Goal: Task Accomplishment & Management: Complete application form

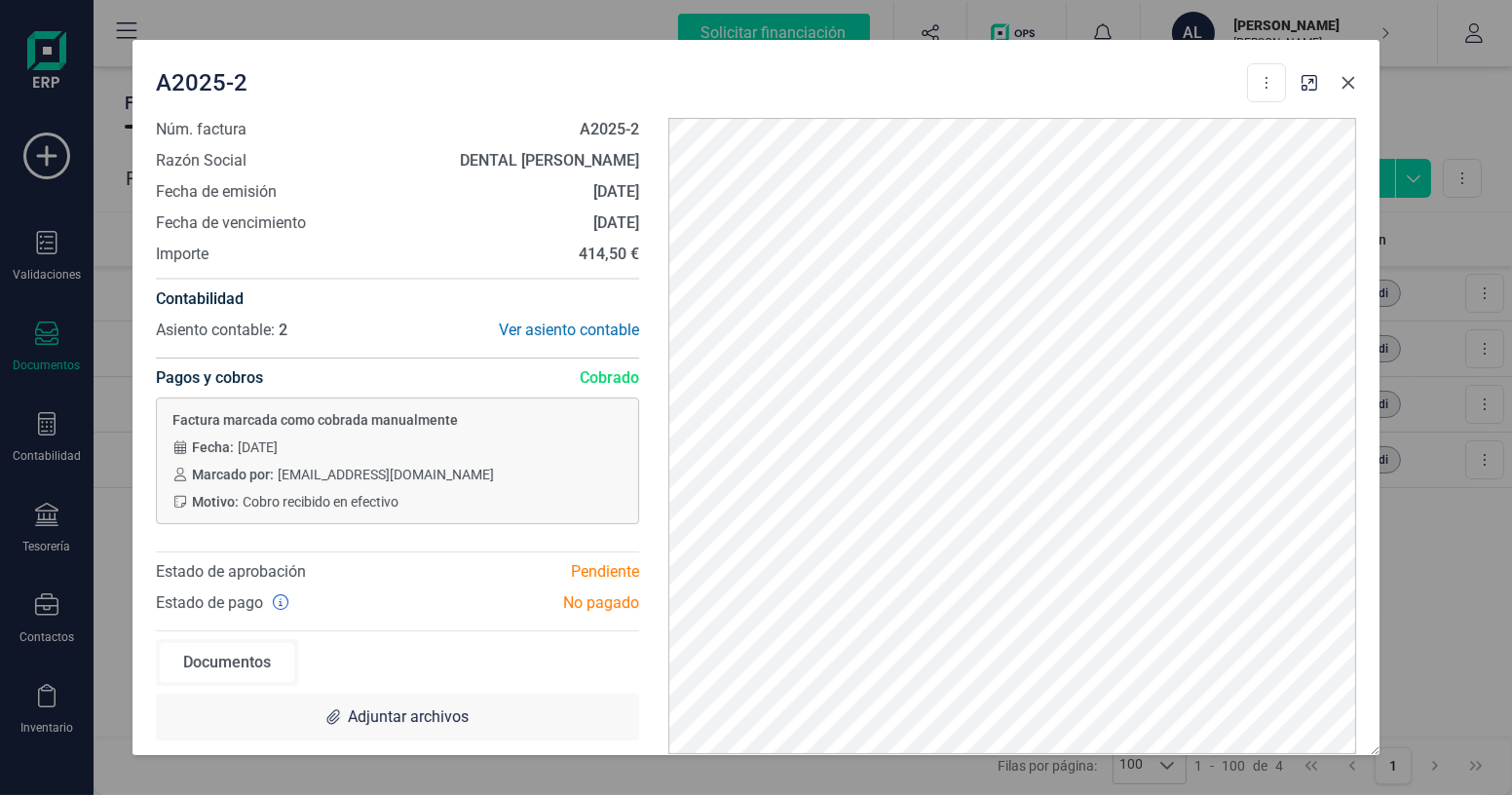
click at [1351, 80] on icon "Close" at bounding box center [1349, 83] width 13 height 13
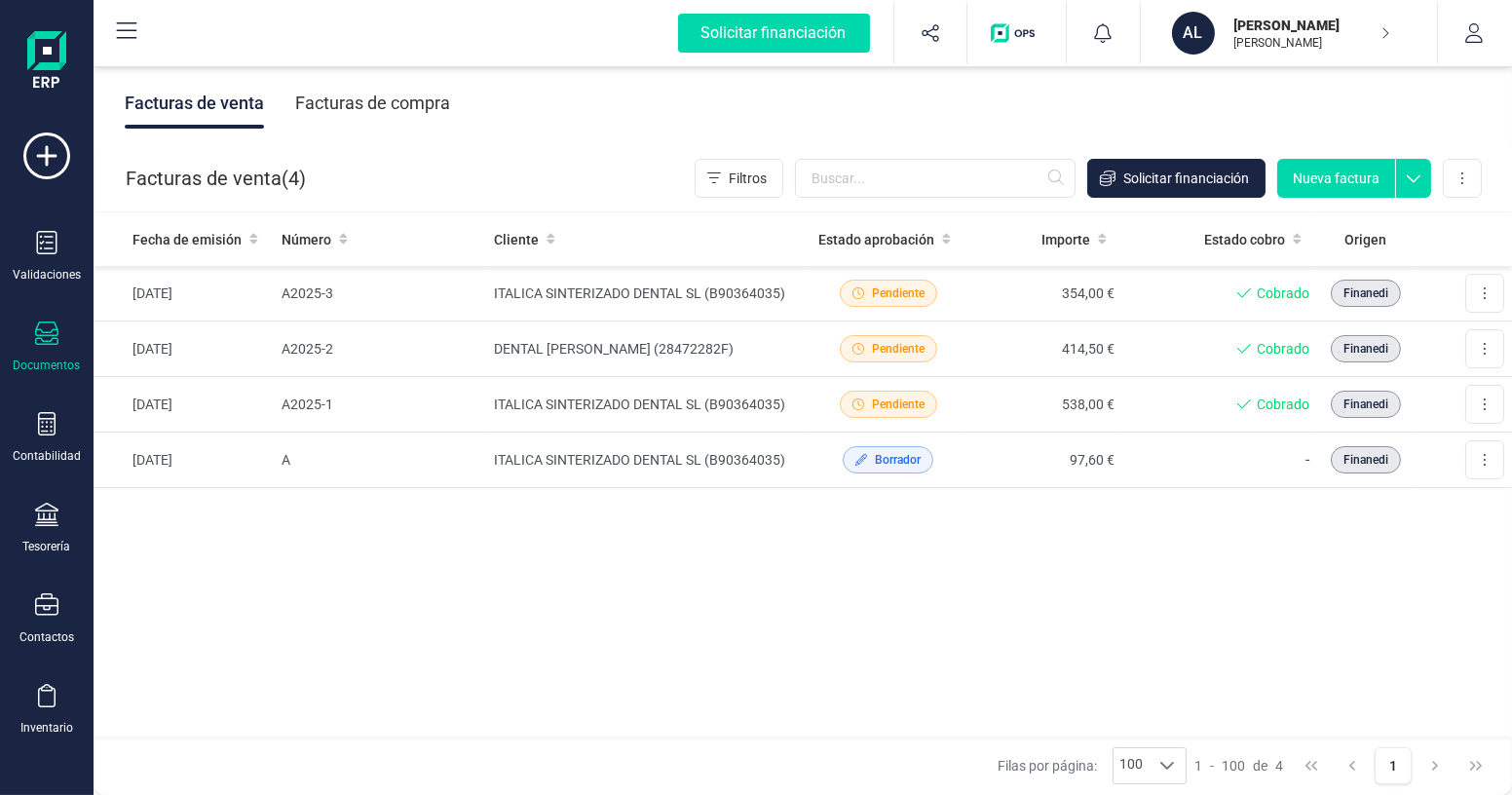
click at [1333, 177] on button "Nueva factura" at bounding box center [1336, 179] width 118 height 39
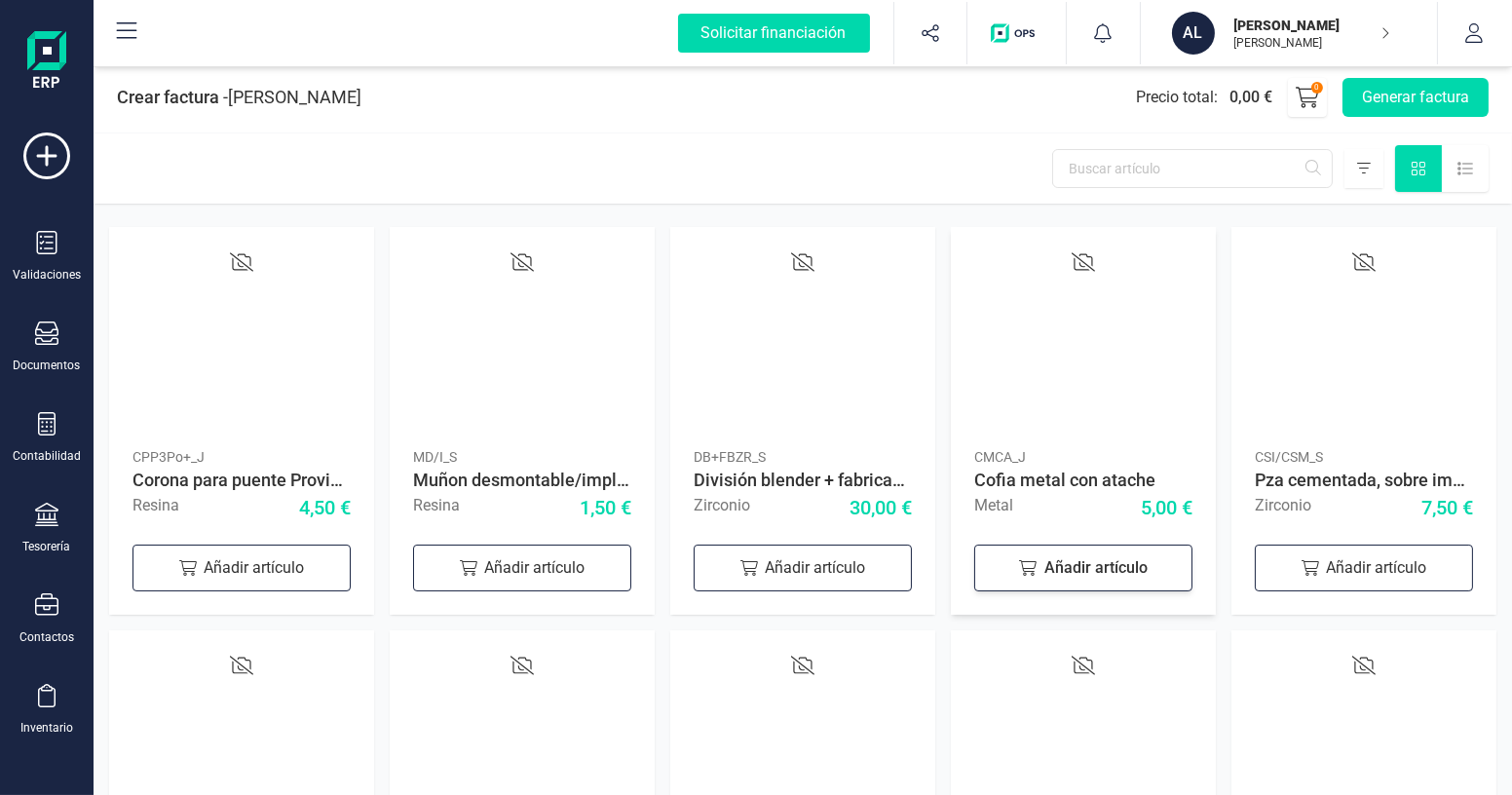
click at [1073, 580] on div "Añadir artículo" at bounding box center [1084, 568] width 218 height 47
click at [1159, 573] on icon at bounding box center [1165, 565] width 24 height 24
type input "2"
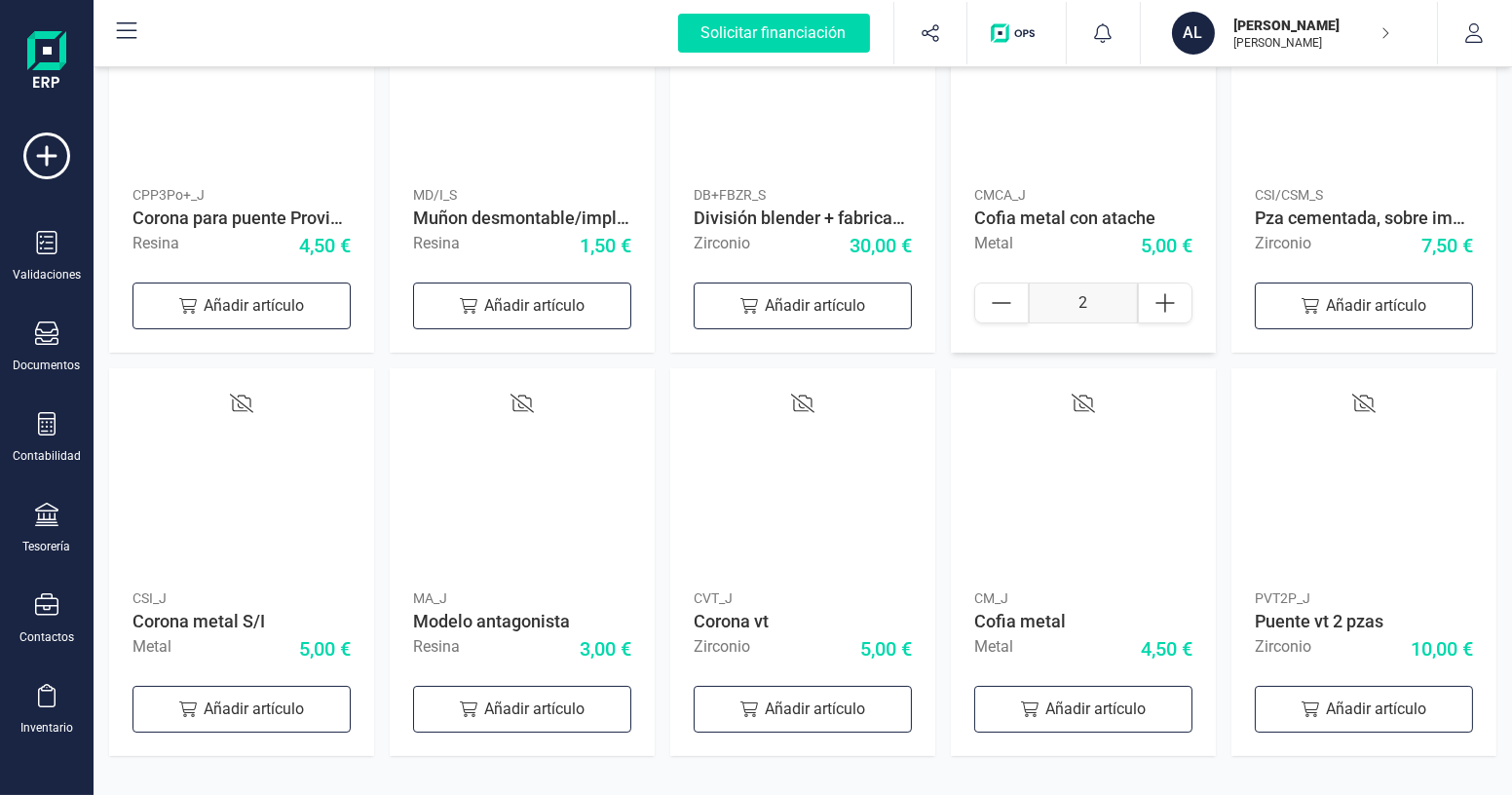
scroll to position [265, 0]
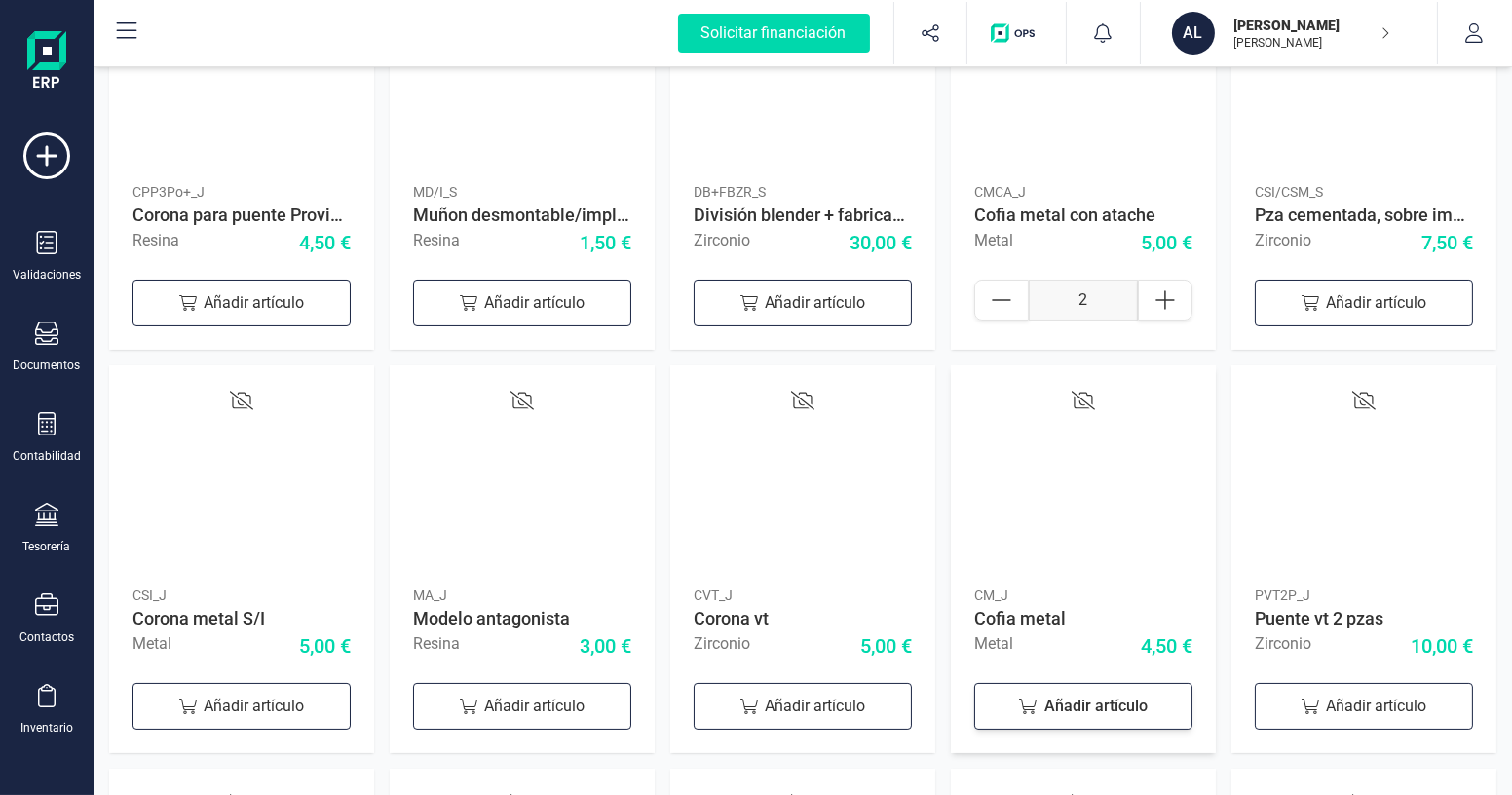
click at [1032, 700] on icon at bounding box center [1029, 707] width 18 height 16
click at [1105, 703] on input "1" at bounding box center [1083, 704] width 109 height 41
click at [1105, 702] on input "1" at bounding box center [1083, 704] width 109 height 41
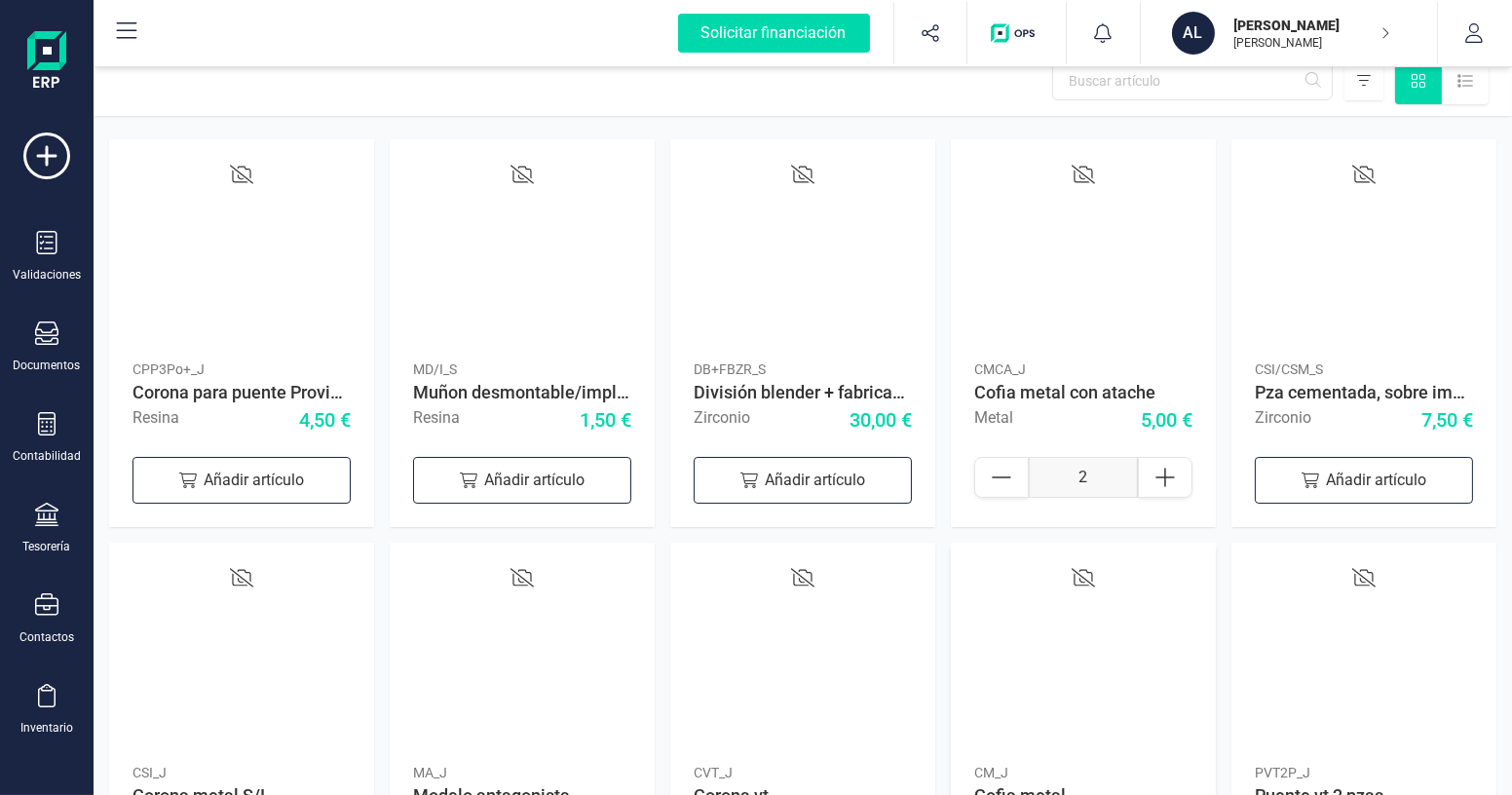
scroll to position [0, 0]
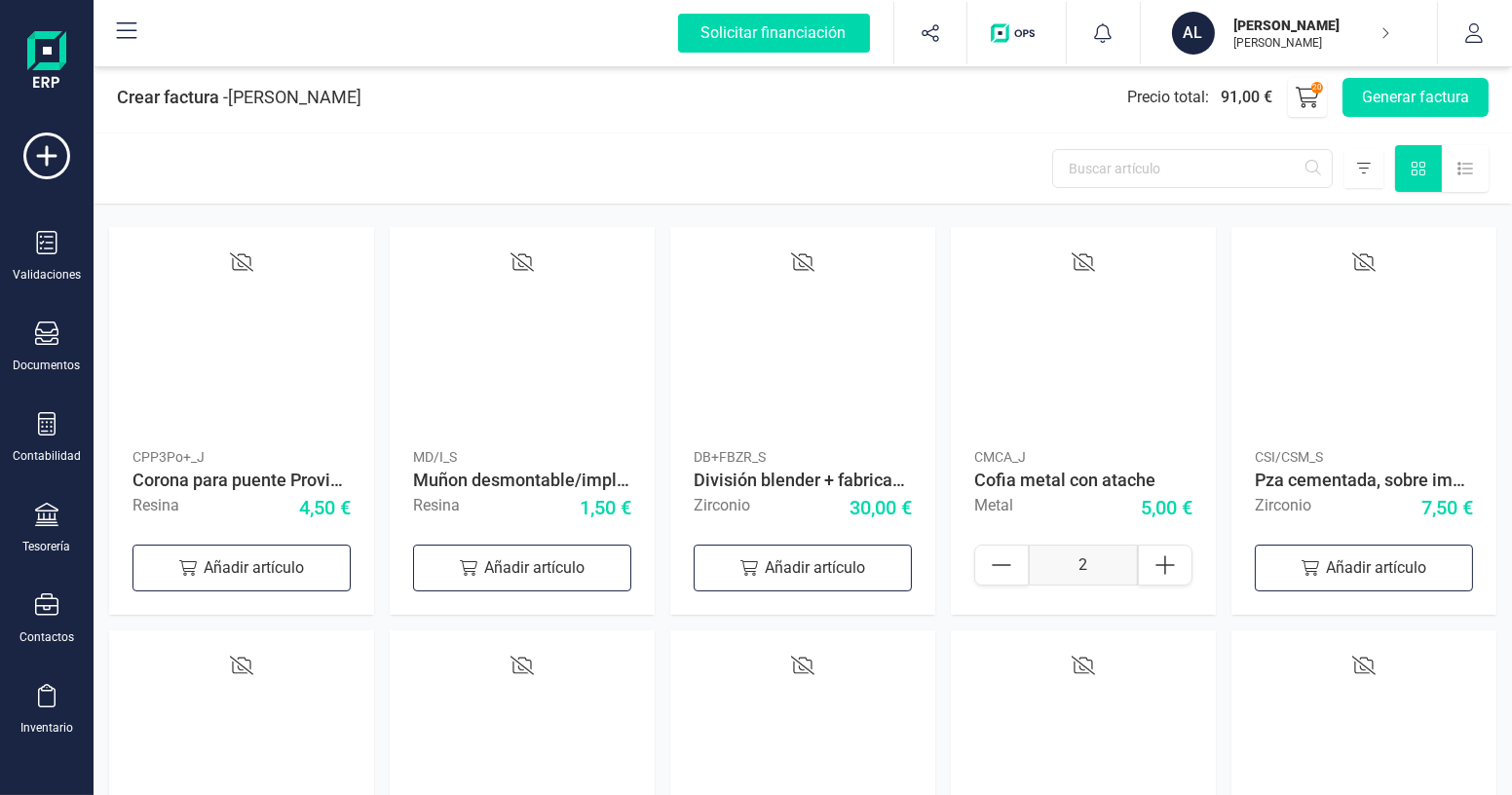
type input "18"
click at [1361, 176] on div at bounding box center [1365, 169] width 39 height 39
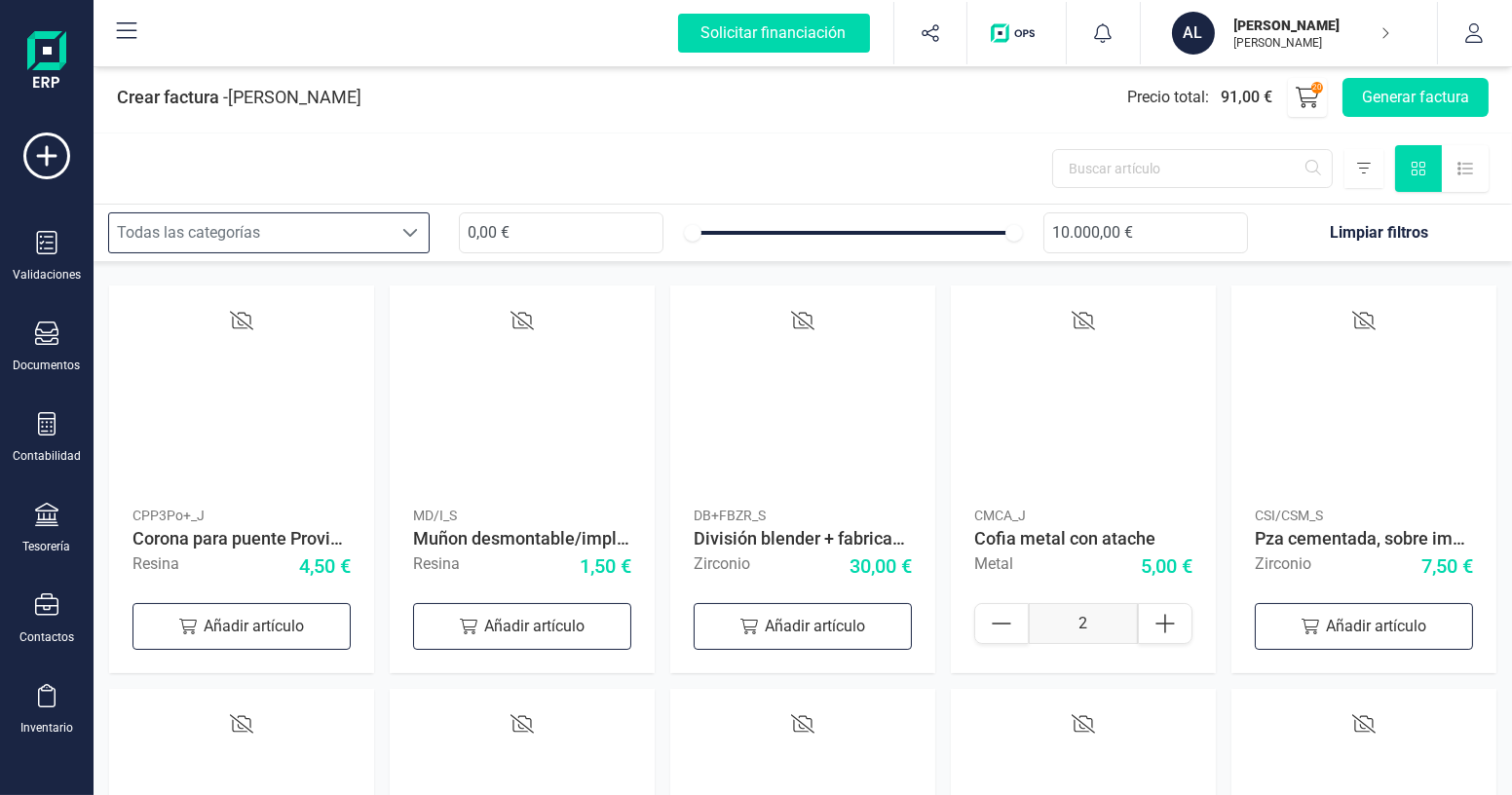
click at [232, 250] on div "Todas las categorías" at bounding box center [251, 233] width 283 height 39
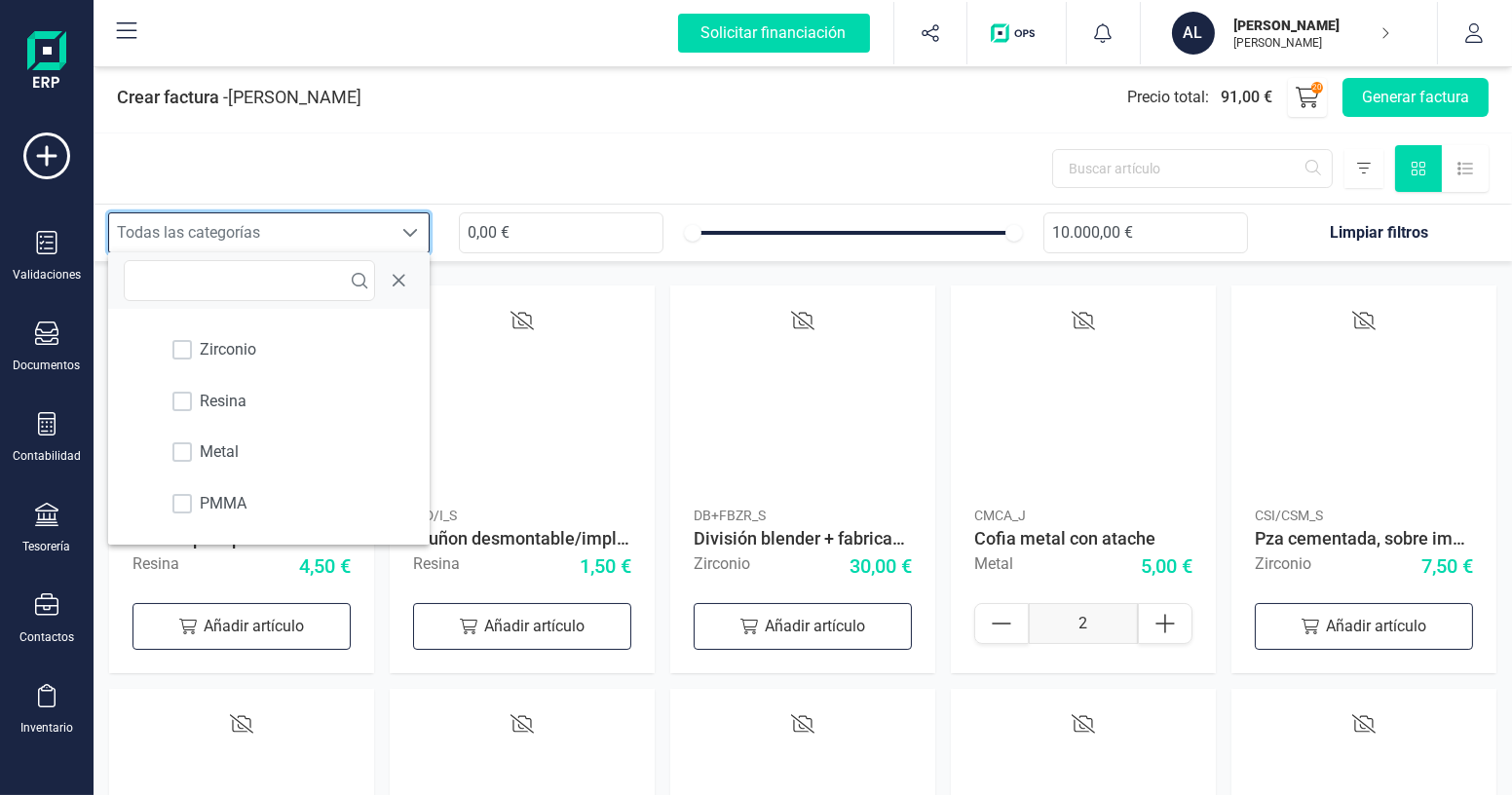
scroll to position [11, 84]
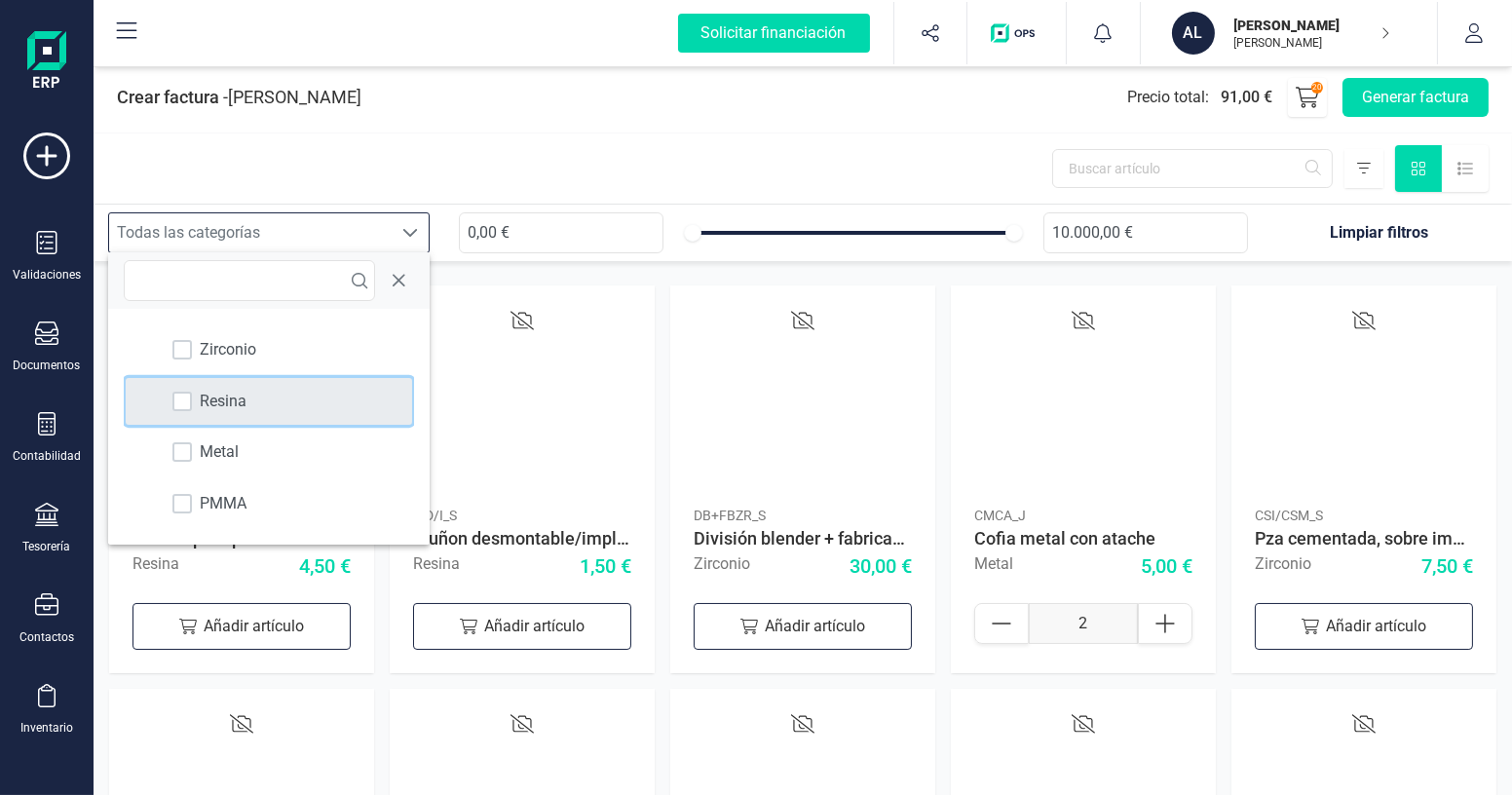
click at [204, 406] on span "Resina" at bounding box center [223, 402] width 47 height 24
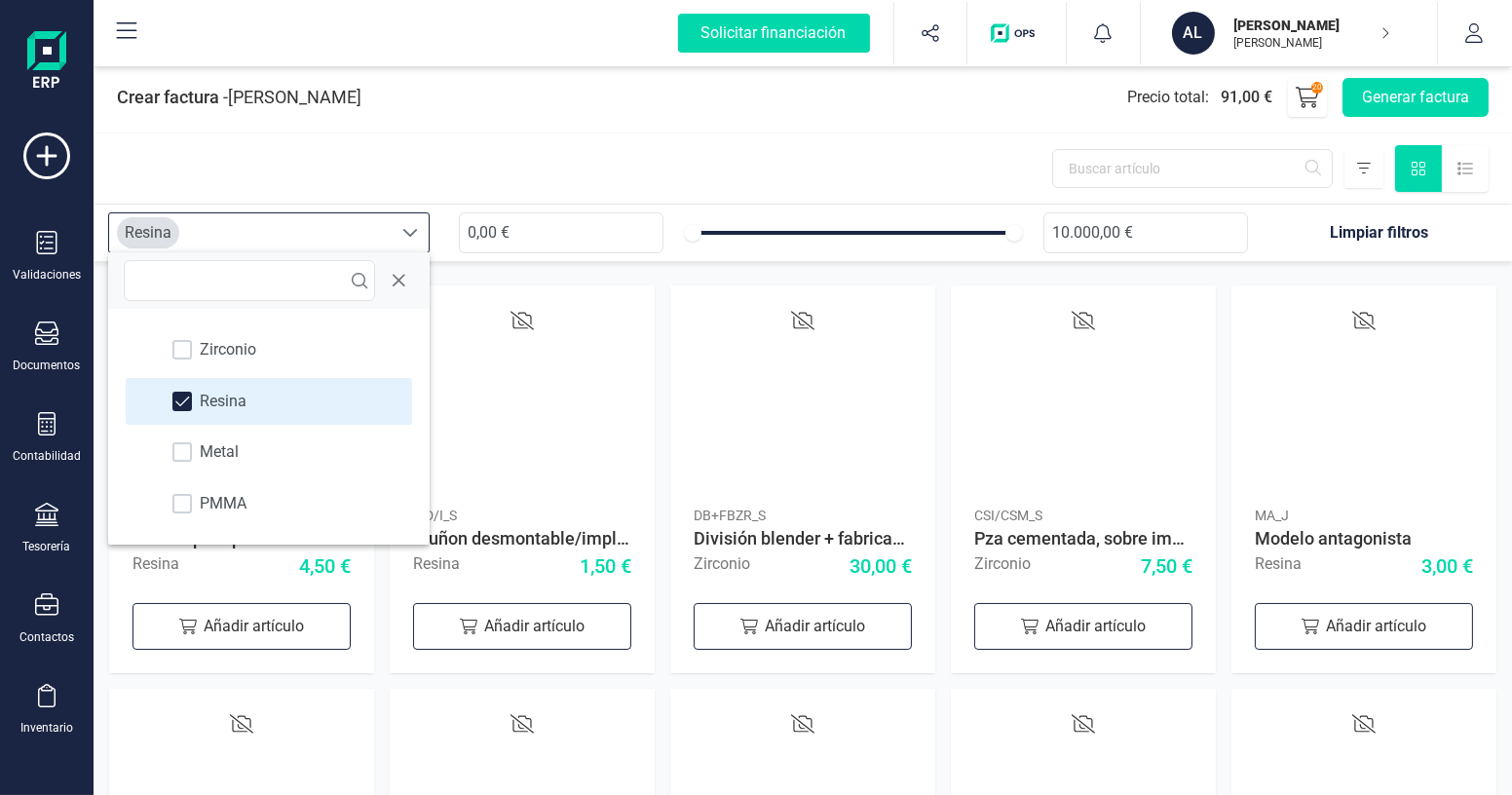
click at [580, 157] on div at bounding box center [803, 168] width 1419 height 70
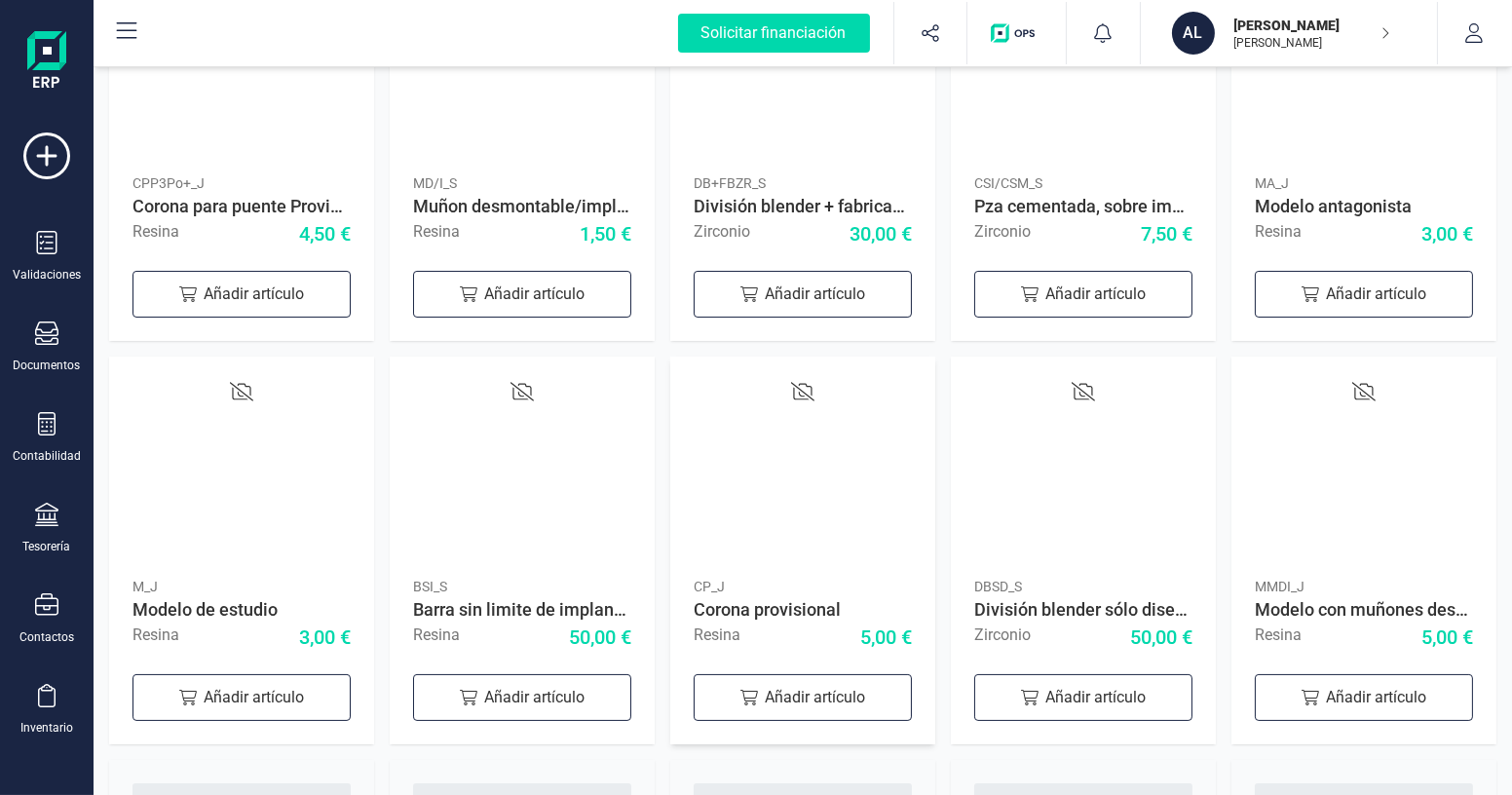
scroll to position [338, 0]
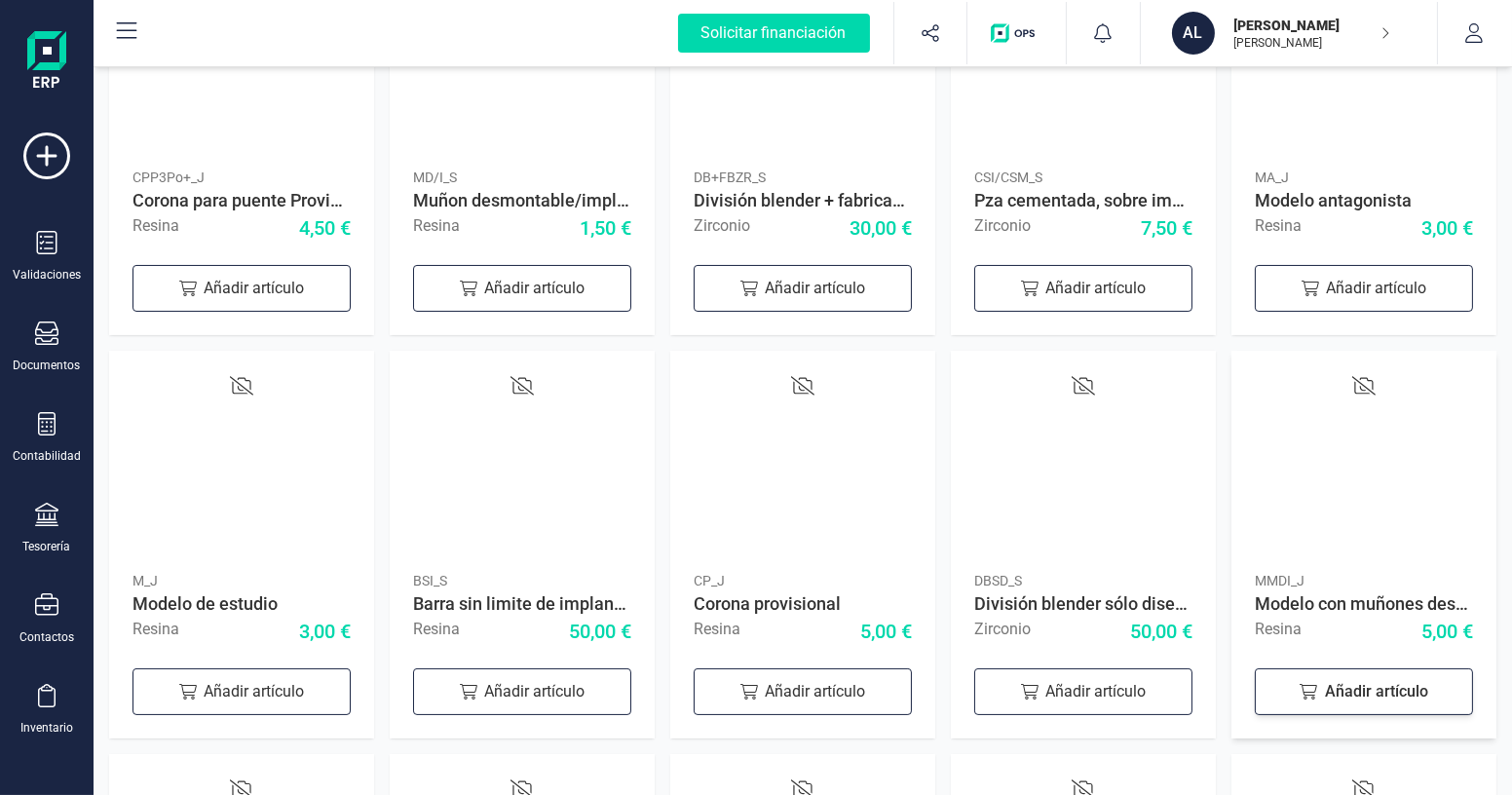
click at [1343, 685] on div "Añadir artículo" at bounding box center [1365, 692] width 218 height 47
click at [1428, 683] on div at bounding box center [1446, 689] width 55 height 41
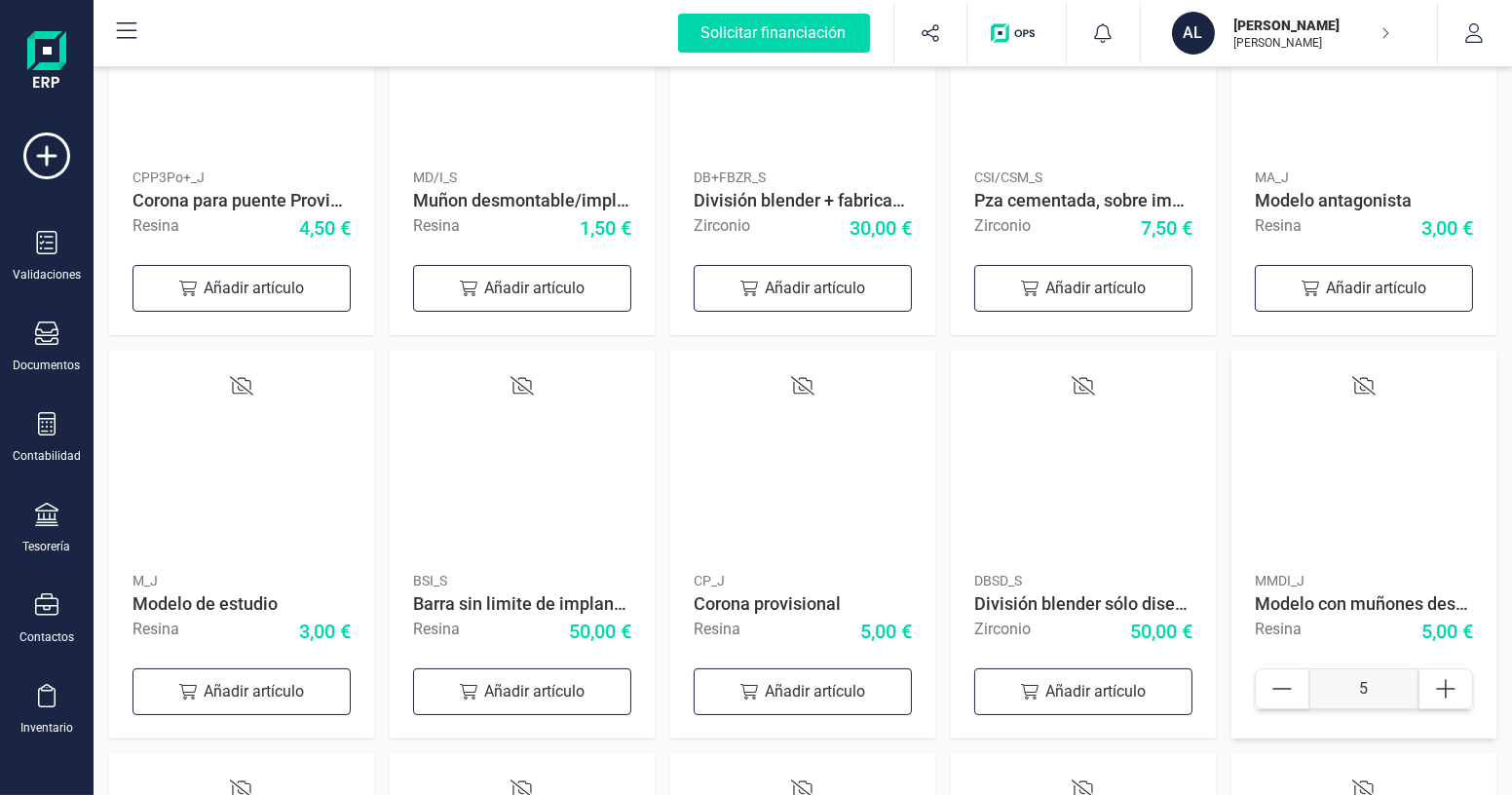
click at [1428, 683] on div at bounding box center [1446, 689] width 55 height 41
type input "7"
drag, startPoint x: 1351, startPoint y: 304, endPoint x: 1360, endPoint y: 287, distance: 19.2
click at [1360, 287] on div "Añadir artículo" at bounding box center [1365, 289] width 218 height 47
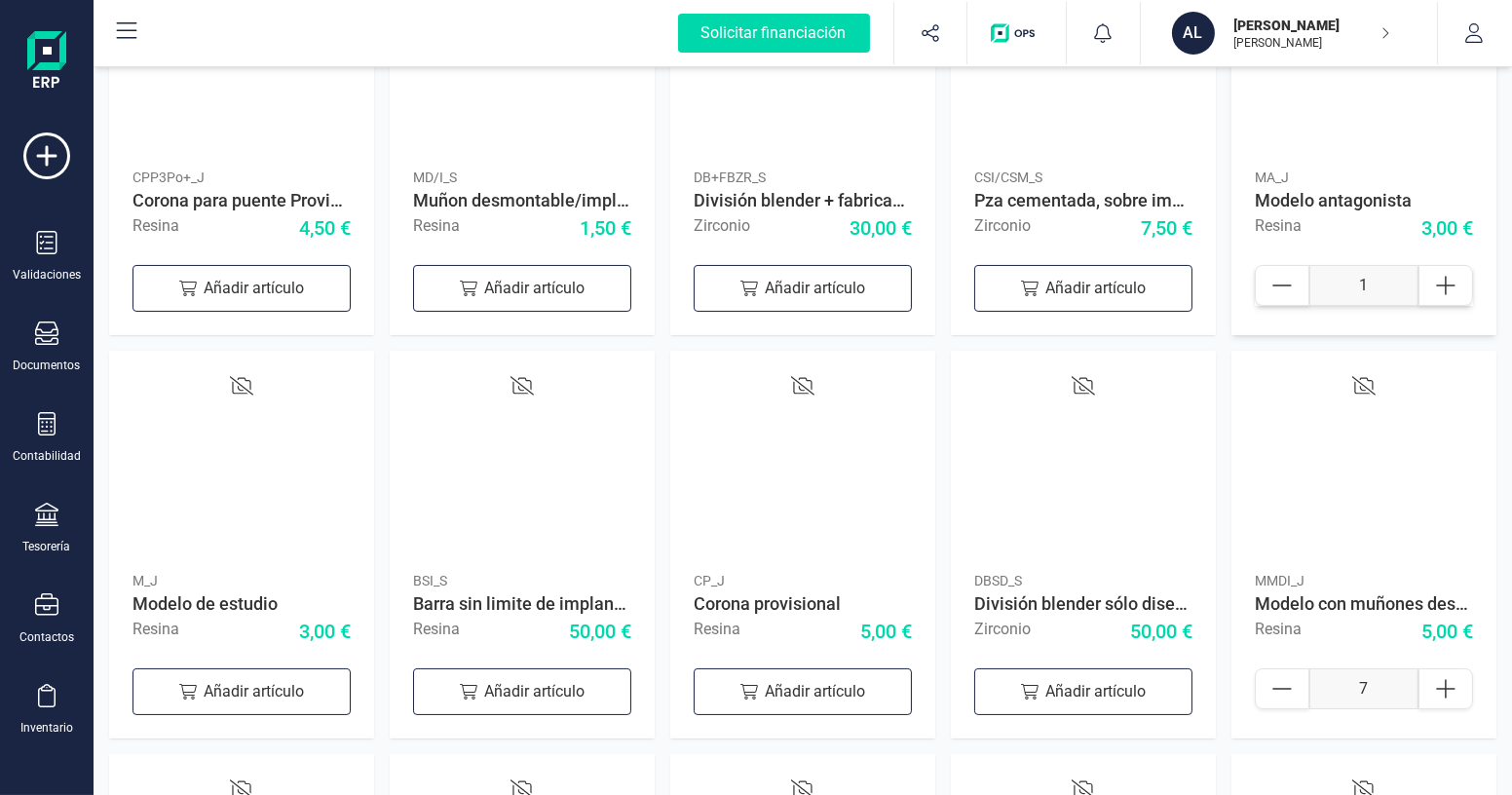
click at [1444, 289] on icon at bounding box center [1446, 286] width 24 height 24
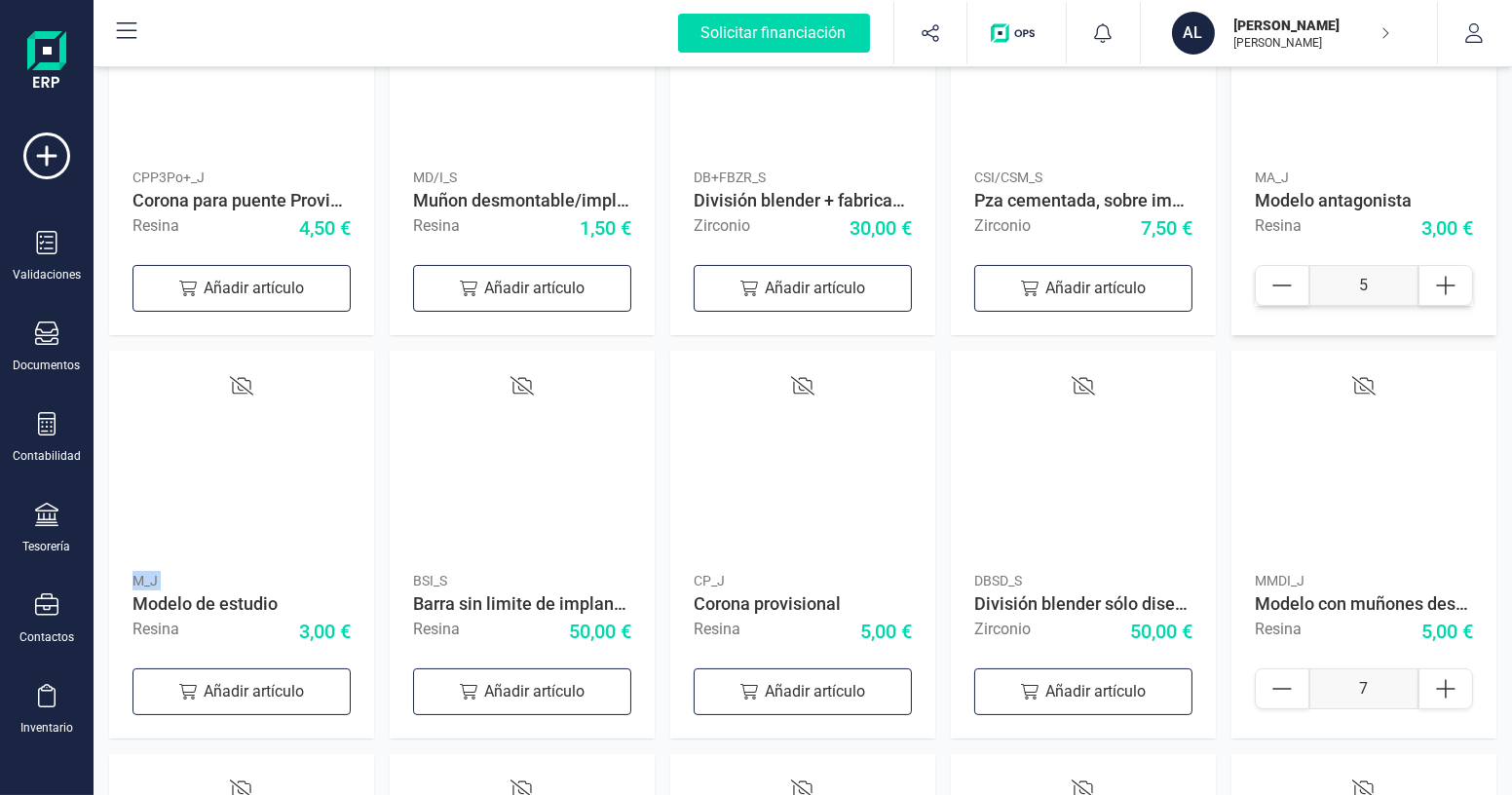
type input "6"
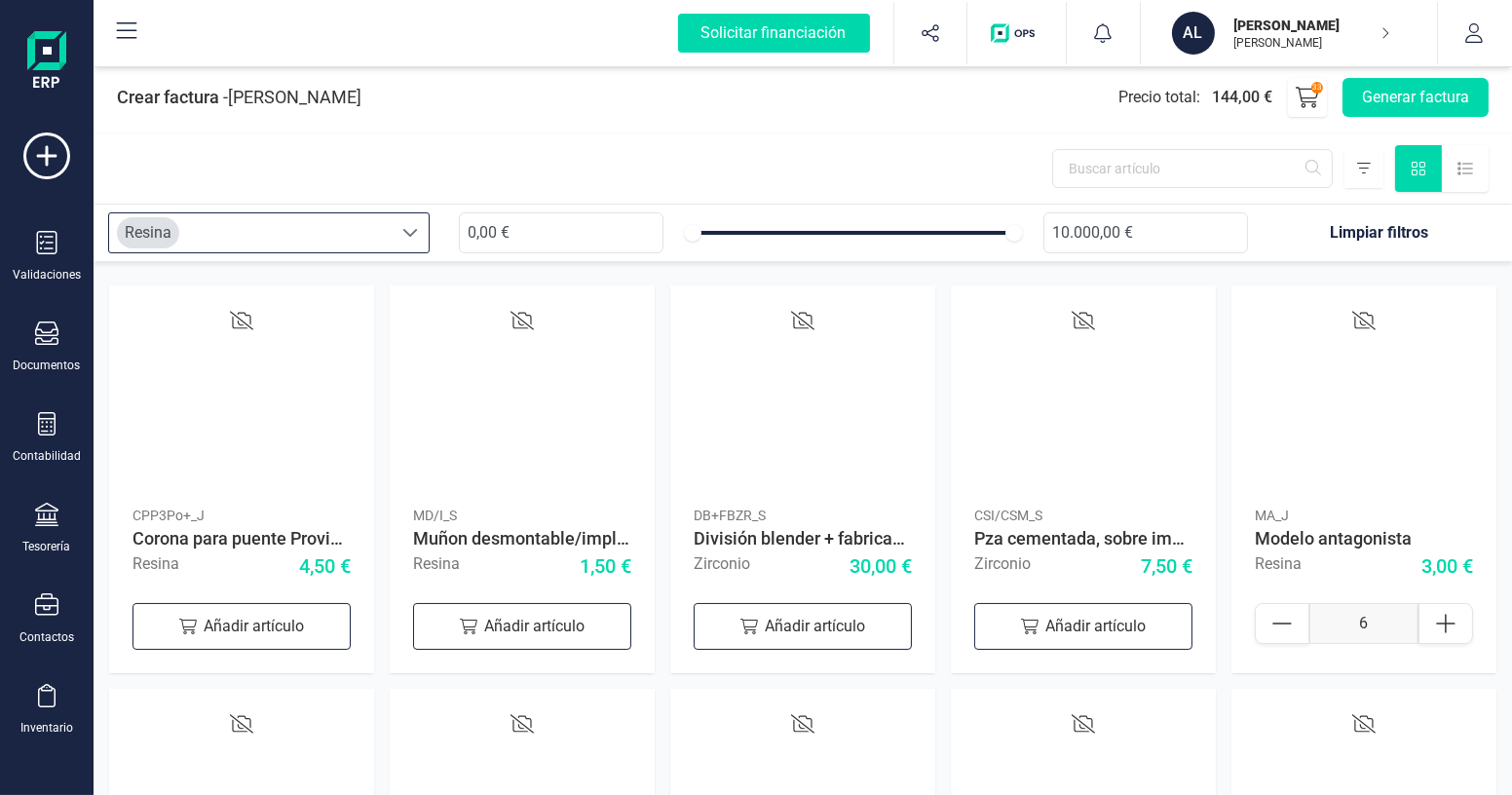
click at [411, 230] on span at bounding box center [411, 233] width 16 height 16
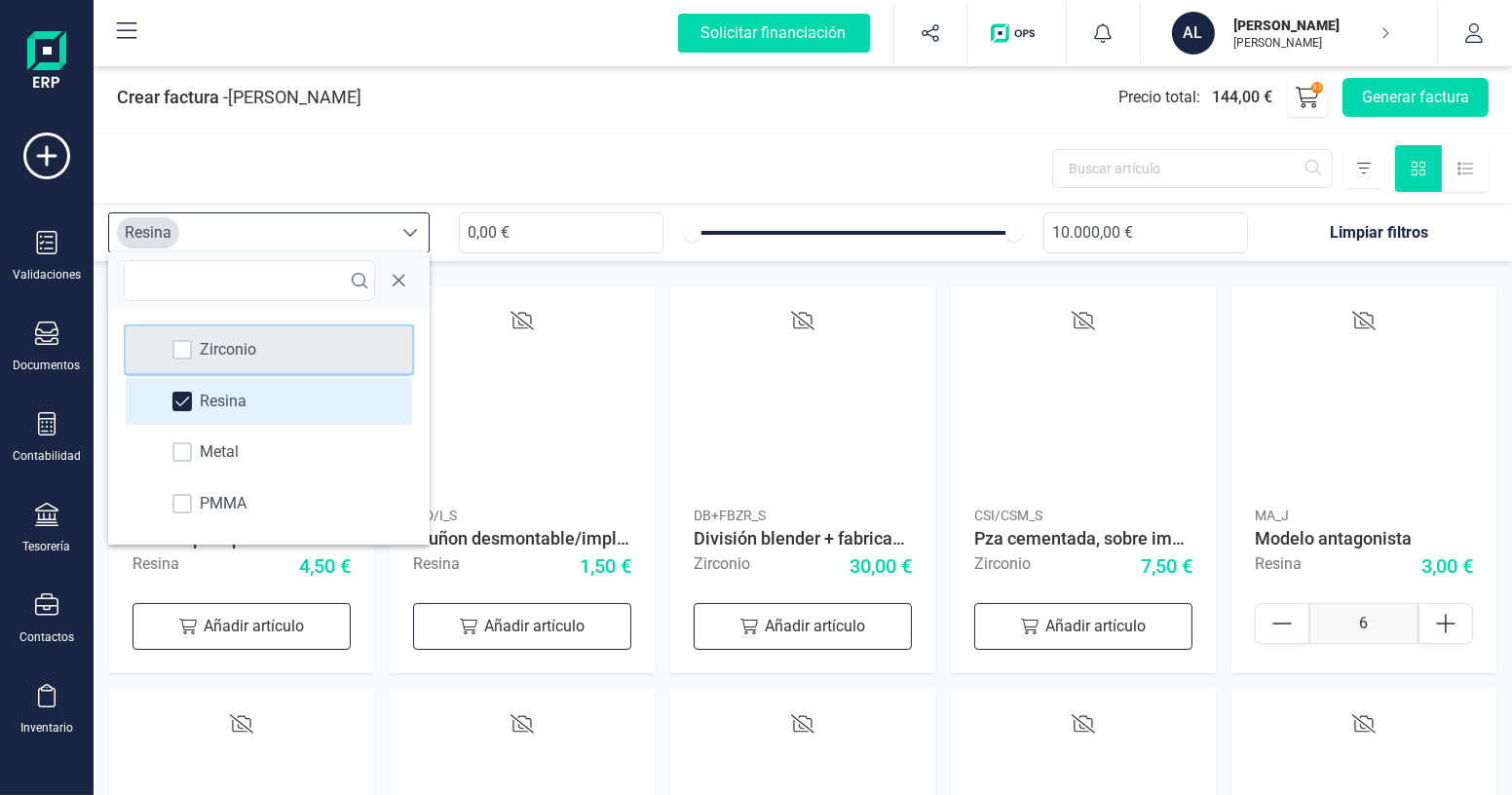
click at [201, 357] on span "Zirconio" at bounding box center [228, 350] width 57 height 24
click at [215, 409] on span "Resina" at bounding box center [223, 402] width 47 height 24
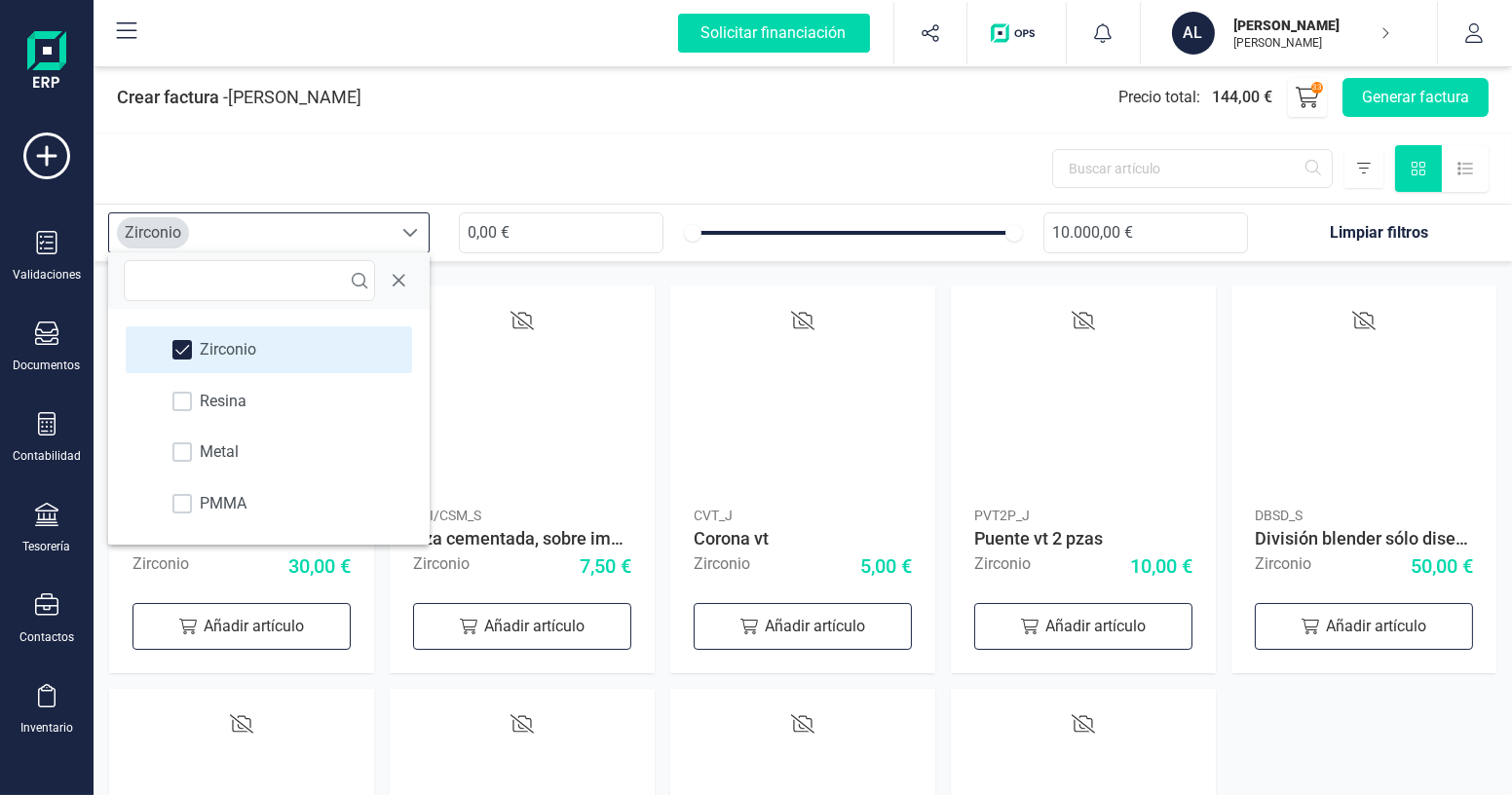
click at [650, 140] on div at bounding box center [803, 168] width 1419 height 70
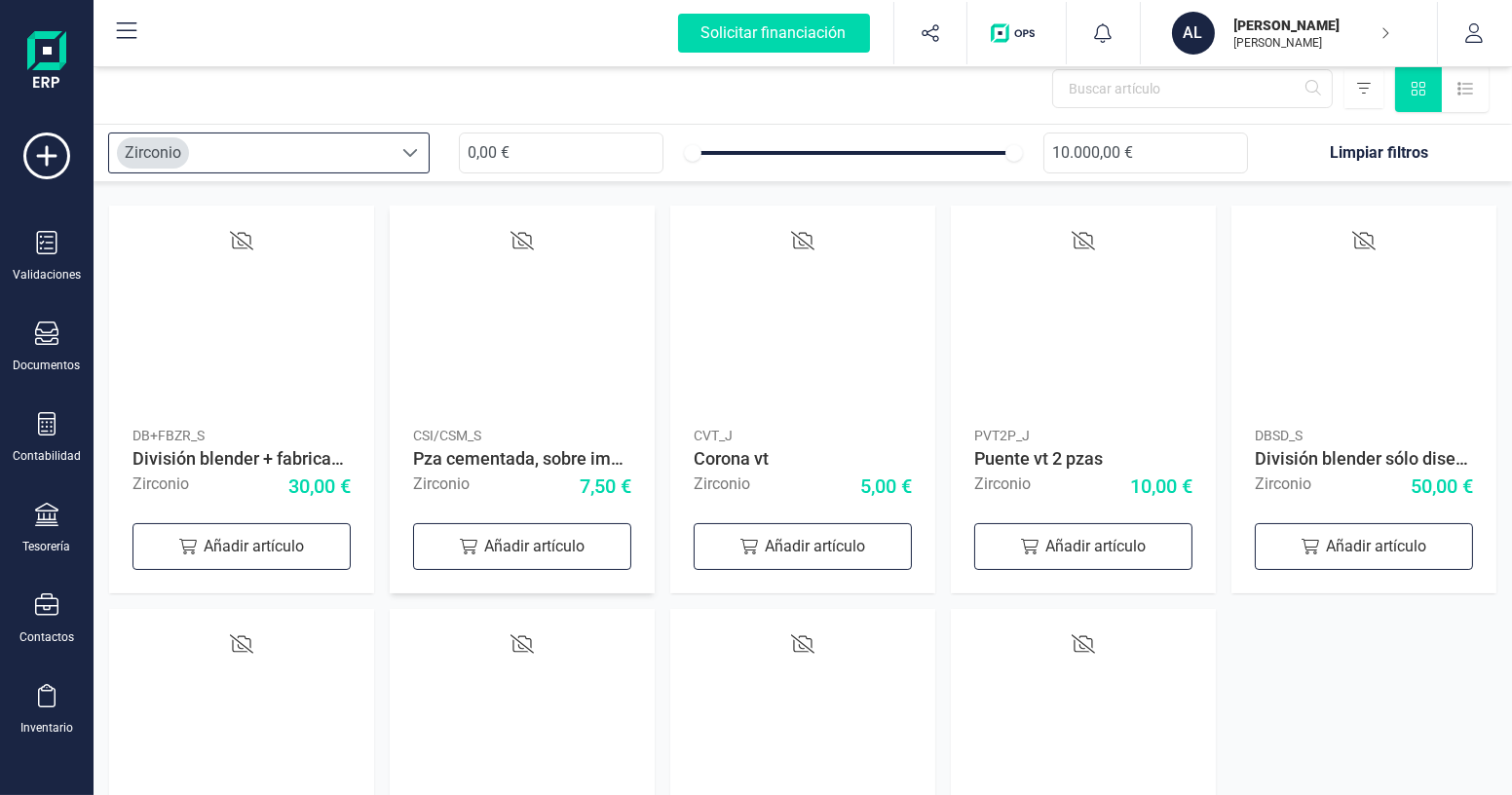
scroll to position [87, 0]
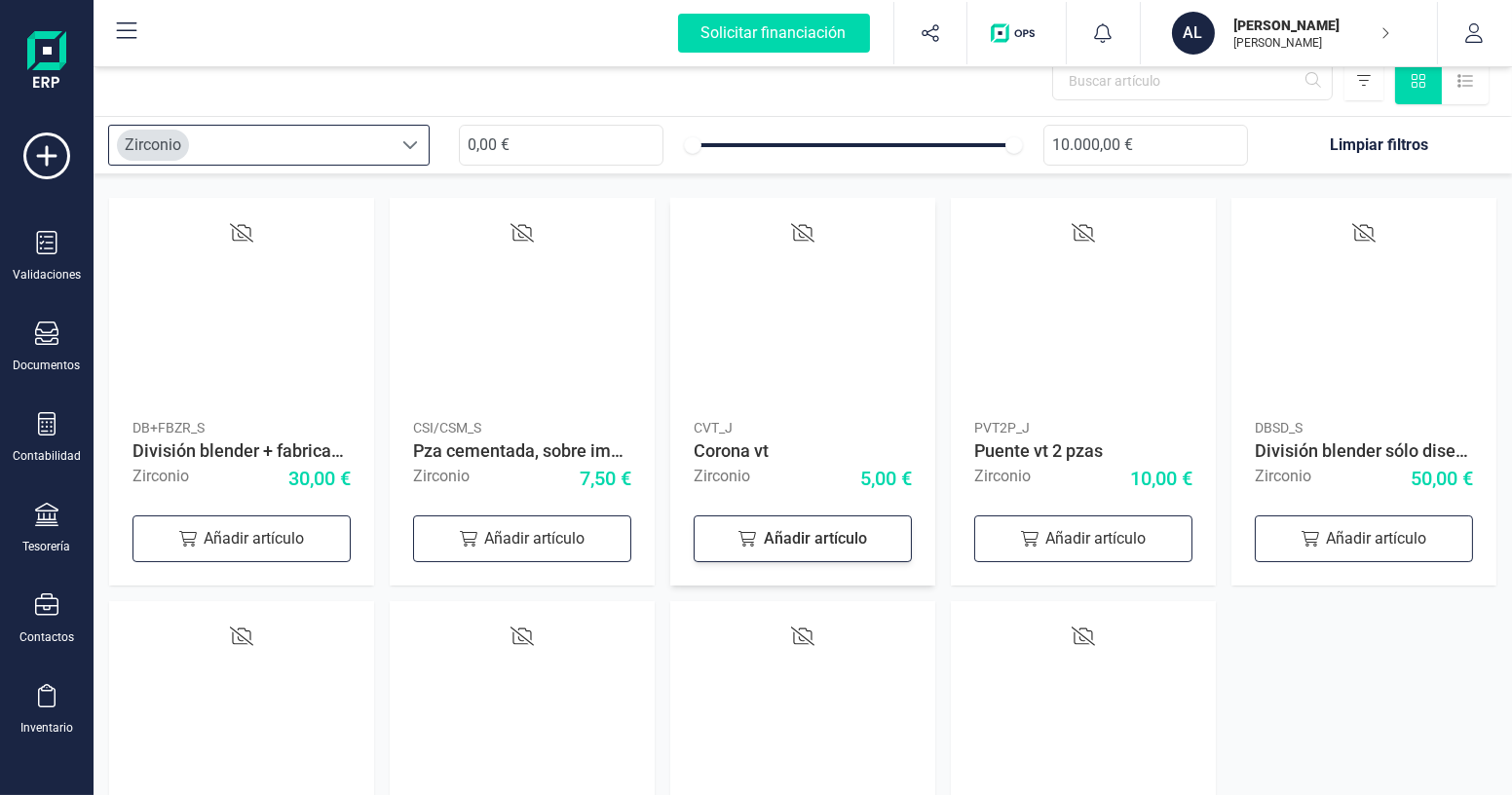
click at [793, 543] on div "Añadir artículo" at bounding box center [803, 539] width 218 height 47
click at [829, 535] on input "1" at bounding box center [803, 537] width 109 height 41
type input "10"
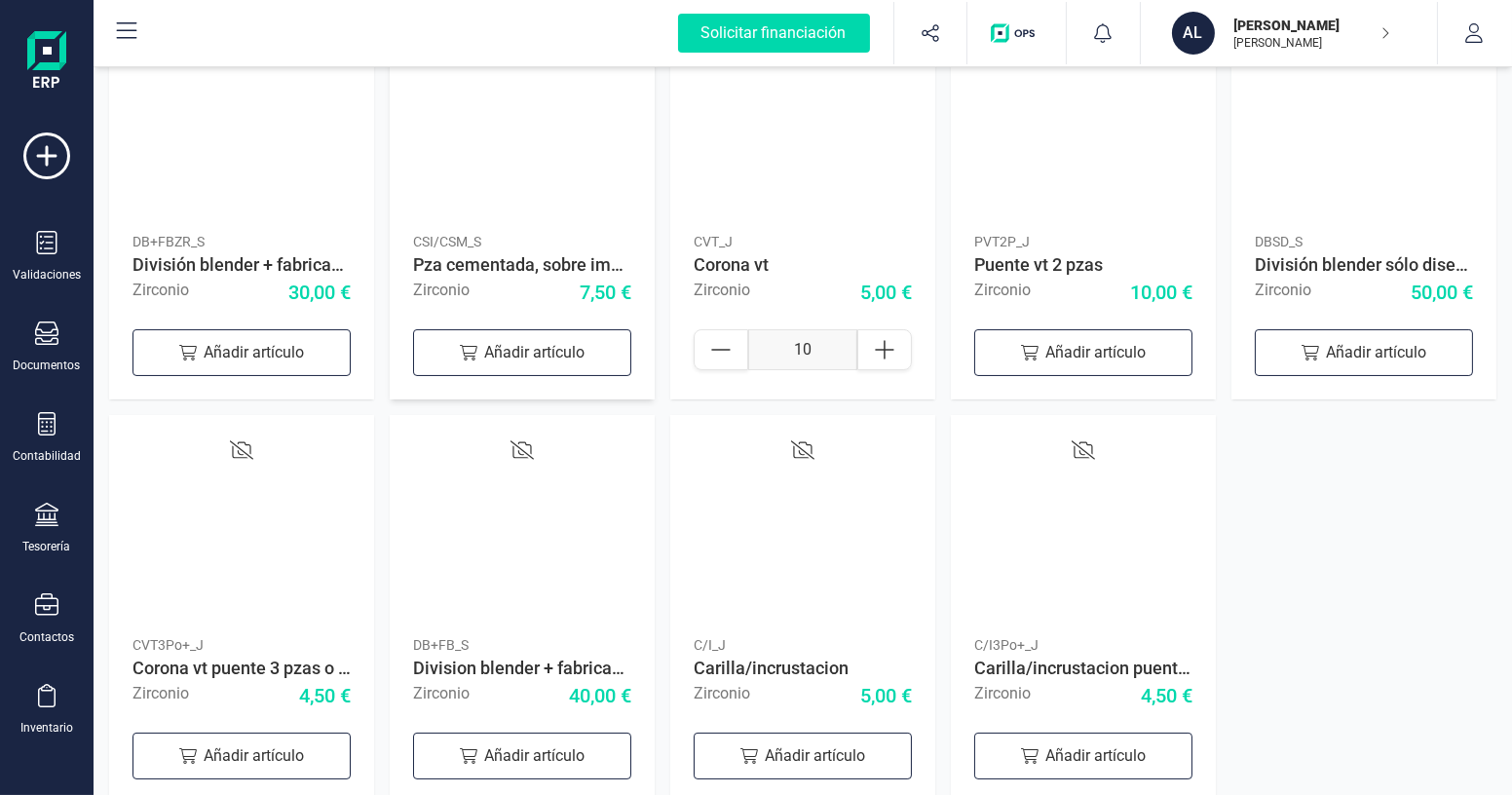
scroll to position [303, 0]
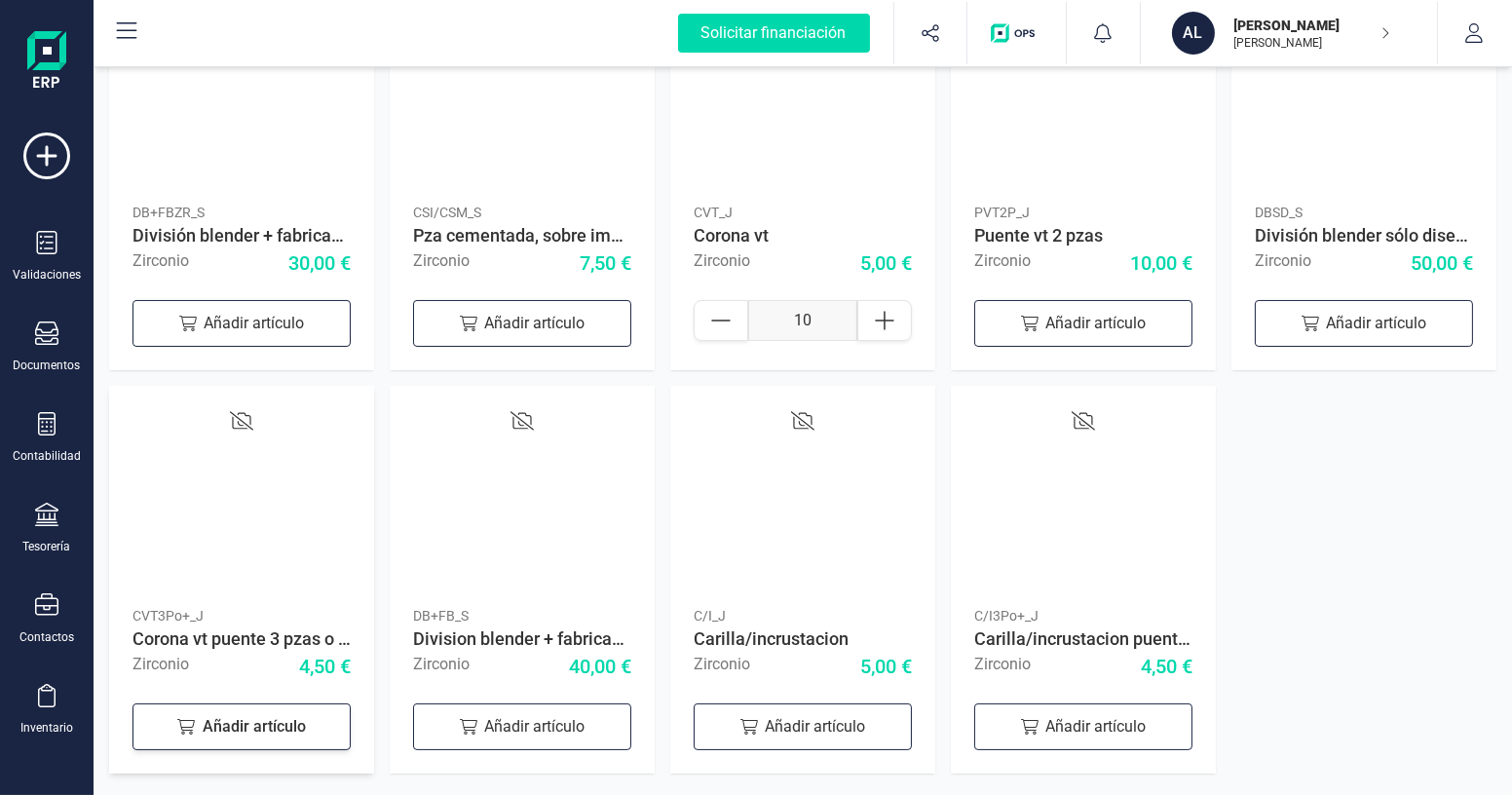
click at [266, 727] on div "Añadir artículo" at bounding box center [242, 727] width 218 height 47
click at [329, 721] on icon at bounding box center [323, 724] width 20 height 20
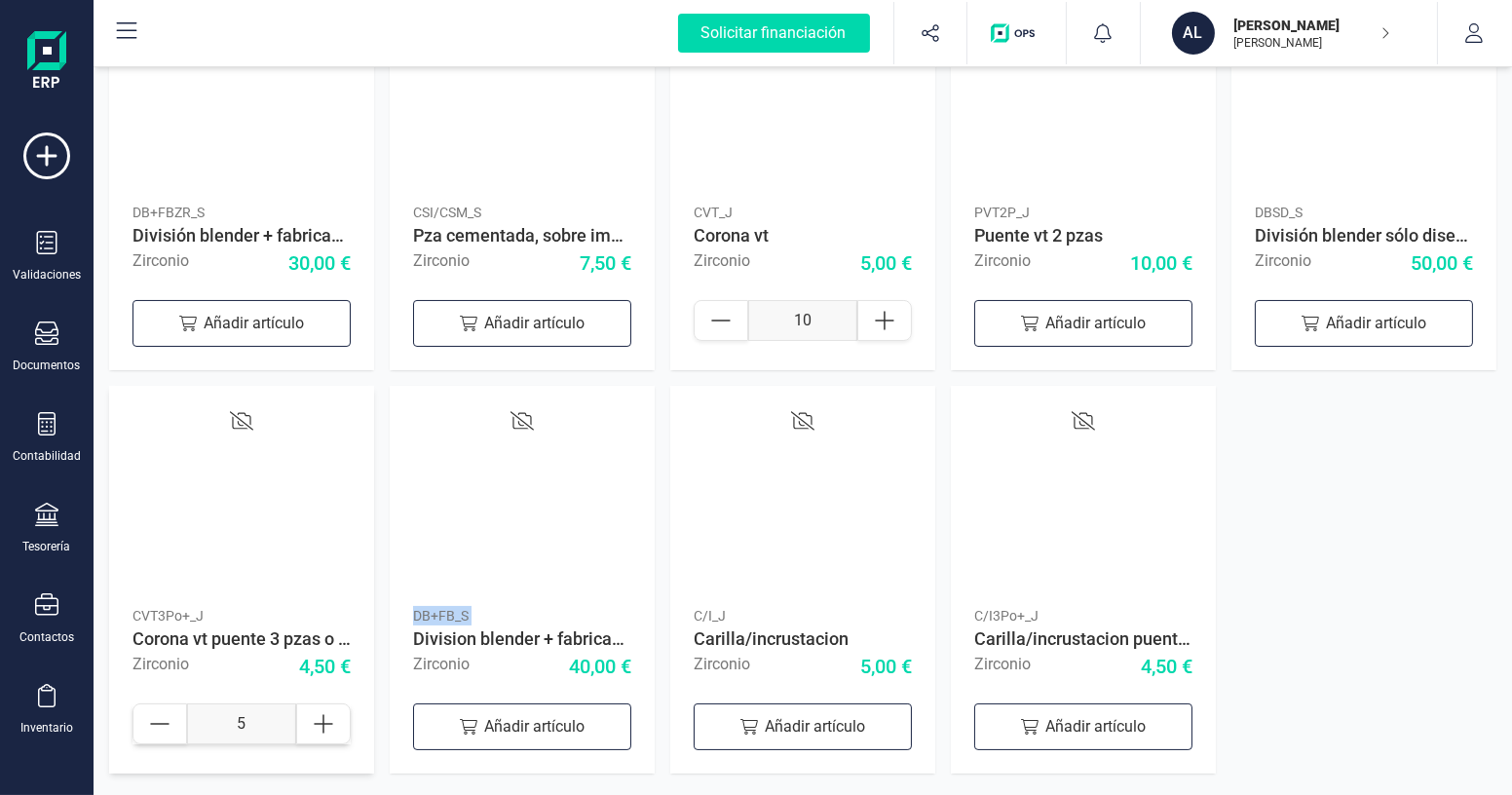
click at [329, 721] on icon at bounding box center [323, 724] width 20 height 20
type input "9"
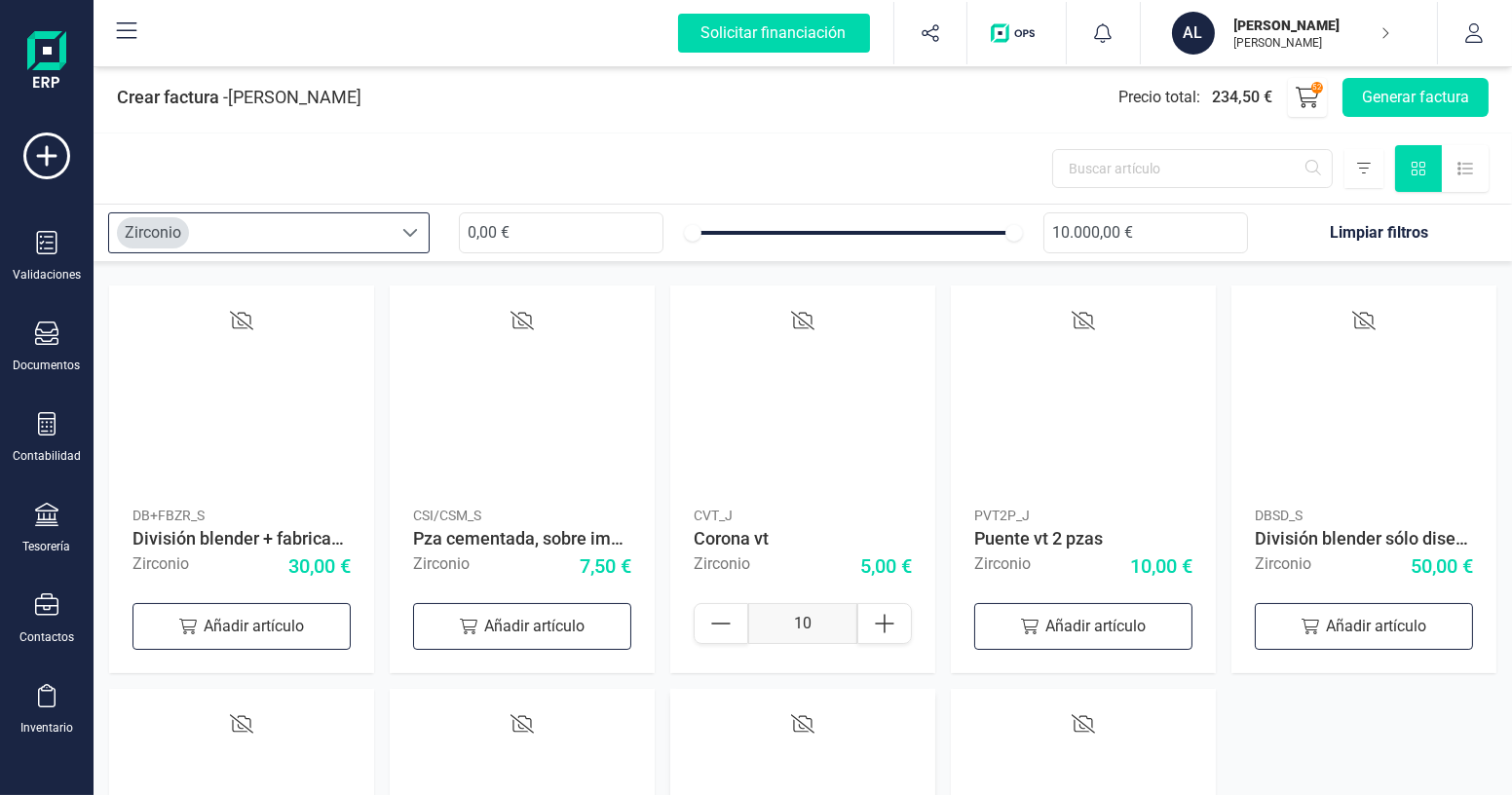
scroll to position [0, 0]
click at [368, 233] on div "Zirconio" at bounding box center [251, 233] width 283 height 39
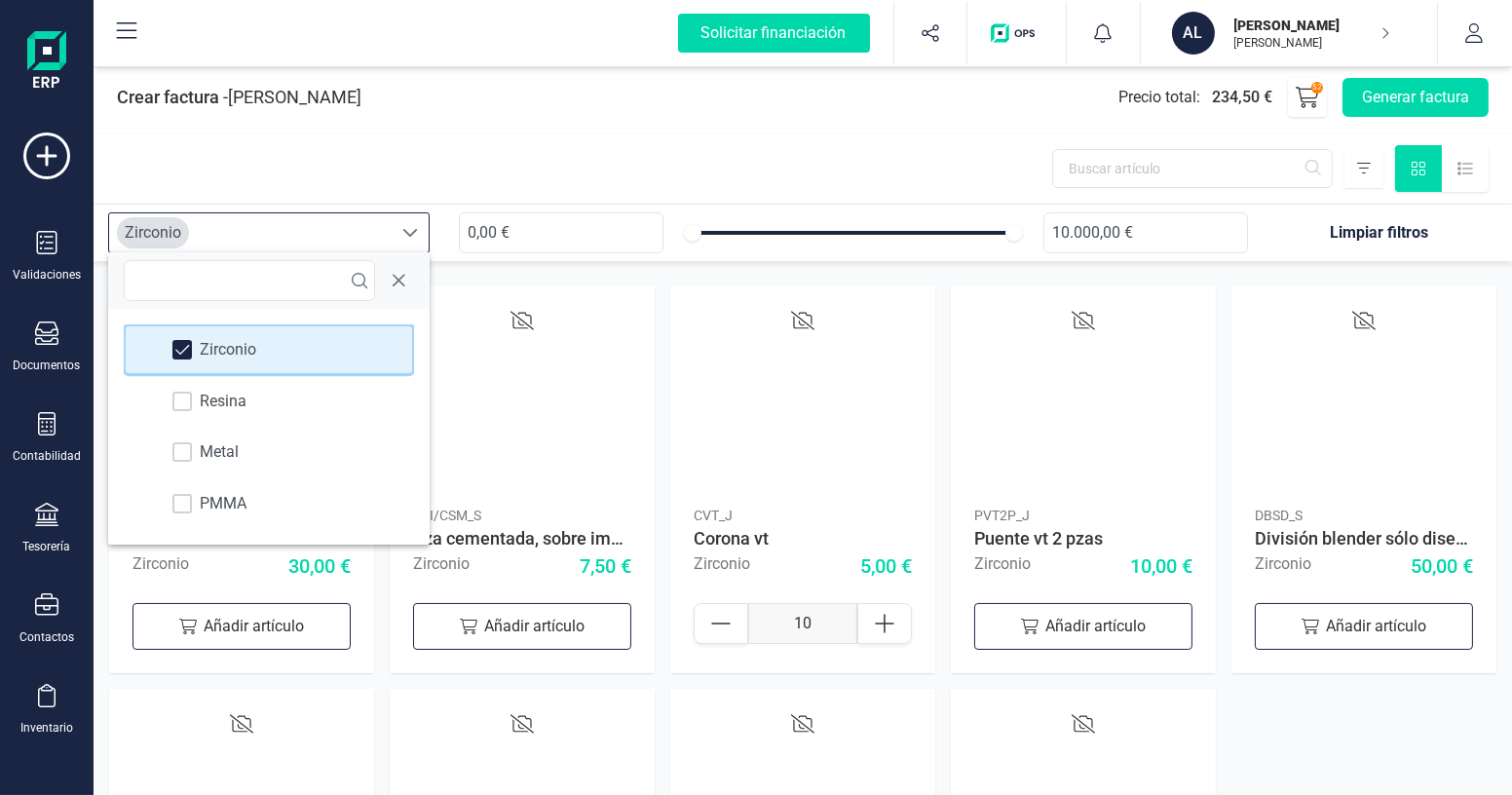
click at [199, 351] on span "Zirconio" at bounding box center [228, 350] width 57 height 24
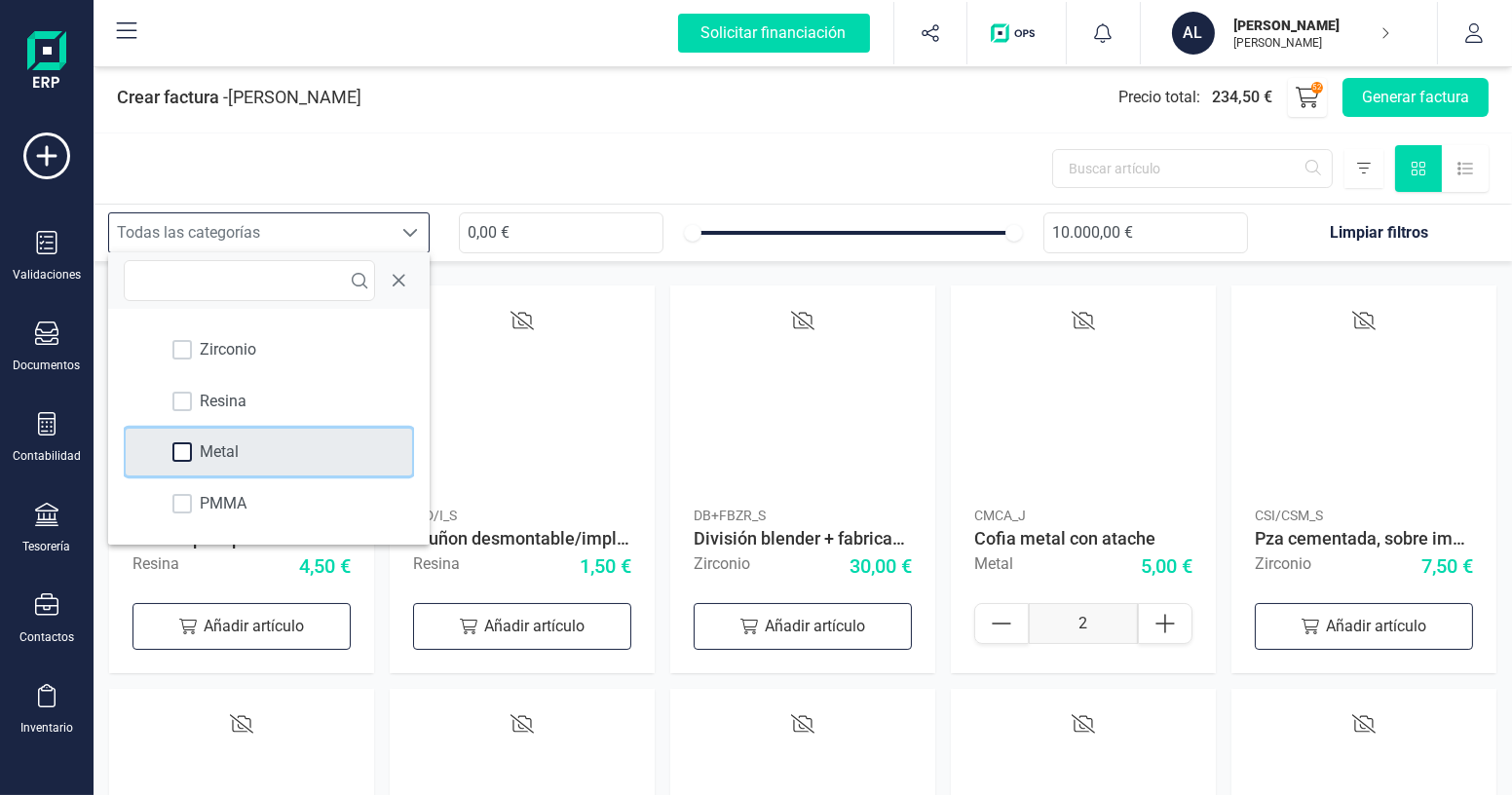
click at [185, 442] on div at bounding box center [183, 452] width 20 height 20
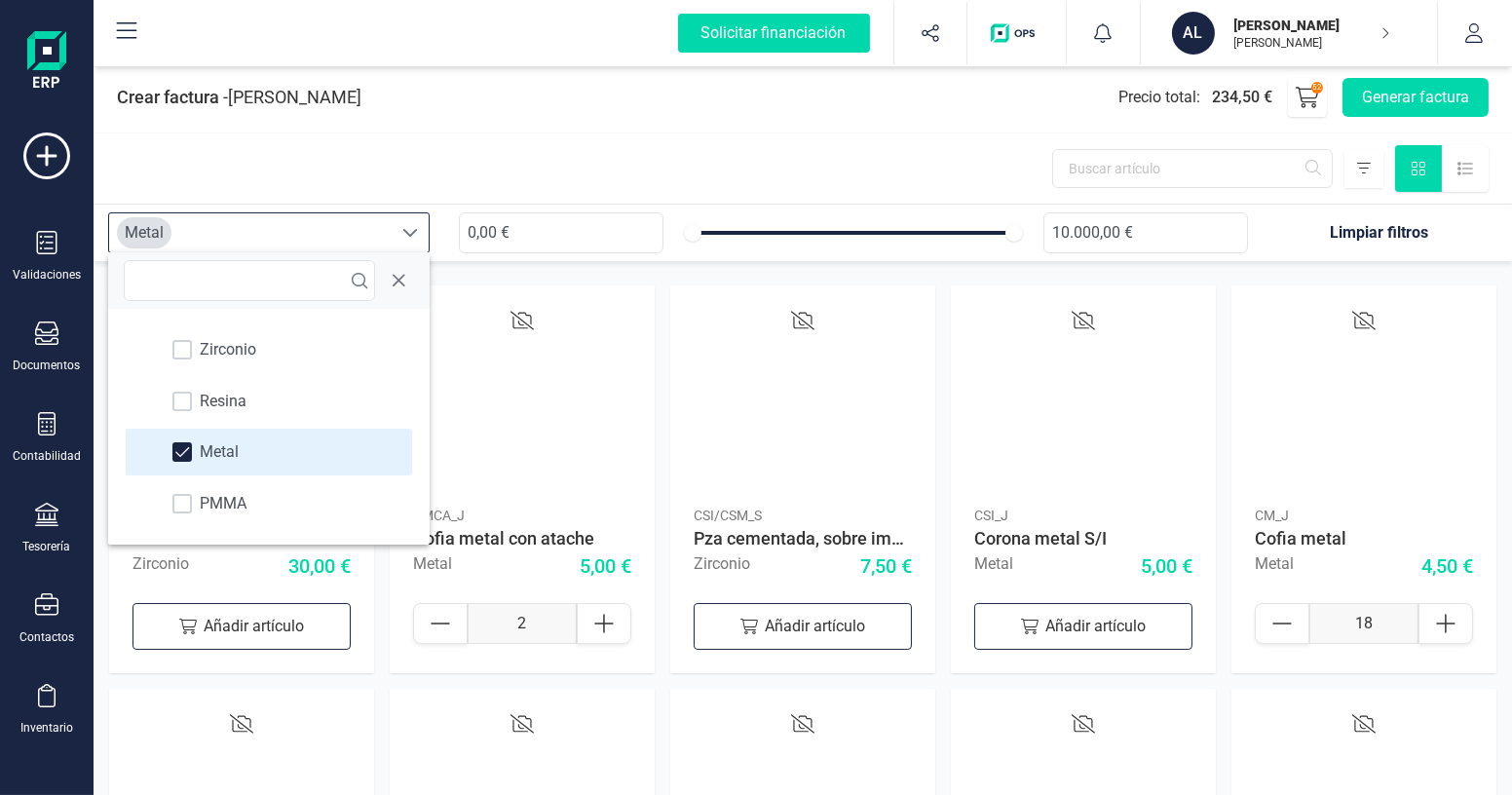
click at [591, 166] on div at bounding box center [803, 168] width 1419 height 70
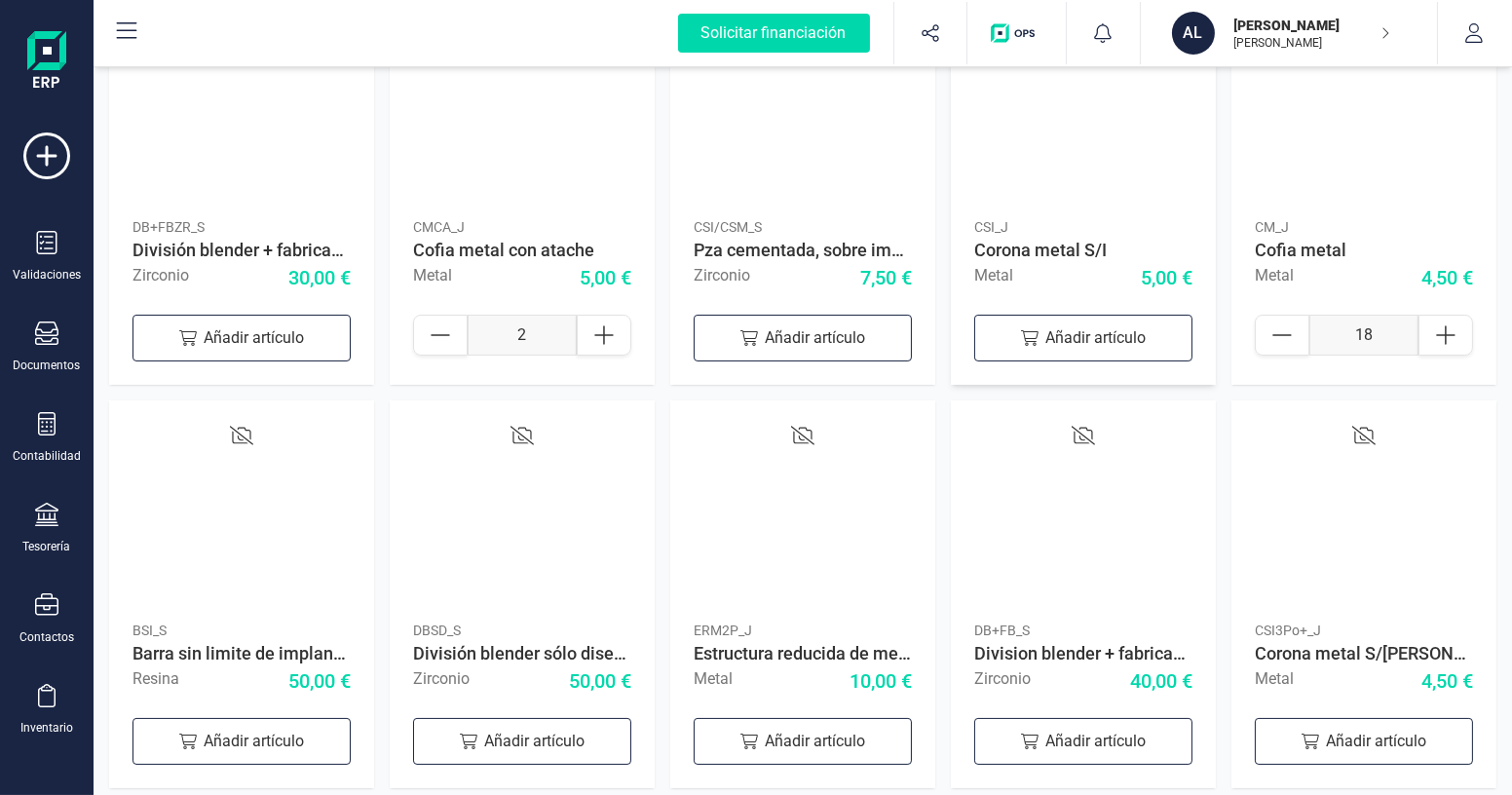
scroll to position [338, 0]
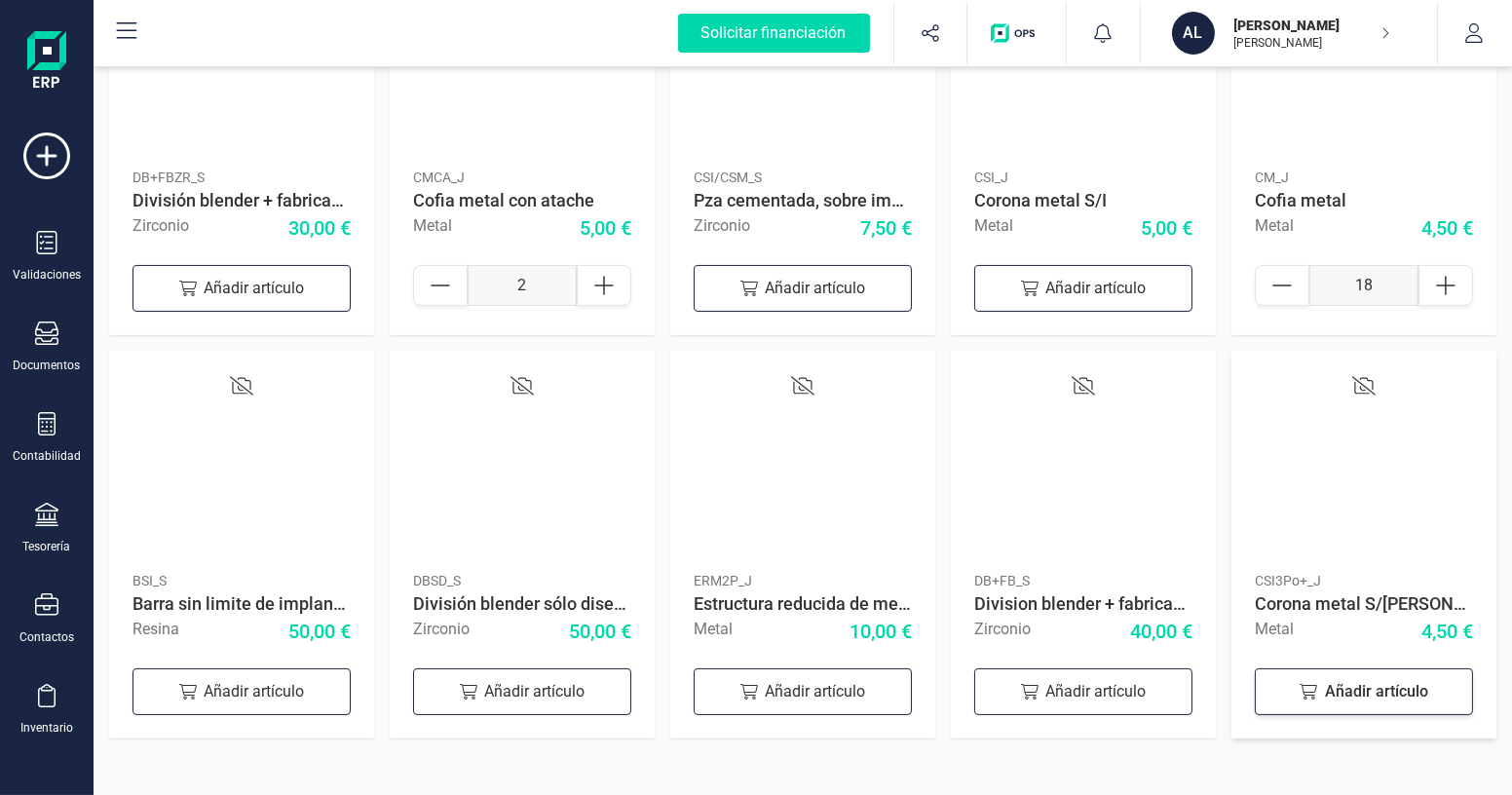
click at [1335, 690] on div "Añadir artículo" at bounding box center [1365, 692] width 218 height 47
click at [1447, 685] on icon at bounding box center [1446, 689] width 24 height 24
type input "4"
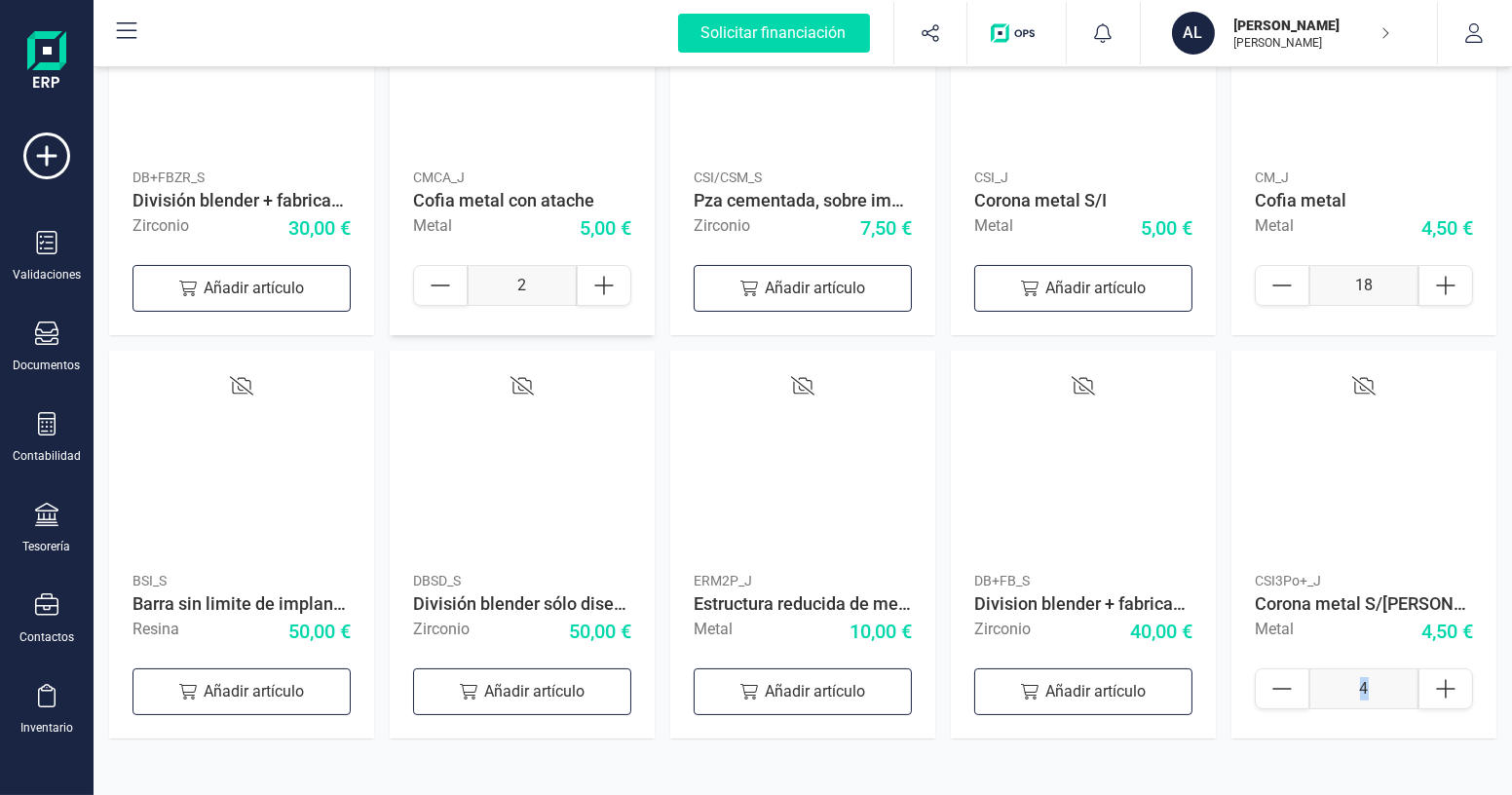
scroll to position [0, 0]
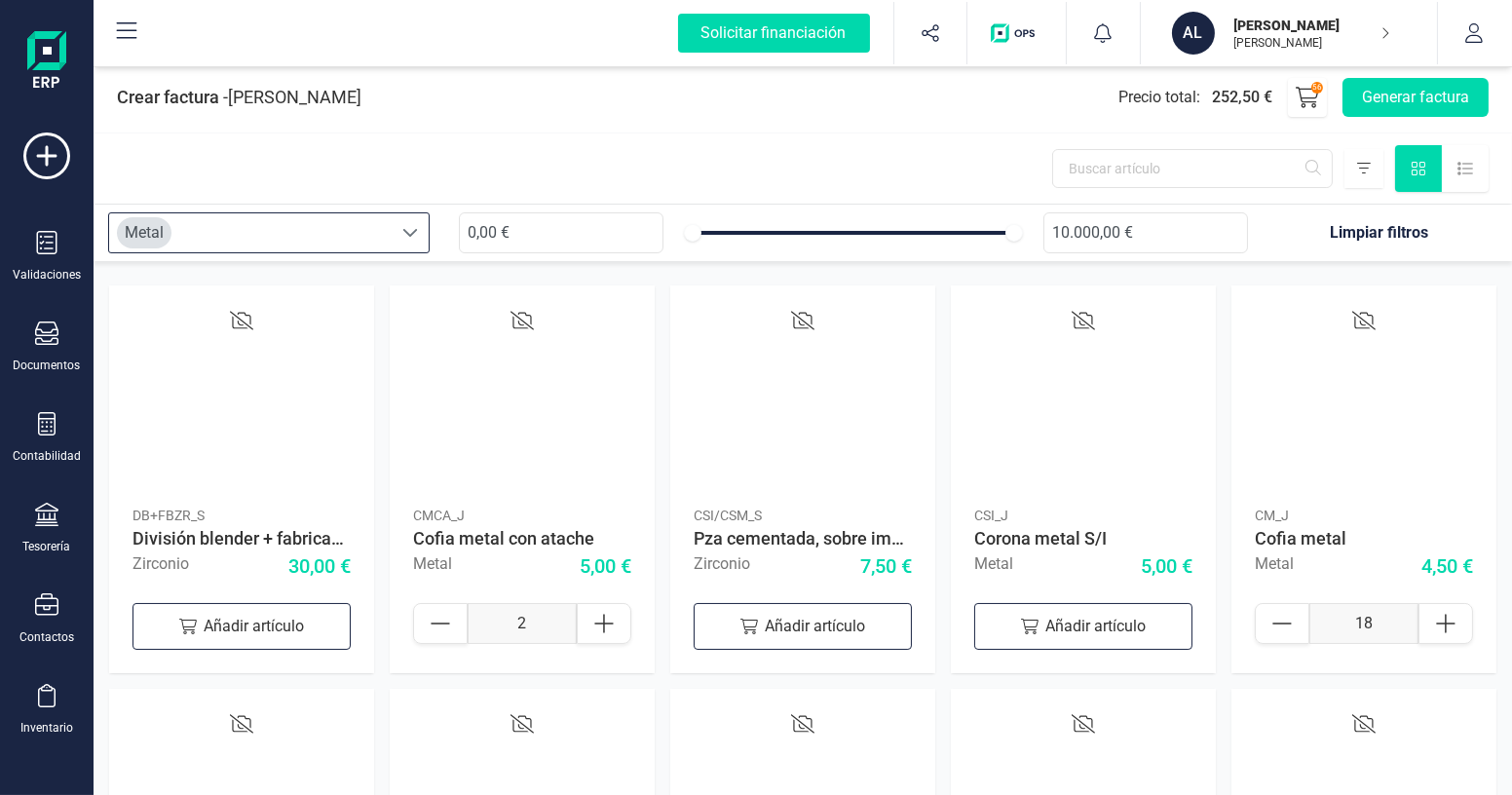
click at [215, 228] on div "Metal" at bounding box center [251, 233] width 283 height 39
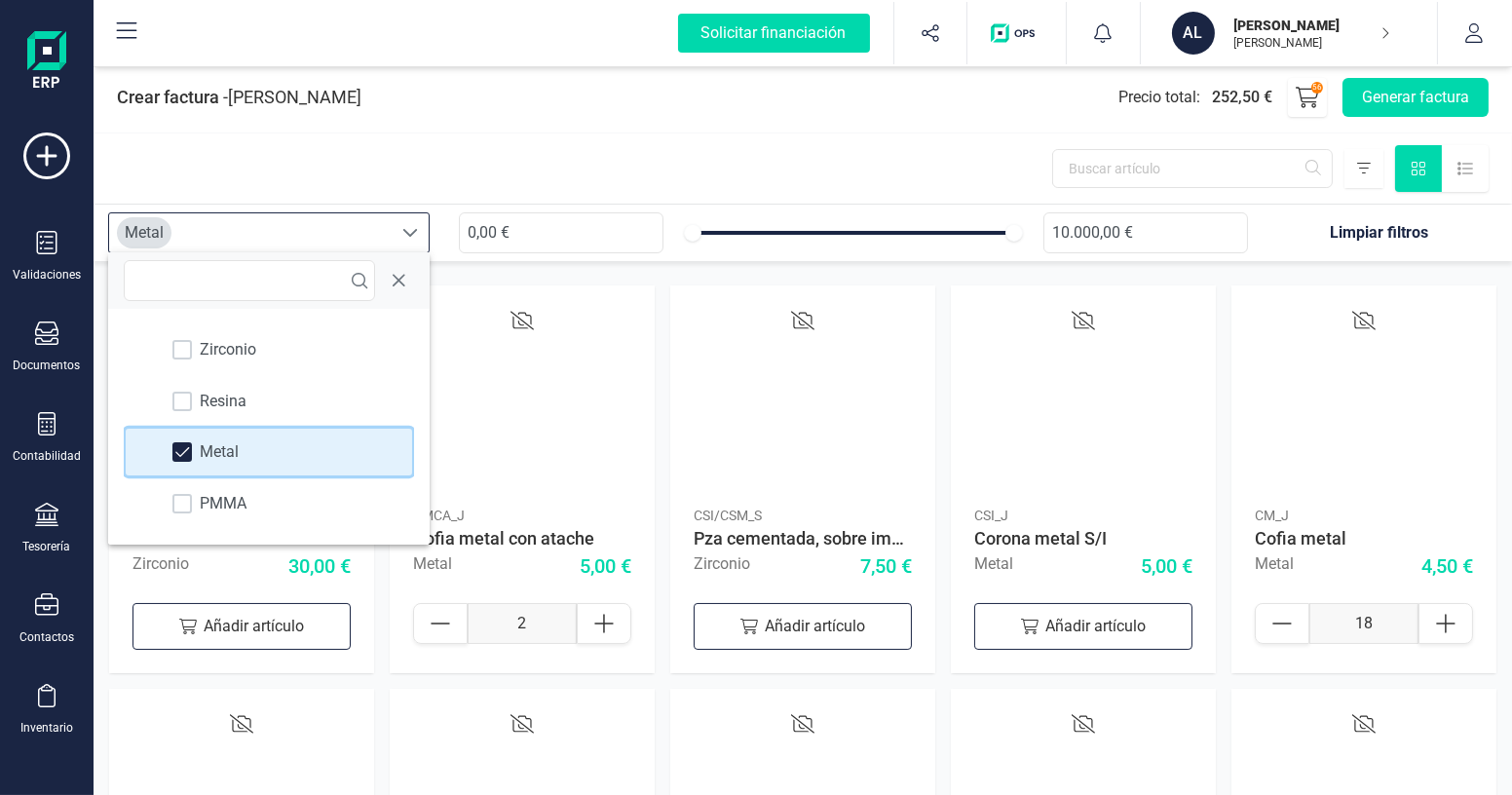
click at [178, 445] on span at bounding box center [183, 452] width 15 height 14
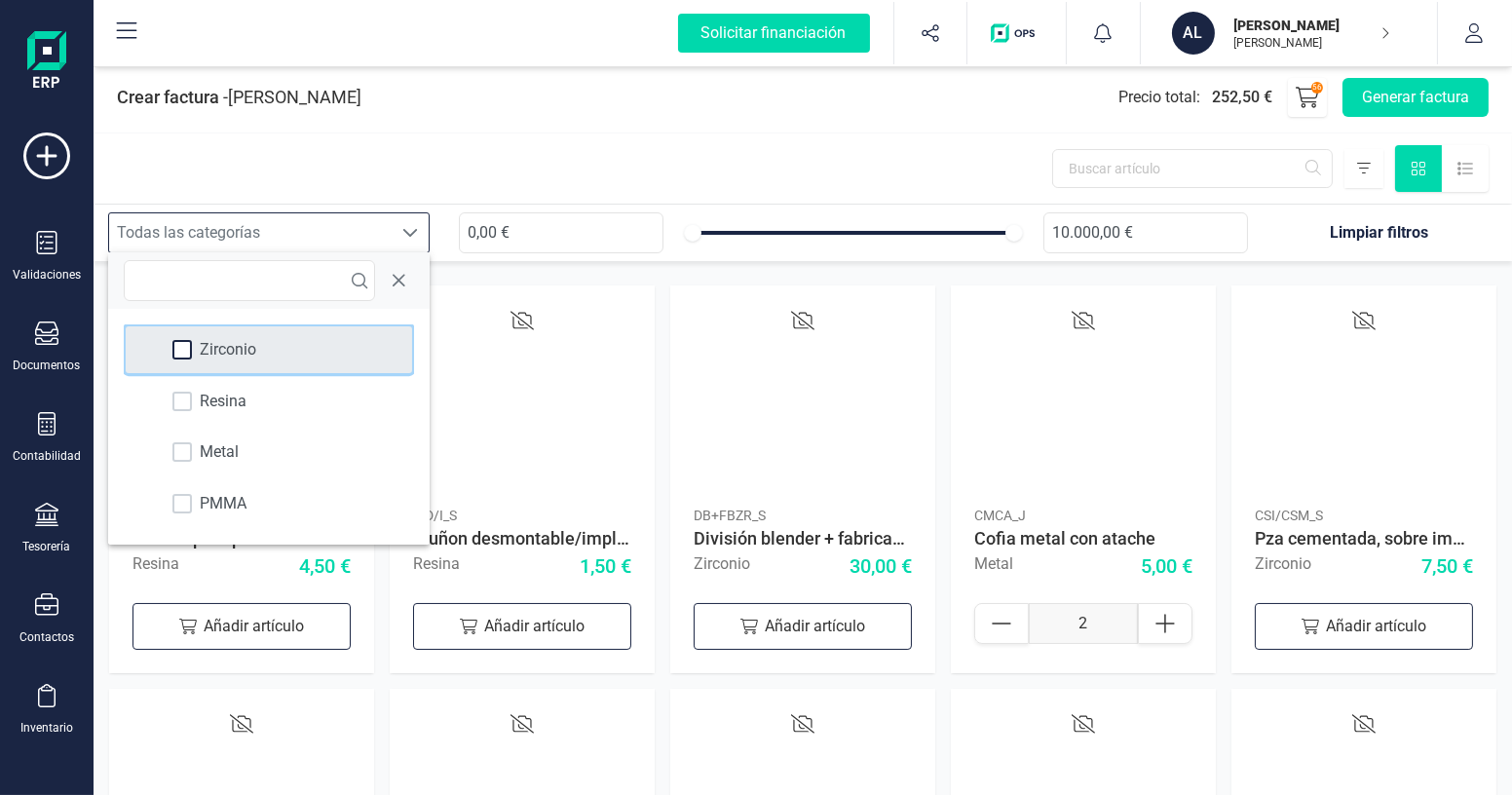
click at [191, 347] on div at bounding box center [183, 350] width 20 height 20
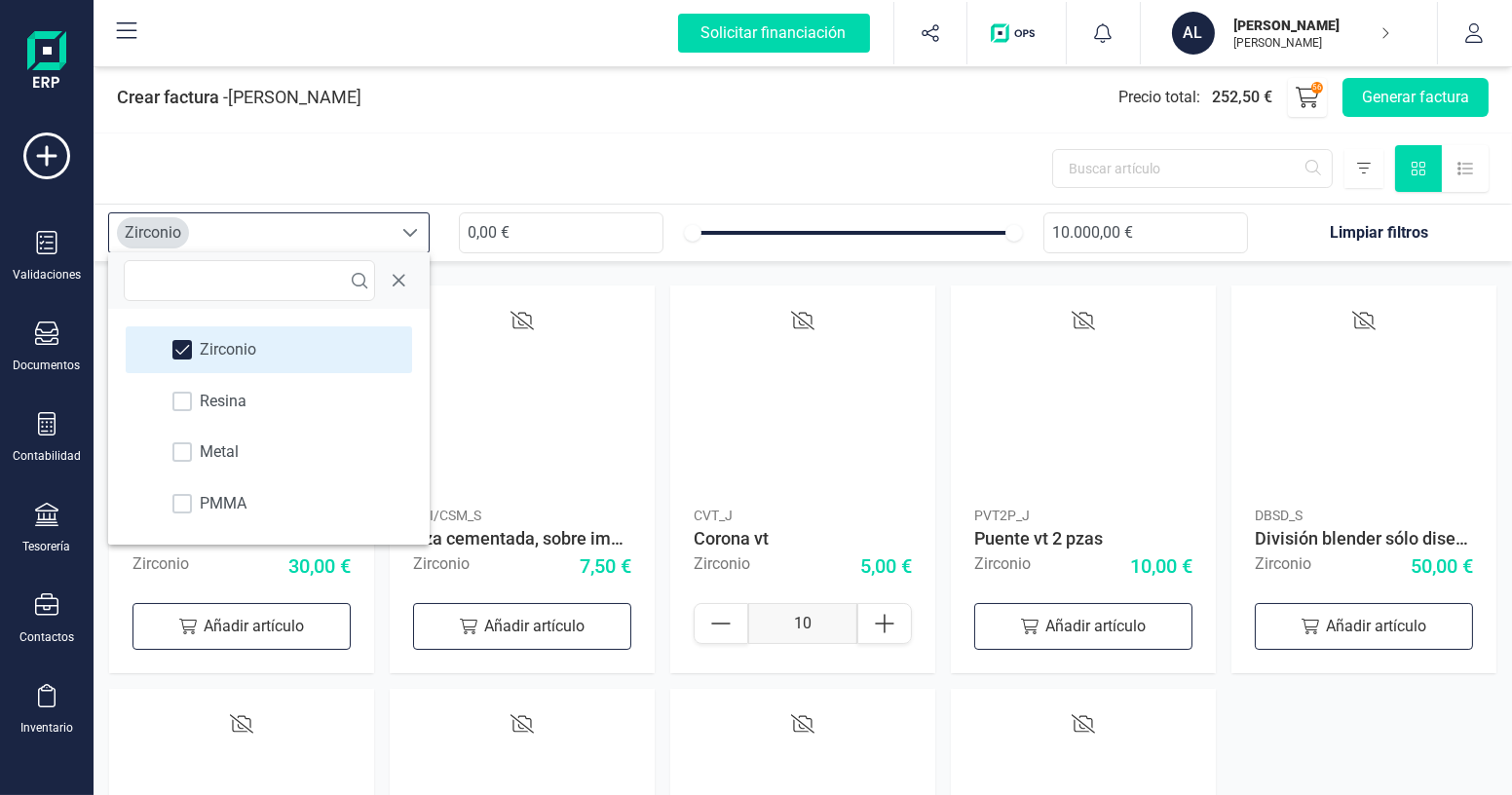
click at [625, 149] on div at bounding box center [803, 168] width 1419 height 70
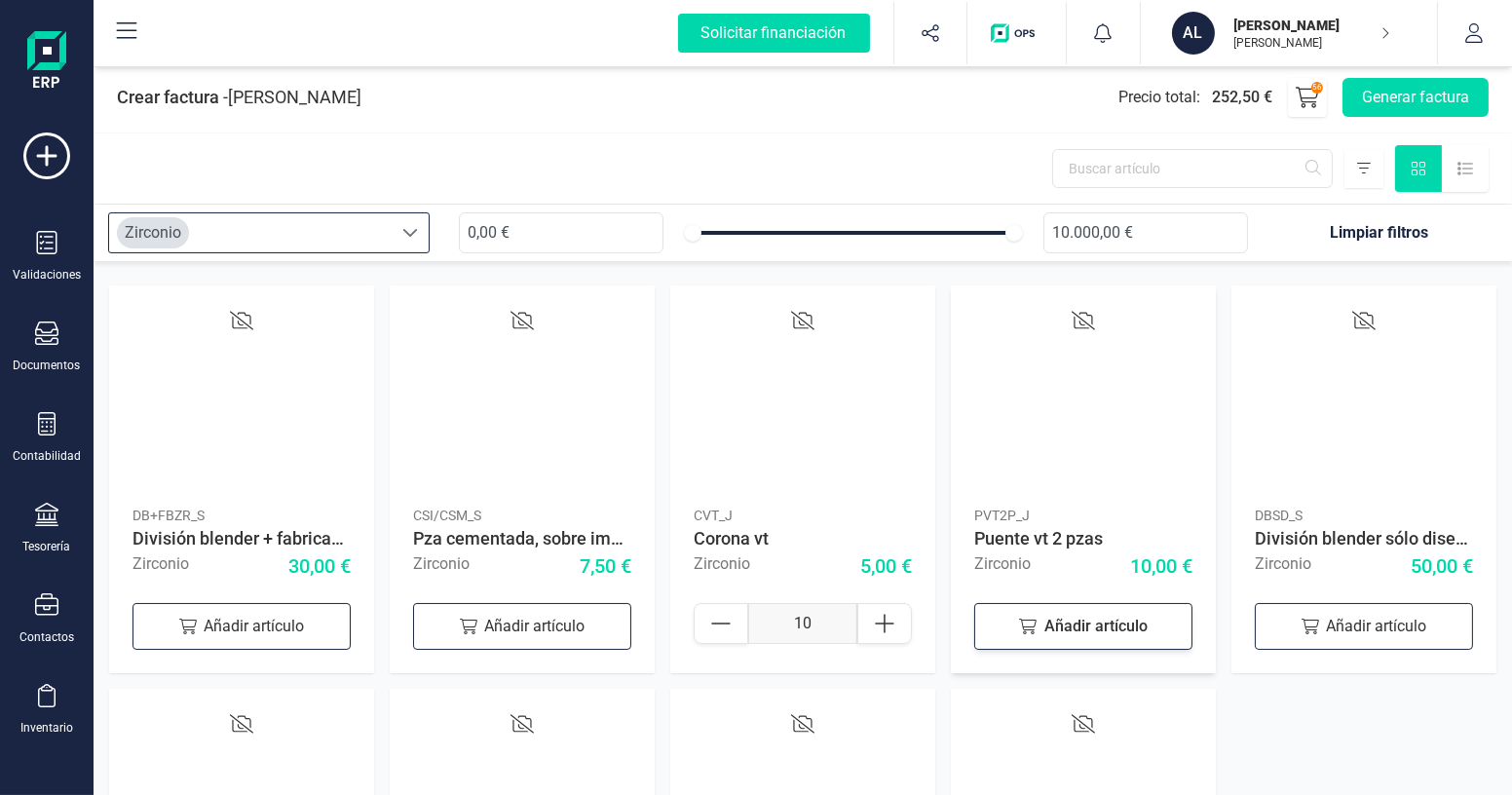
click at [1084, 616] on div "Añadir artículo" at bounding box center [1084, 627] width 218 height 47
click at [1147, 615] on div at bounding box center [1166, 624] width 55 height 41
type input "3"
click at [240, 230] on div "Zirconio" at bounding box center [251, 233] width 283 height 39
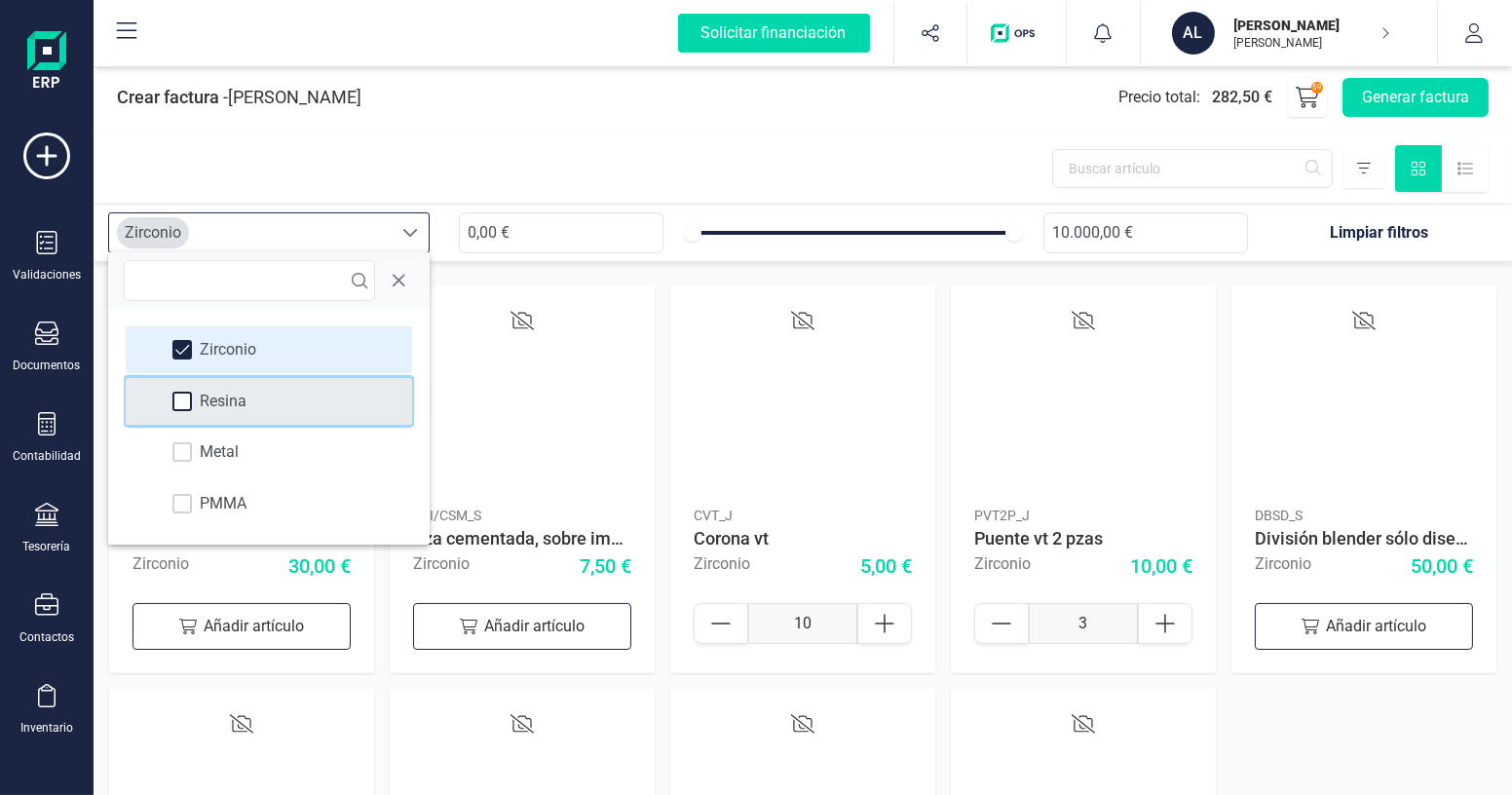
click at [187, 396] on div at bounding box center [183, 402] width 20 height 20
type input "10"
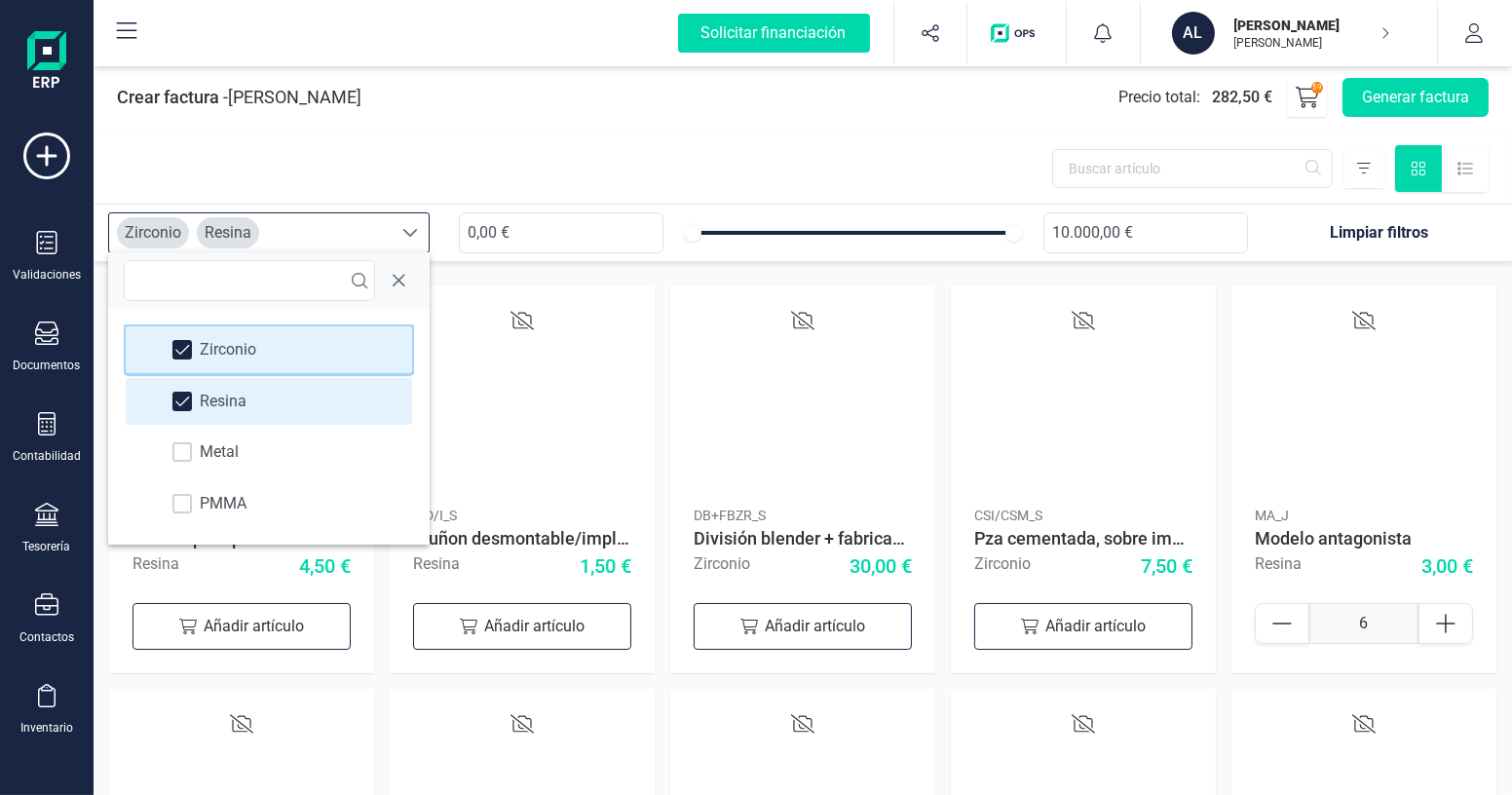
click at [187, 343] on span at bounding box center [183, 350] width 15 height 14
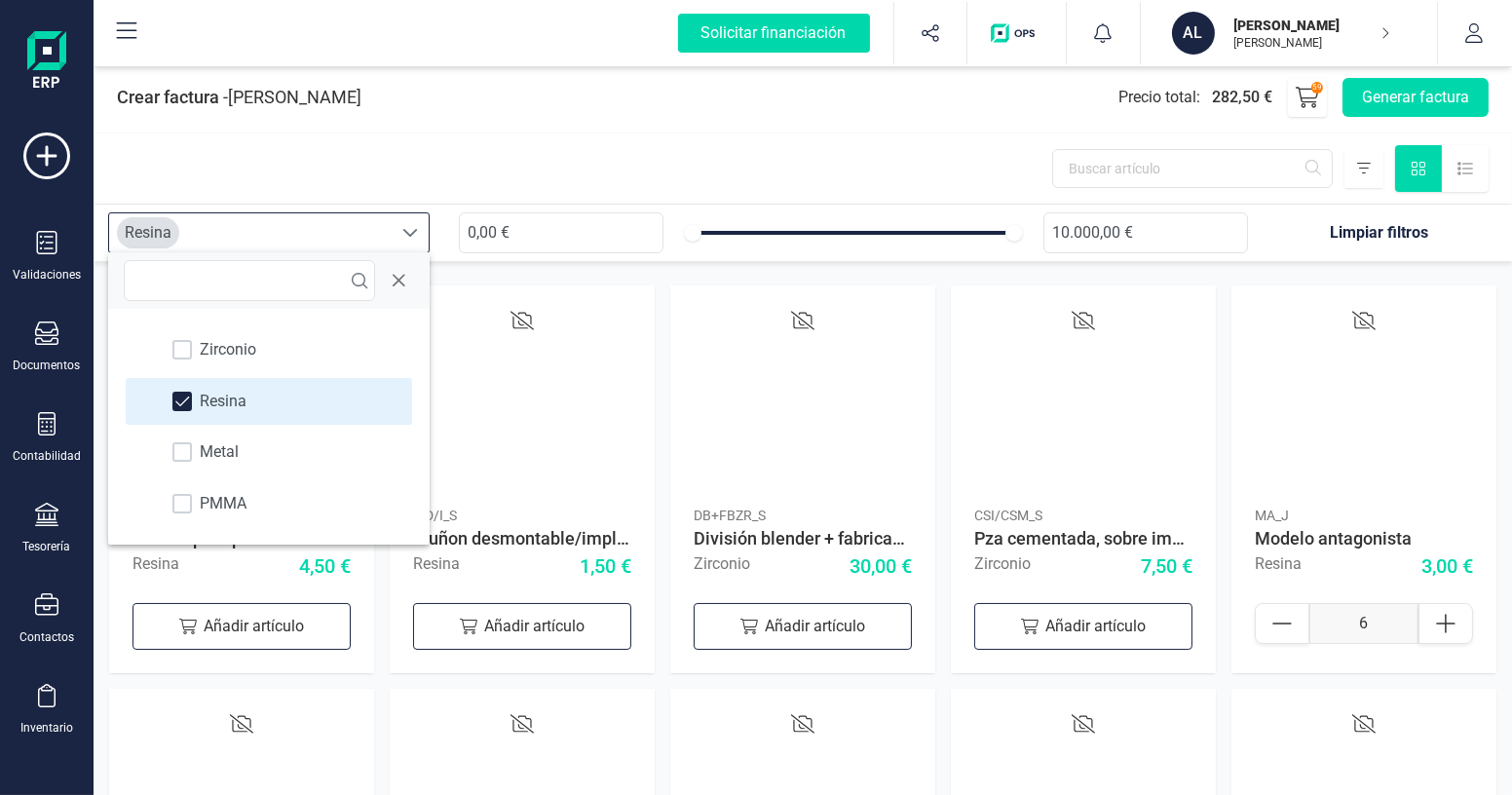
click at [572, 172] on div at bounding box center [803, 168] width 1419 height 70
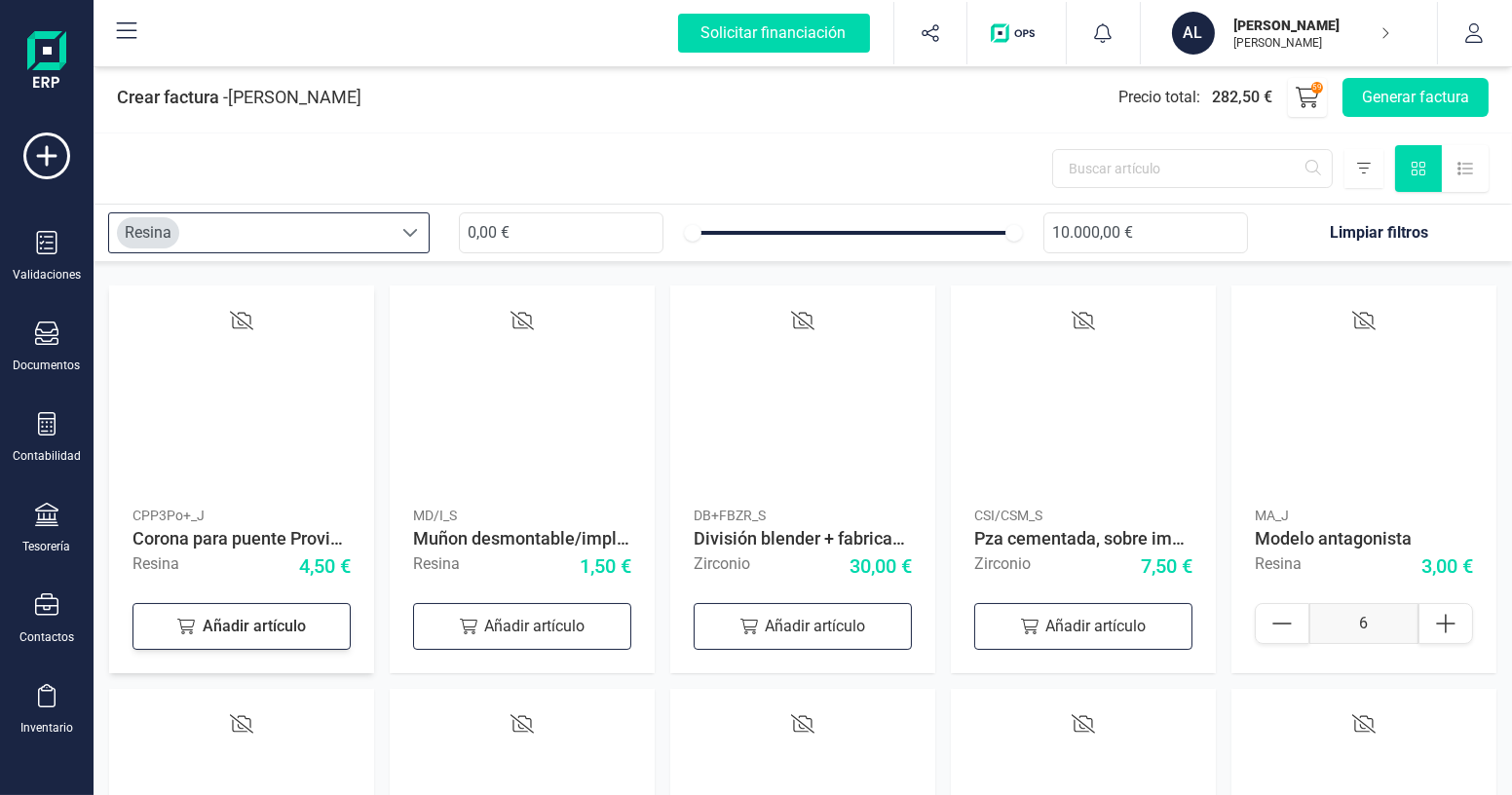
click at [226, 629] on div "Añadir artículo" at bounding box center [242, 627] width 218 height 47
click at [326, 627] on icon at bounding box center [323, 624] width 24 height 24
type input "4"
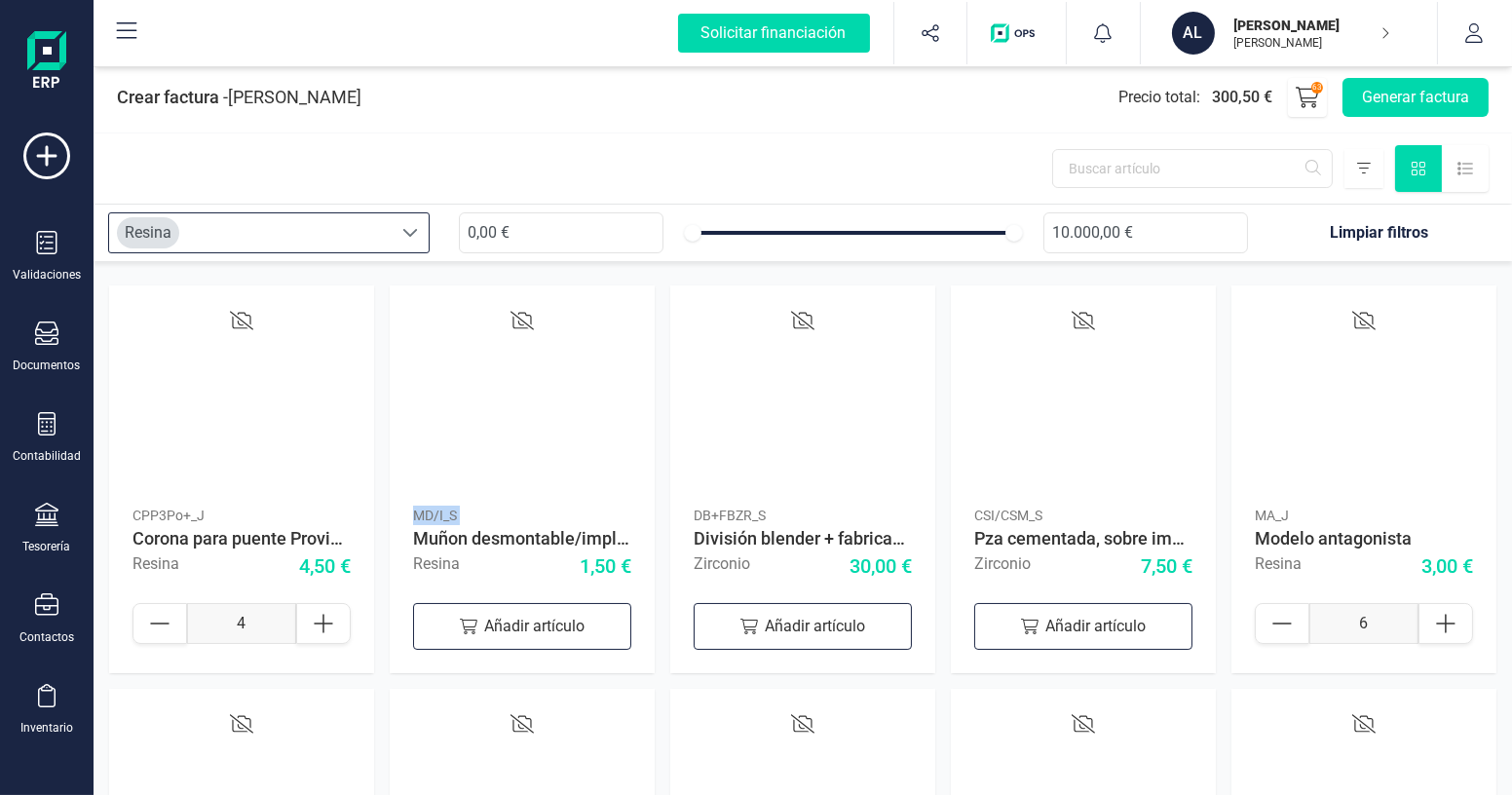
click at [354, 233] on div "Resina" at bounding box center [251, 233] width 283 height 39
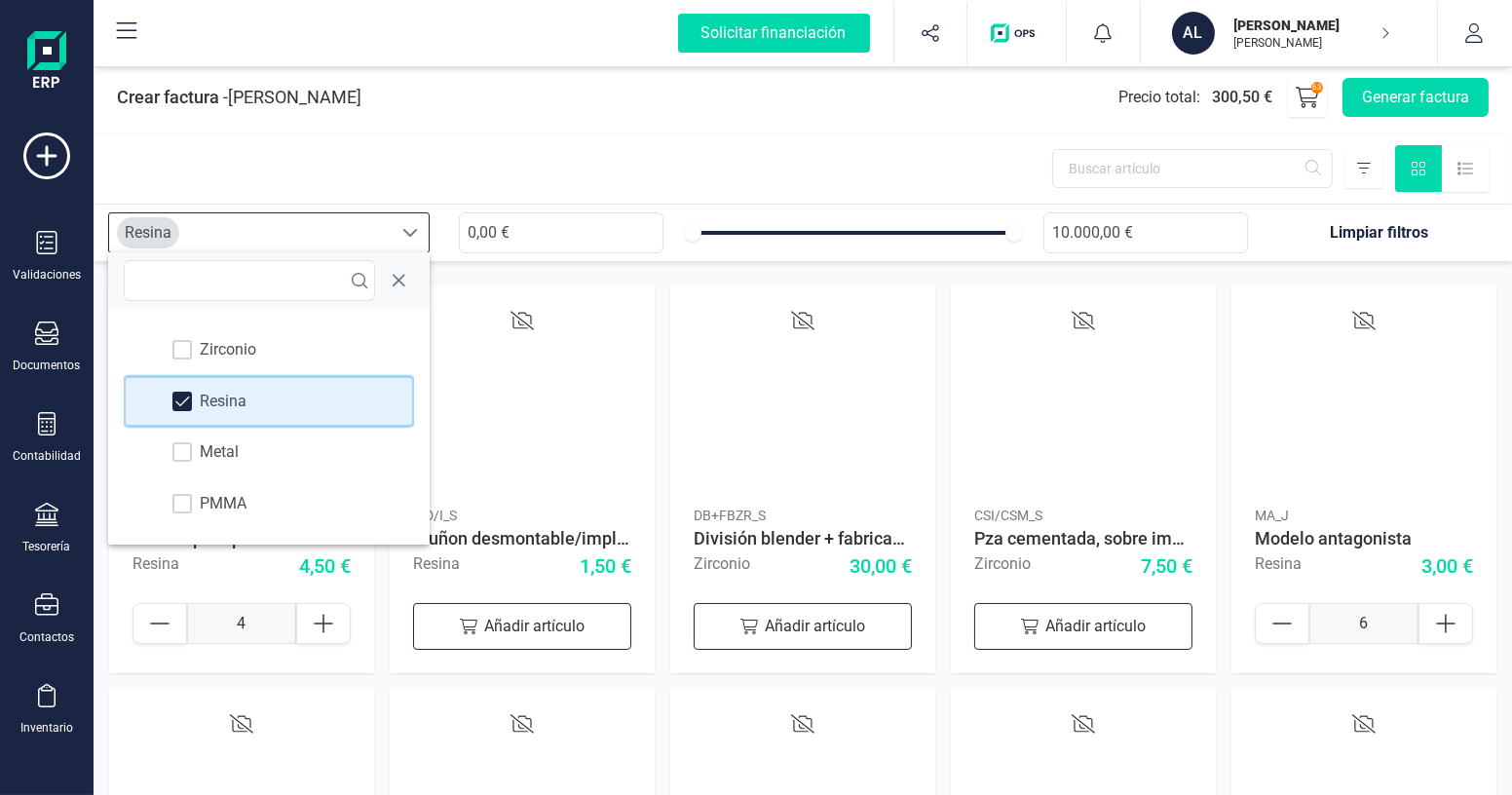
click at [182, 404] on span at bounding box center [183, 402] width 15 height 14
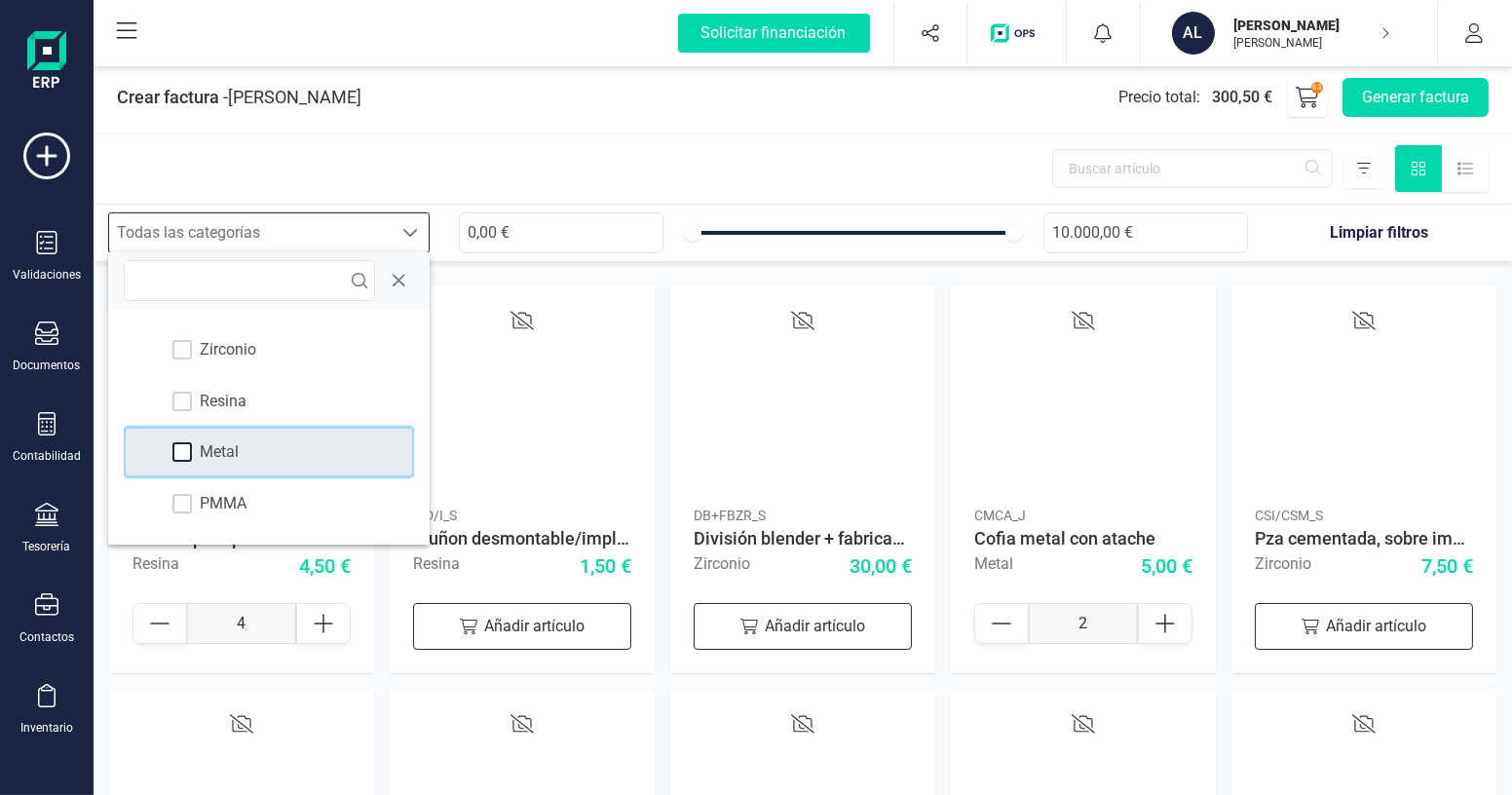
click at [185, 442] on div at bounding box center [183, 452] width 20 height 20
type input "4"
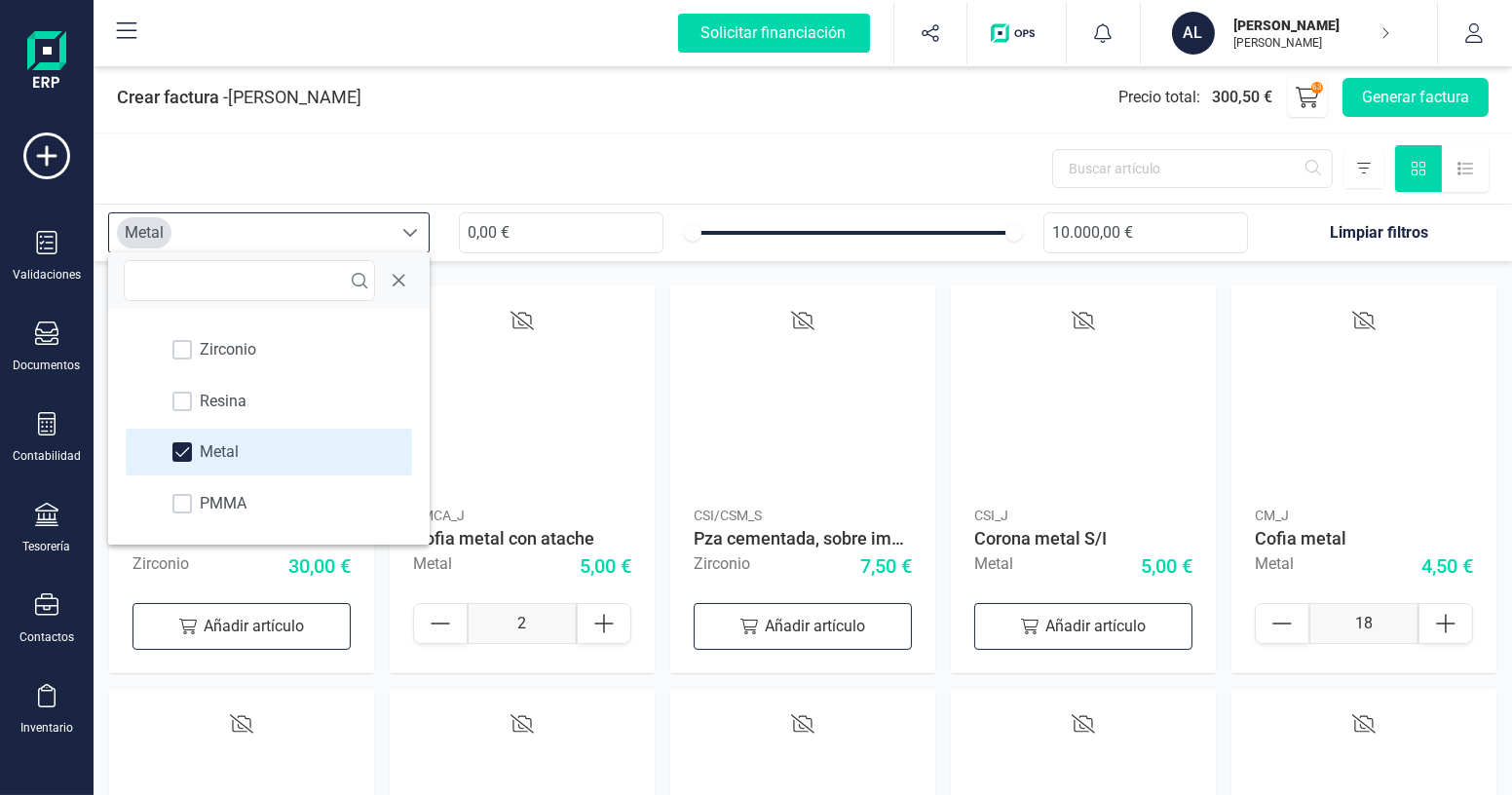
click at [607, 162] on div at bounding box center [803, 168] width 1419 height 70
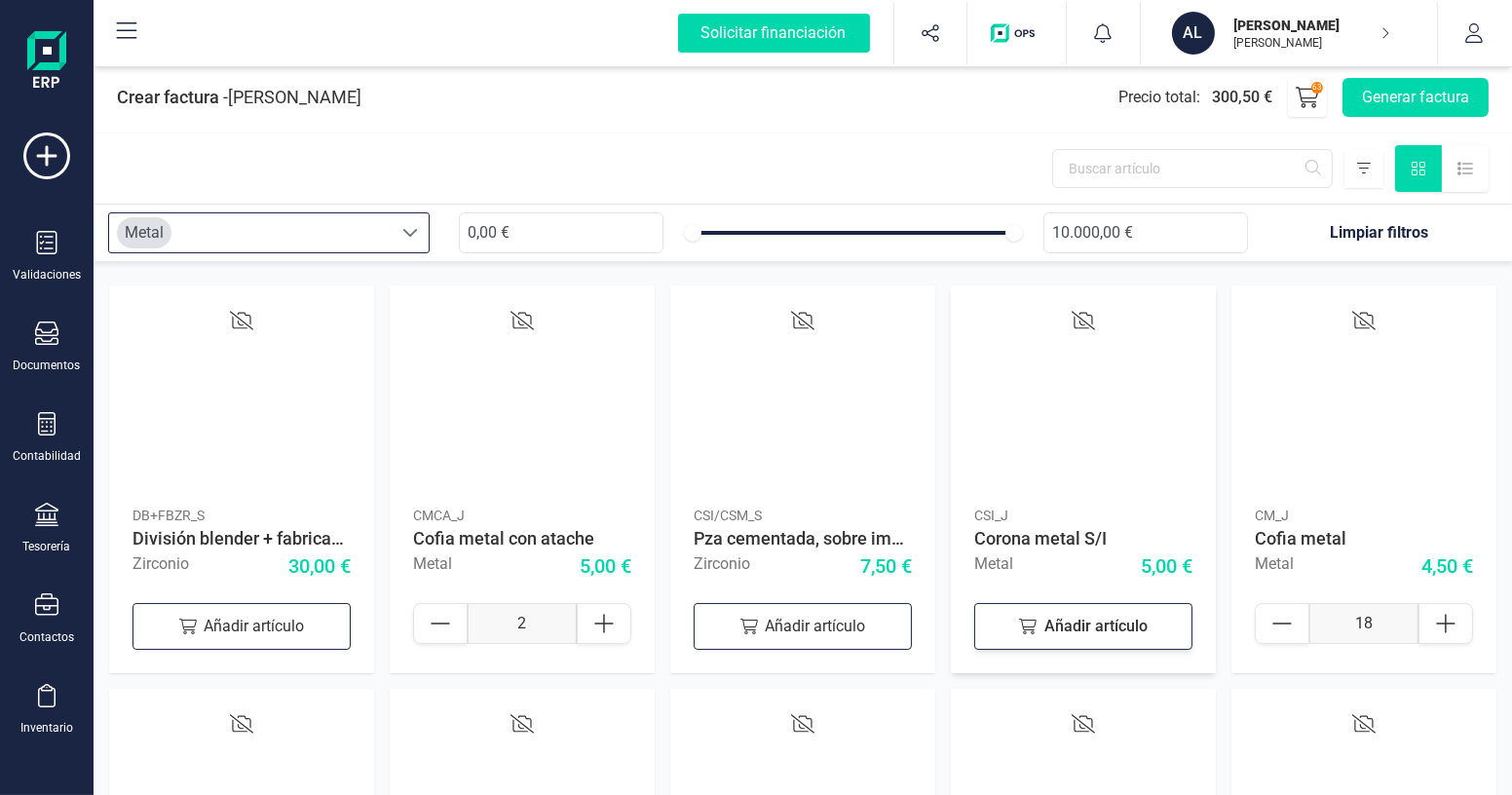
click at [1086, 630] on div "Añadir artículo" at bounding box center [1084, 627] width 218 height 47
click at [1393, 93] on button "Generar factura" at bounding box center [1416, 97] width 146 height 39
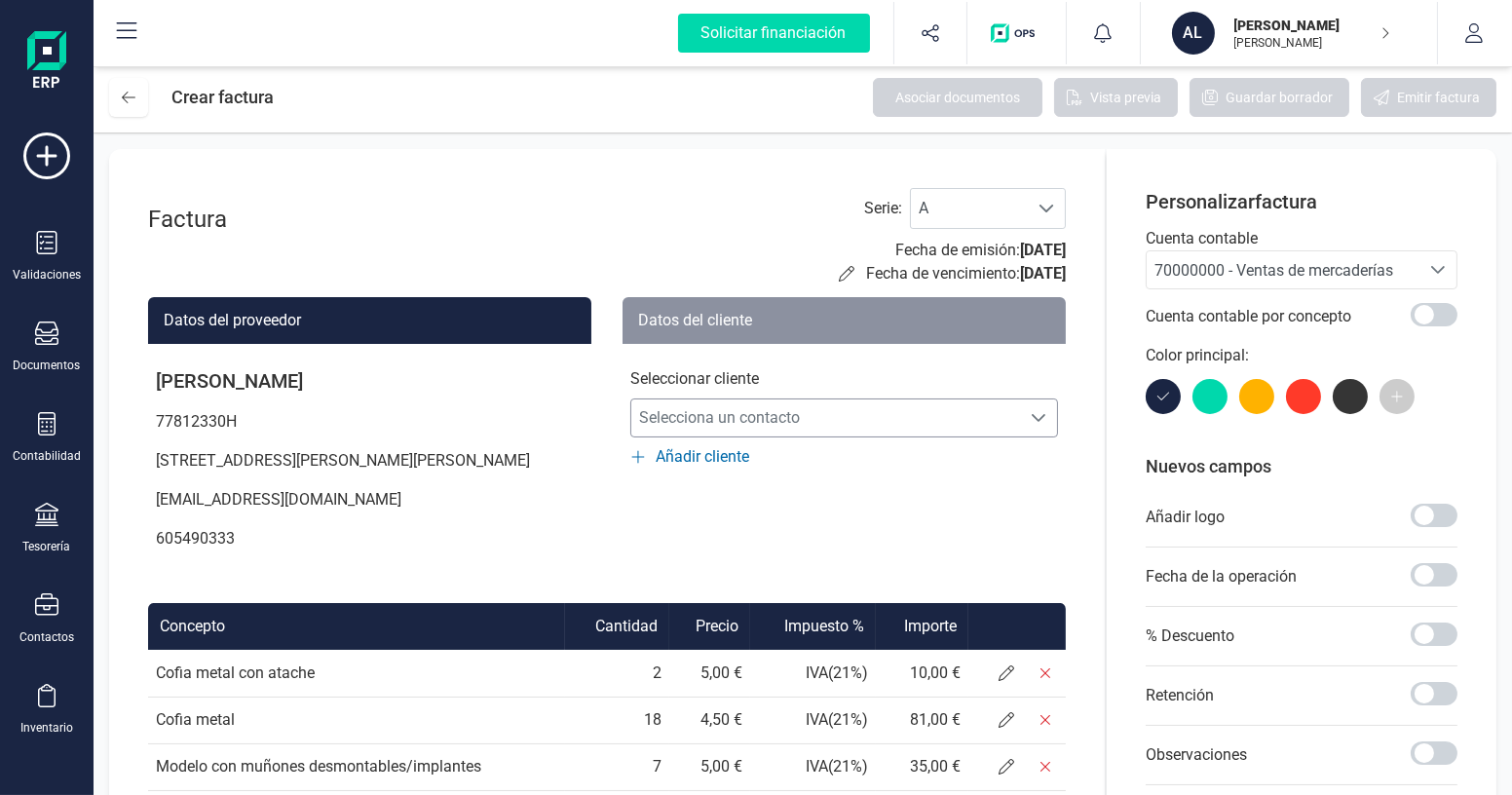
click at [742, 427] on span "Selecciona un contacto" at bounding box center [826, 419] width 389 height 39
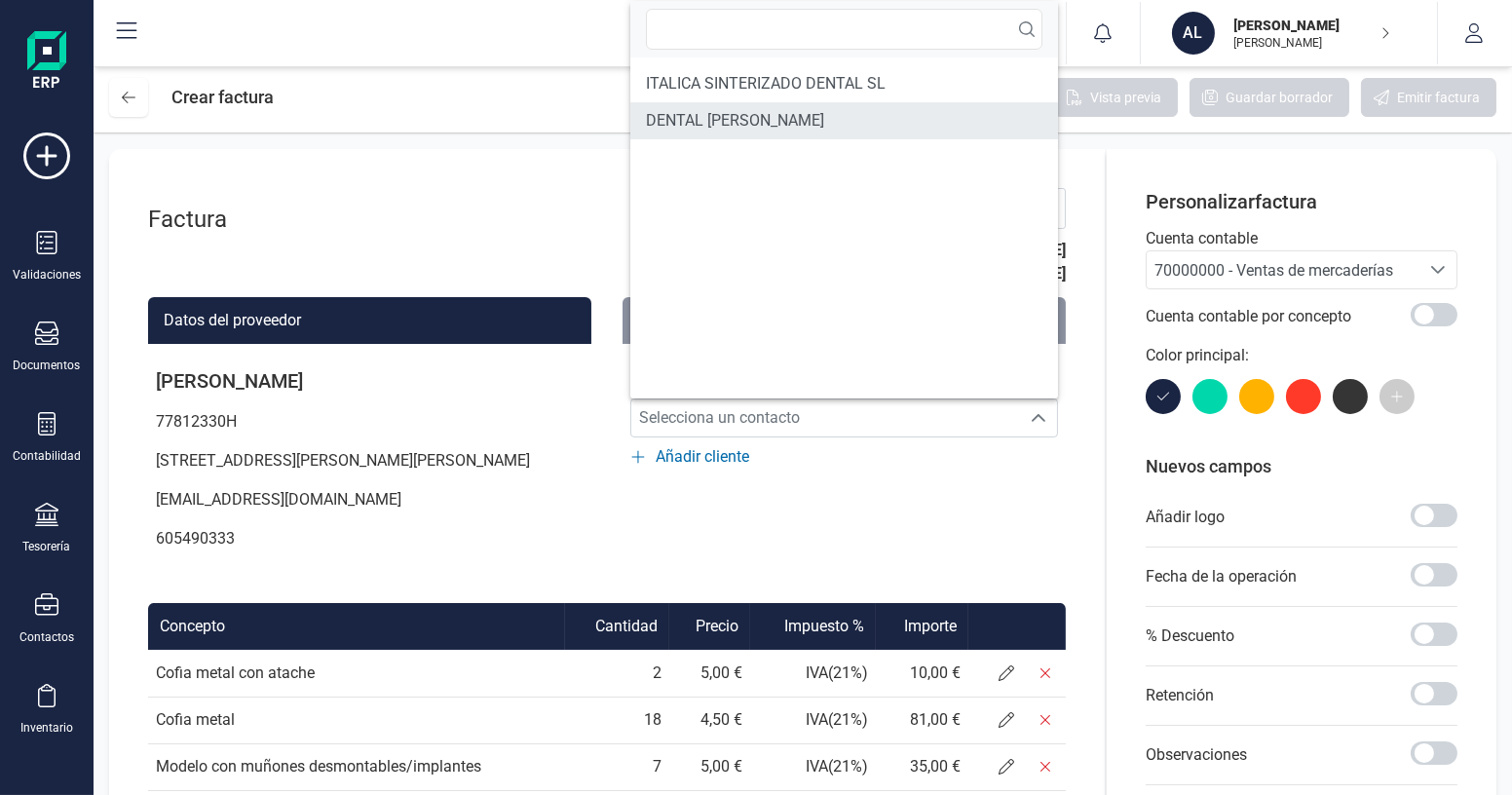
click at [757, 122] on span "DENTAL [PERSON_NAME]" at bounding box center [736, 121] width 179 height 24
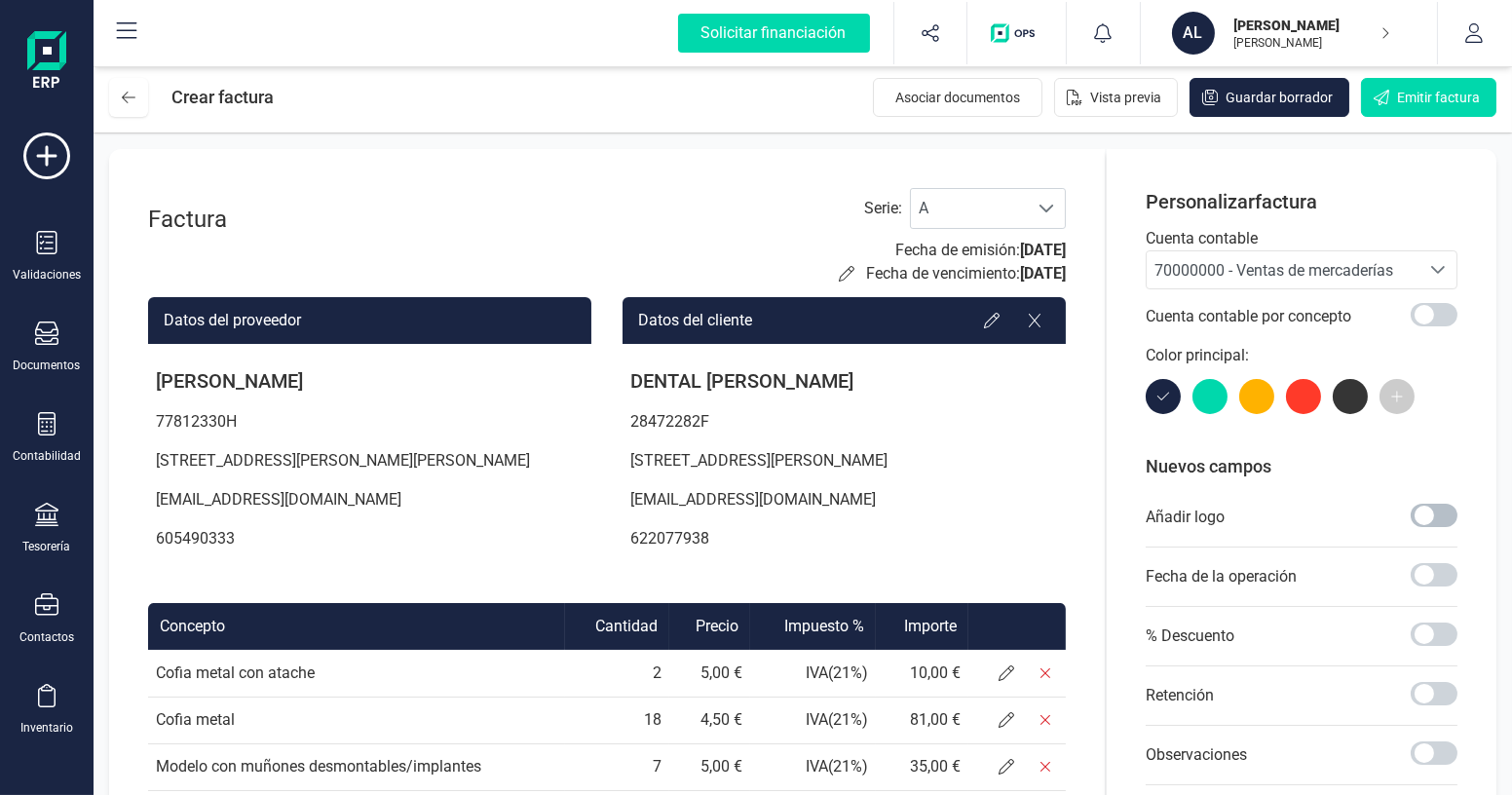
click at [1429, 518] on span at bounding box center [1434, 516] width 47 height 24
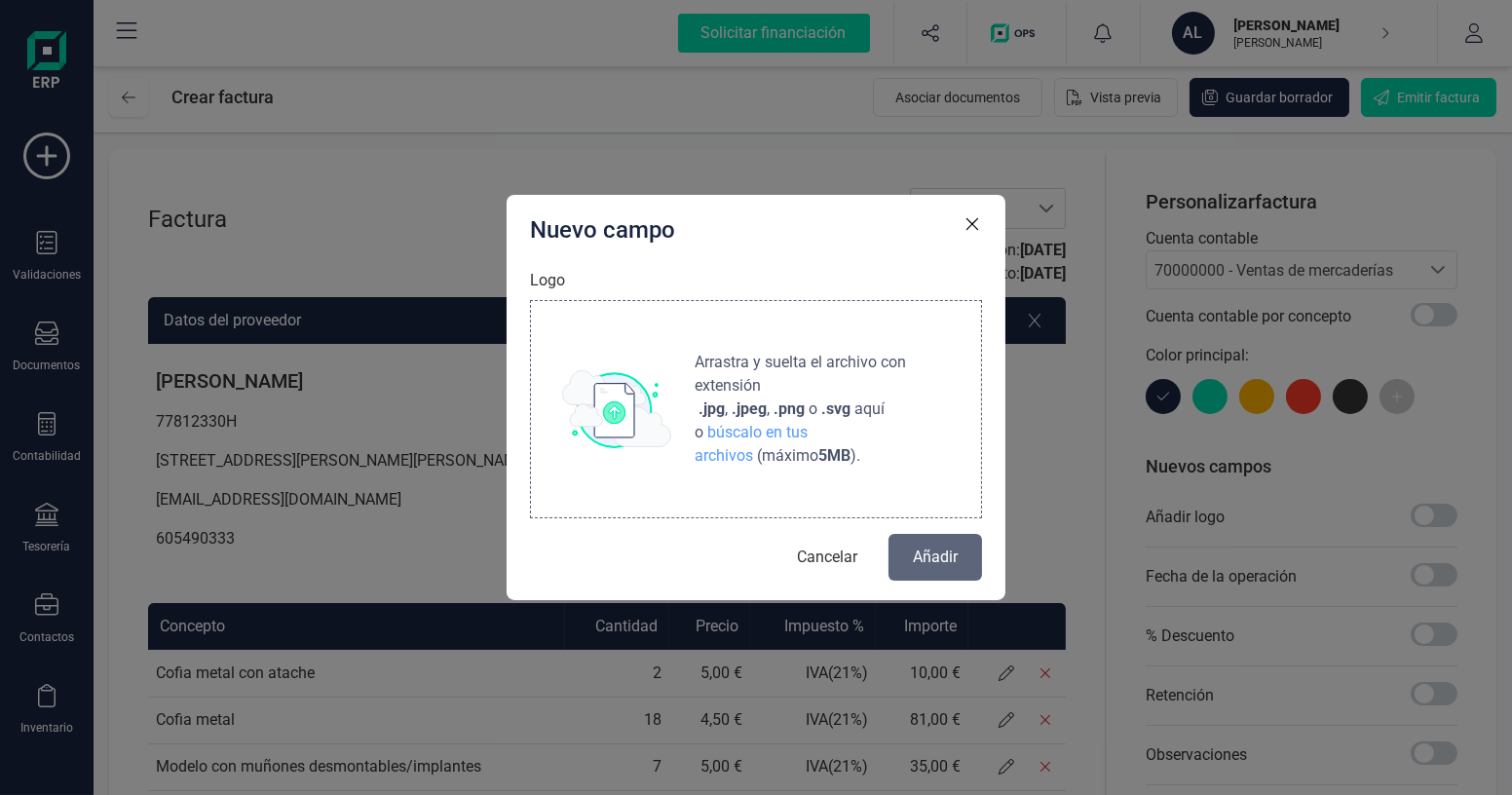
click at [652, 384] on img at bounding box center [616, 409] width 109 height 78
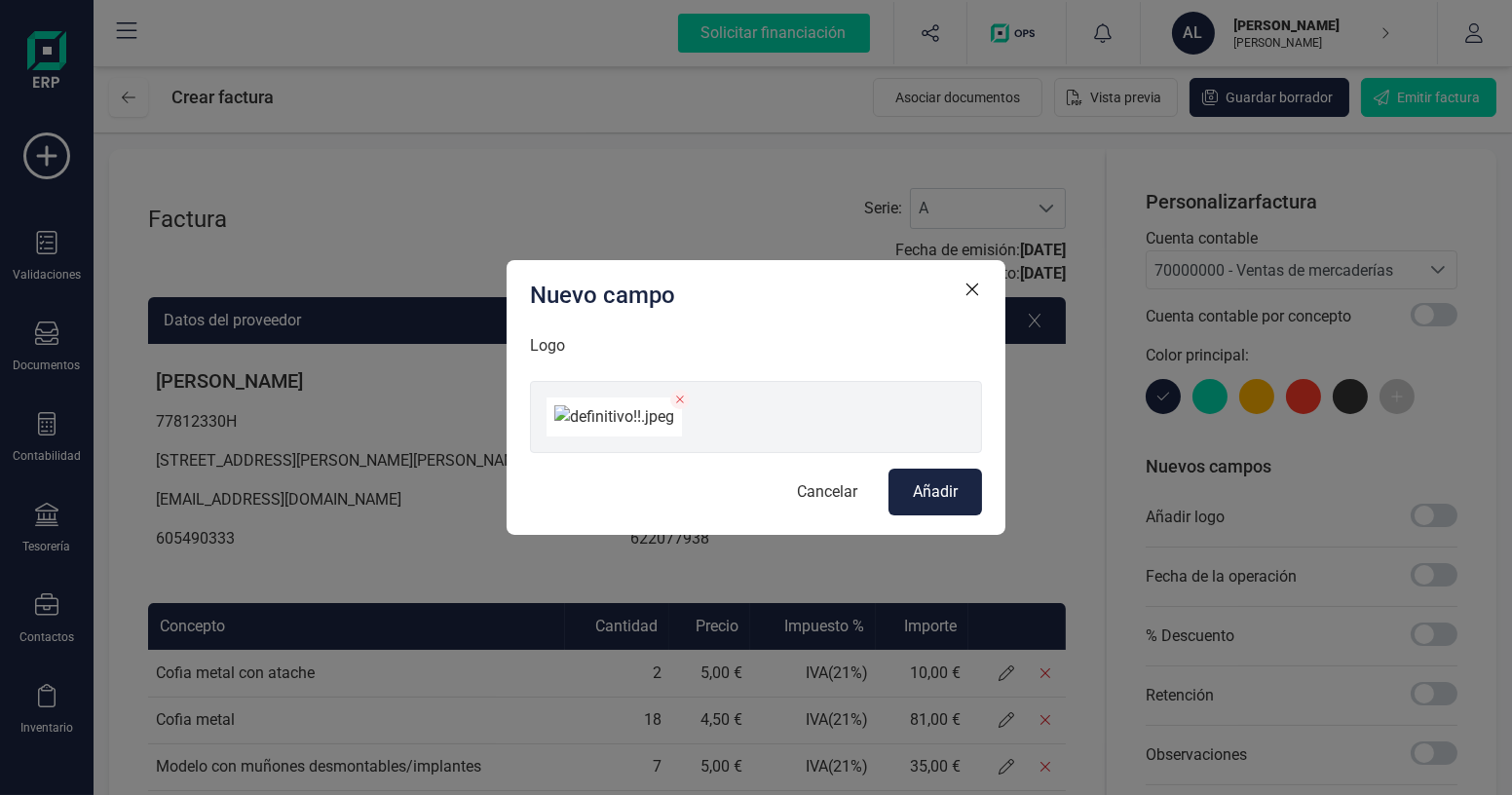
click at [942, 504] on span "Añadir" at bounding box center [935, 492] width 45 height 24
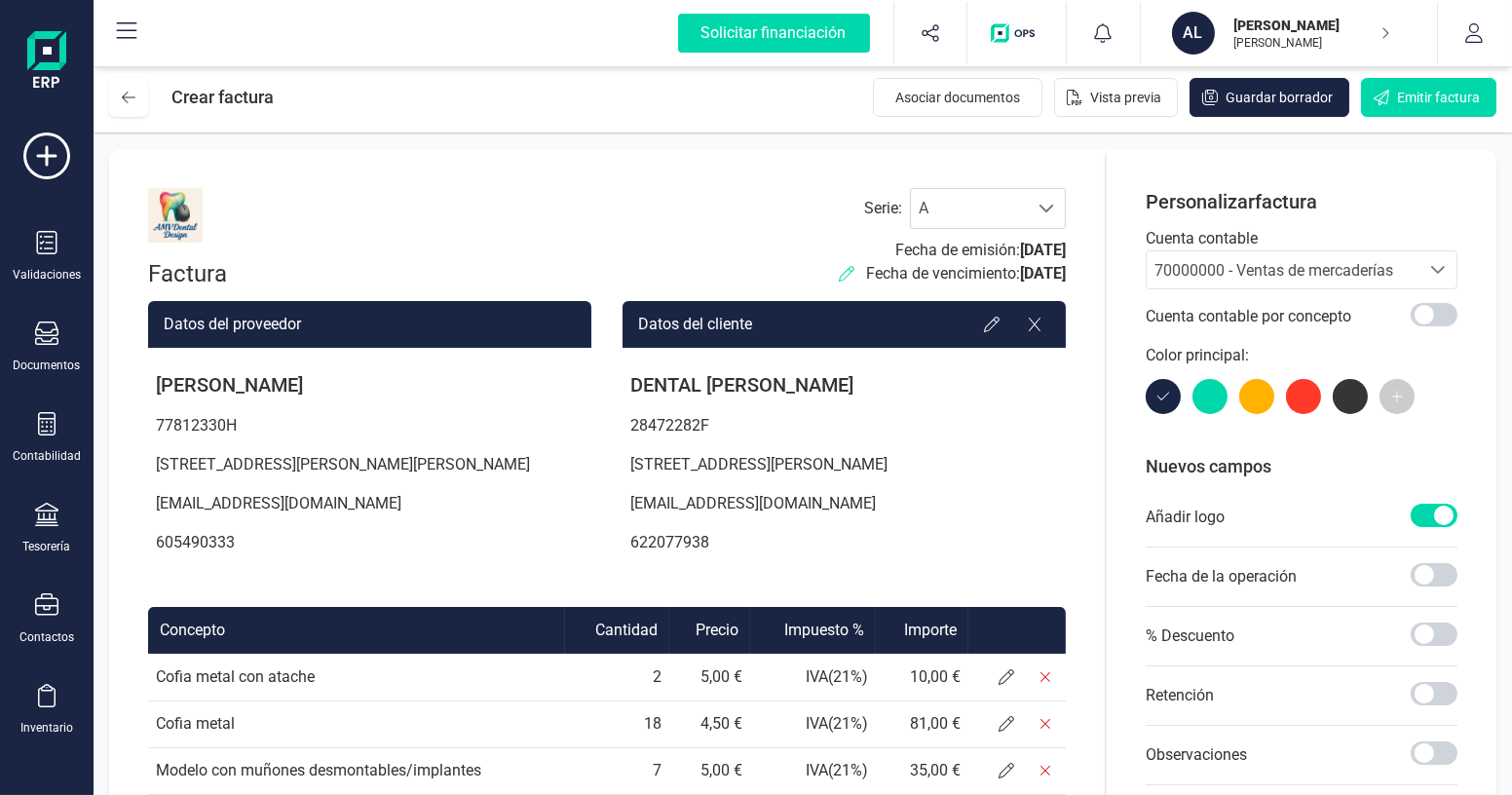
click at [839, 269] on icon at bounding box center [847, 274] width 16 height 16
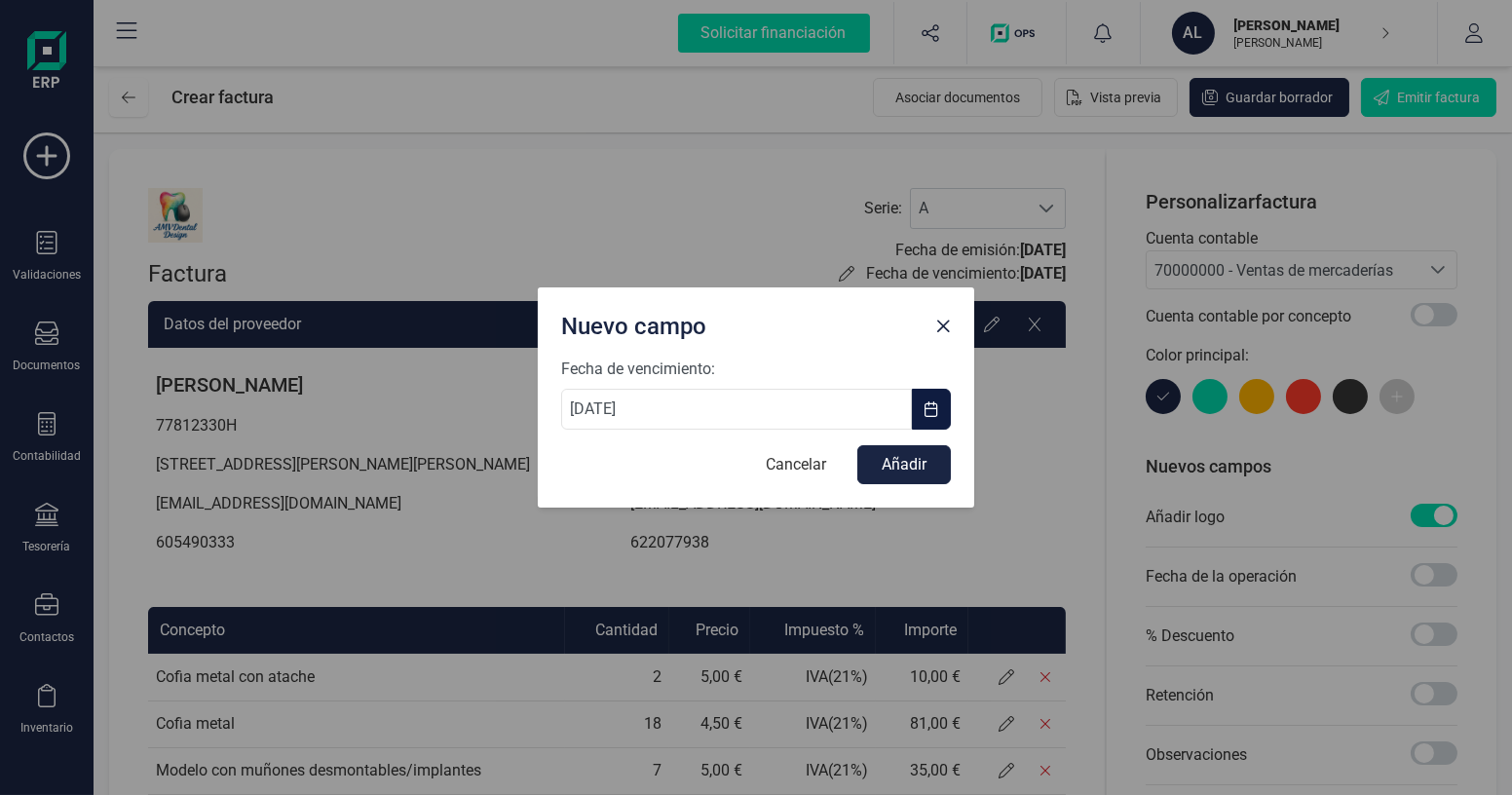
click at [948, 402] on button "button" at bounding box center [931, 410] width 39 height 41
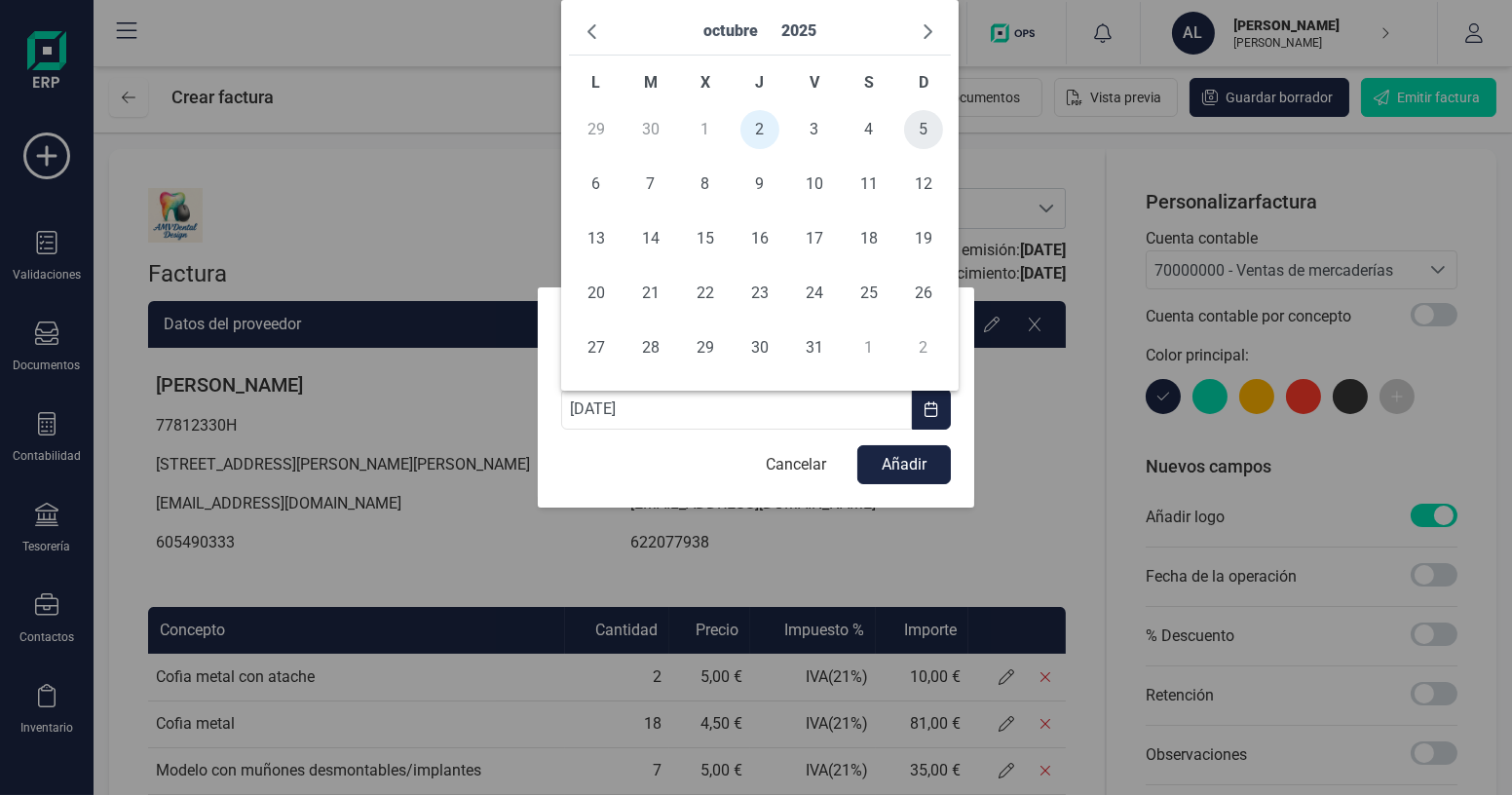
click at [930, 140] on span "5" at bounding box center [924, 130] width 39 height 39
type input "[DATE]"
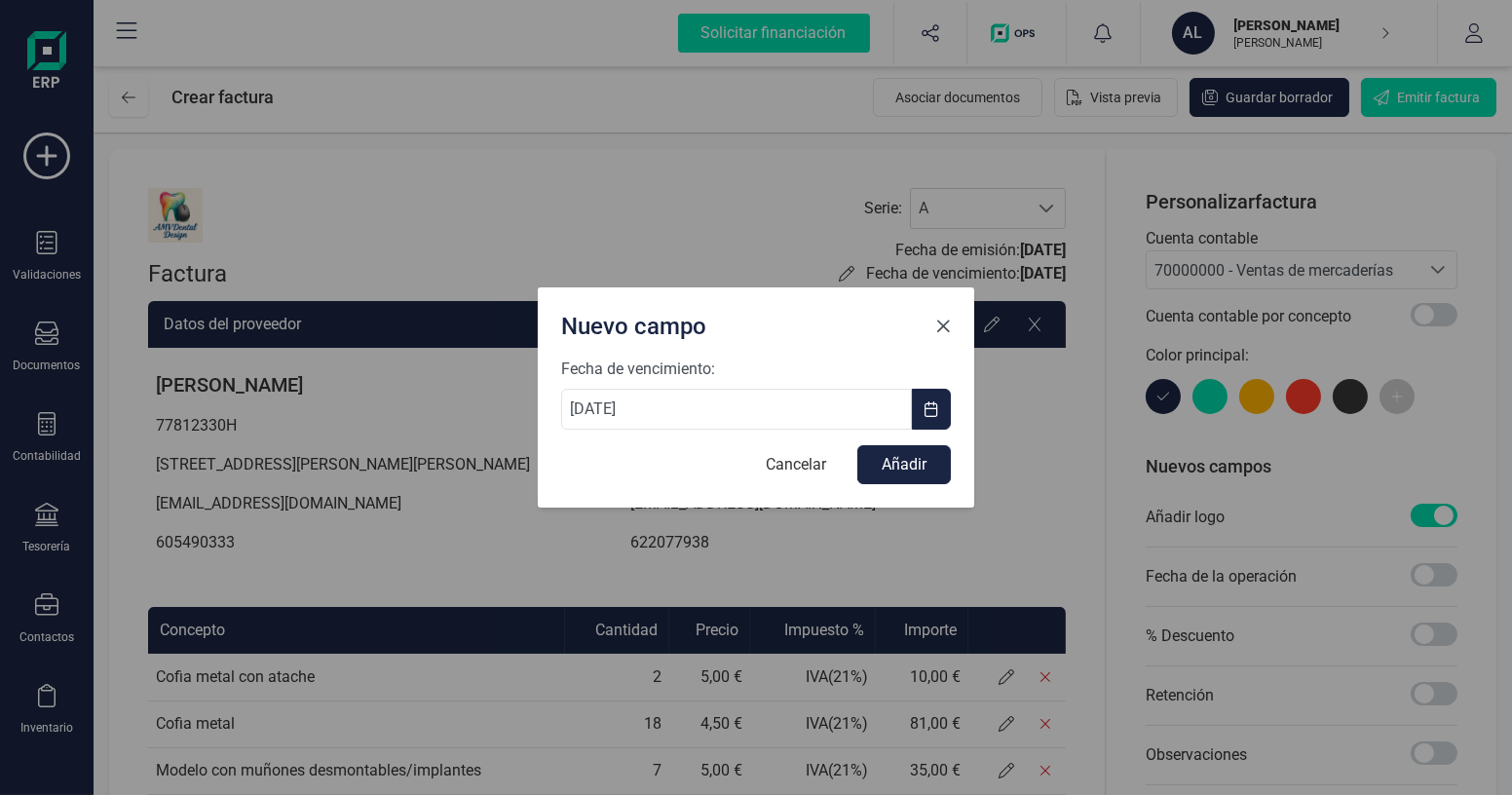
click at [945, 326] on span "Close" at bounding box center [943, 326] width 16 height 16
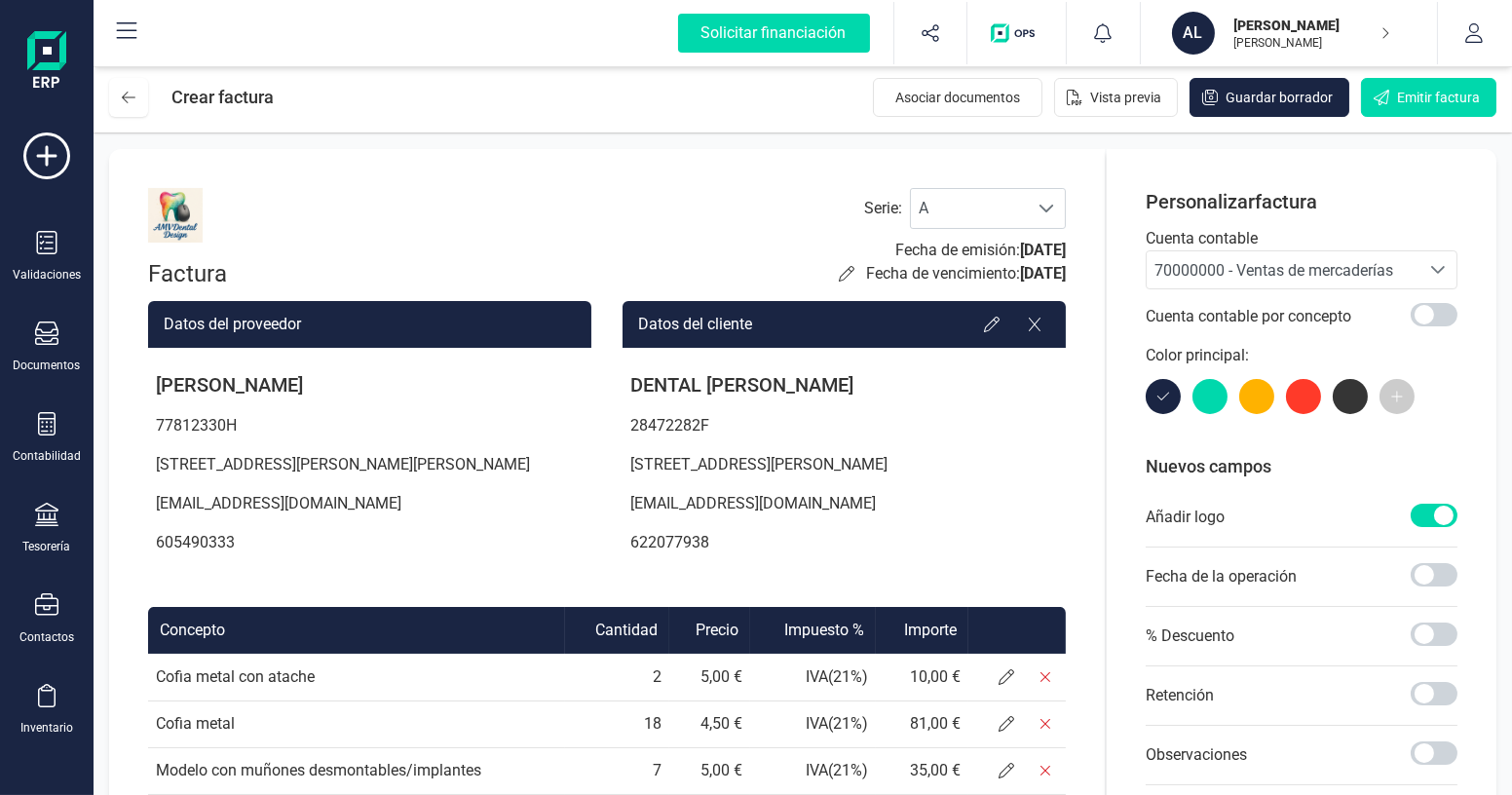
click at [1425, 269] on div "Seleccione una cuenta" at bounding box center [1438, 270] width 37 height 37
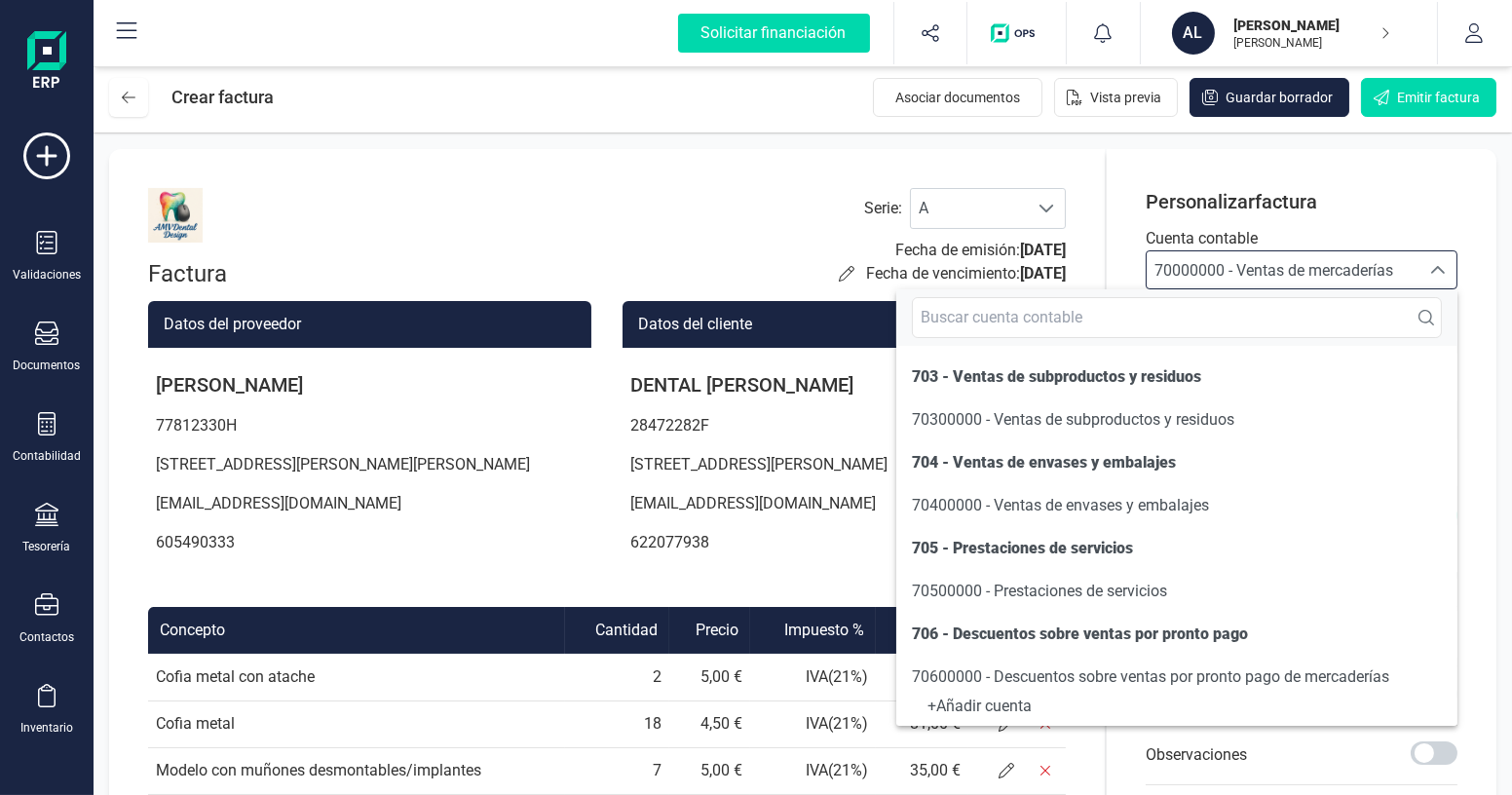
scroll to position [265, 0]
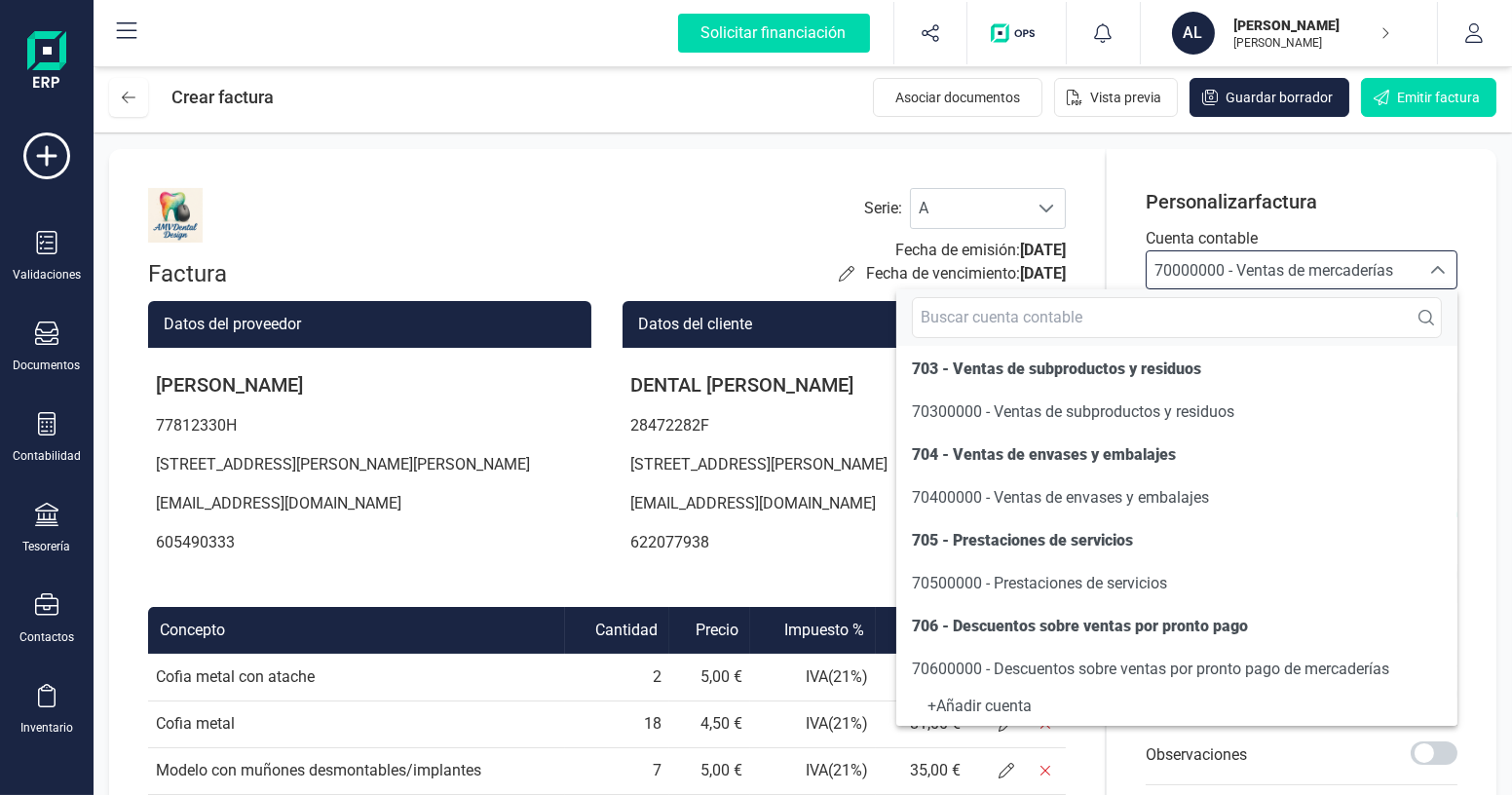
click at [1302, 564] on li "70500000 - Prestaciones de servicios" at bounding box center [1177, 584] width 561 height 39
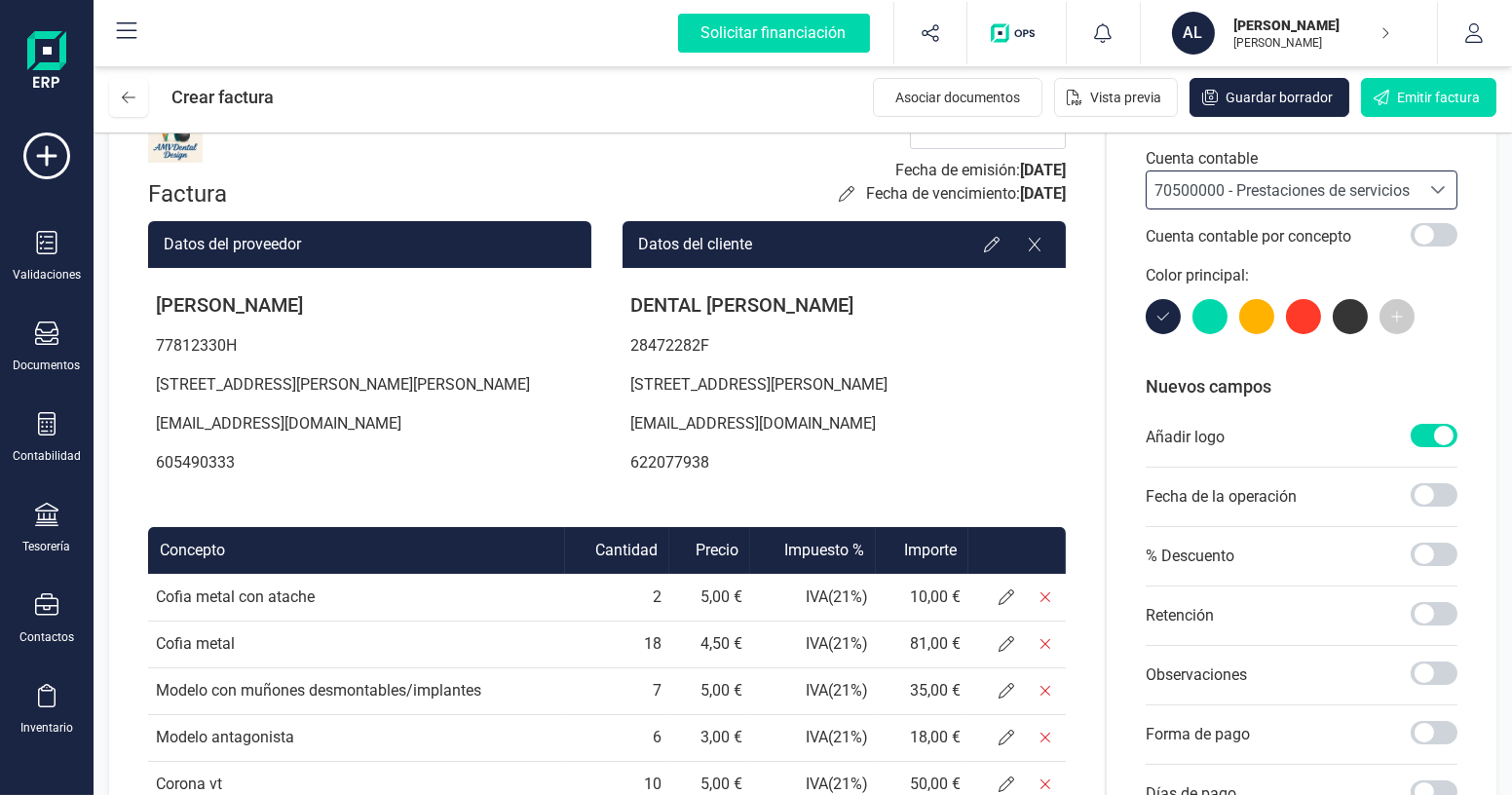
scroll to position [87, 0]
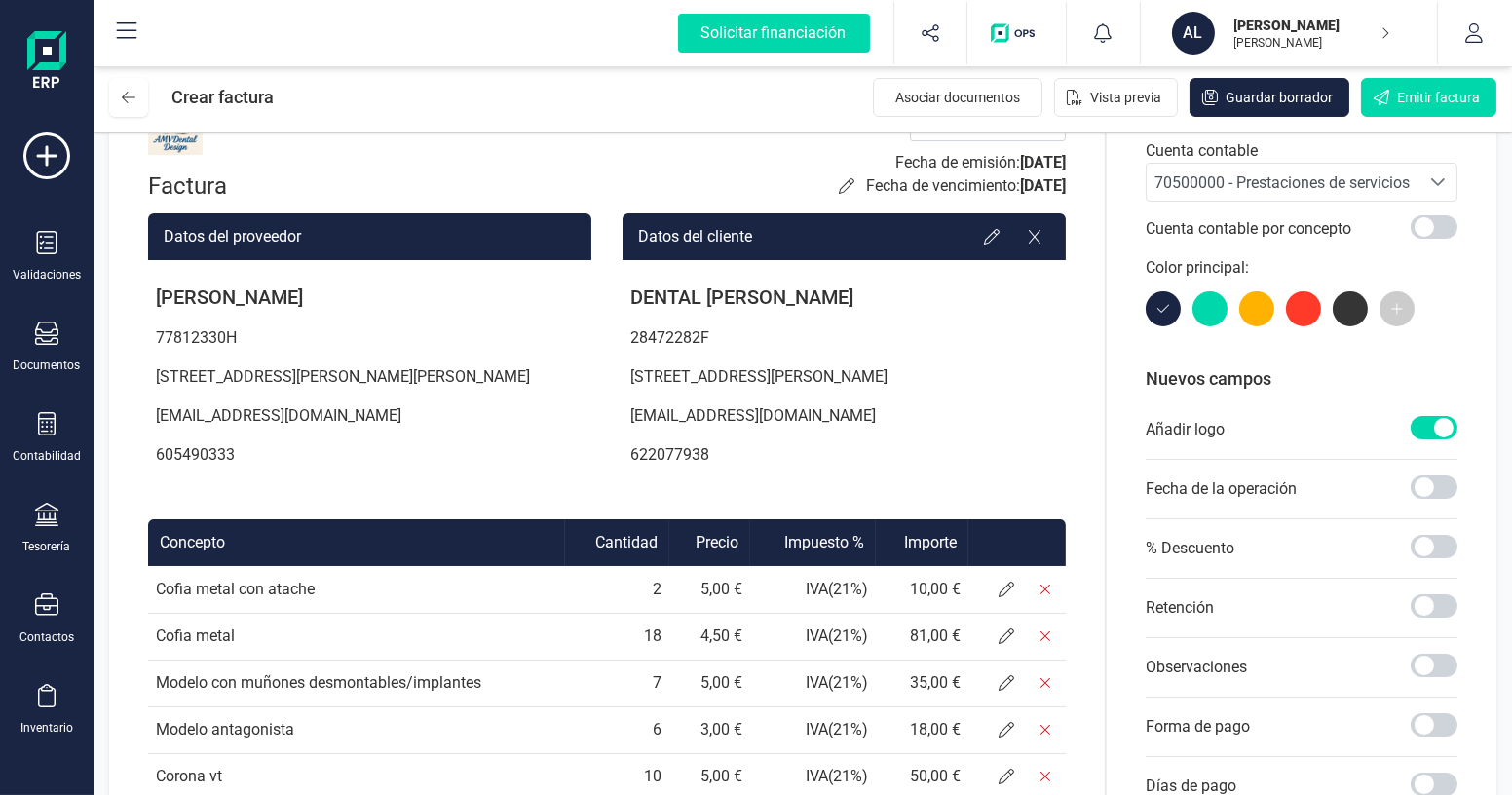
click at [1115, 333] on div "Personalizar factura Cuenta contable 70500000 - Prestaciones de servicios 70500…" at bounding box center [1302, 658] width 390 height 1196
click at [1450, 490] on span at bounding box center [1434, 487] width 47 height 24
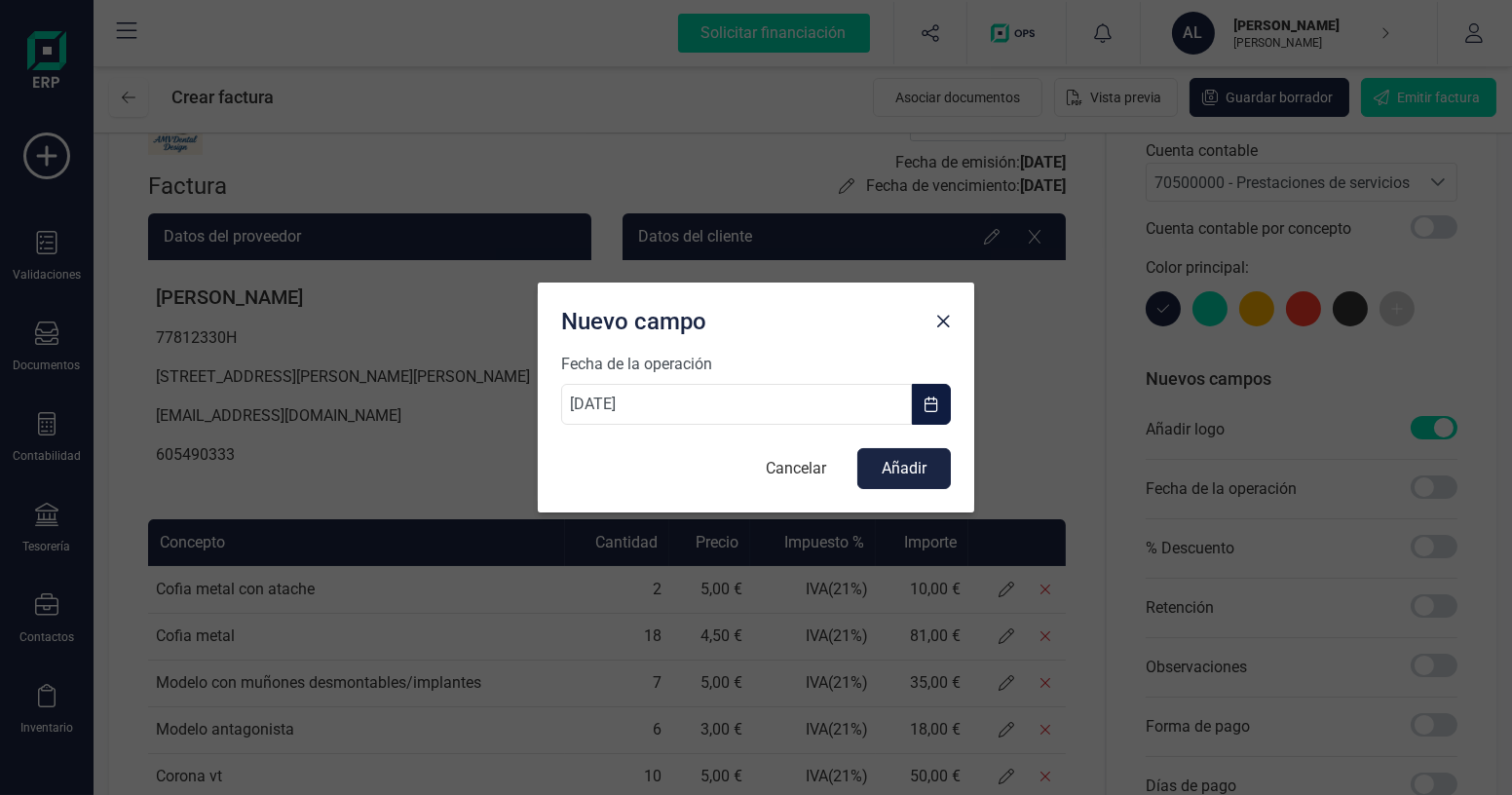
click at [928, 415] on button "button" at bounding box center [931, 405] width 39 height 41
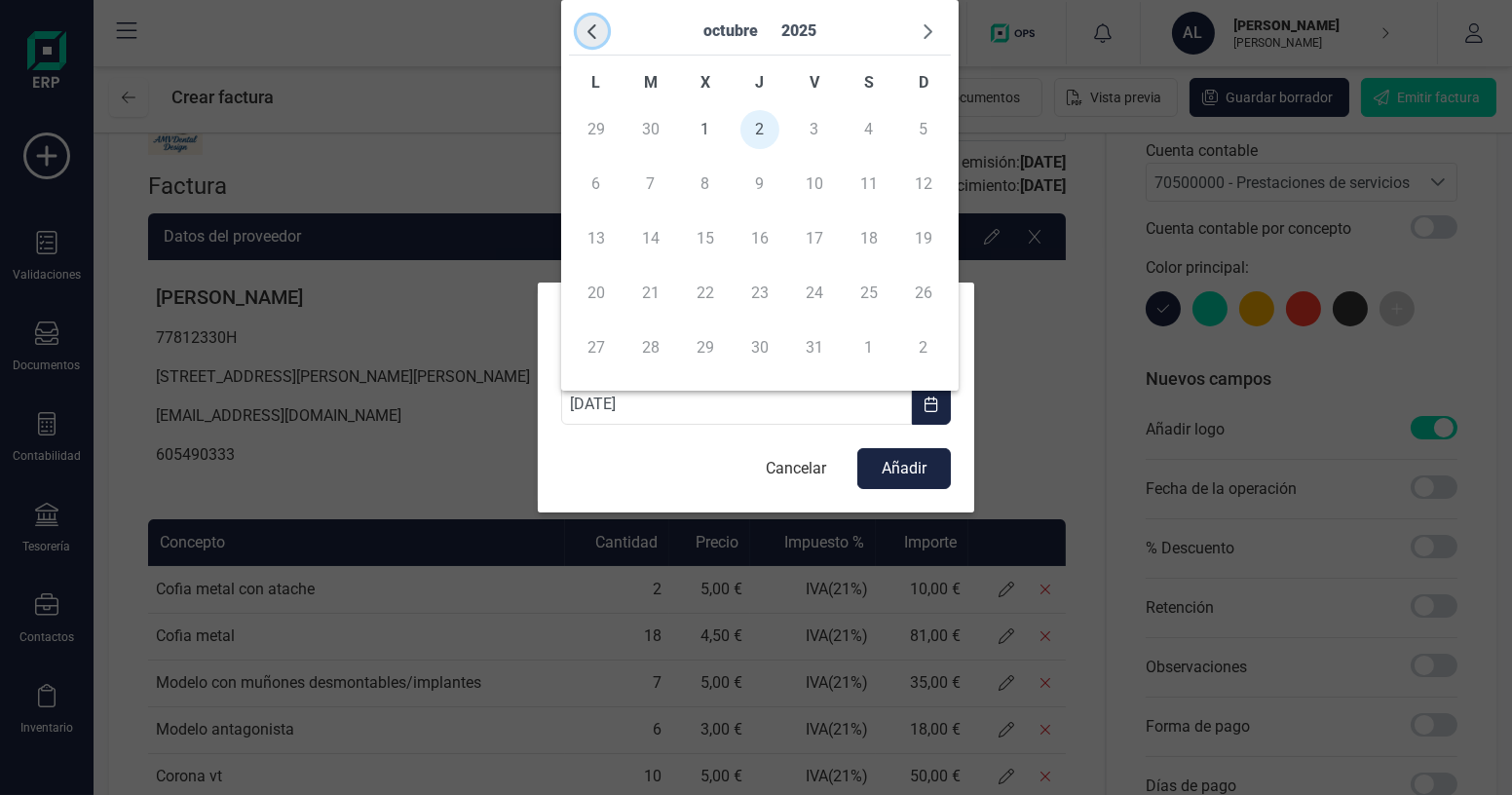
click at [600, 32] on button "button" at bounding box center [592, 31] width 31 height 31
click at [653, 353] on span "30" at bounding box center [651, 348] width 39 height 39
type input "[DATE]"
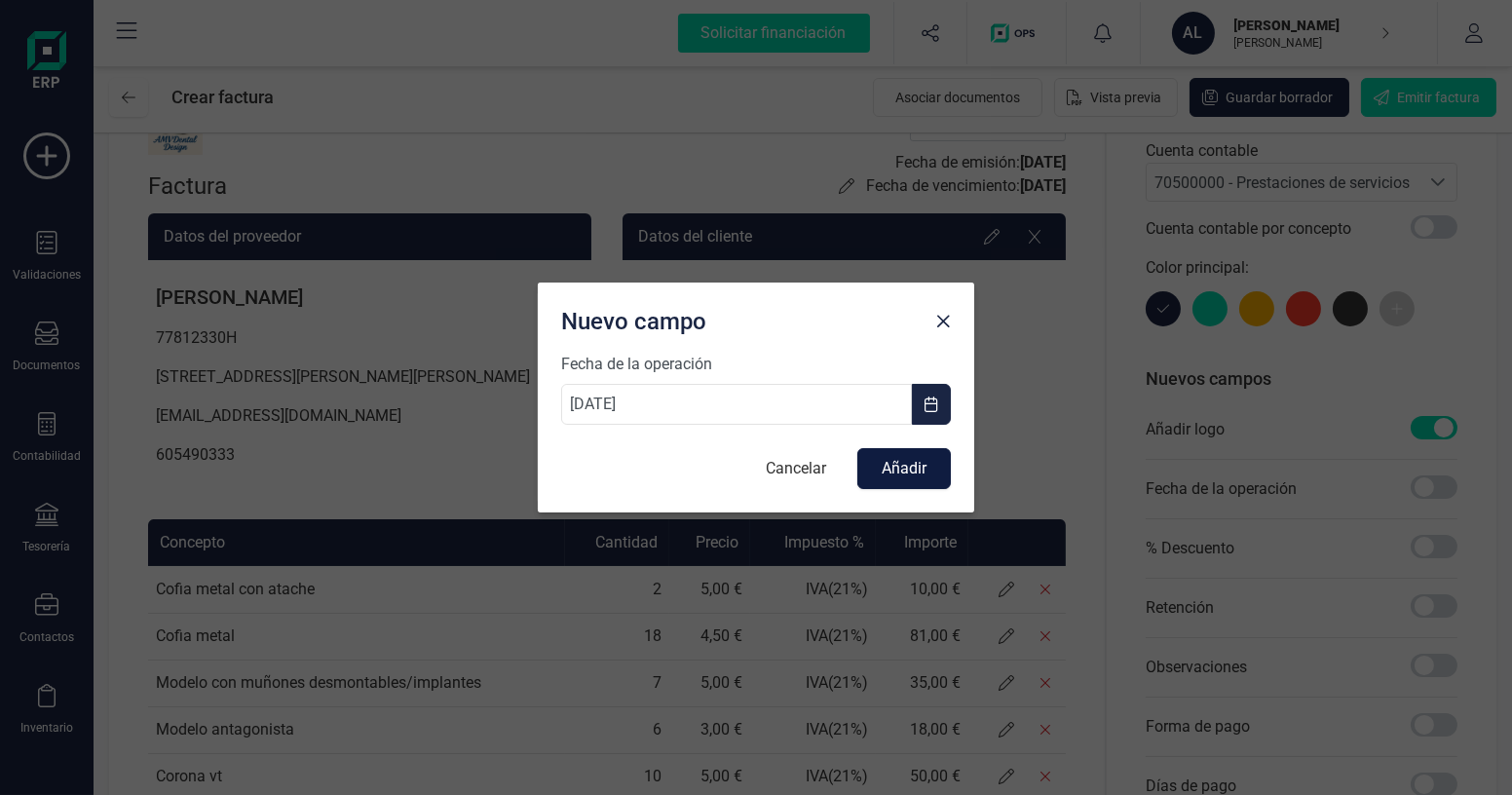
click at [908, 471] on button "Añadir" at bounding box center [904, 469] width 93 height 41
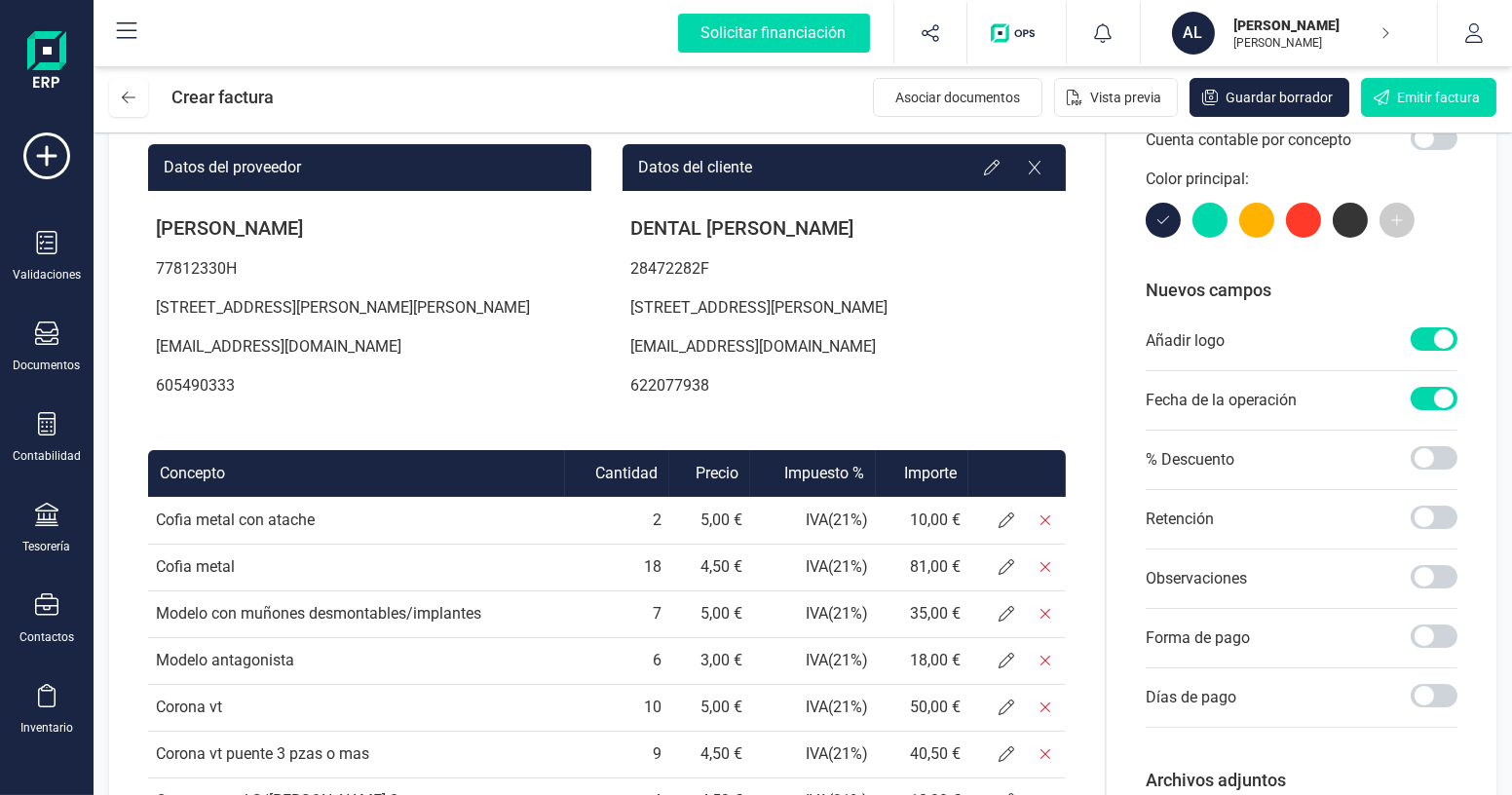
scroll to position [265, 0]
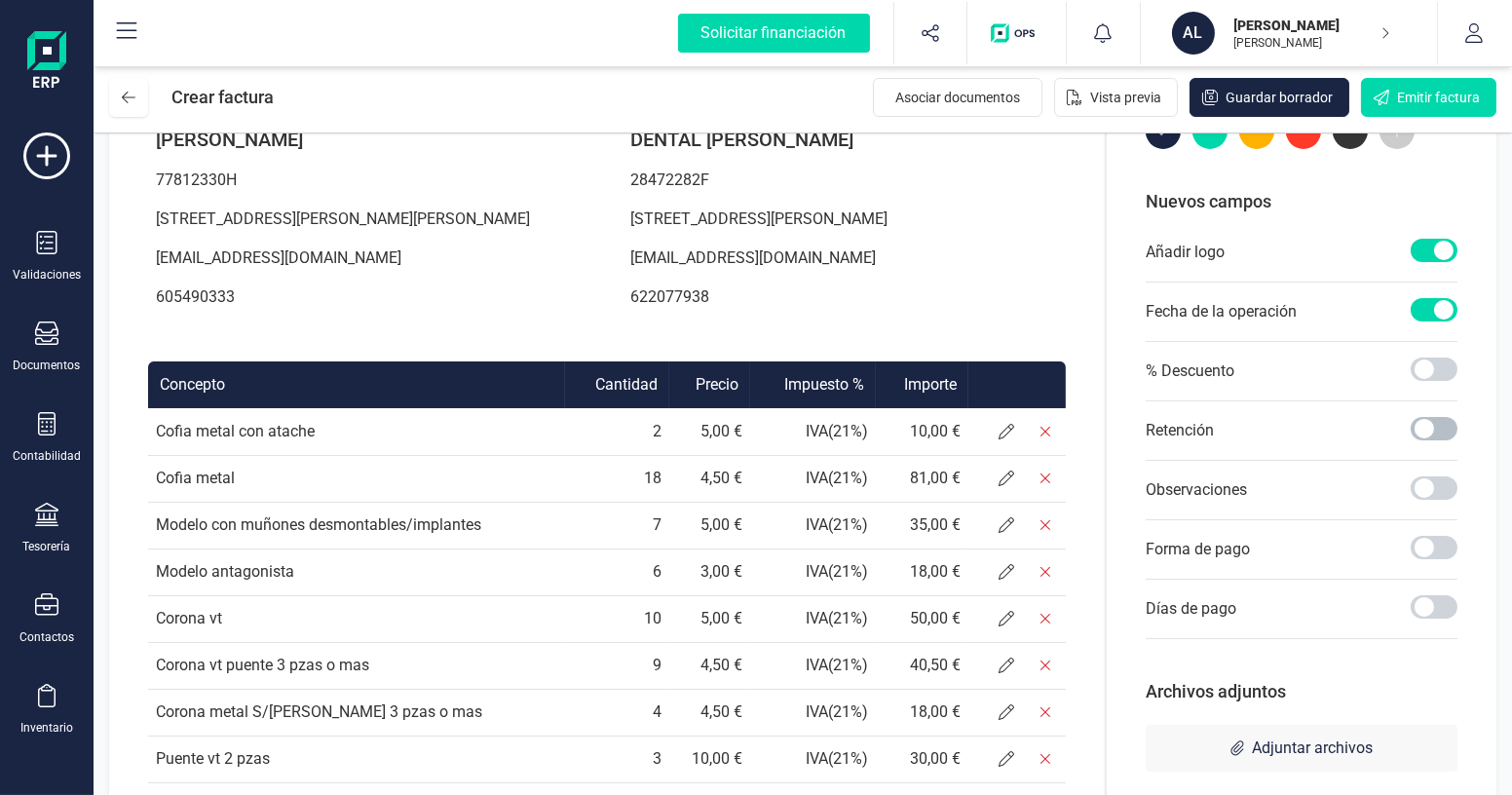
click at [1443, 423] on span at bounding box center [1434, 429] width 47 height 24
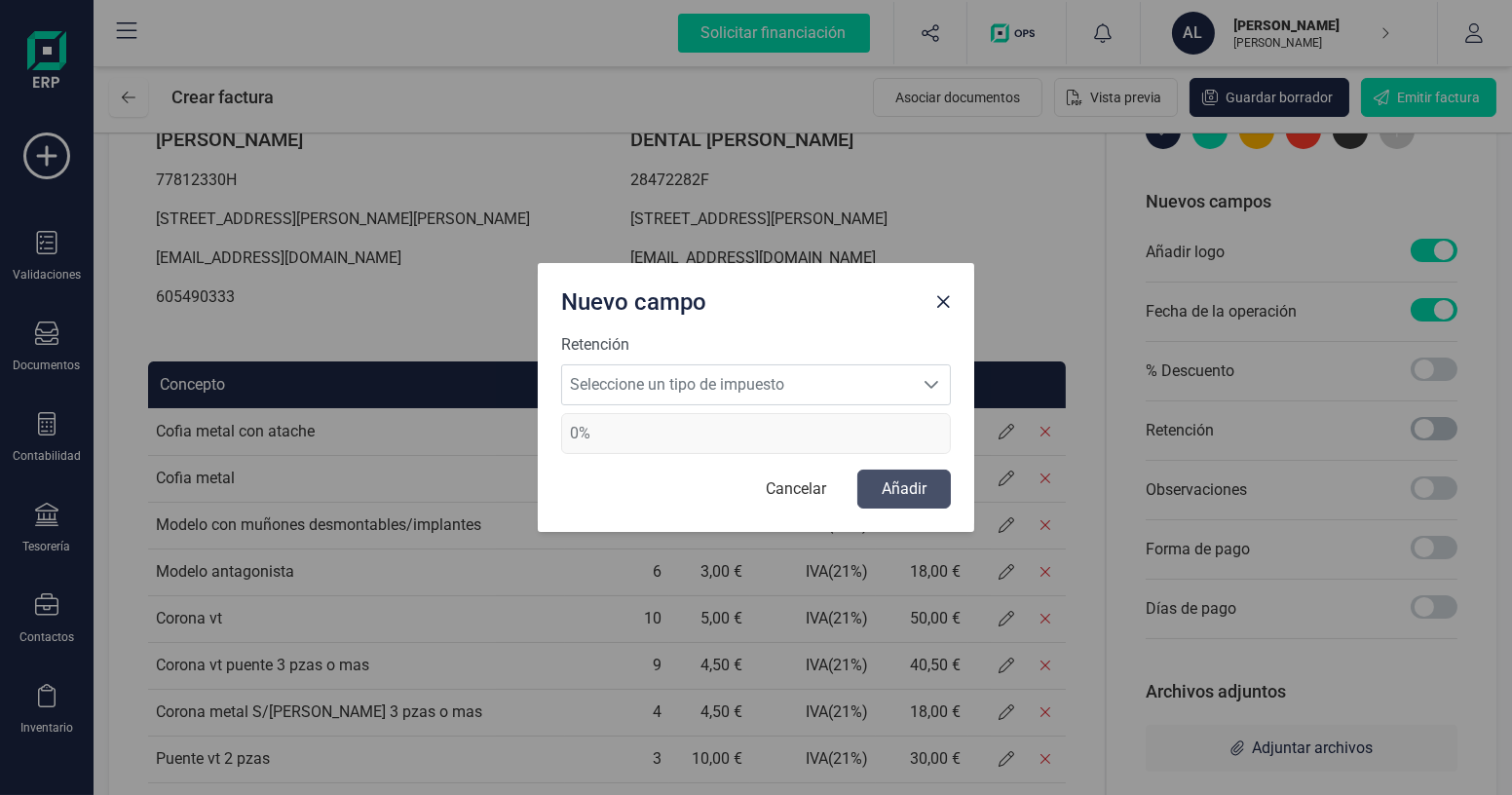
scroll to position [10, 6]
click at [701, 378] on span "Seleccione un tipo de impuesto" at bounding box center [737, 385] width 351 height 39
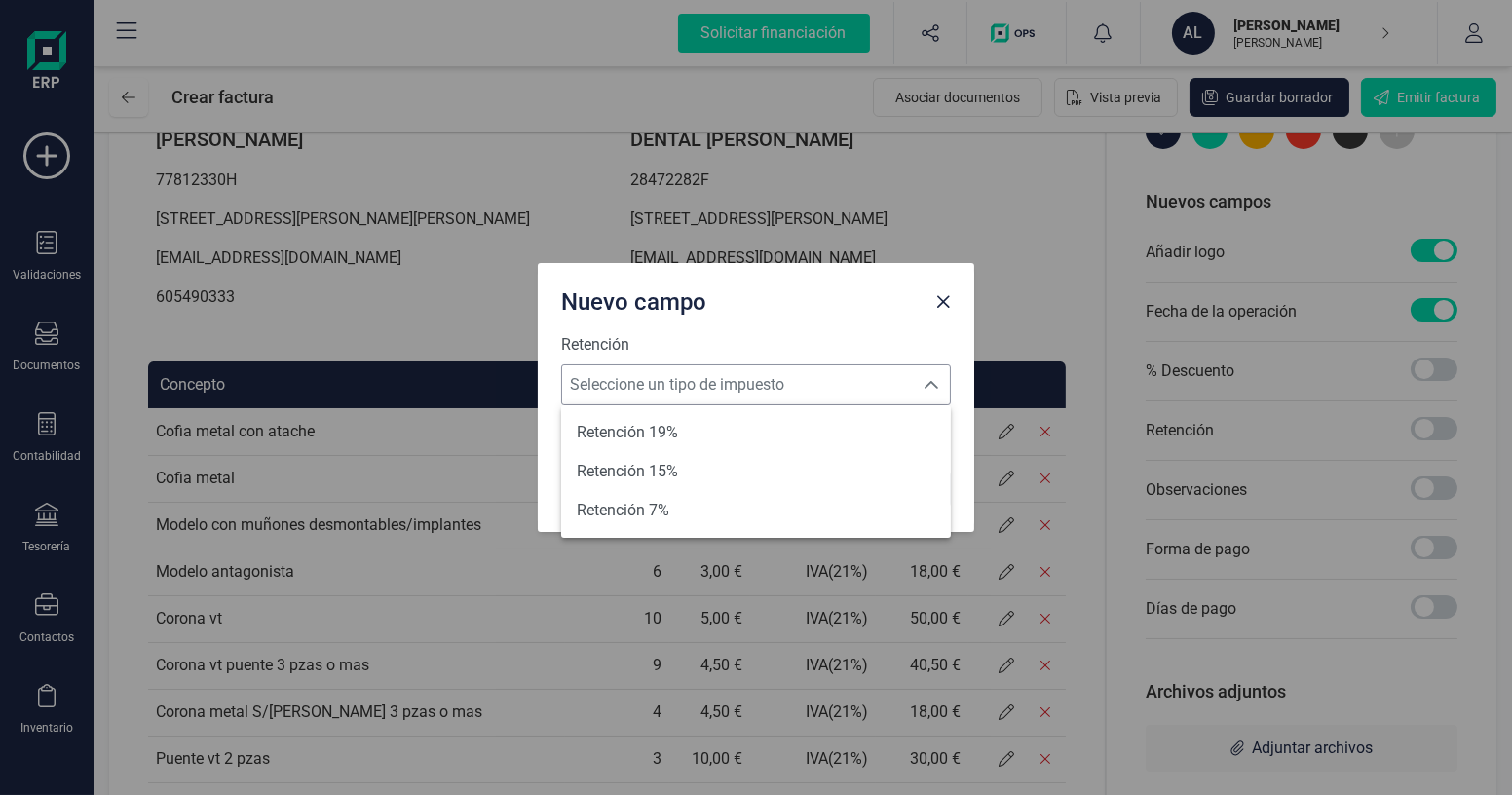
click at [701, 378] on span "Seleccione un tipo de impuesto" at bounding box center [737, 385] width 351 height 39
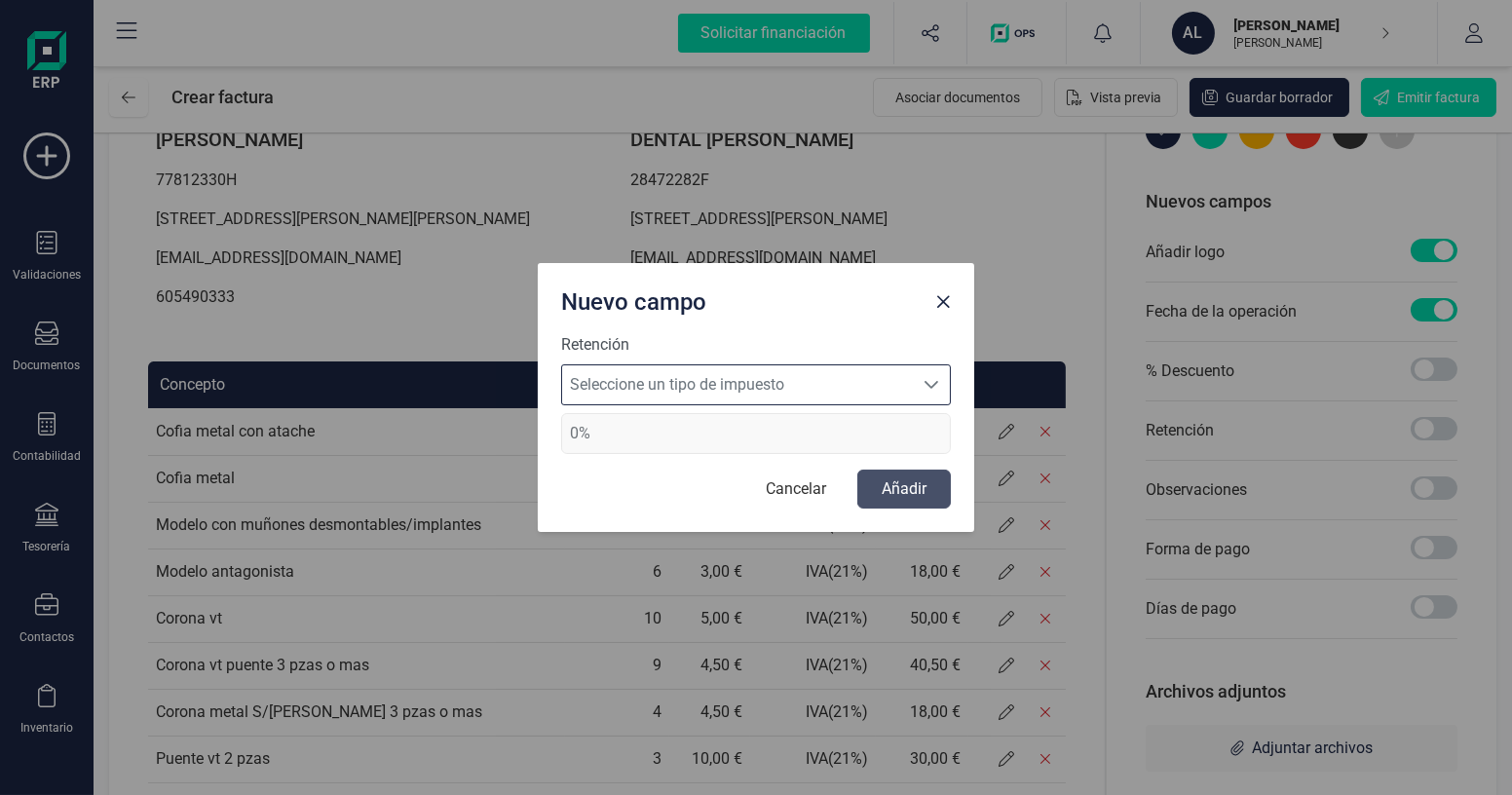
click at [629, 436] on span "0%" at bounding box center [756, 434] width 390 height 41
click at [580, 433] on span "0%" at bounding box center [756, 434] width 390 height 41
click at [772, 378] on span "Seleccione un tipo de impuesto" at bounding box center [737, 385] width 351 height 39
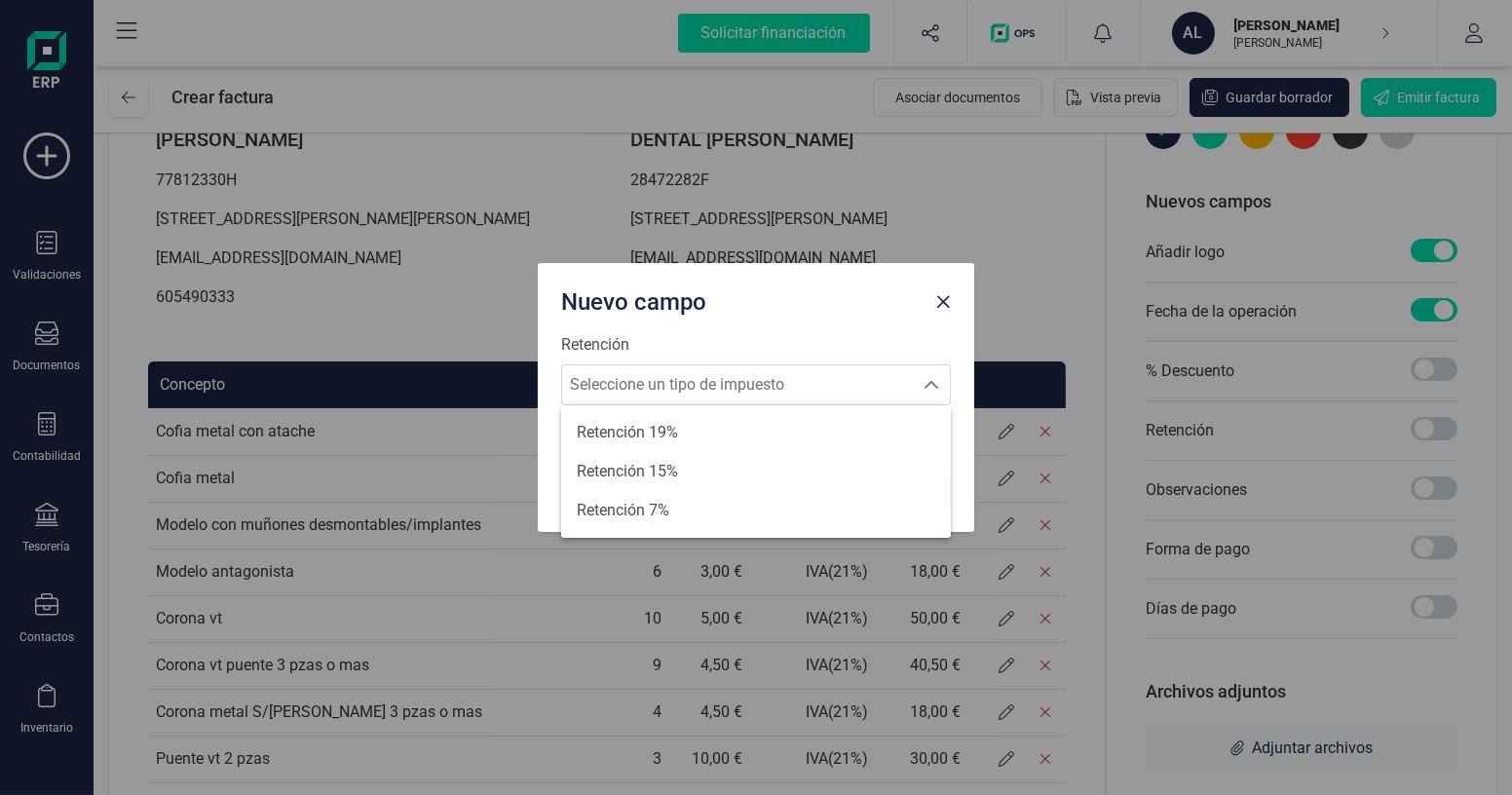
click at [833, 312] on div "Nuevo campo" at bounding box center [740, 299] width 374 height 39
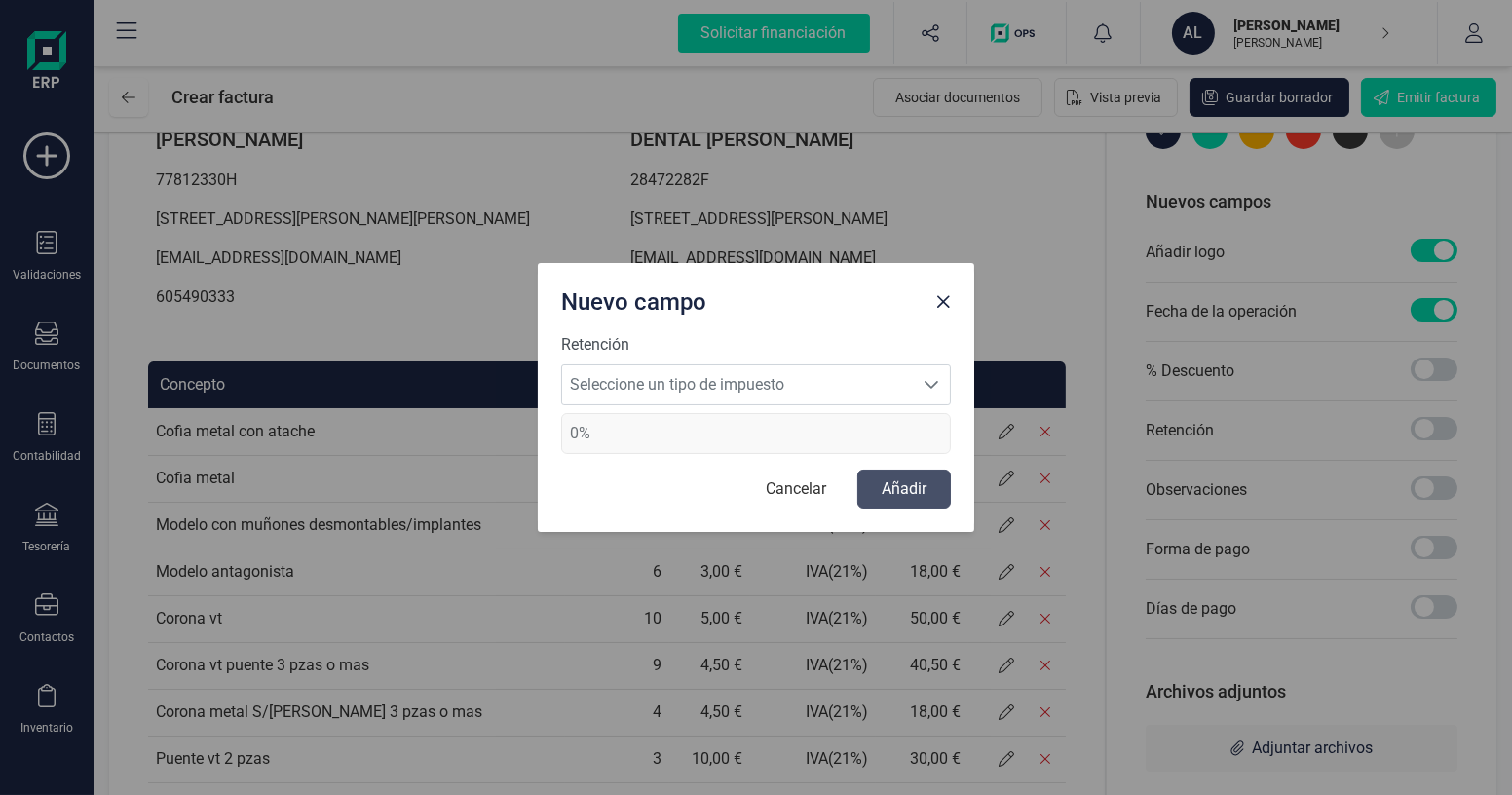
click at [575, 433] on span "0%" at bounding box center [756, 434] width 390 height 41
click at [617, 435] on span "0%" at bounding box center [756, 434] width 390 height 41
click at [792, 491] on button "Cancelar" at bounding box center [796, 489] width 99 height 39
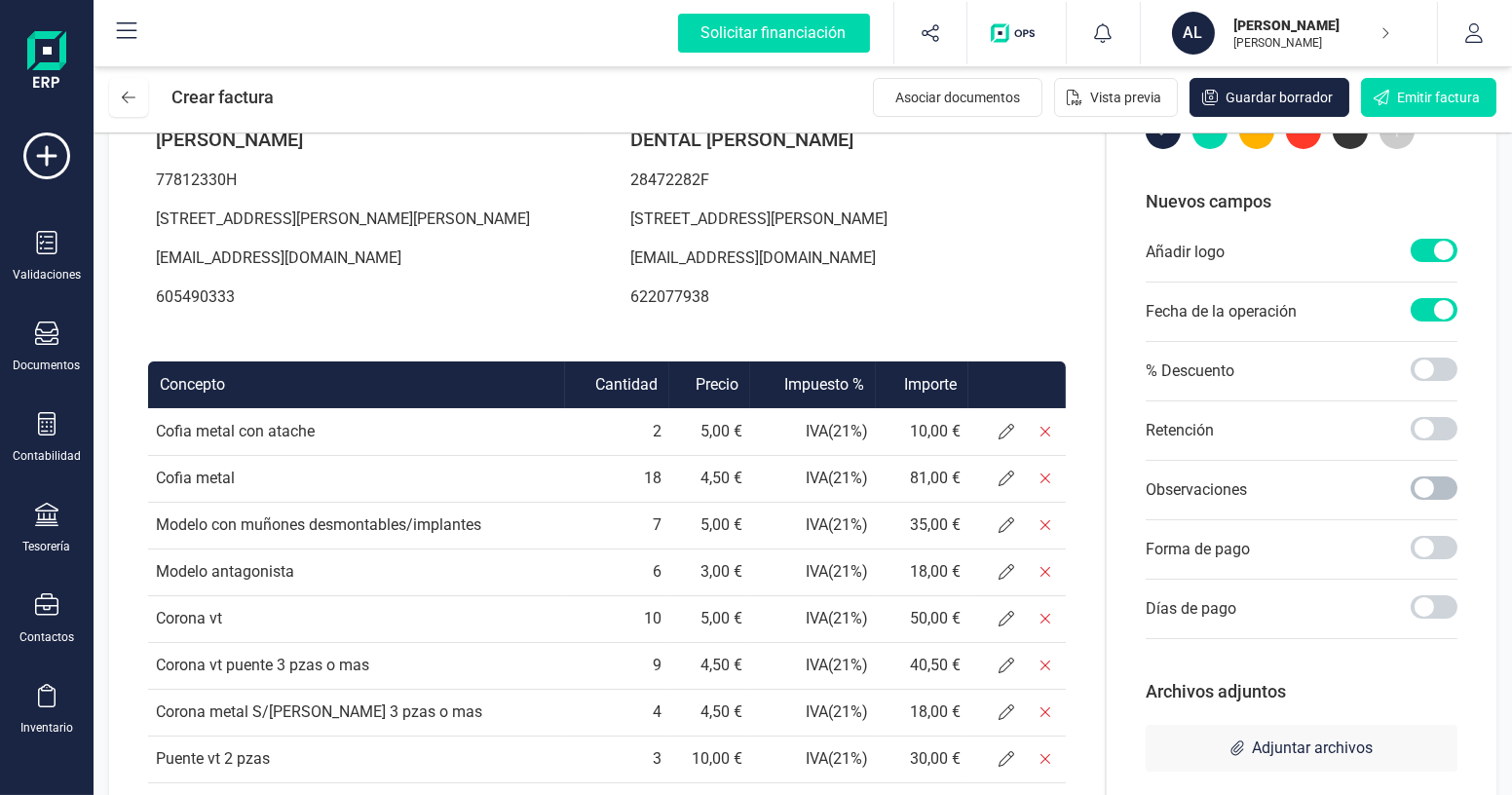
click at [1452, 488] on span at bounding box center [1434, 488] width 47 height 24
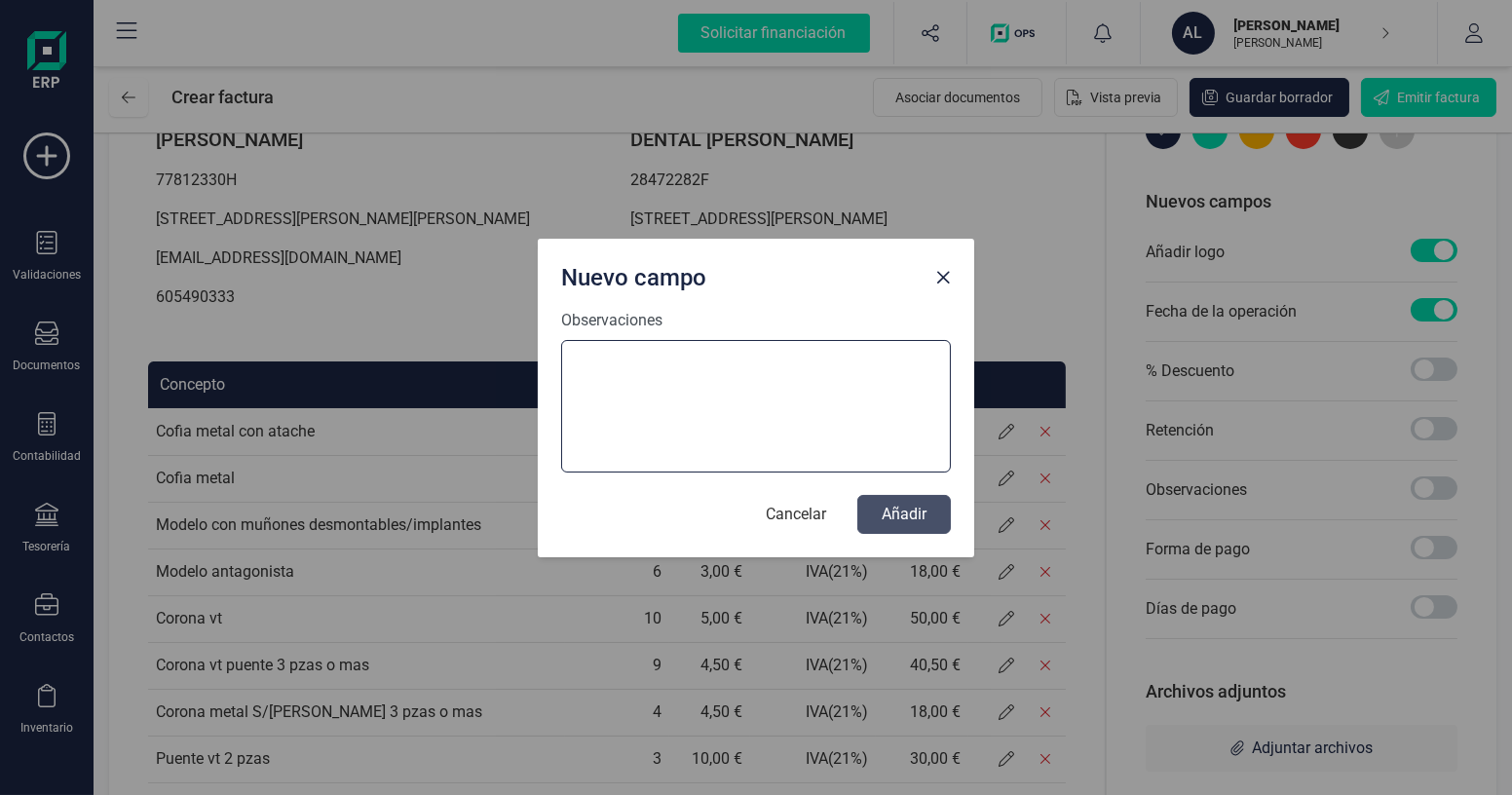
click at [694, 416] on textarea "Observaciones" at bounding box center [756, 406] width 390 height 133
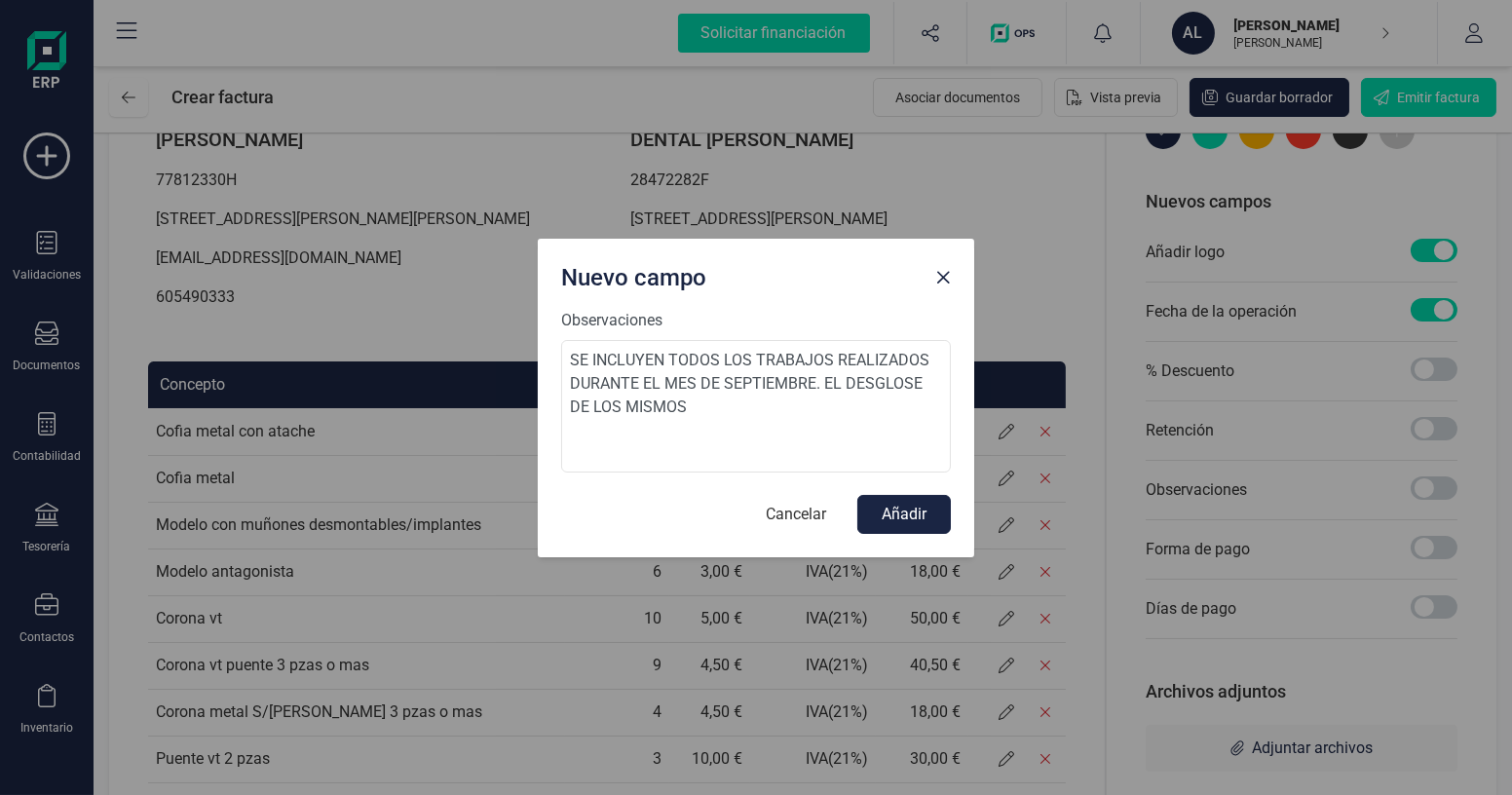
scroll to position [0, 0]
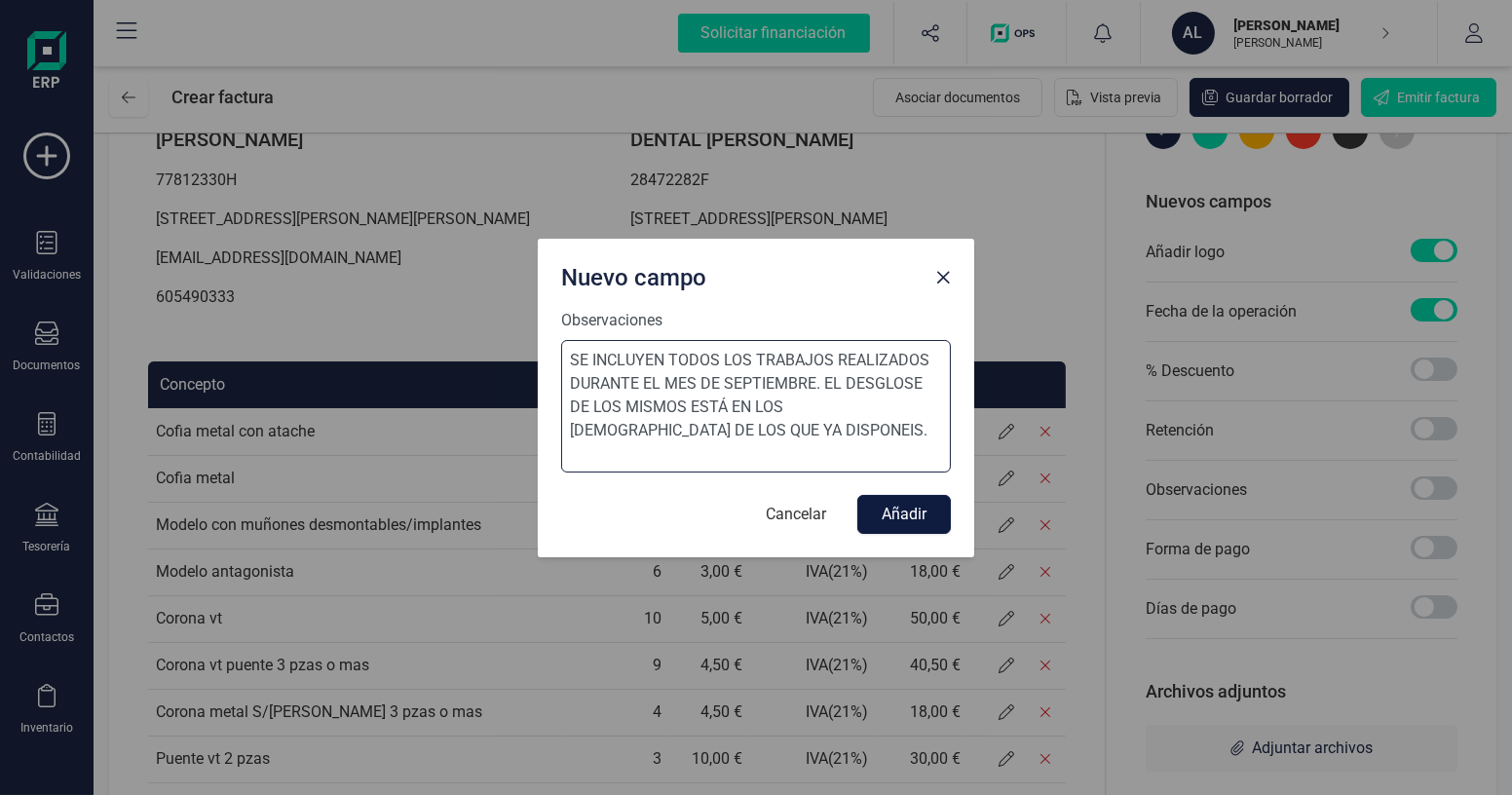
type textarea "SE INCLUYEN TODOS LOS TRABAJOS REALIZADOS DURANTE EL MES DE SEPTIEMBRE. EL DESG…"
click at [928, 524] on button "Añadir" at bounding box center [904, 515] width 93 height 39
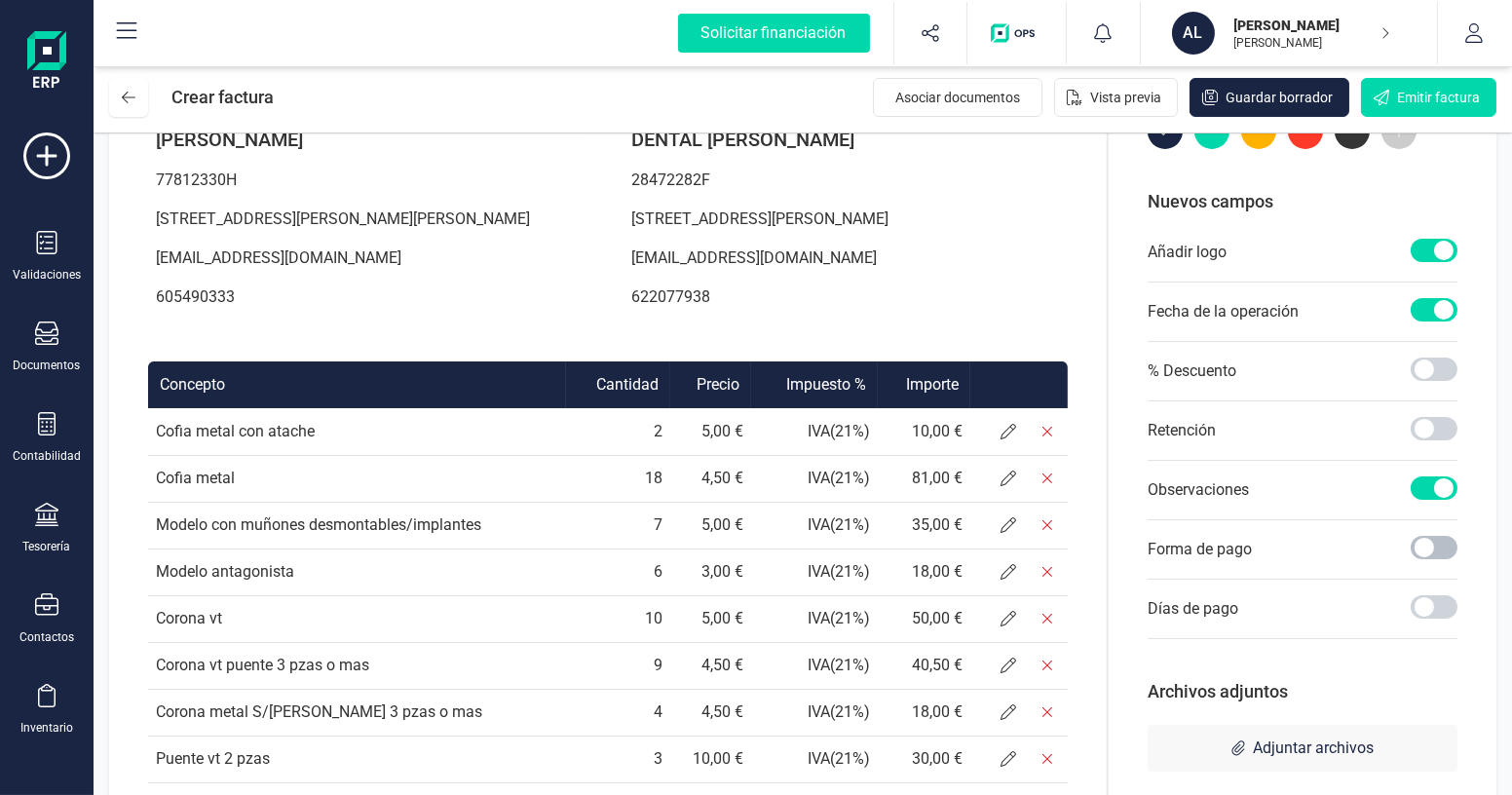
click at [1441, 541] on span at bounding box center [1434, 548] width 47 height 24
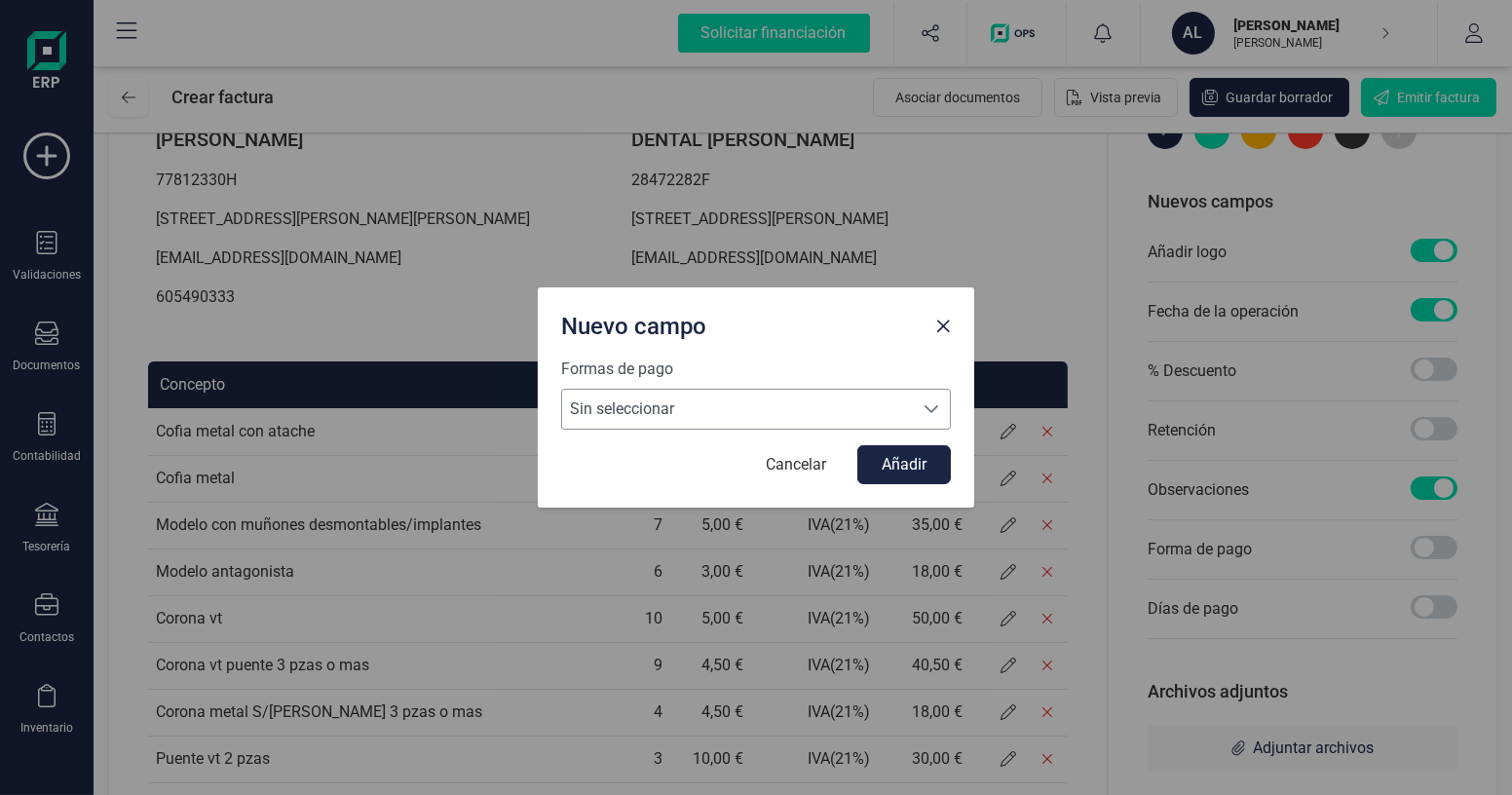
click at [732, 406] on span "Sin seleccionar" at bounding box center [737, 410] width 351 height 39
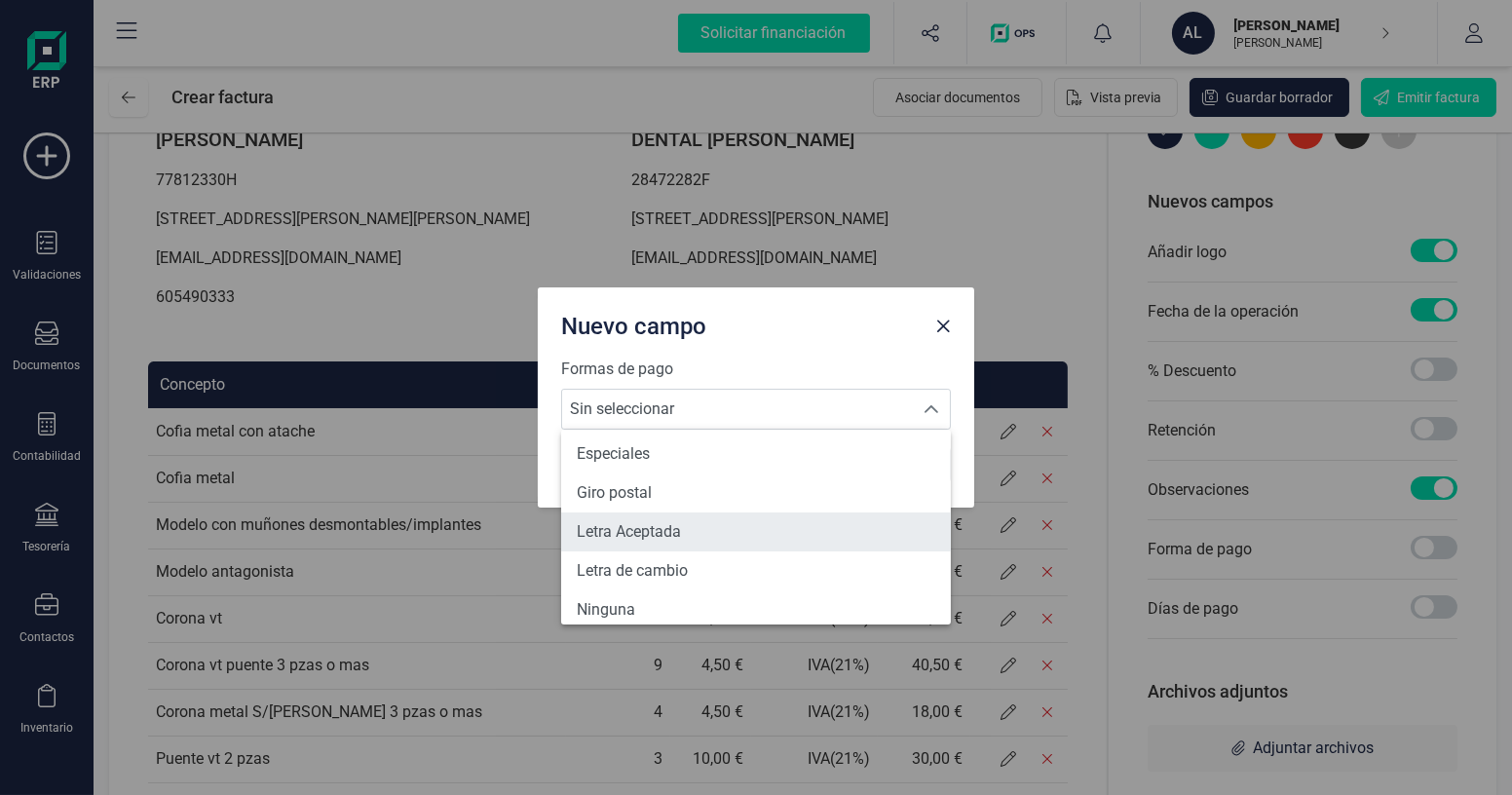
scroll to position [265, 0]
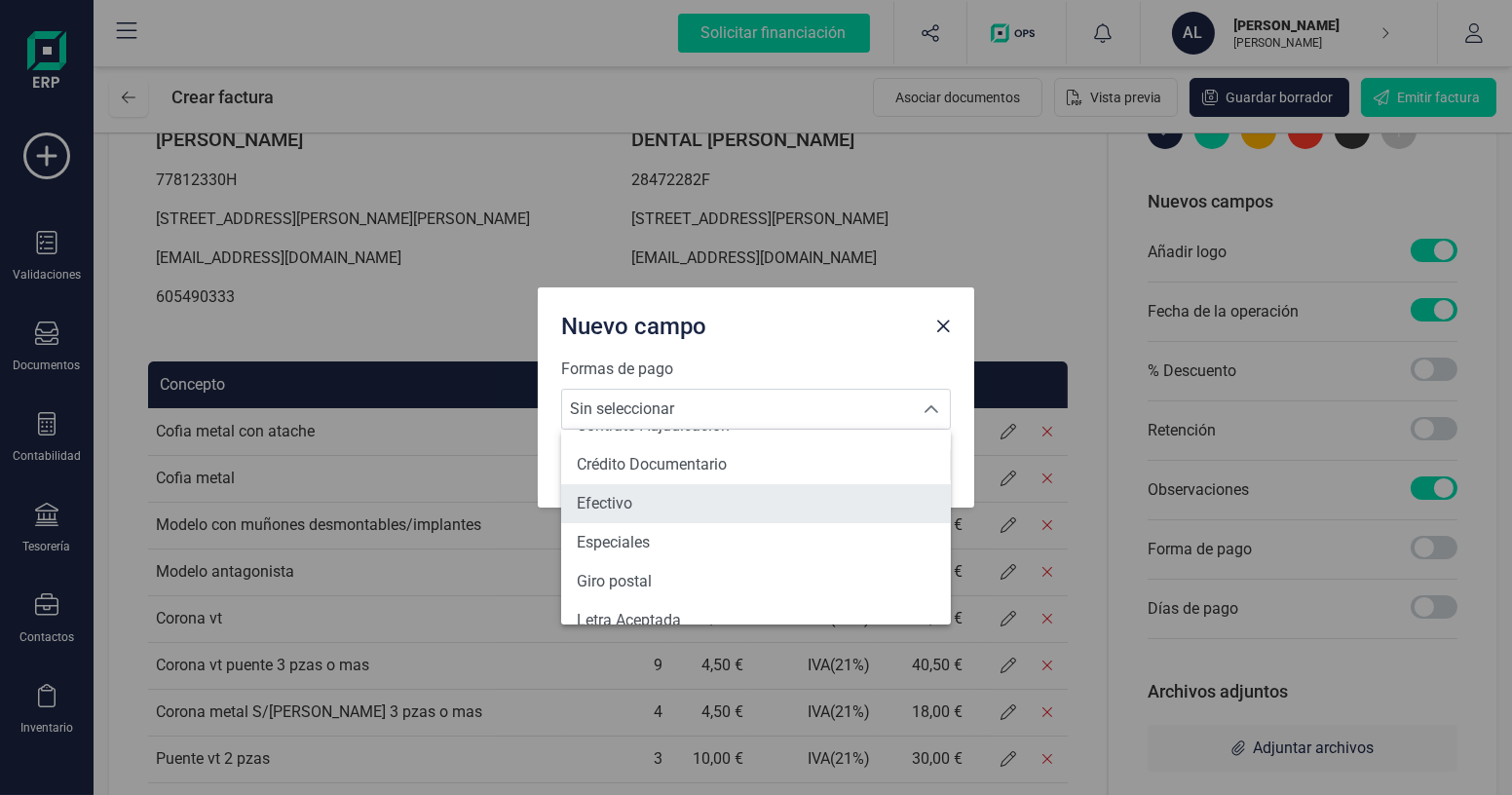
click at [645, 510] on li "Efectivo" at bounding box center [756, 504] width 390 height 39
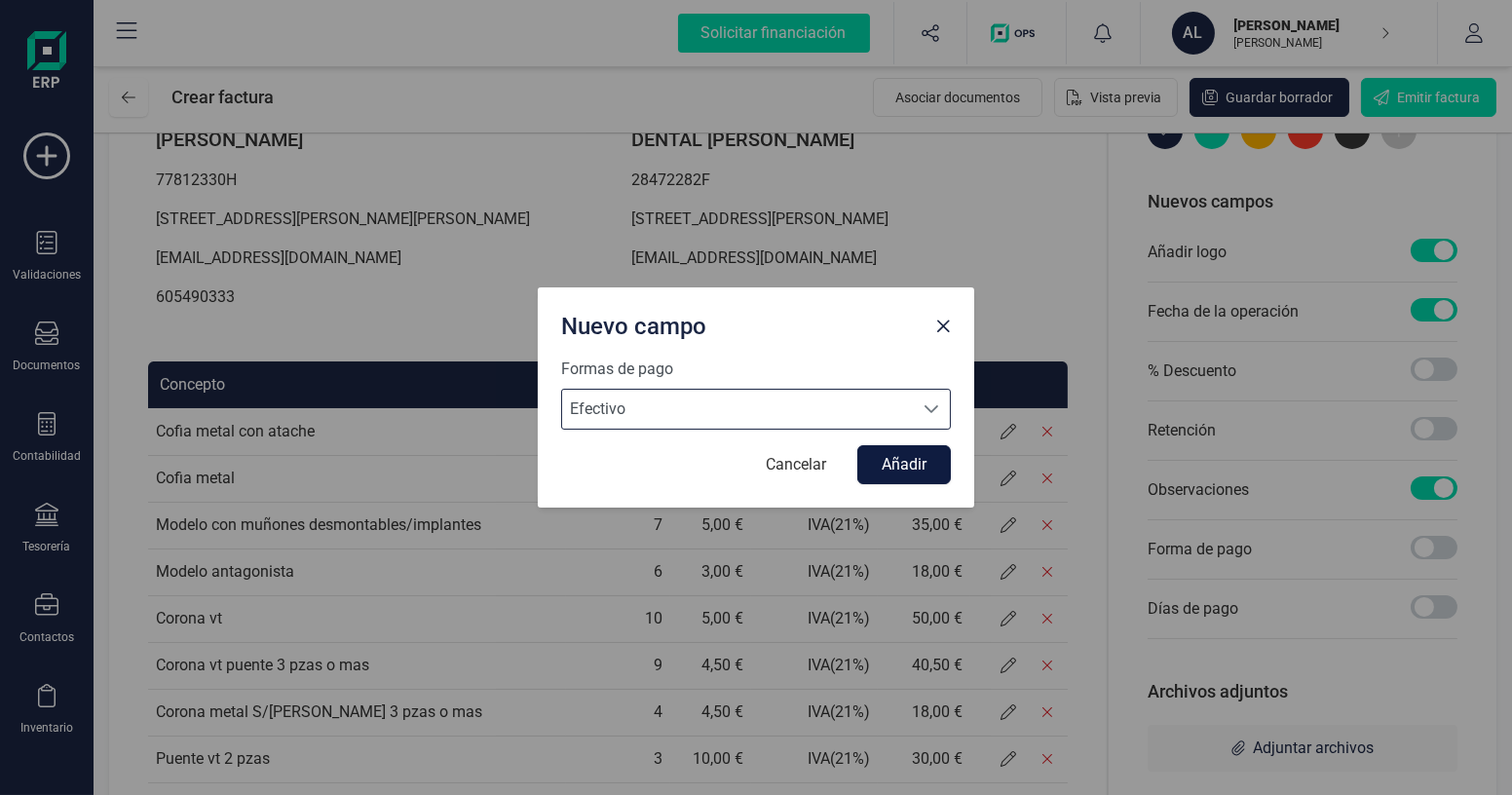
click at [920, 470] on button "Añadir" at bounding box center [904, 465] width 93 height 39
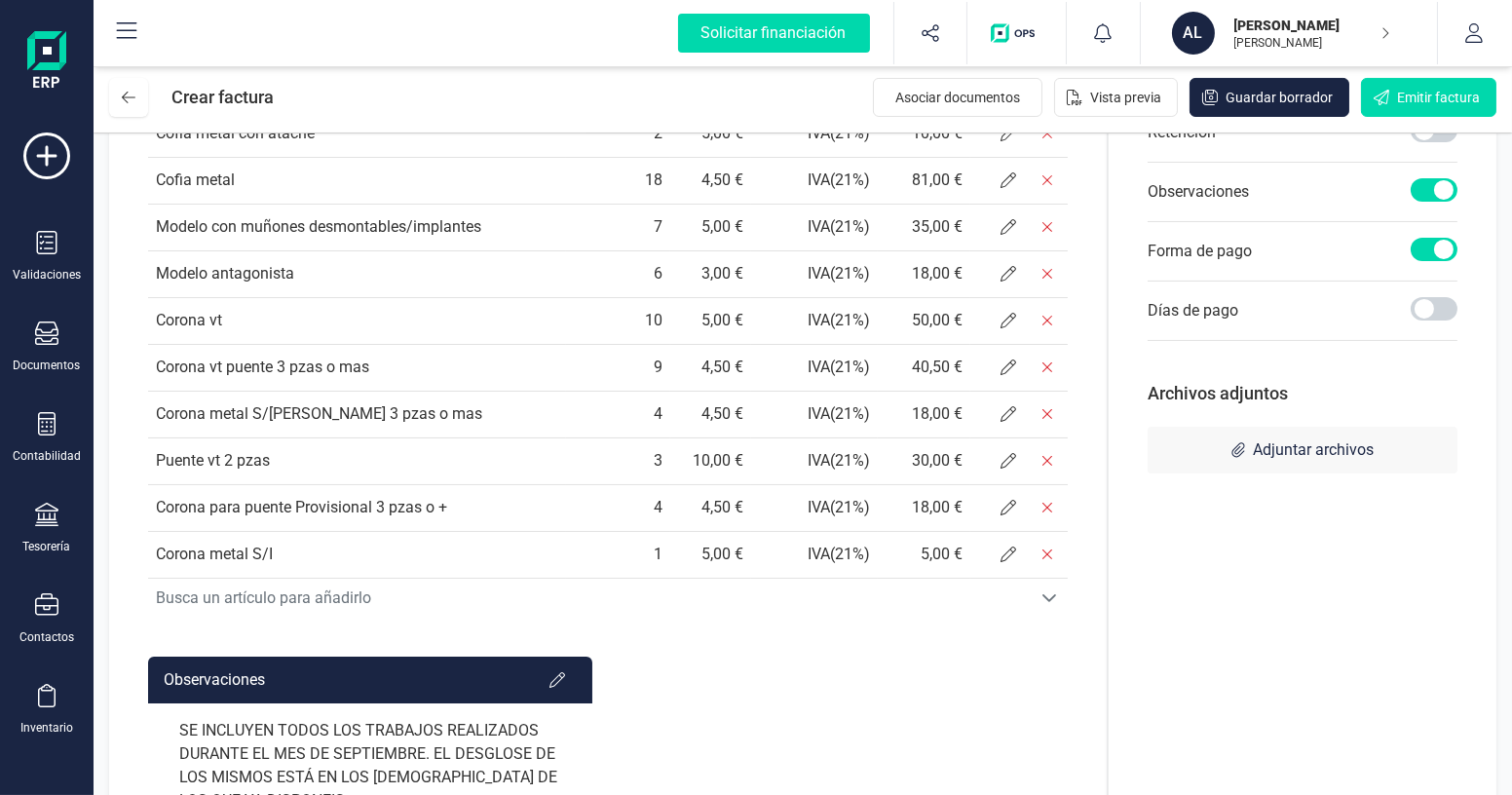
scroll to position [515, 0]
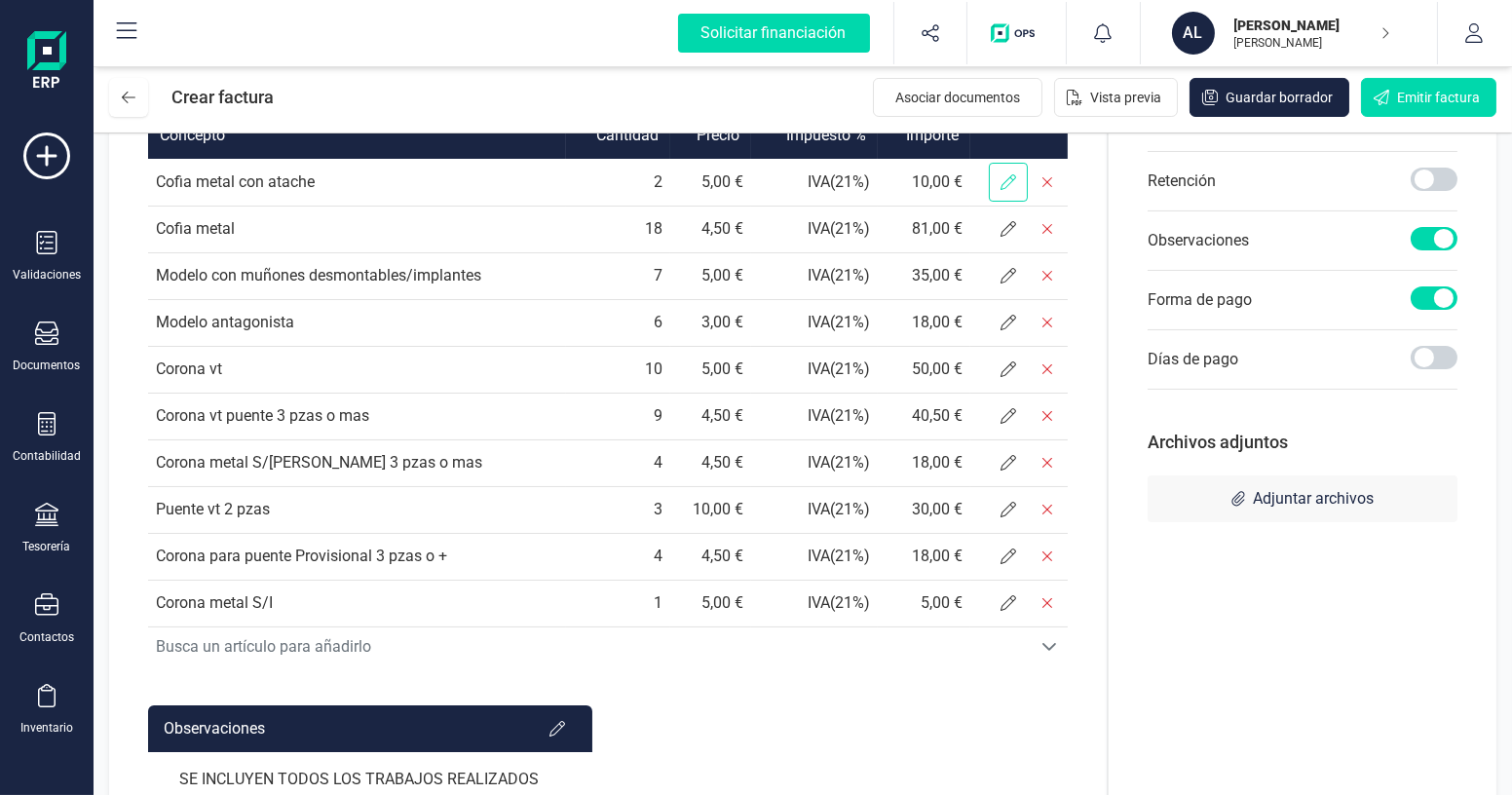
click at [998, 201] on span at bounding box center [1009, 183] width 39 height 39
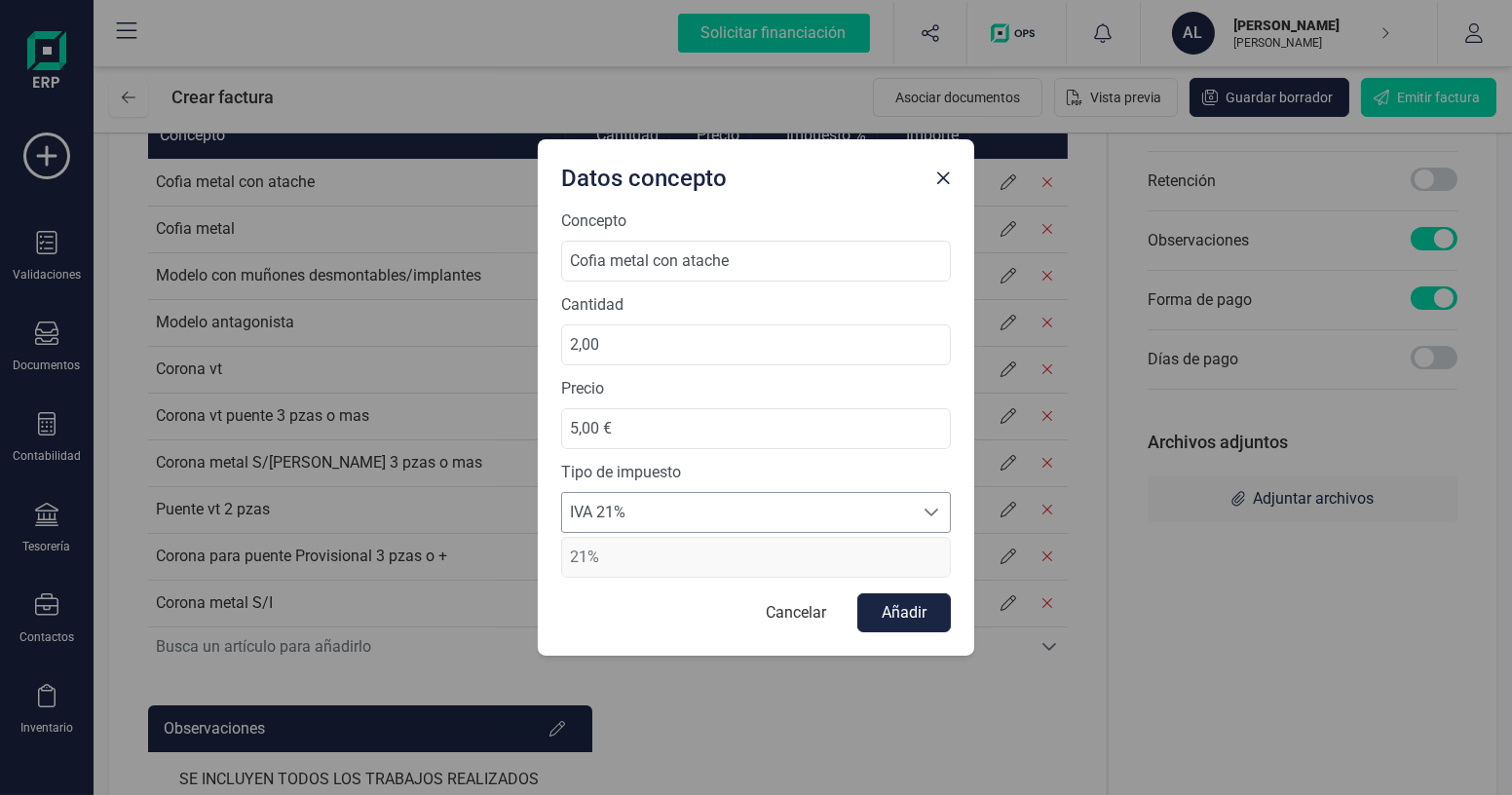
click at [614, 510] on span "IVA 21%" at bounding box center [737, 513] width 351 height 39
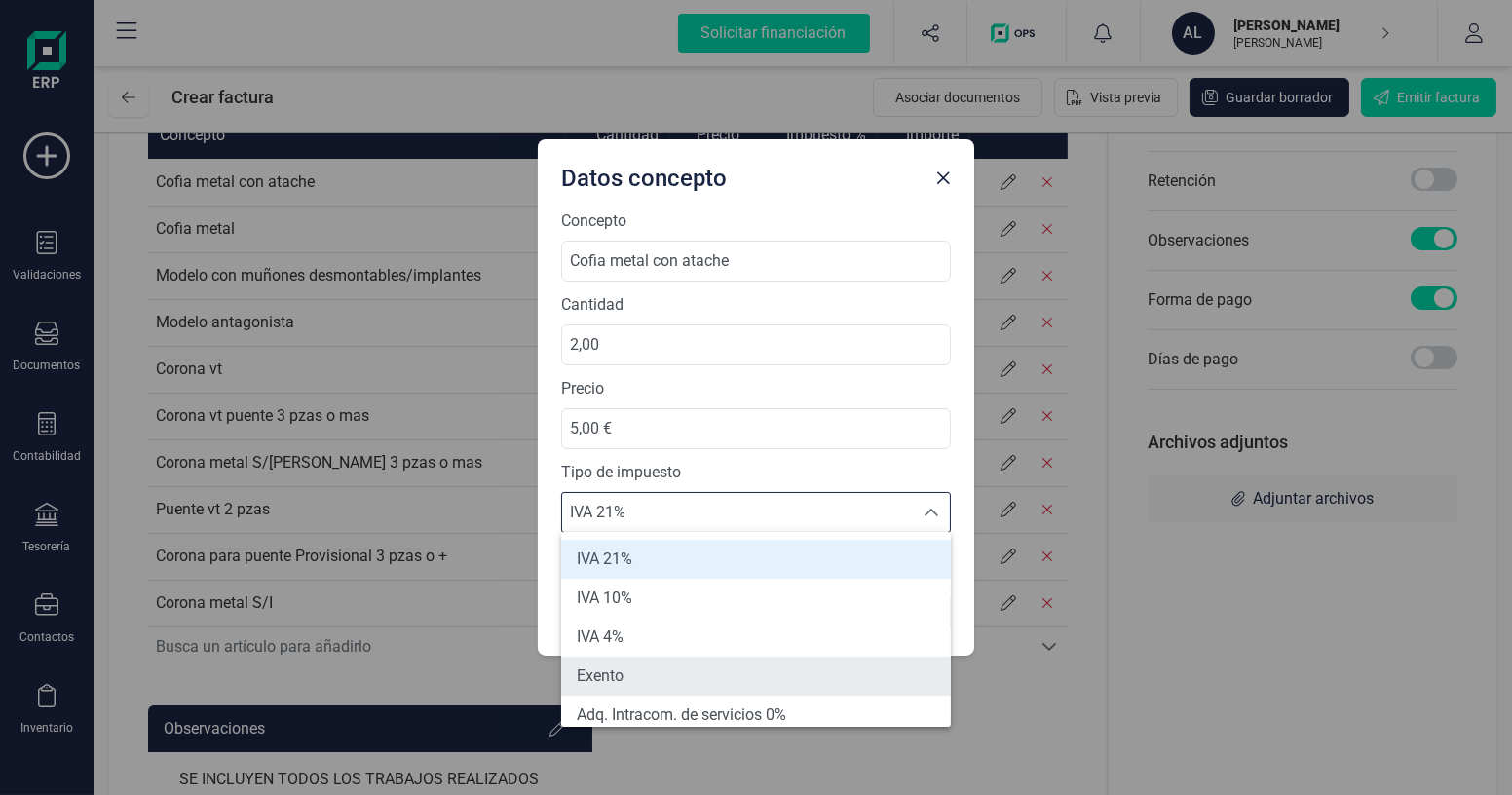
click at [620, 668] on span "Exento" at bounding box center [600, 676] width 47 height 24
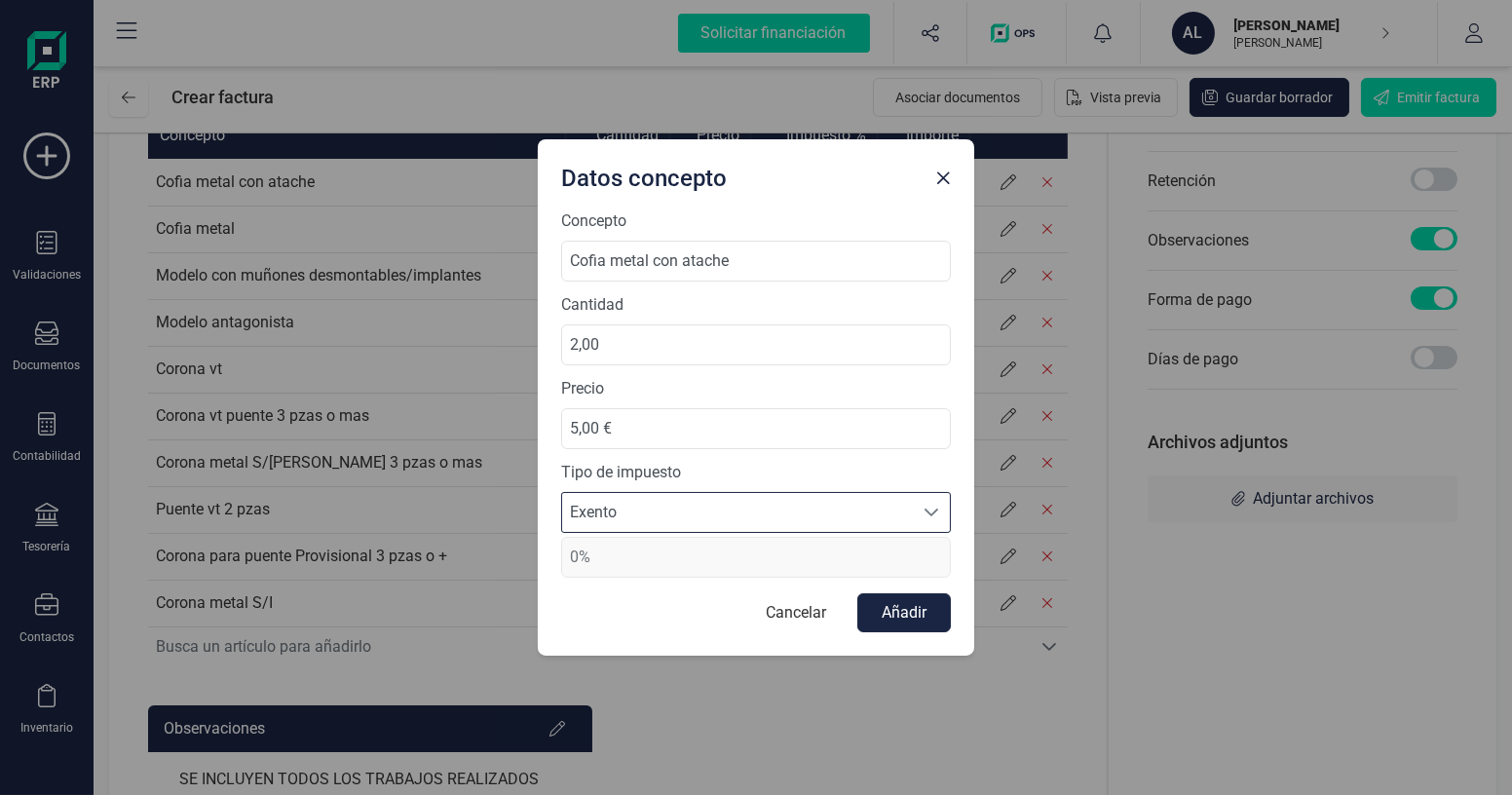
type input "0%"
click at [886, 611] on button "Añadir" at bounding box center [904, 613] width 93 height 39
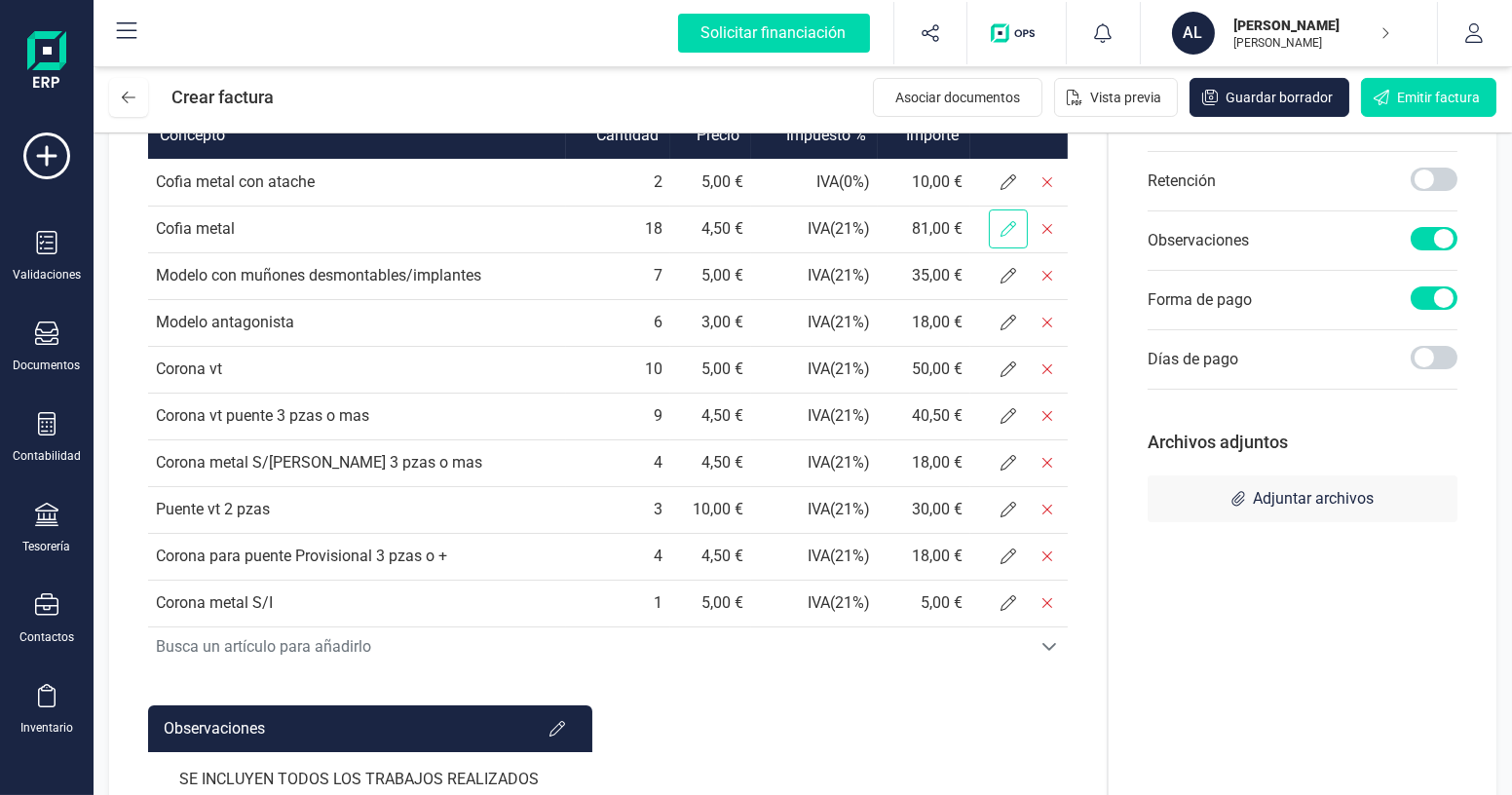
click at [1018, 249] on span at bounding box center [1009, 229] width 39 height 39
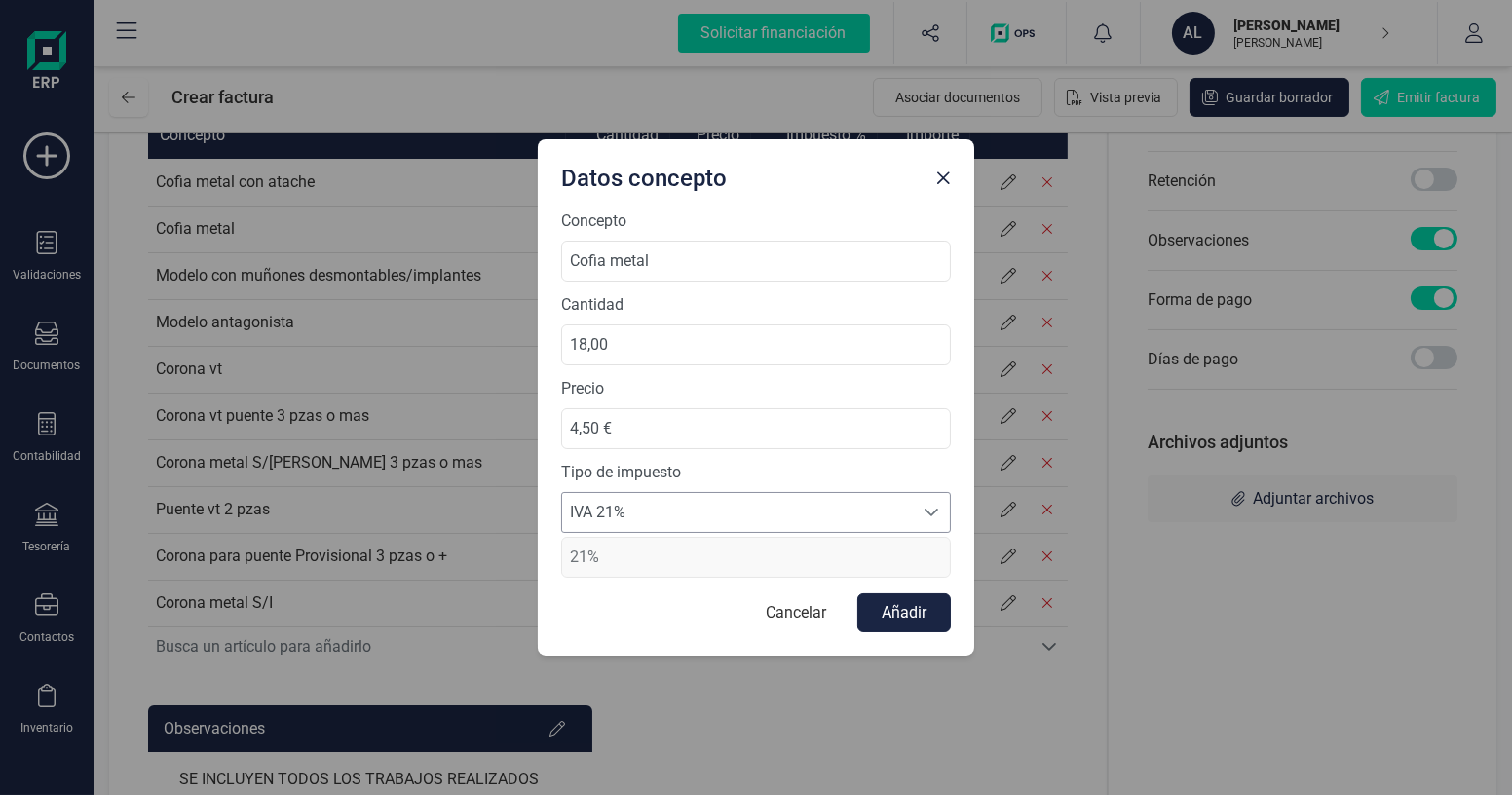
click at [693, 518] on span "IVA 21%" at bounding box center [737, 513] width 351 height 39
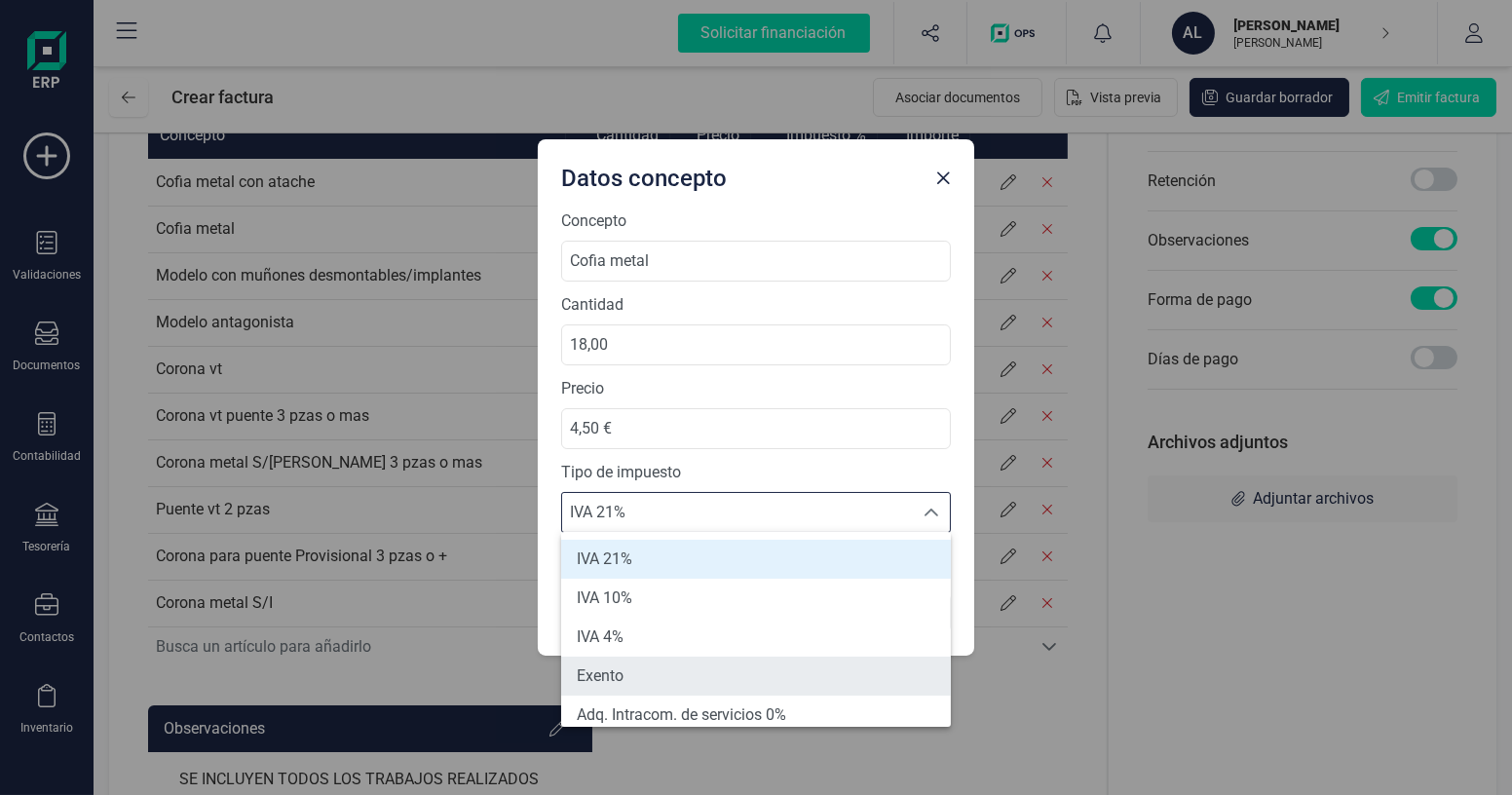
click at [647, 683] on li "Exento" at bounding box center [756, 677] width 390 height 39
type input "0%"
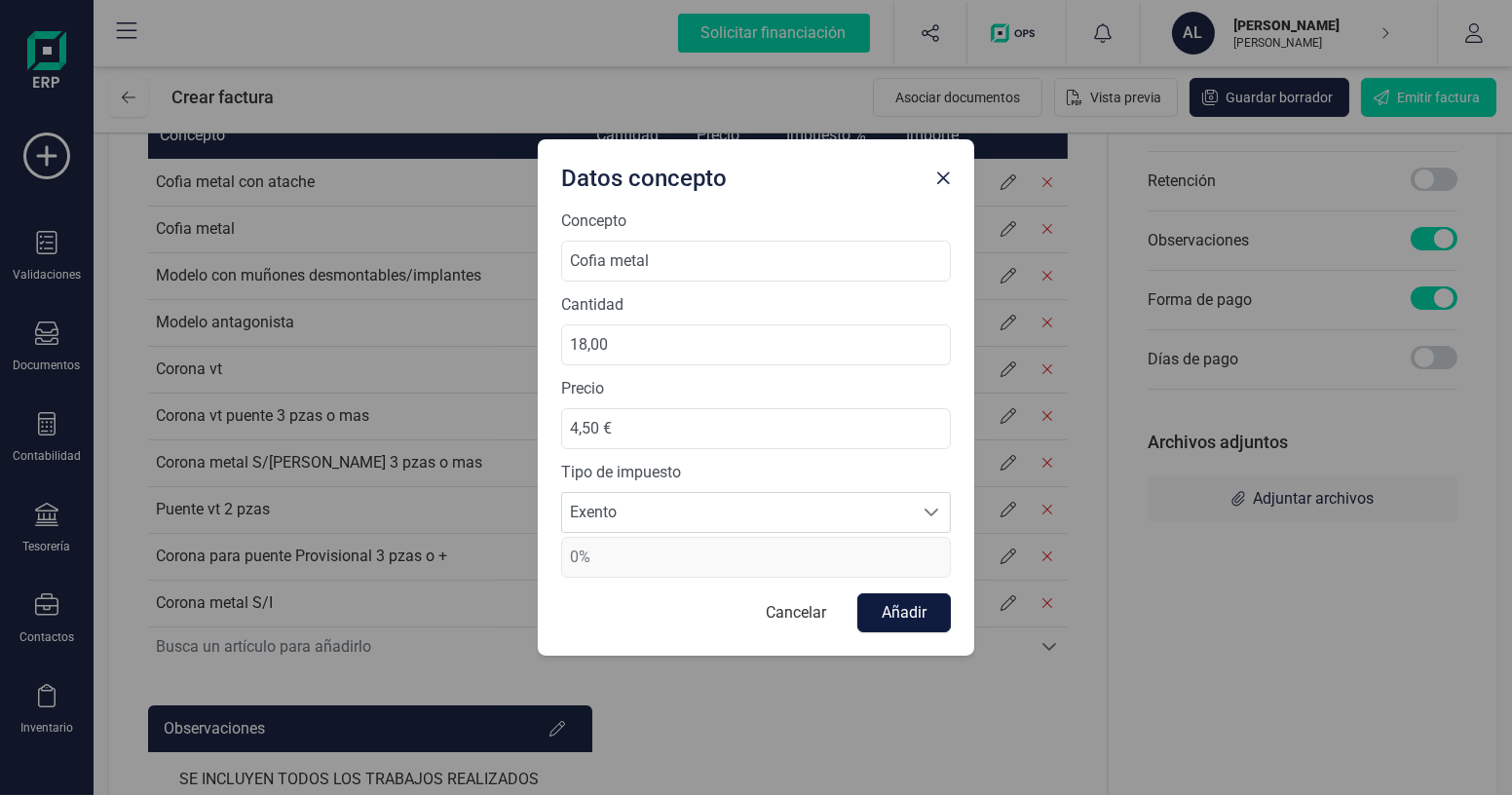
click at [906, 616] on button "Añadir" at bounding box center [904, 613] width 93 height 39
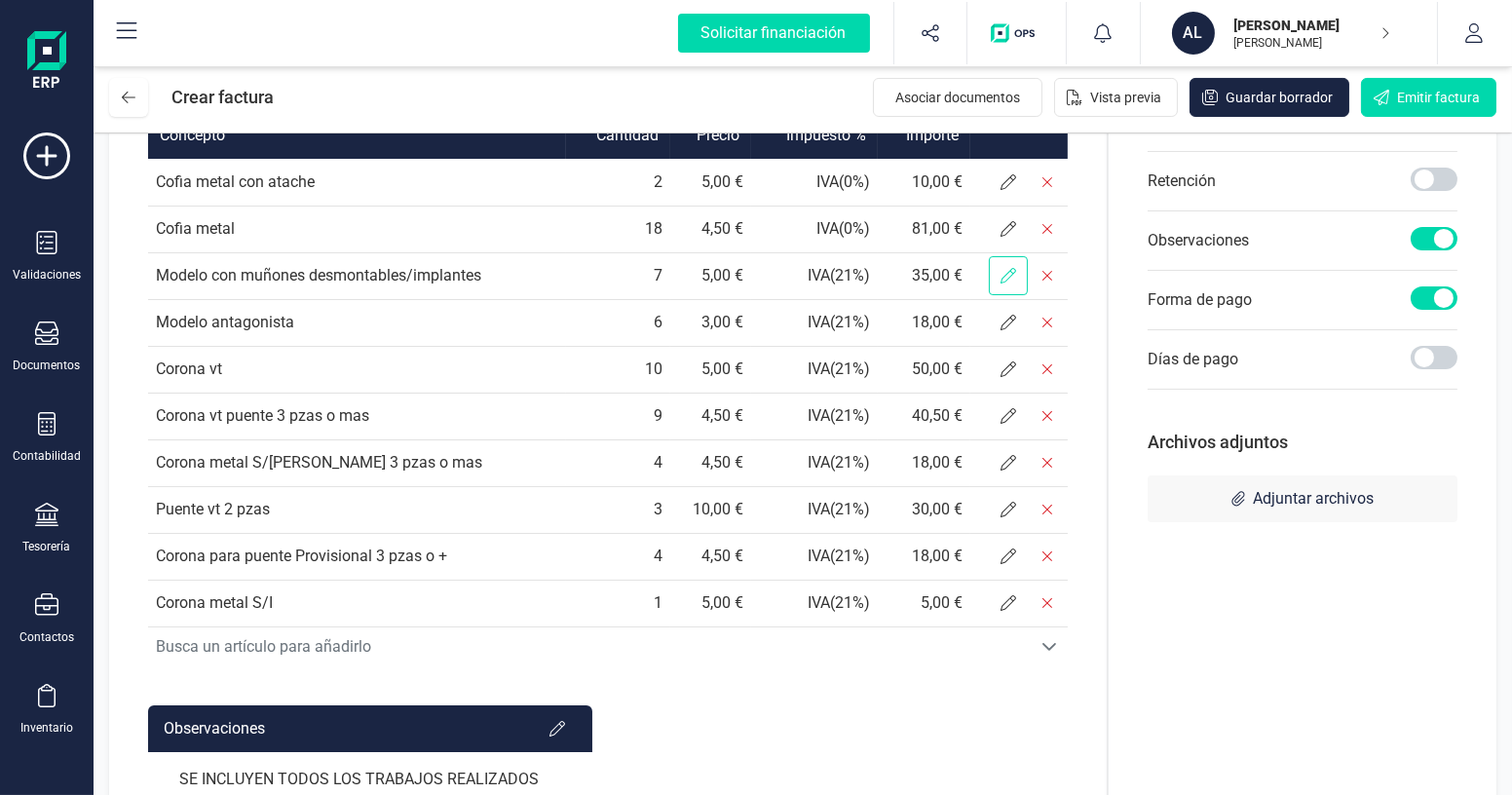
click at [1014, 284] on icon at bounding box center [1009, 276] width 16 height 16
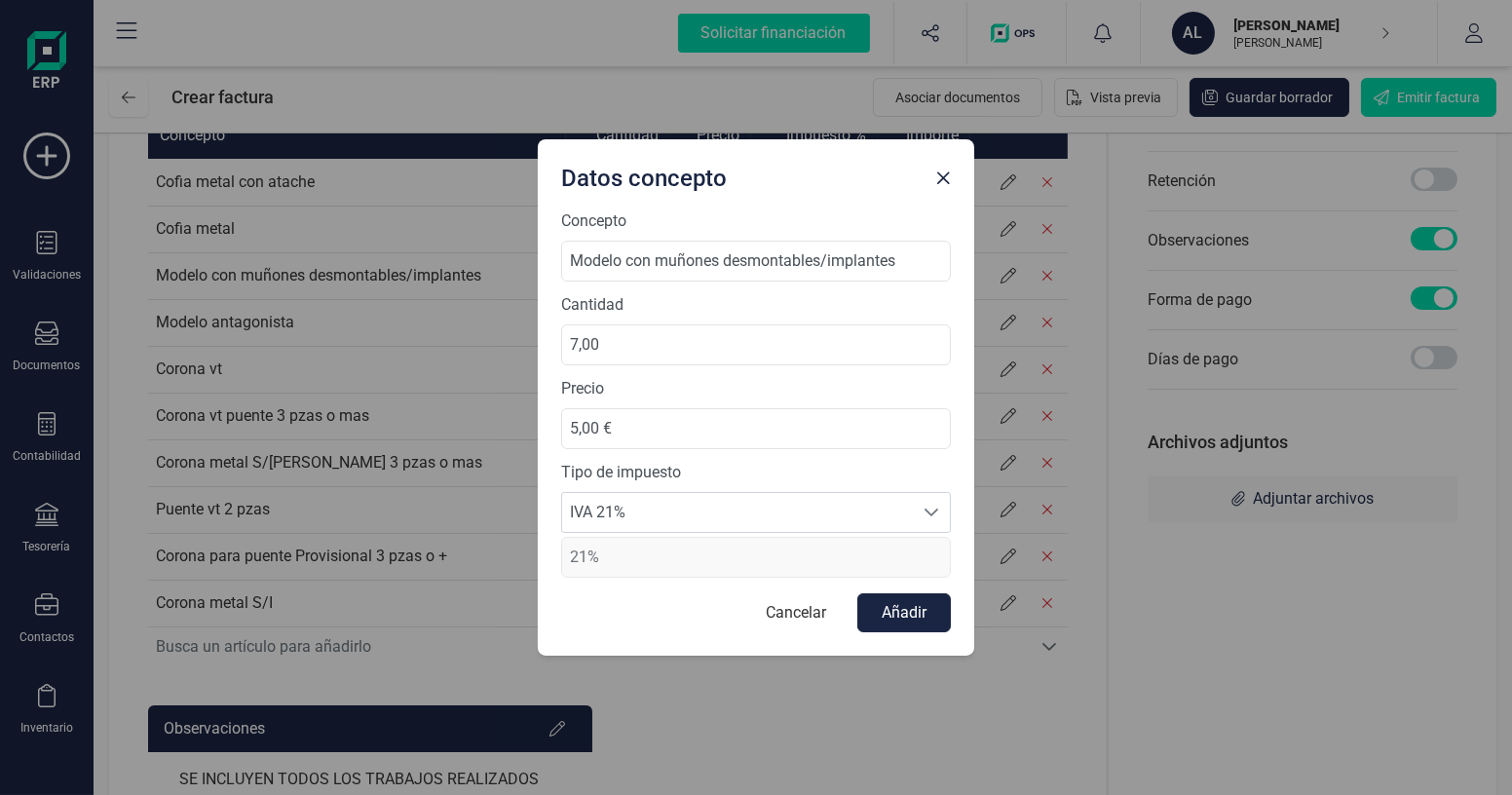
click at [688, 548] on span "21%" at bounding box center [756, 558] width 390 height 41
click at [702, 518] on span "IVA 21%" at bounding box center [737, 513] width 351 height 39
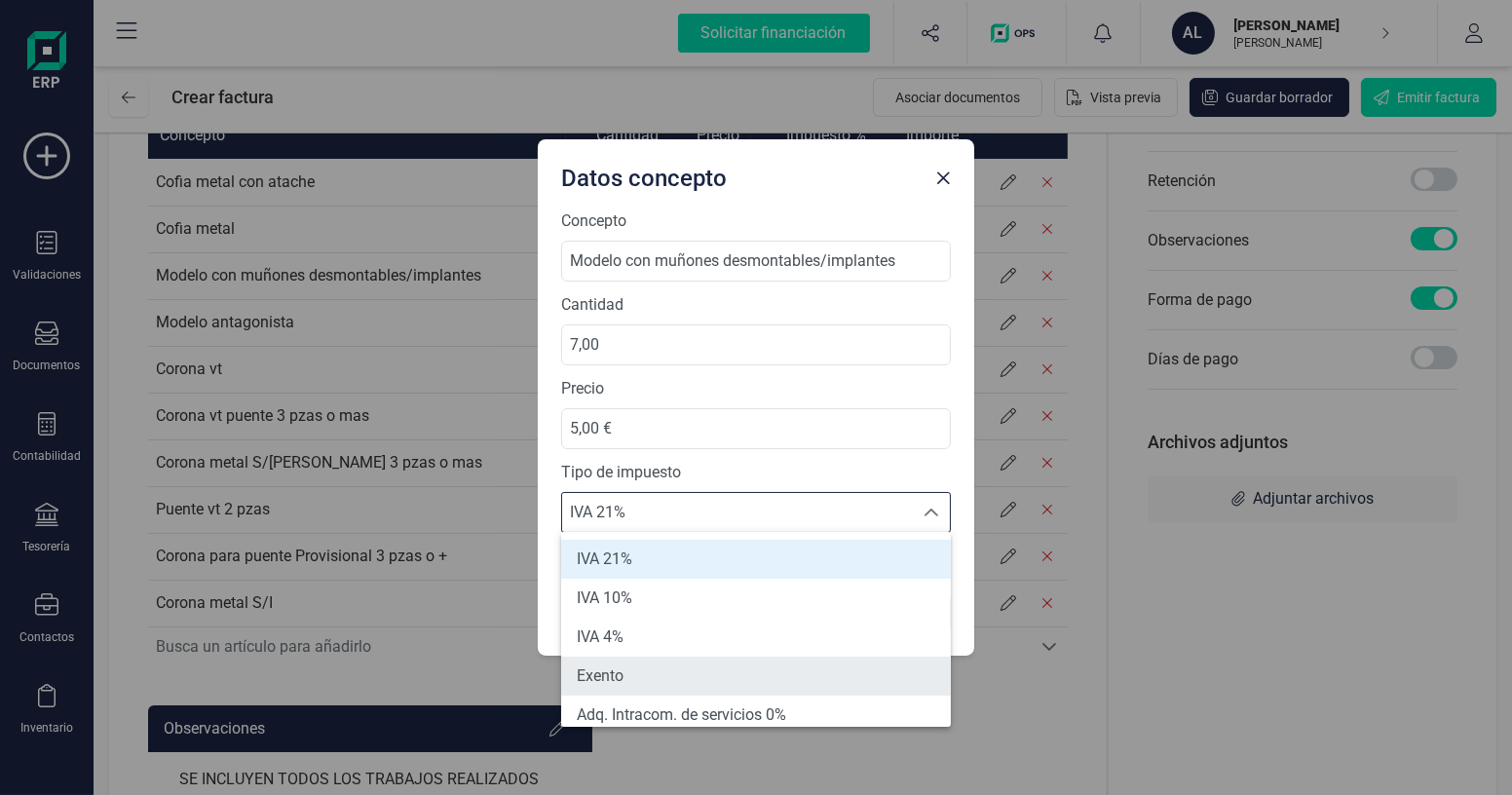
click at [626, 675] on li "Exento" at bounding box center [756, 677] width 390 height 39
type input "0%"
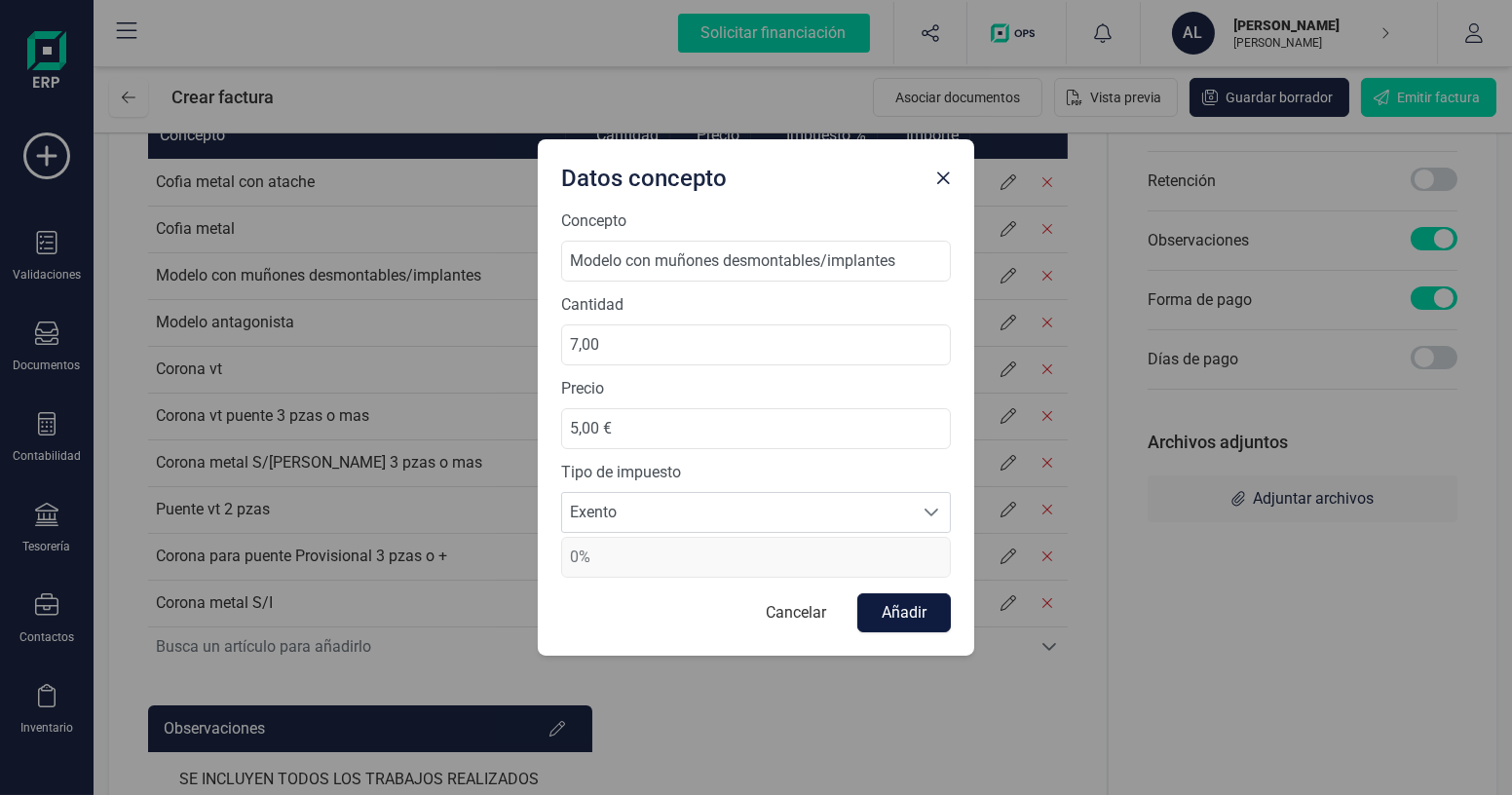
click at [906, 618] on button "Añadir" at bounding box center [904, 613] width 93 height 39
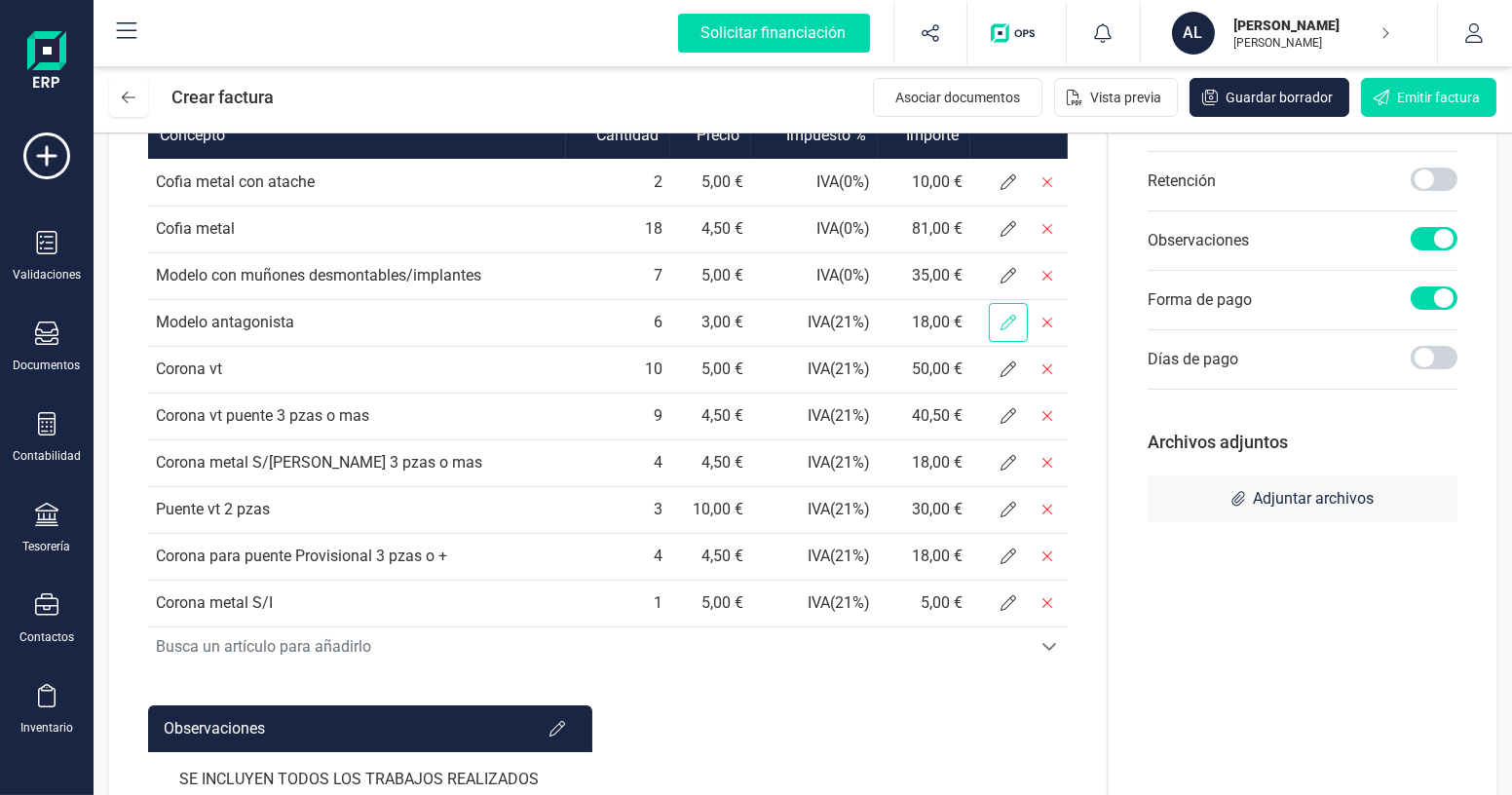
click at [1007, 330] on icon at bounding box center [1009, 322] width 16 height 16
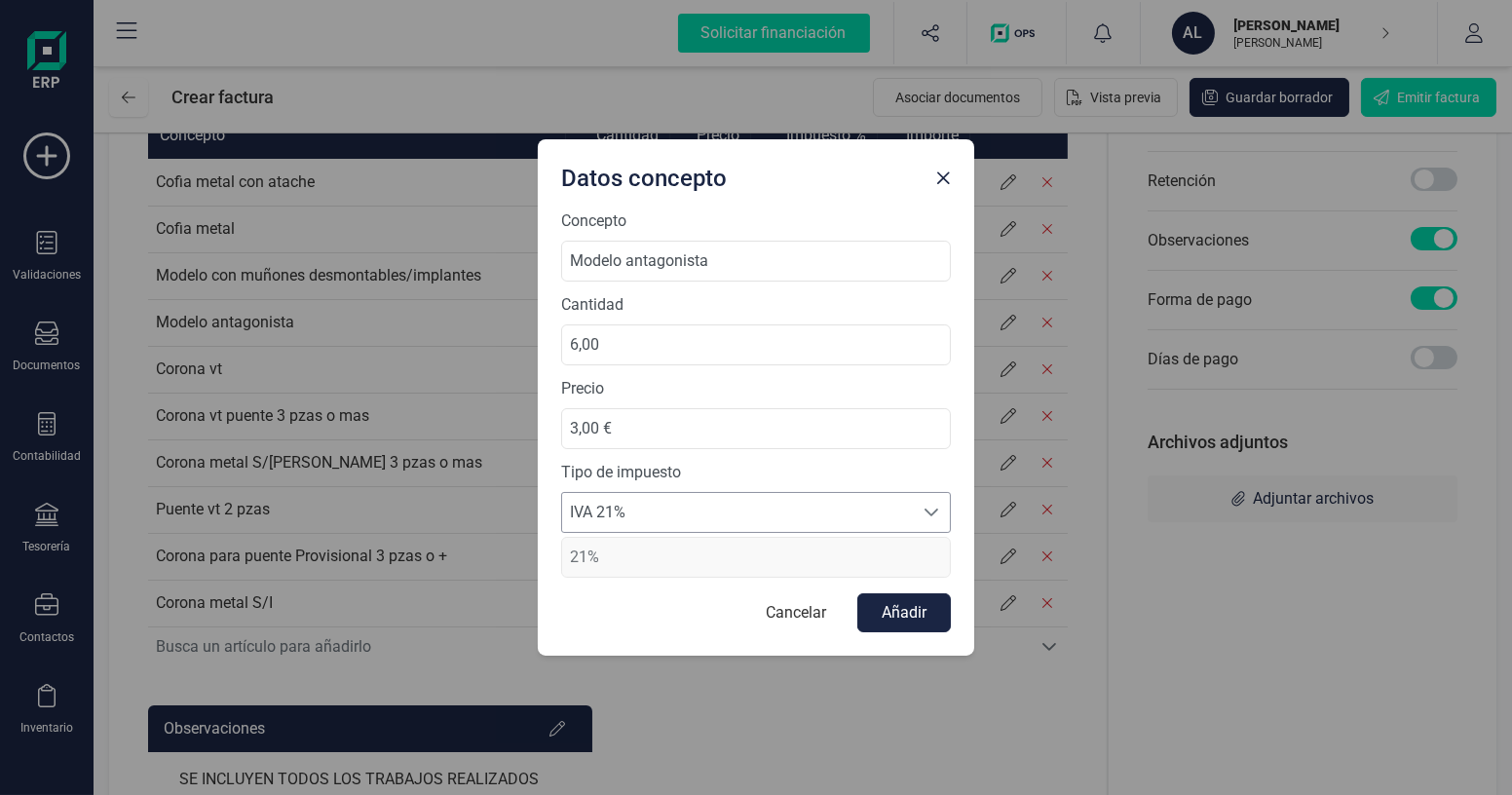
click at [783, 516] on span "IVA 21%" at bounding box center [737, 513] width 351 height 39
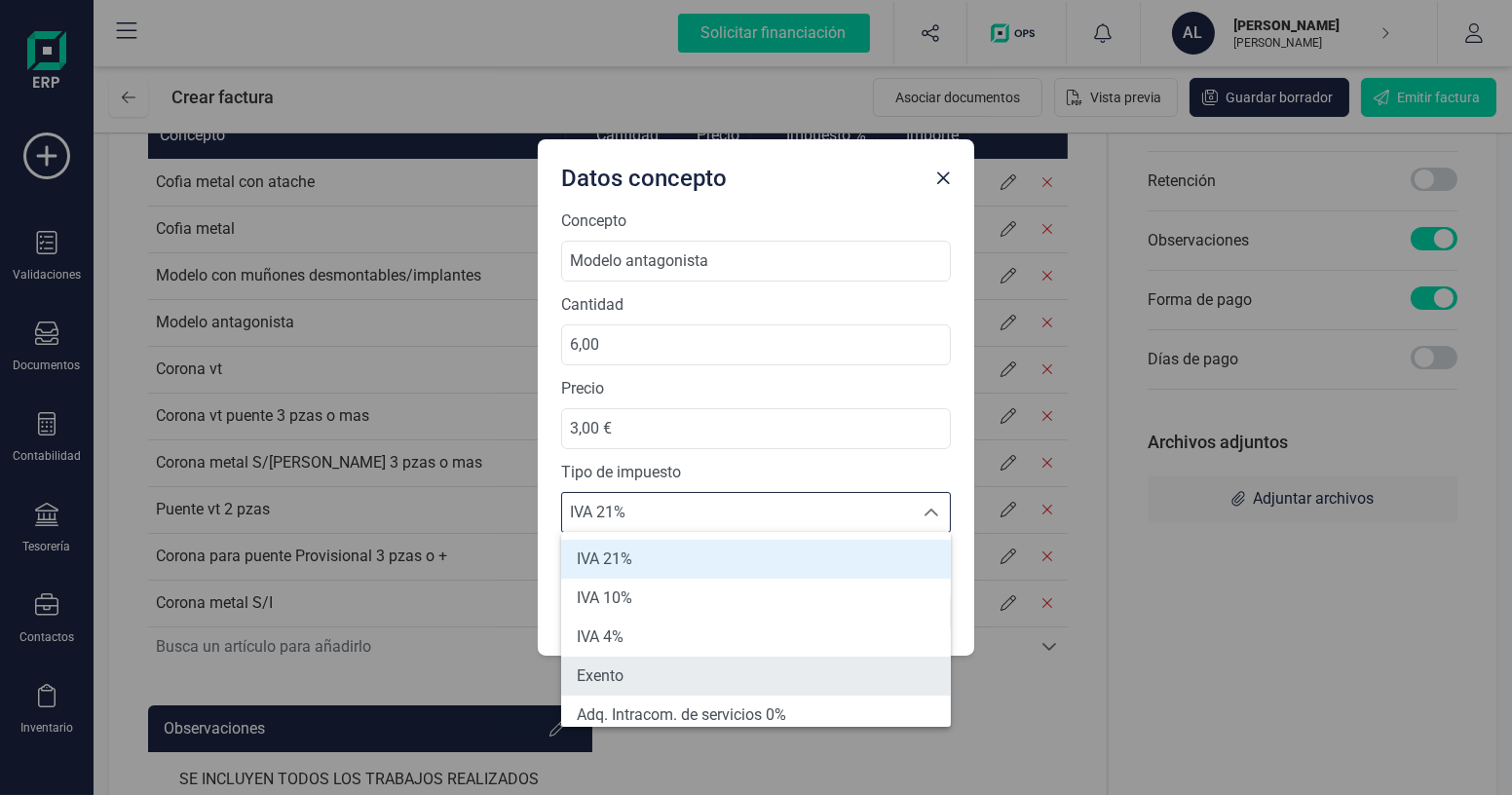
click at [622, 665] on span "Exento" at bounding box center [600, 676] width 47 height 24
type input "0%"
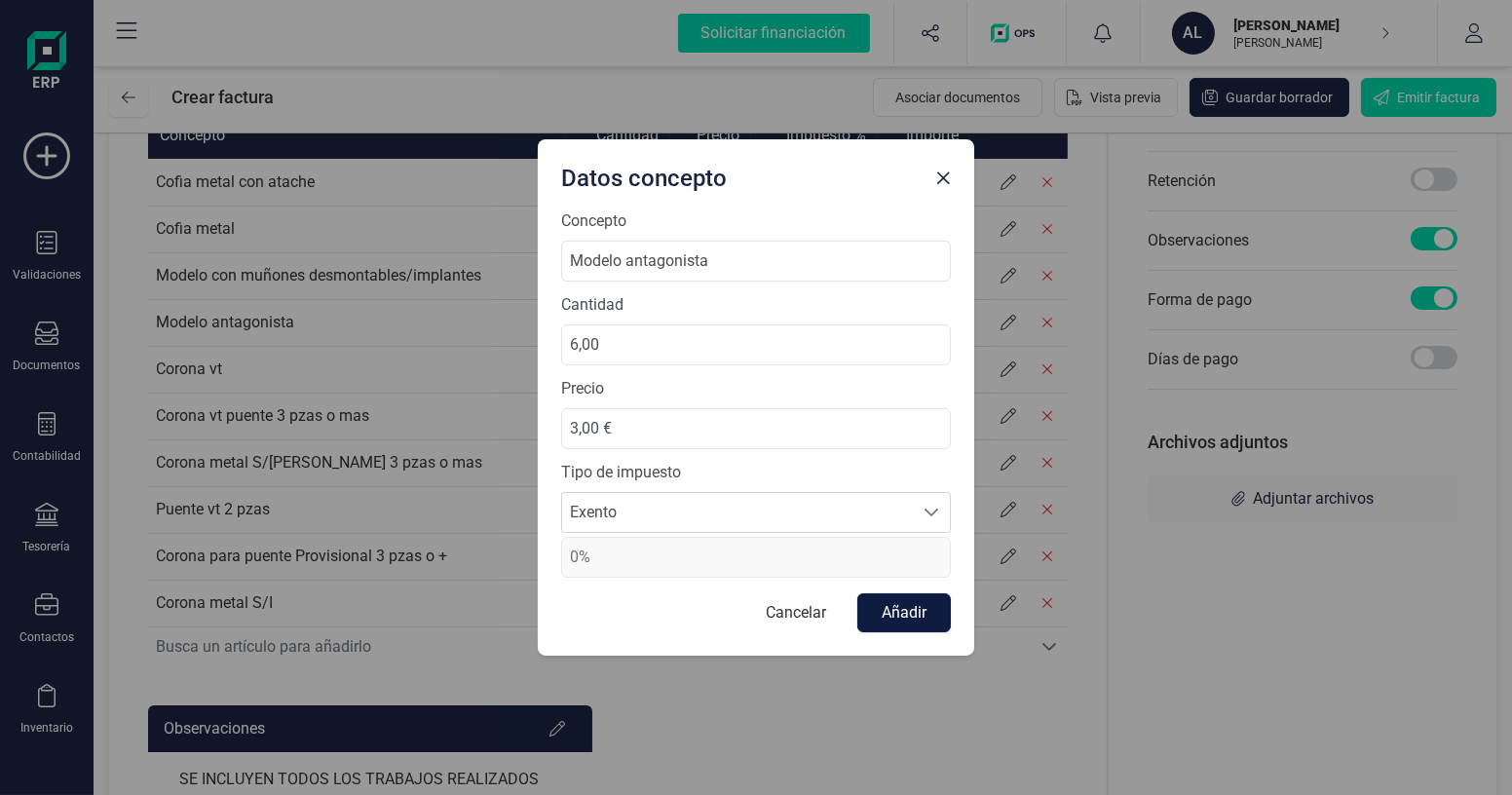
click at [908, 611] on button "Añadir" at bounding box center [904, 613] width 93 height 39
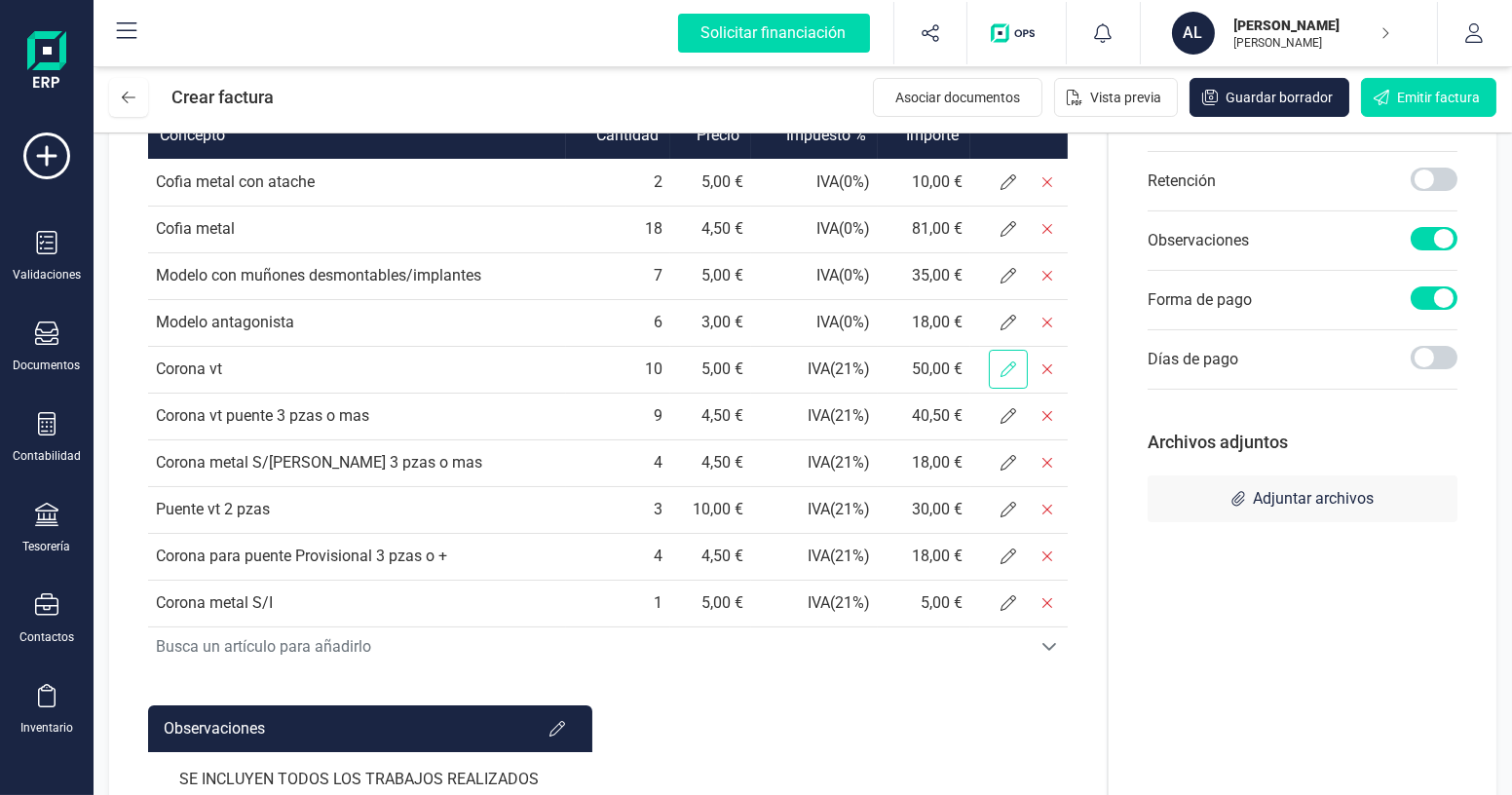
click at [1012, 377] on icon at bounding box center [1009, 369] width 16 height 16
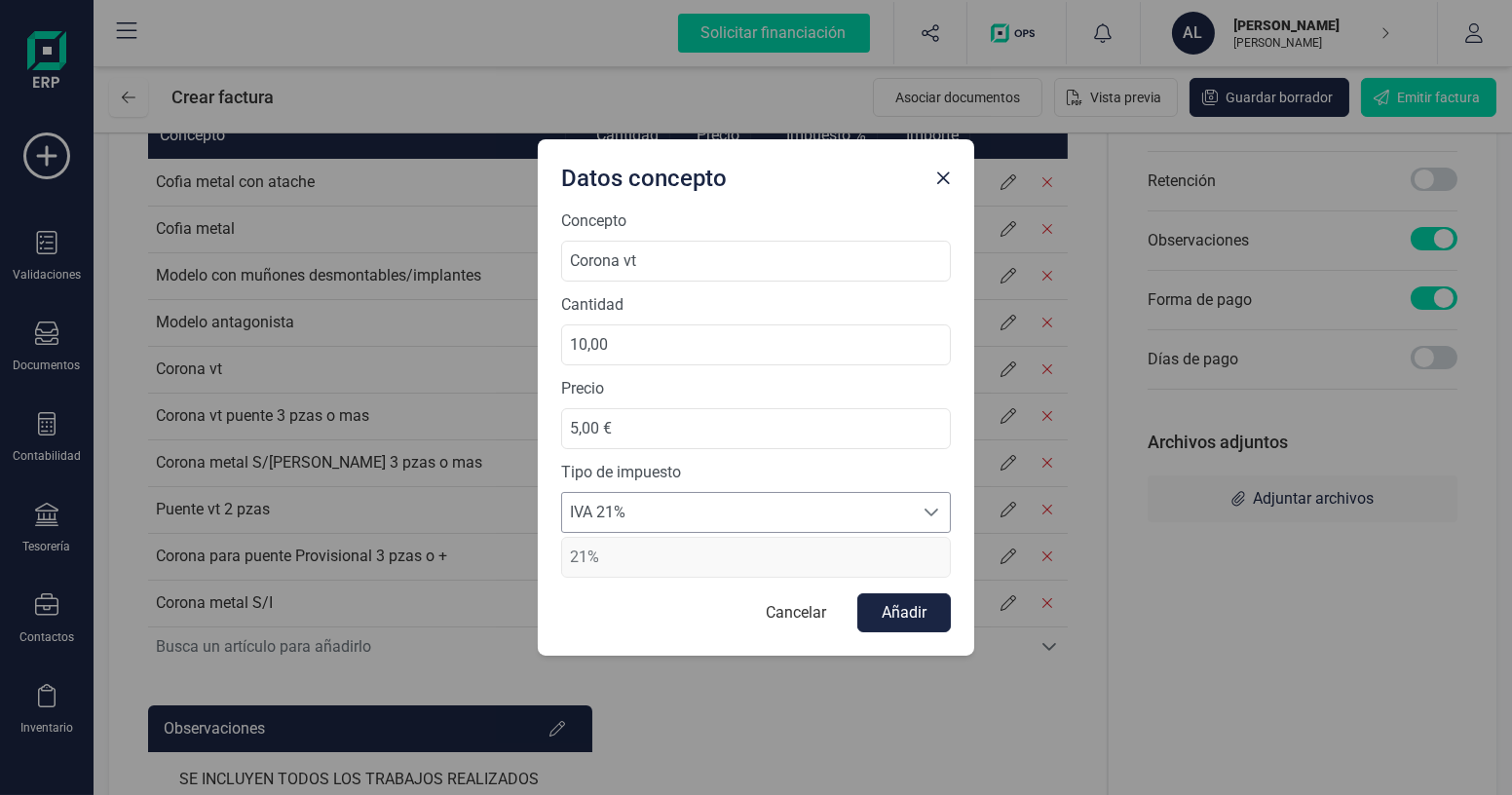
click at [766, 513] on span "IVA 21%" at bounding box center [737, 513] width 351 height 39
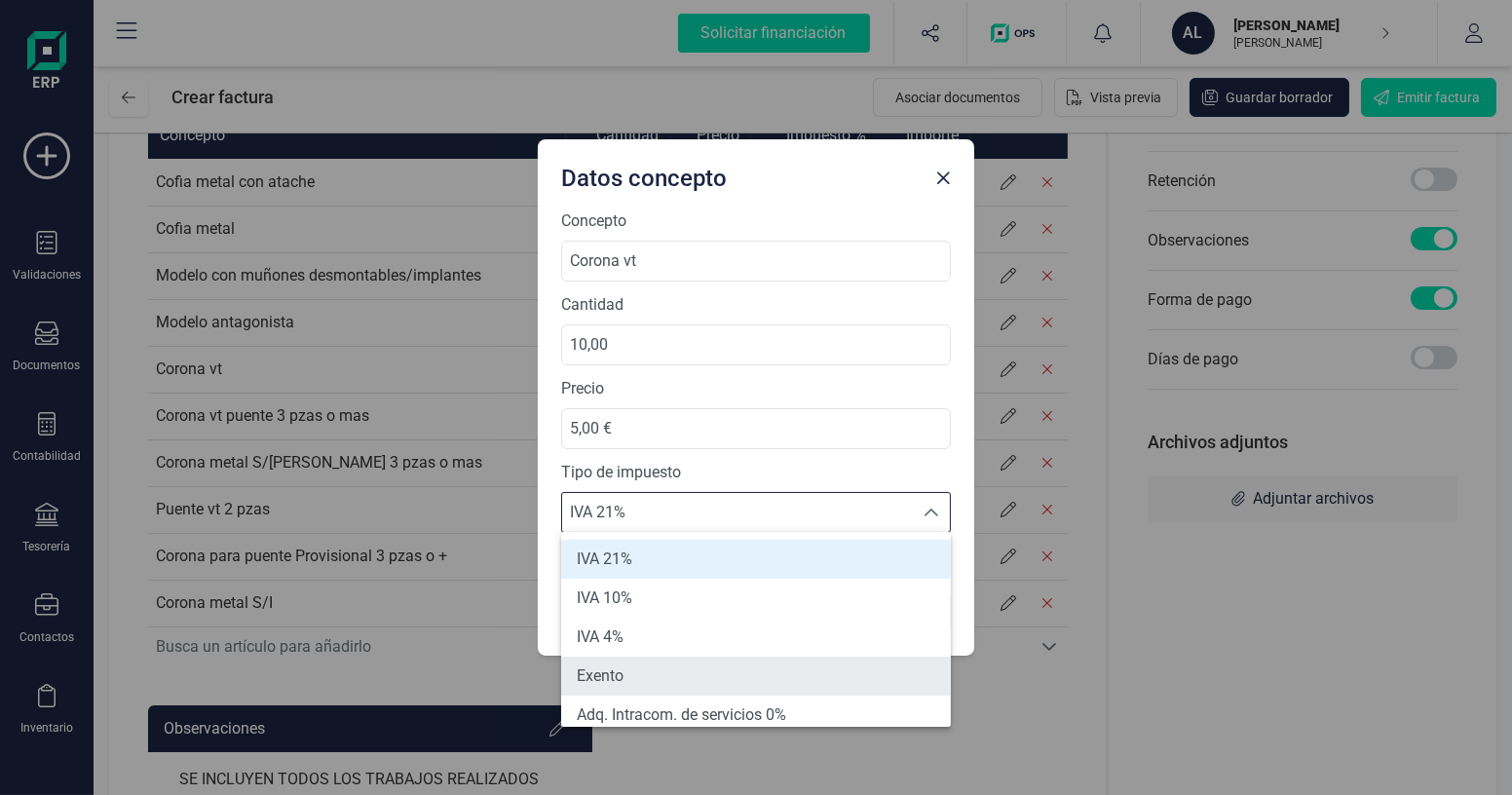
click at [636, 670] on li "Exento" at bounding box center [756, 677] width 390 height 39
type input "0%"
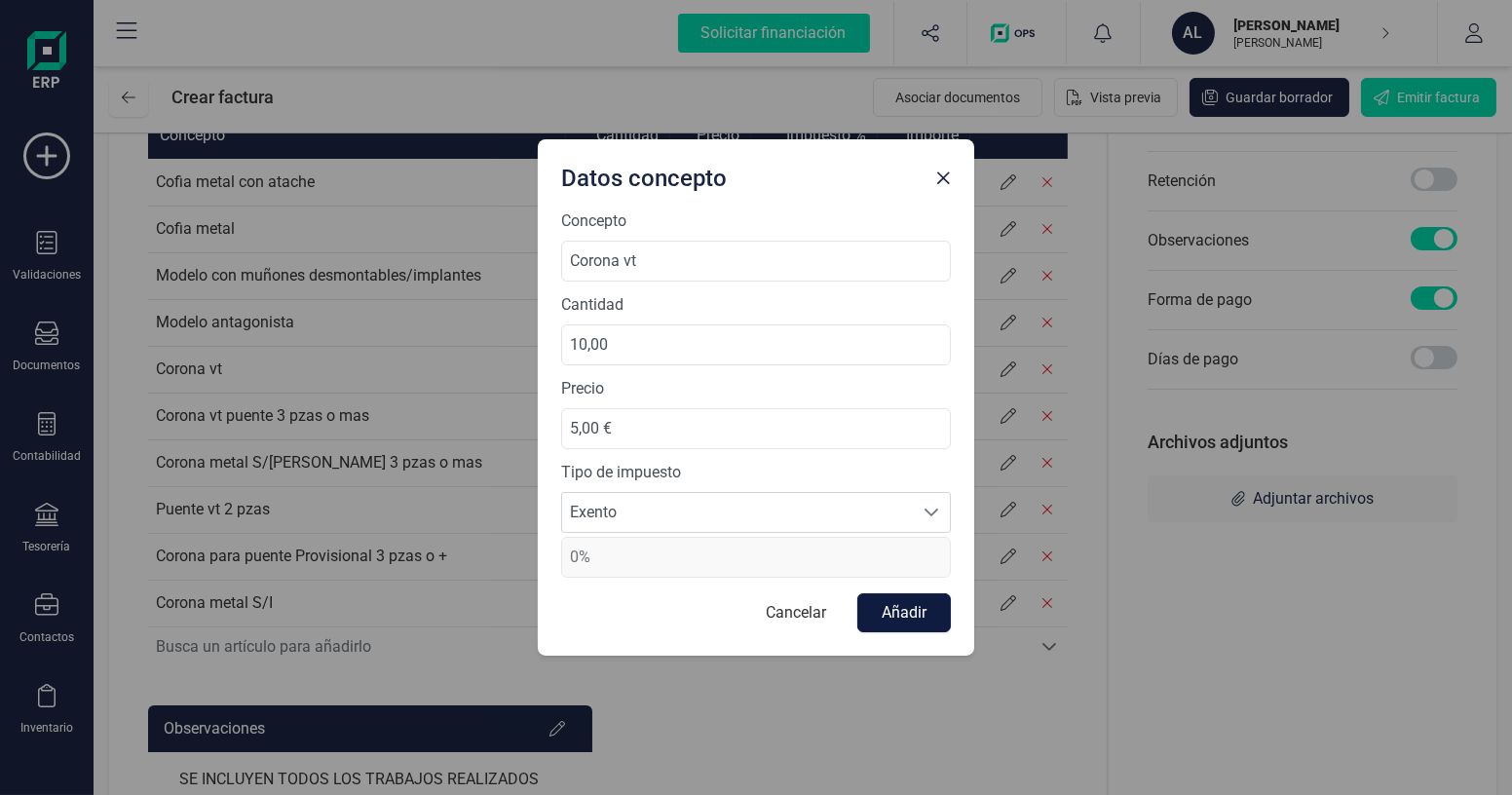
click at [886, 621] on button "Añadir" at bounding box center [904, 613] width 93 height 39
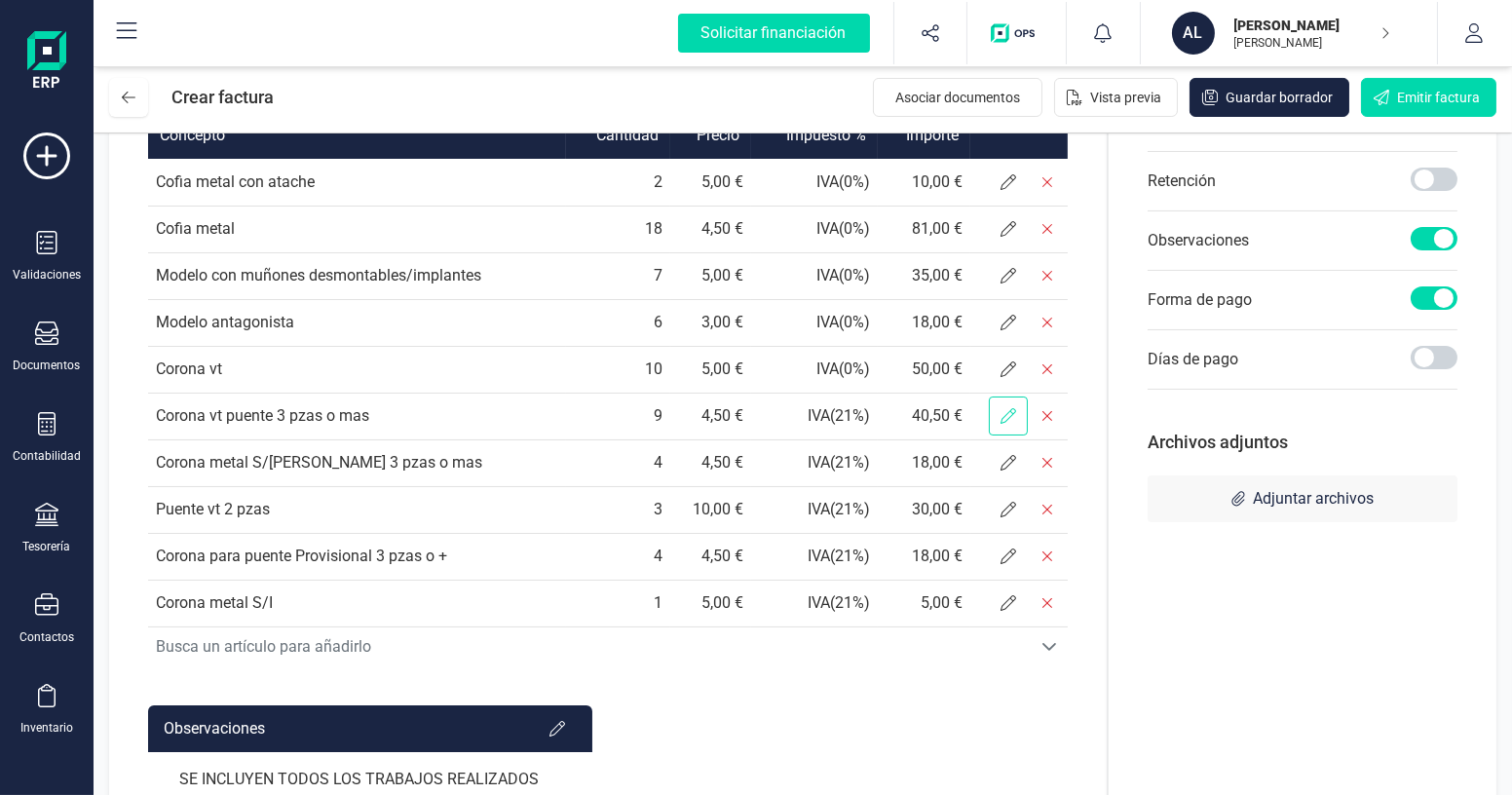
click at [1012, 424] on icon at bounding box center [1009, 417] width 16 height 16
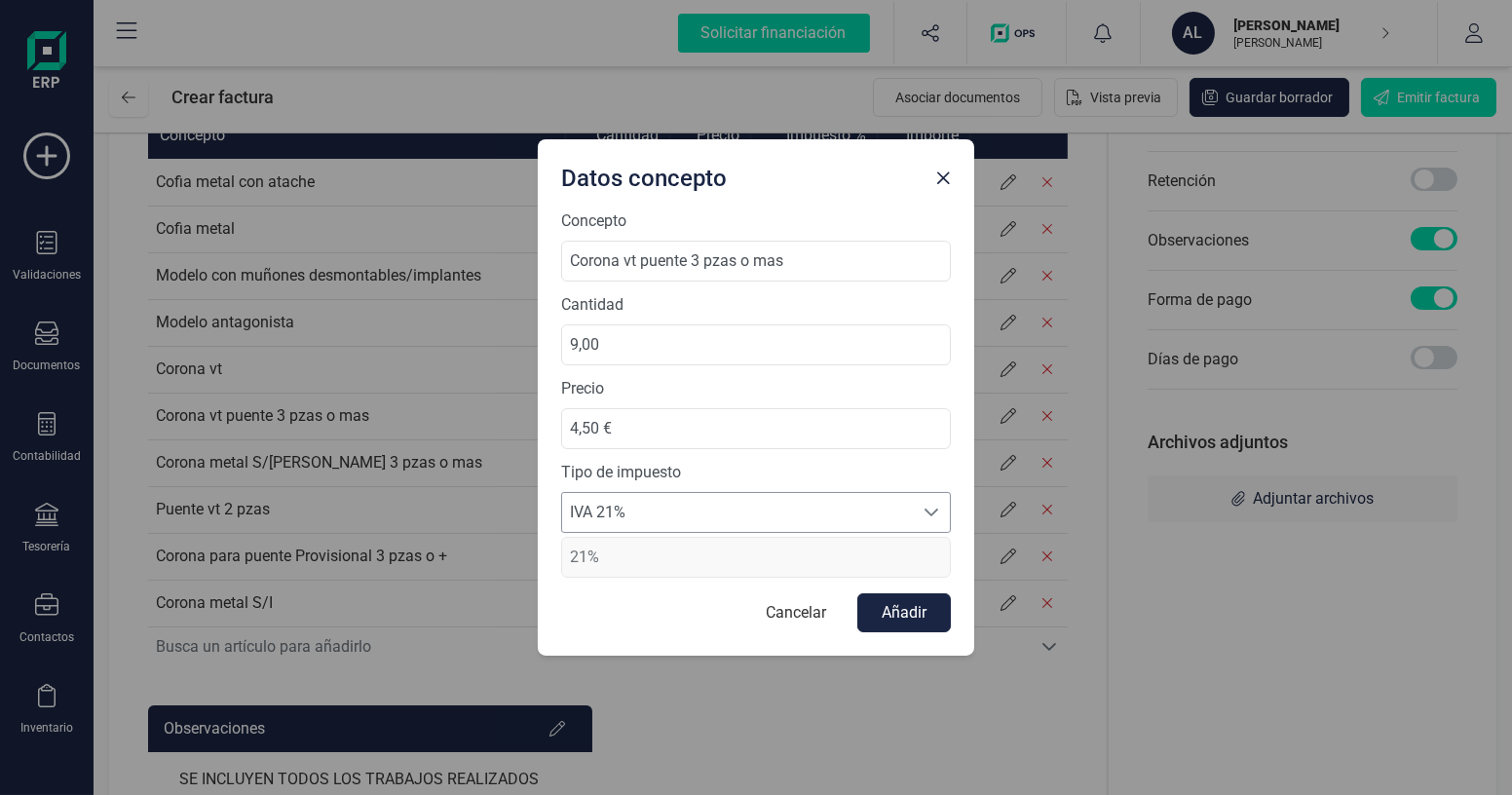
click at [813, 513] on span "IVA 21%" at bounding box center [737, 513] width 351 height 39
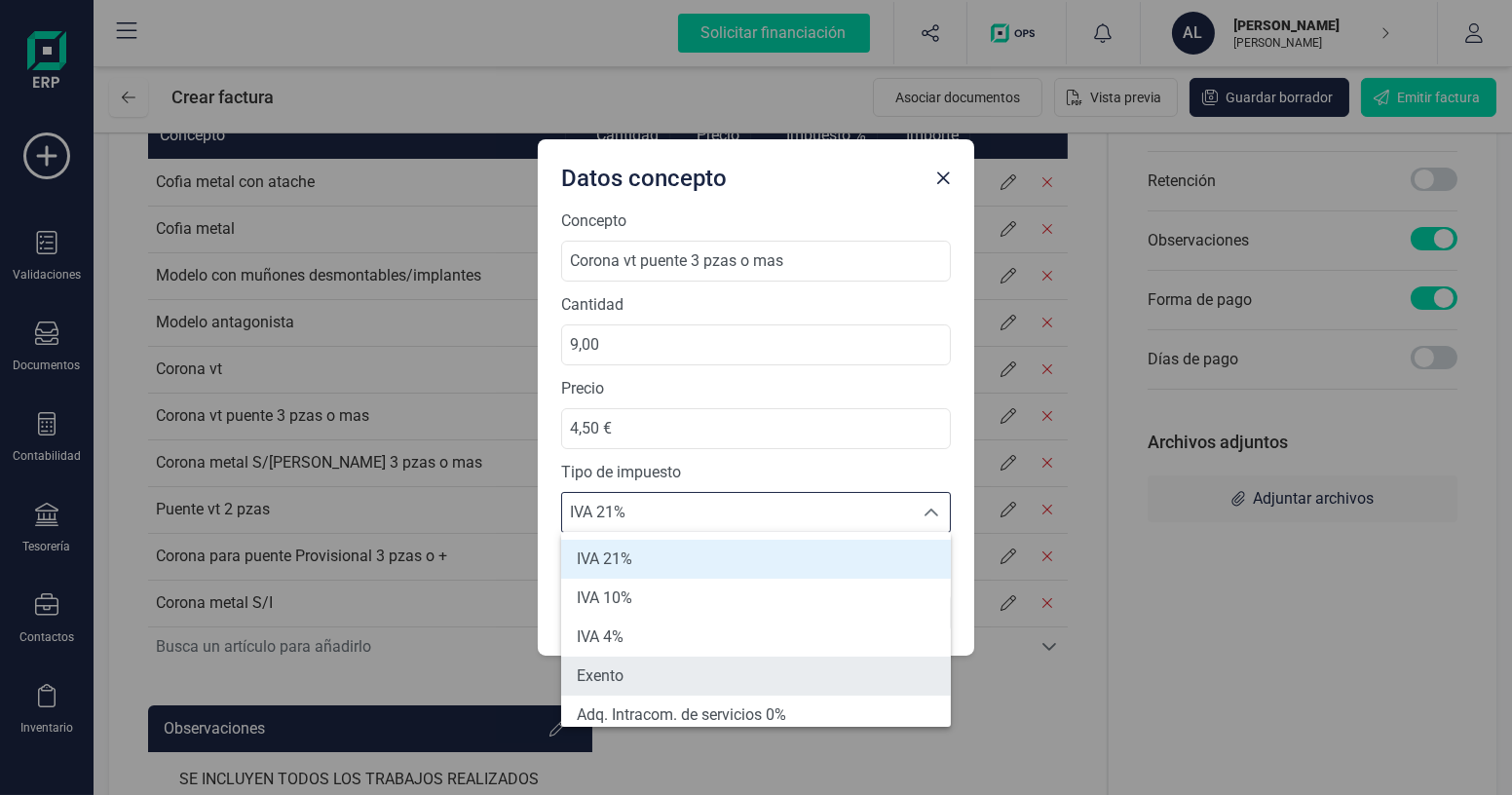
click at [669, 673] on li "Exento" at bounding box center [756, 677] width 390 height 39
type input "0%"
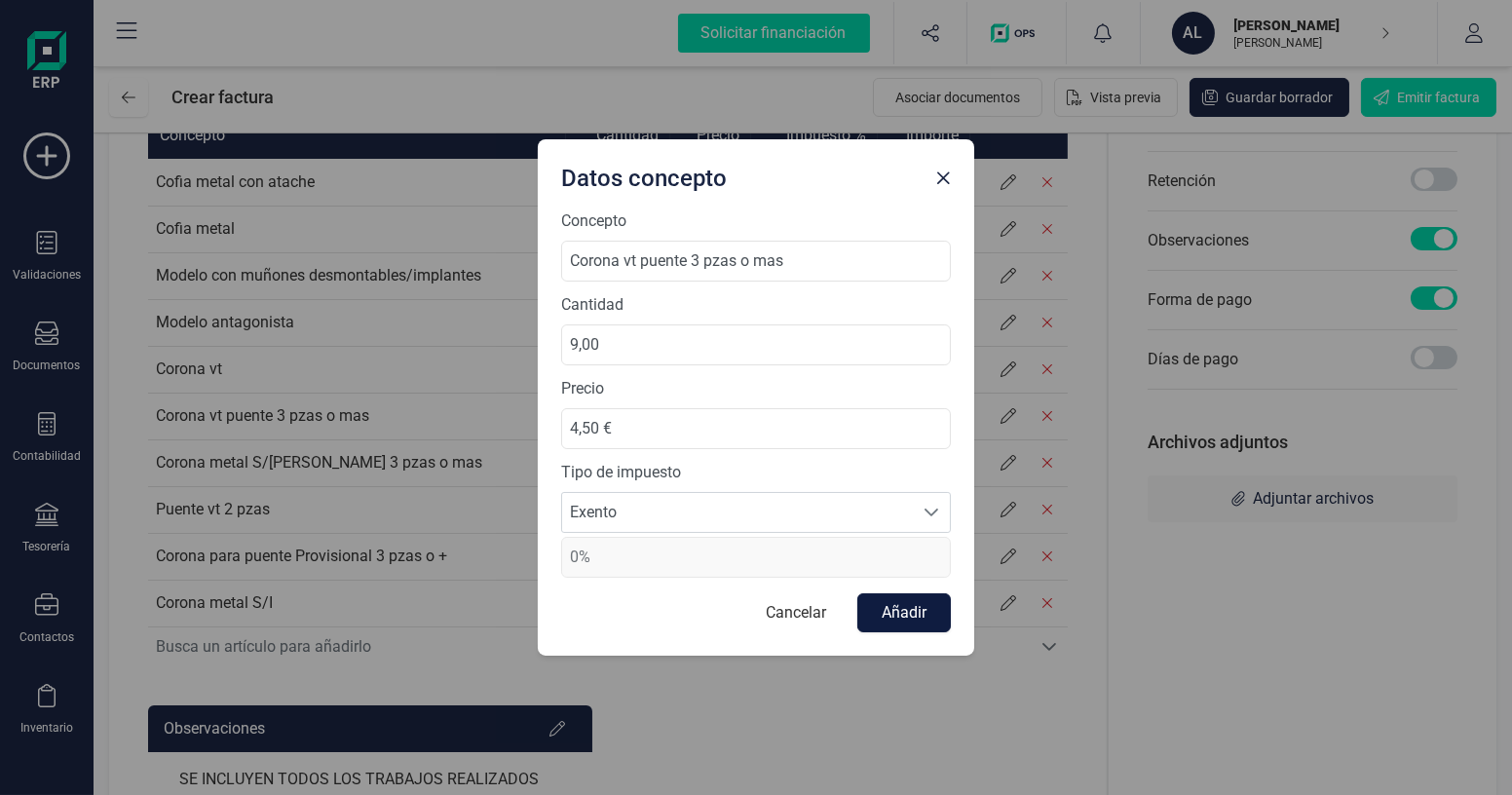
click at [917, 612] on button "Añadir" at bounding box center [904, 613] width 93 height 39
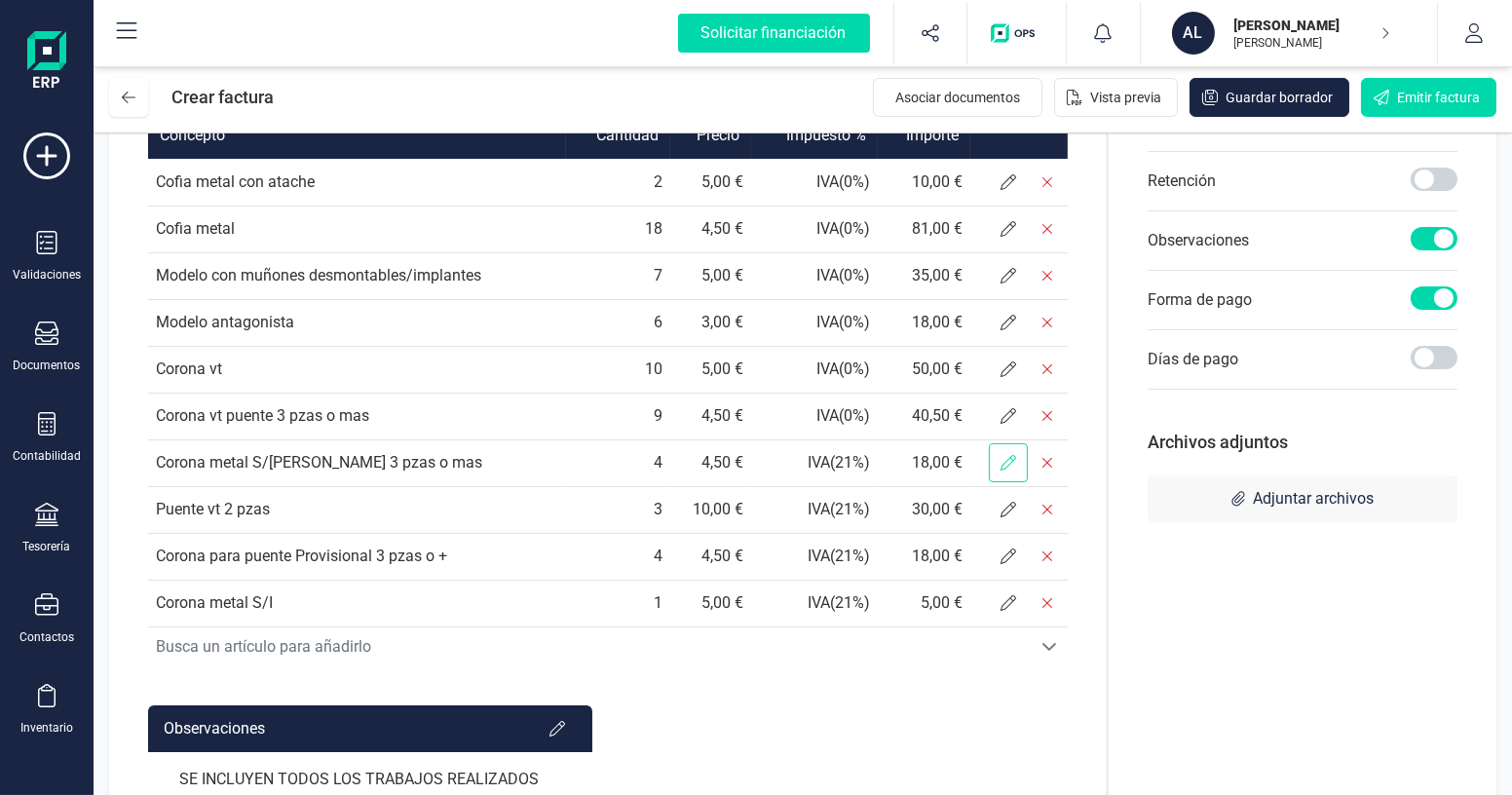
click at [1003, 471] on icon at bounding box center [1009, 463] width 16 height 16
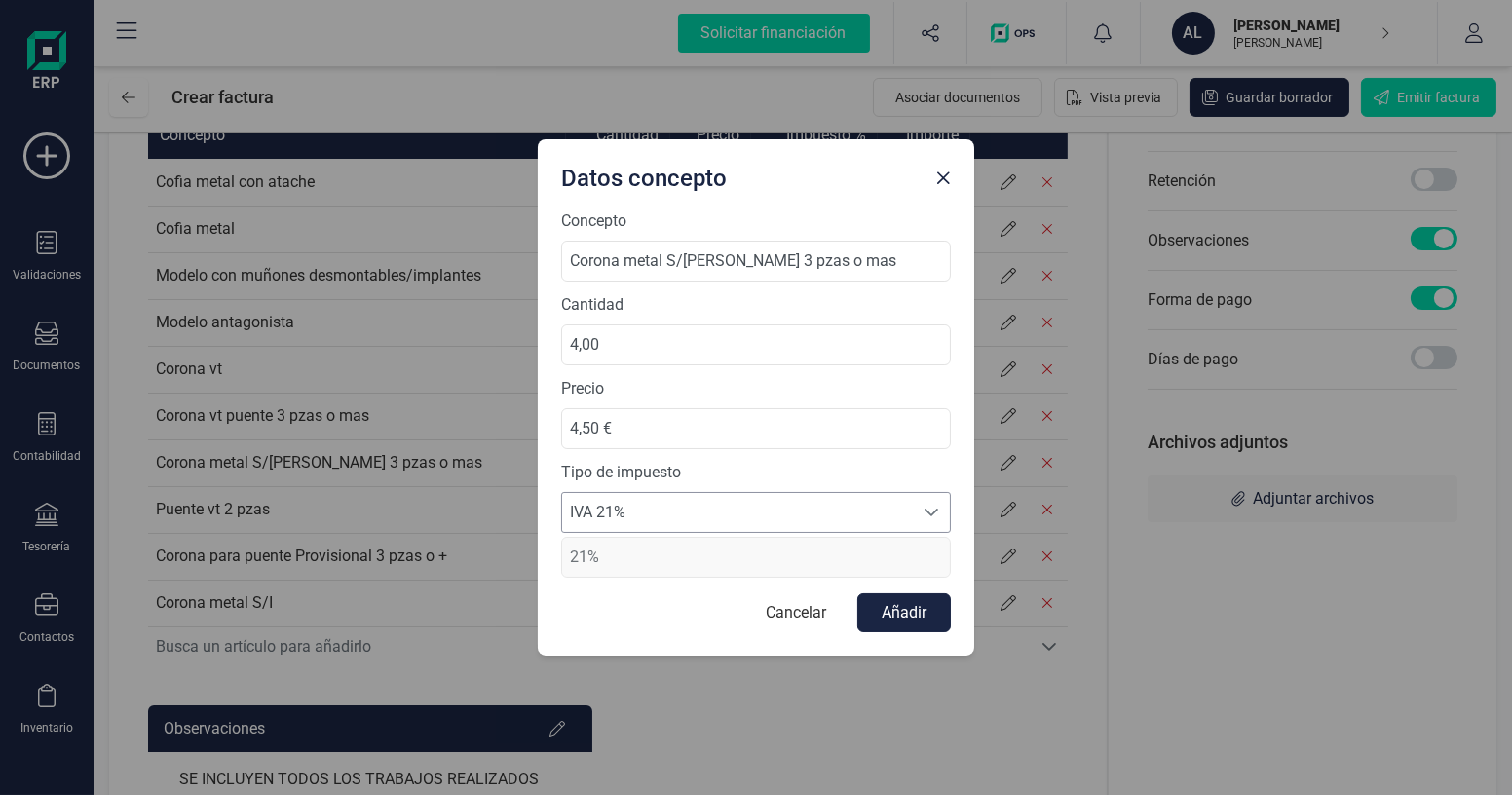
click at [792, 518] on span "IVA 21%" at bounding box center [737, 513] width 351 height 39
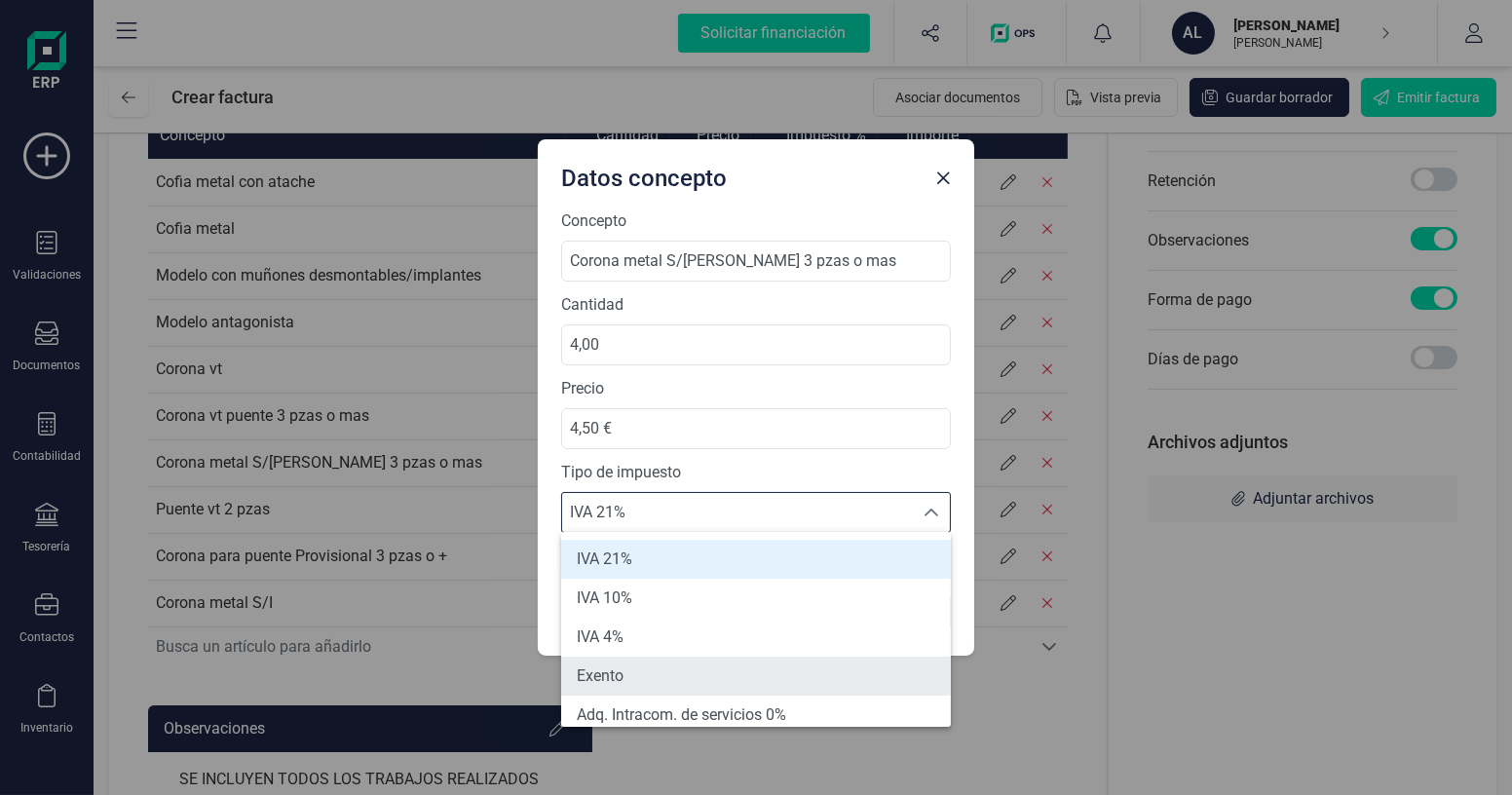
click at [637, 677] on li "Exento" at bounding box center [756, 677] width 390 height 39
type input "0%"
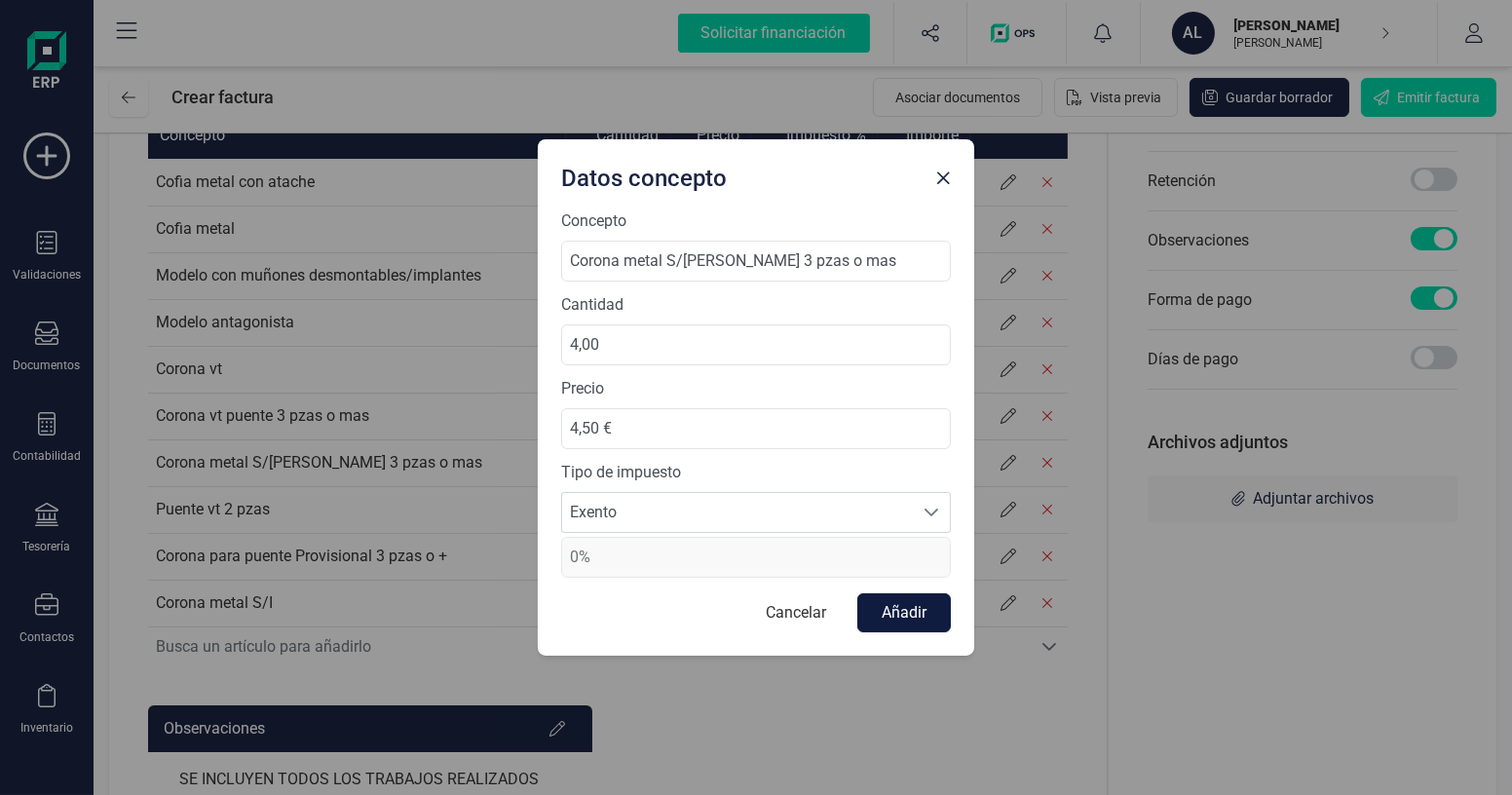
click at [897, 614] on button "Añadir" at bounding box center [904, 613] width 93 height 39
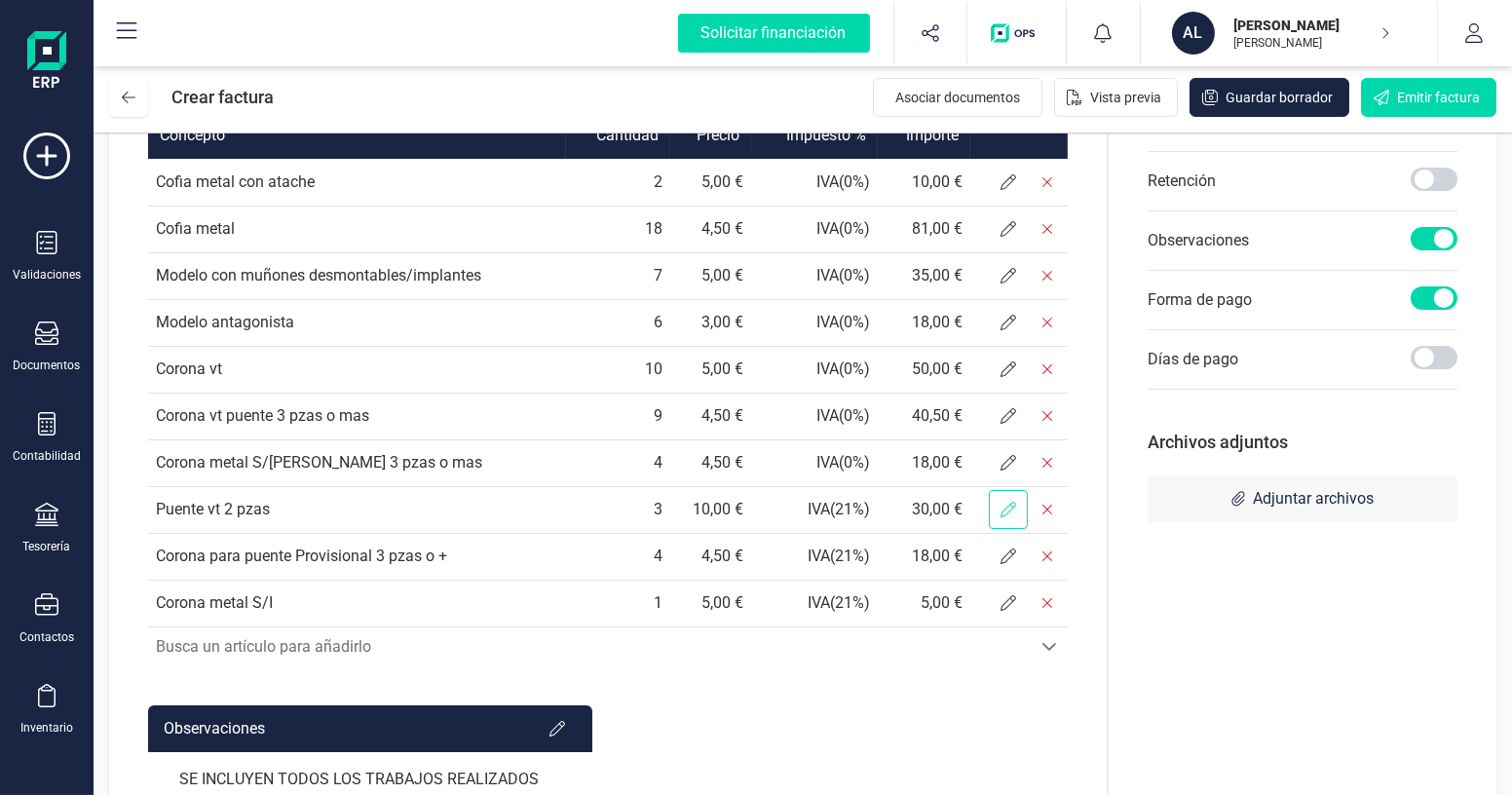
click at [1015, 530] on span at bounding box center [1009, 510] width 39 height 39
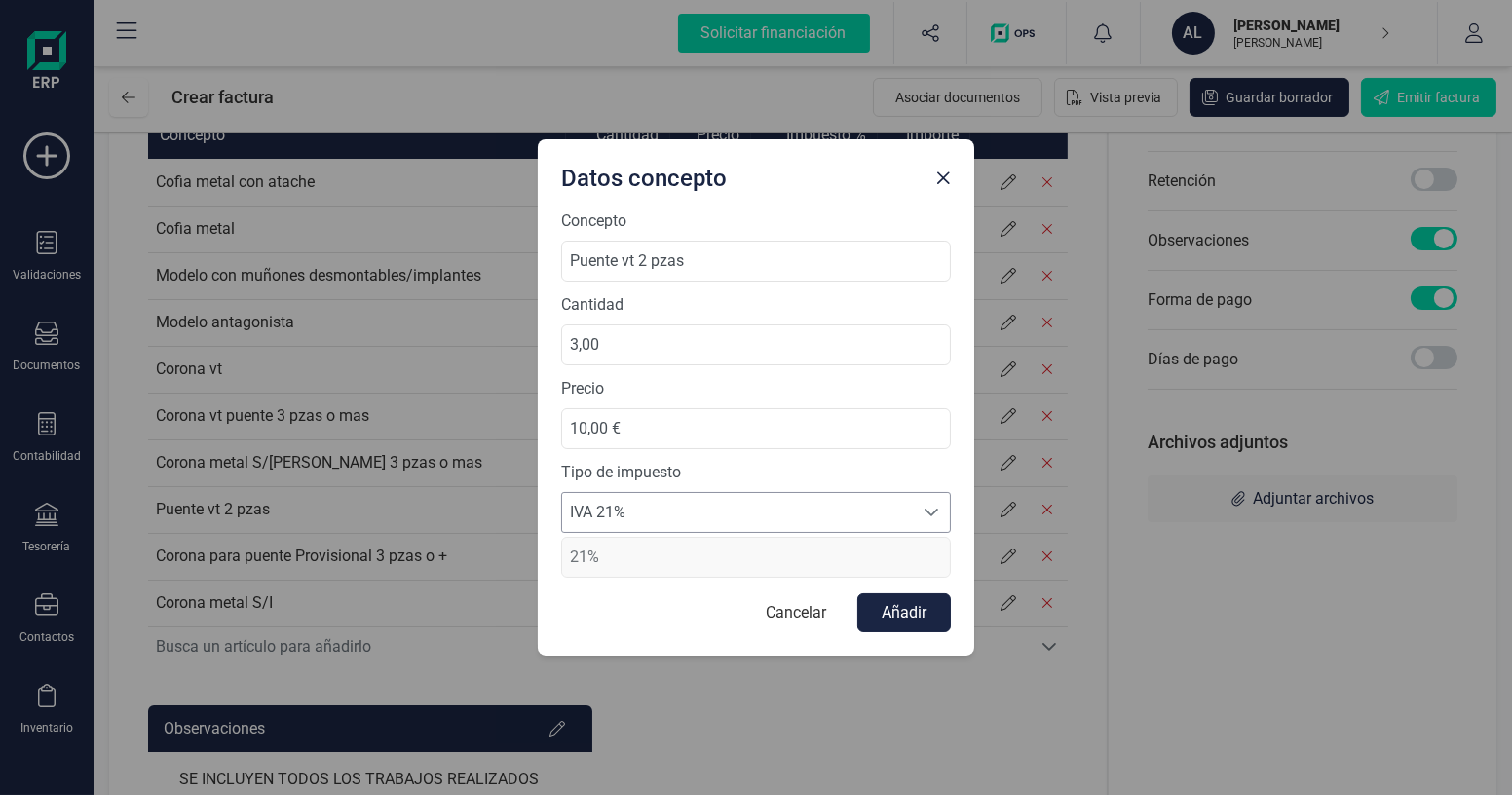
click at [726, 517] on span "IVA 21%" at bounding box center [737, 513] width 351 height 39
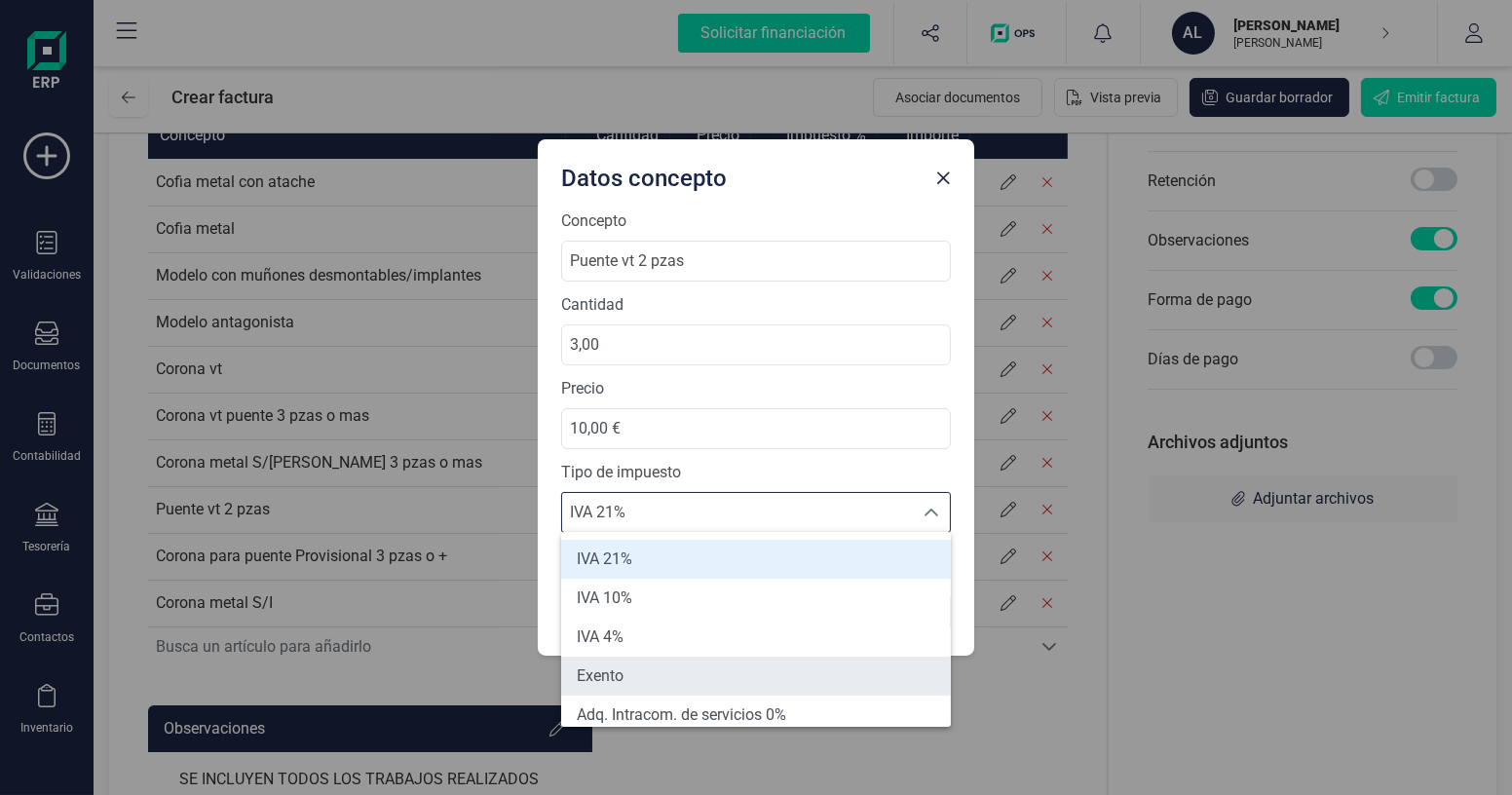
click at [641, 671] on li "Exento" at bounding box center [756, 677] width 390 height 39
type input "0%"
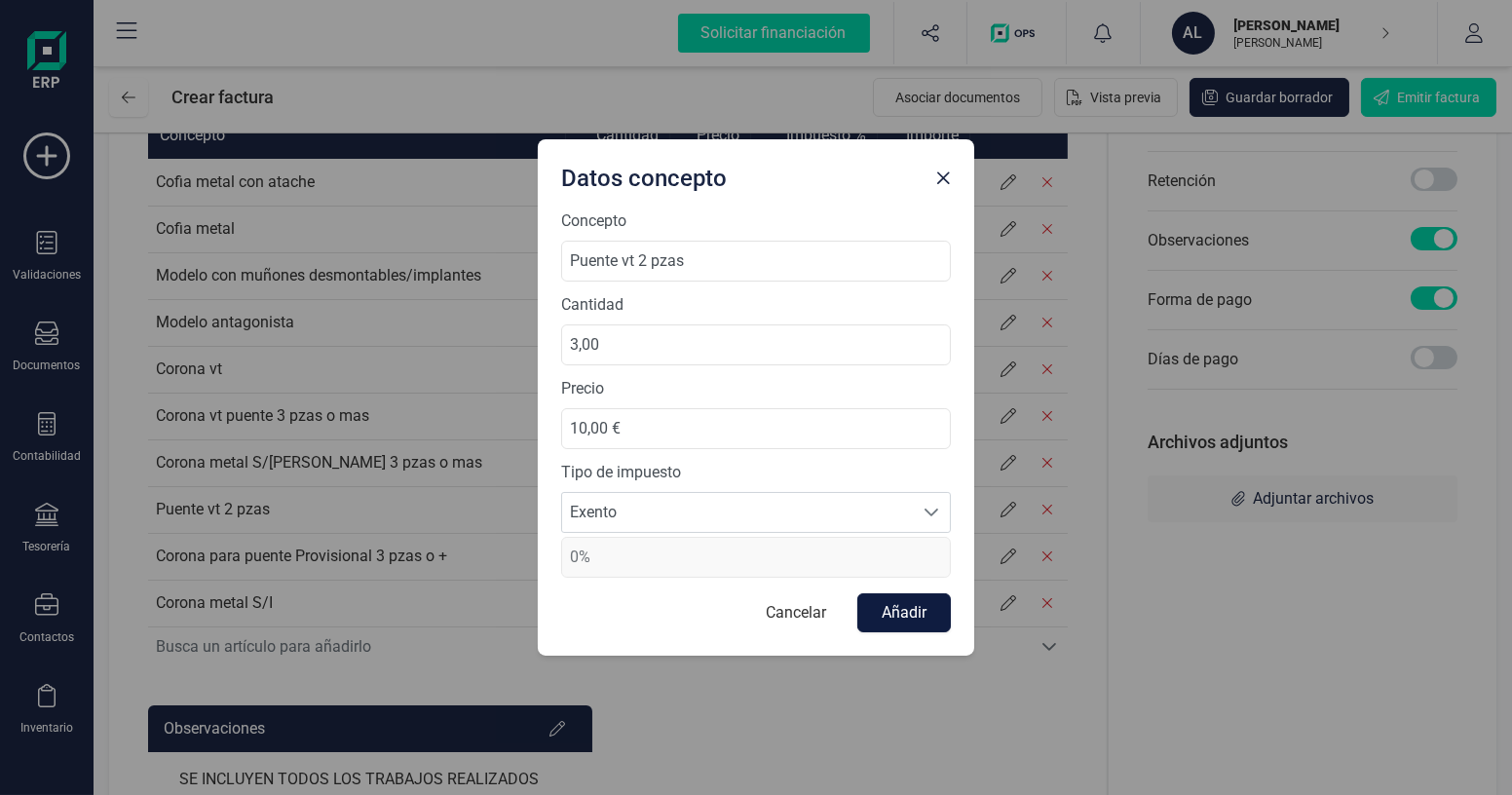
click at [876, 616] on button "Añadir" at bounding box center [904, 613] width 93 height 39
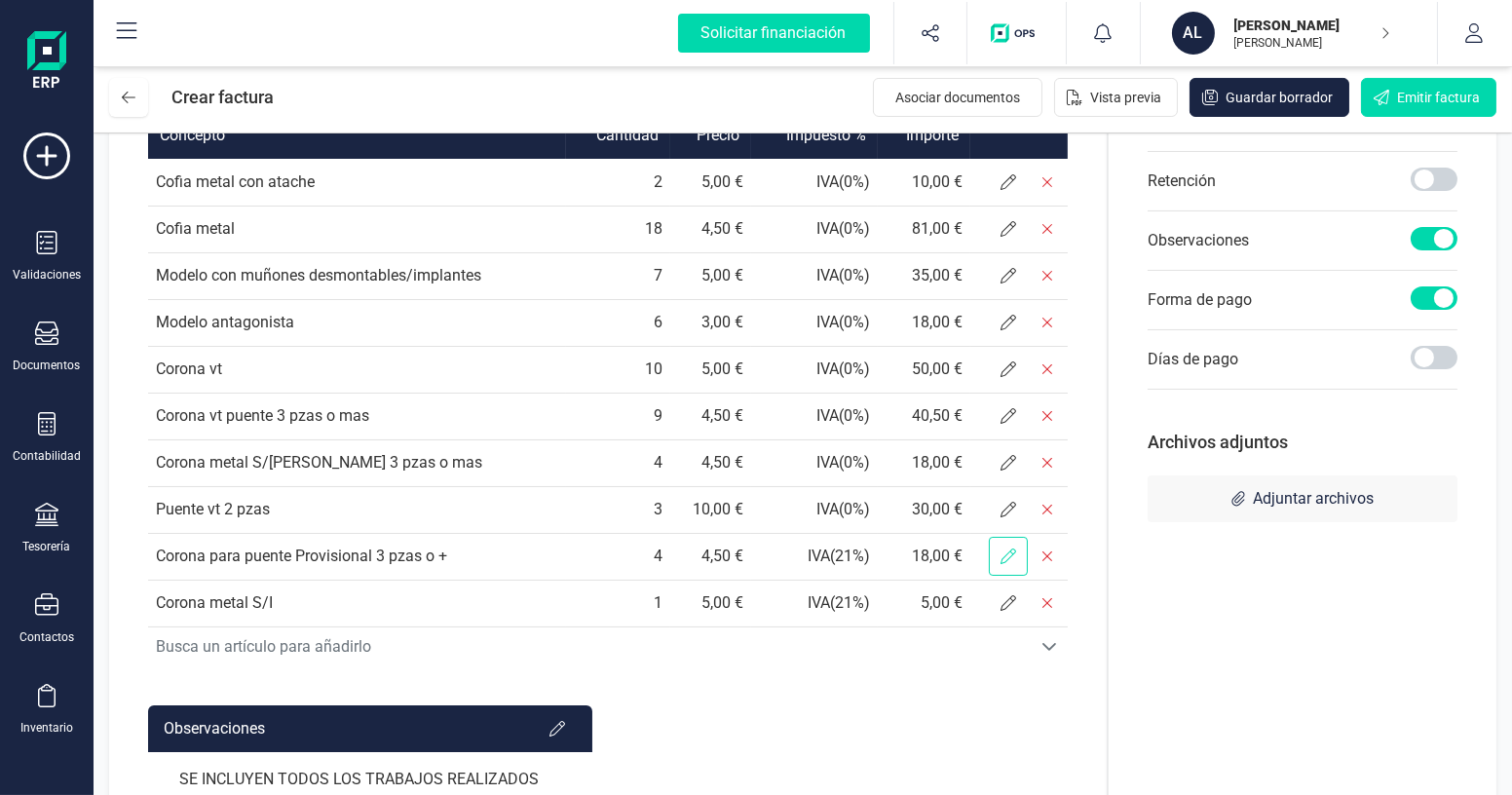
click at [1013, 576] on span at bounding box center [1009, 557] width 39 height 39
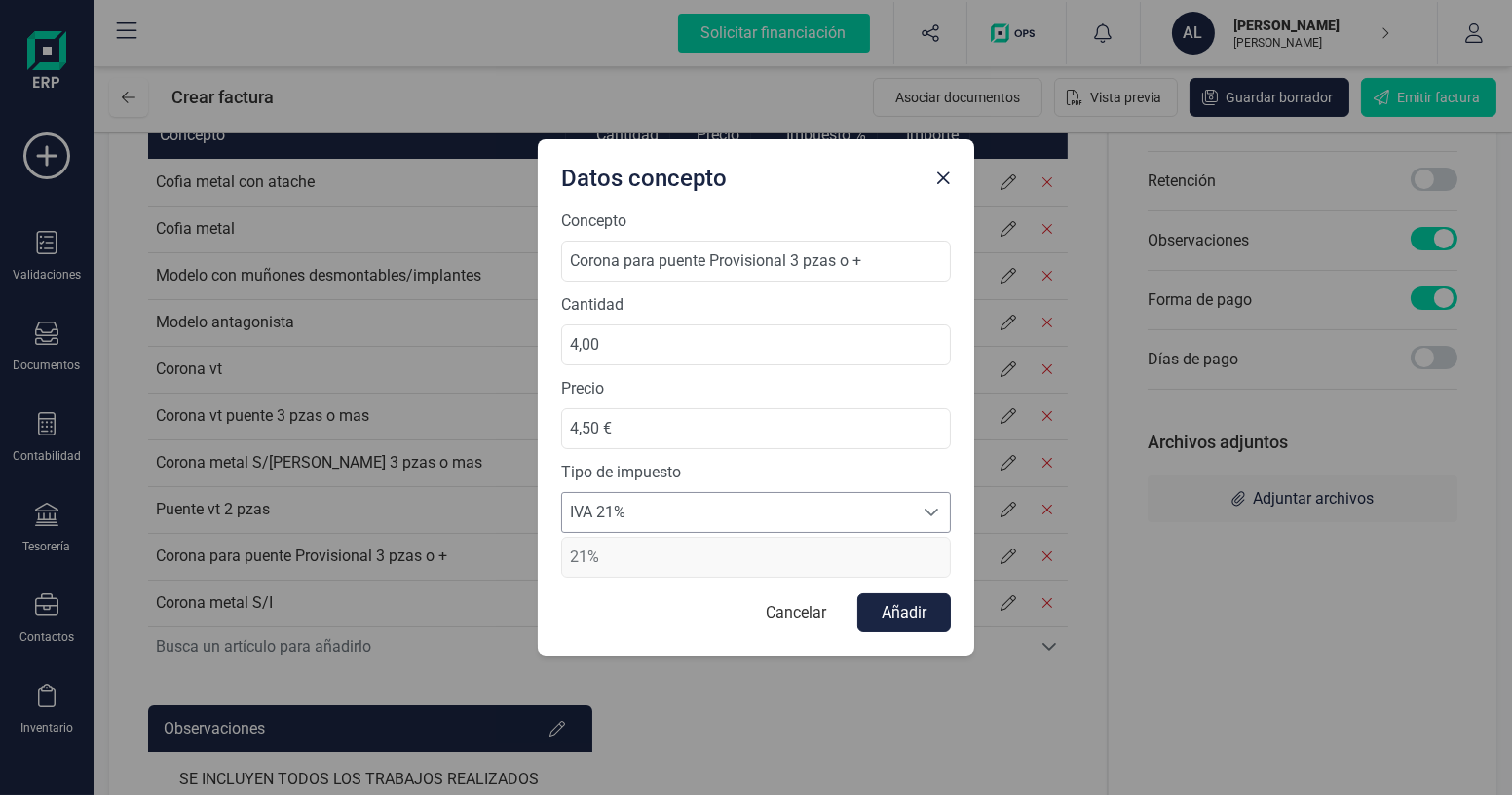
click at [669, 511] on span "IVA 21%" at bounding box center [737, 513] width 351 height 39
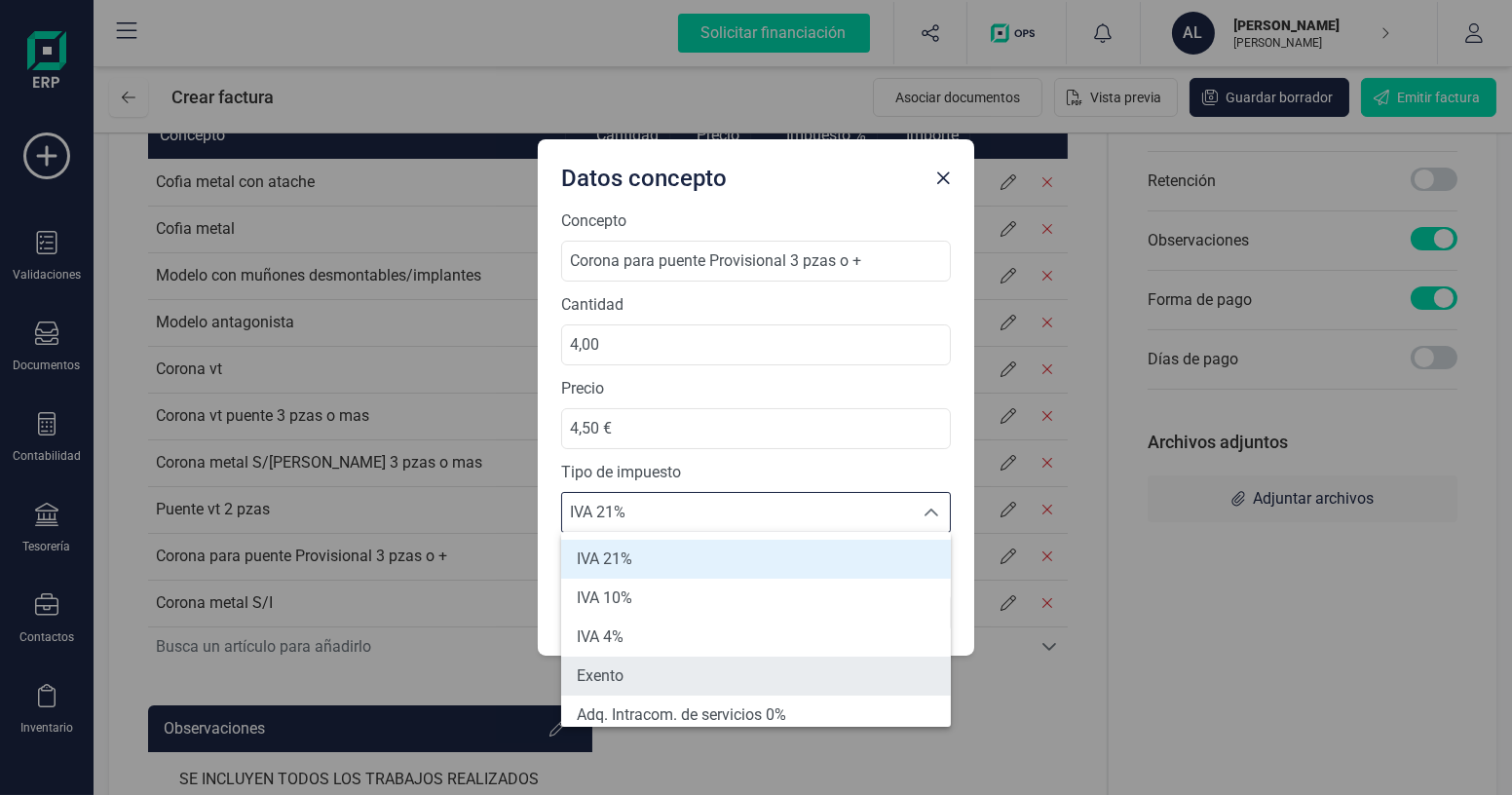
click at [630, 671] on li "Exento" at bounding box center [756, 677] width 390 height 39
type input "0%"
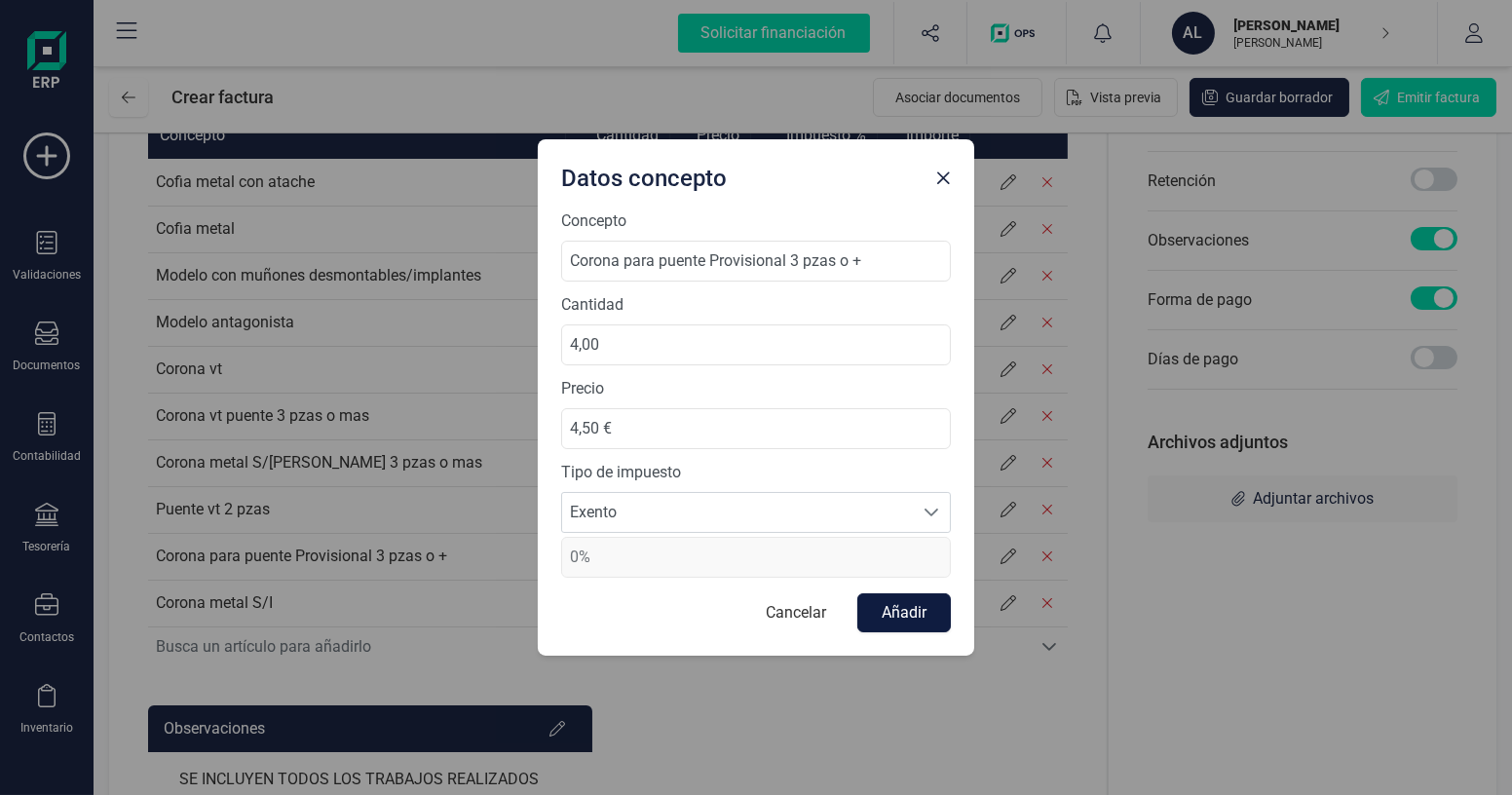
click at [900, 609] on button "Añadir" at bounding box center [904, 613] width 93 height 39
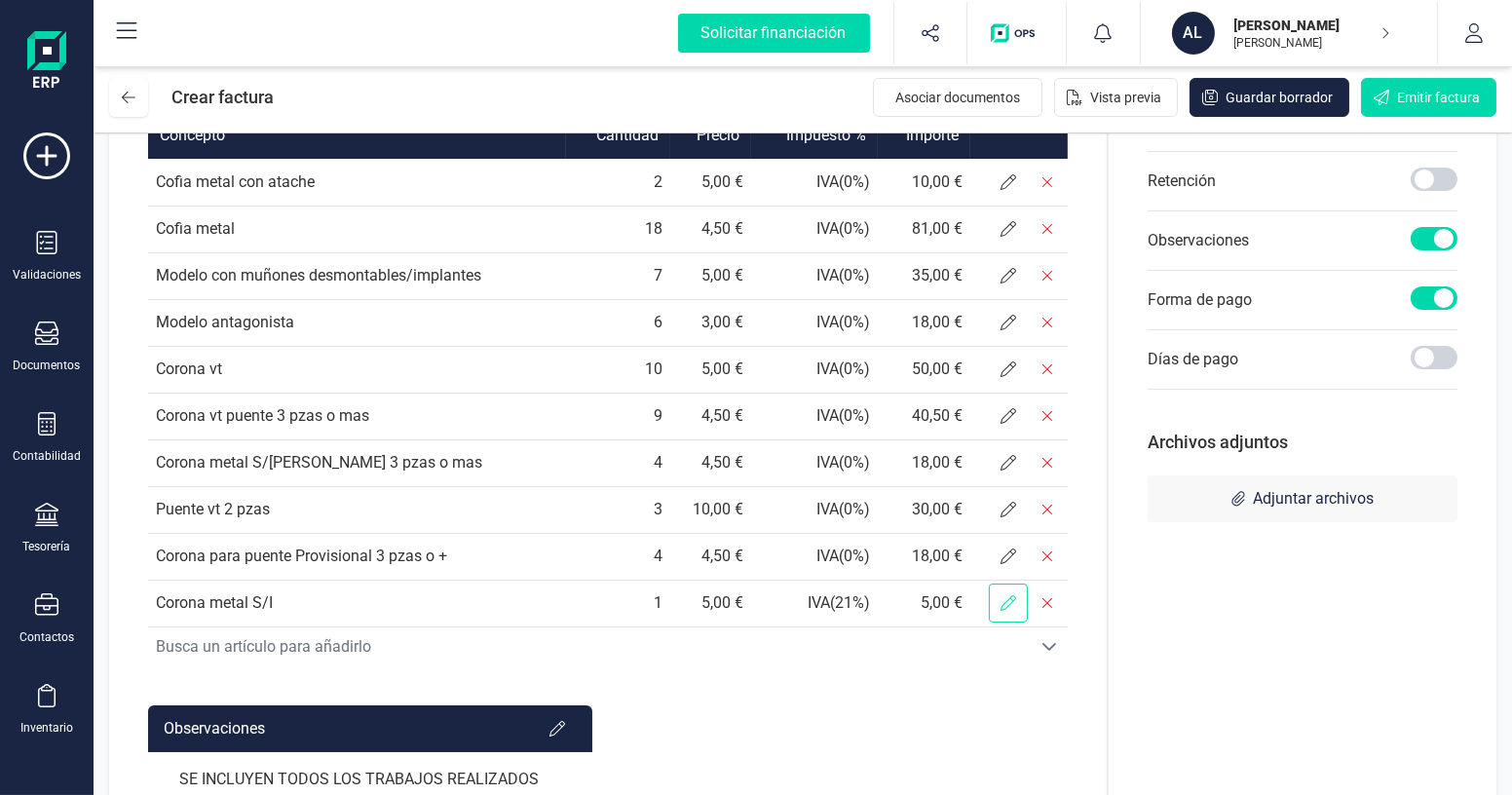
click at [1010, 623] on span at bounding box center [1009, 603] width 39 height 39
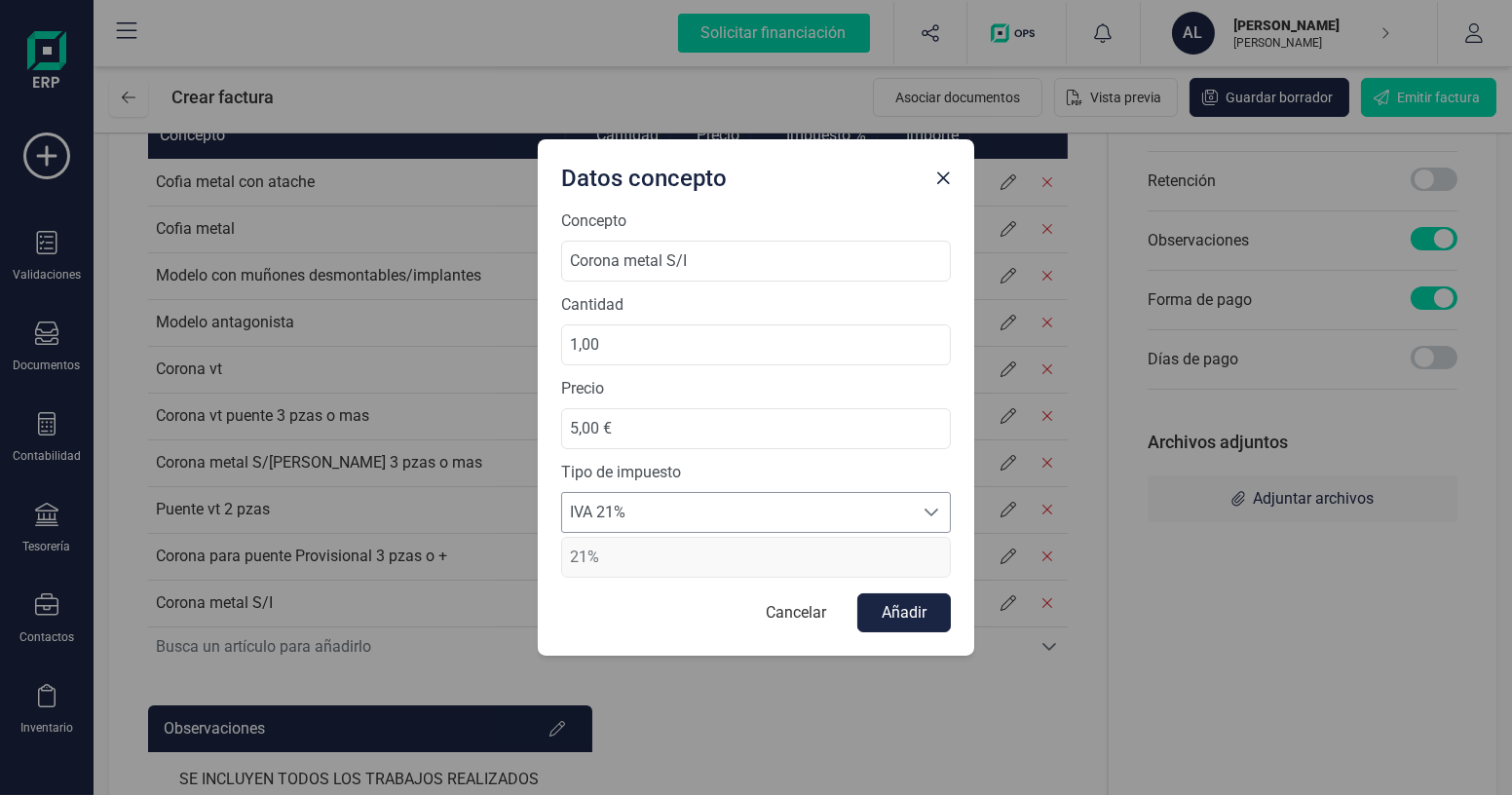
click at [713, 509] on span "IVA 21%" at bounding box center [737, 513] width 351 height 39
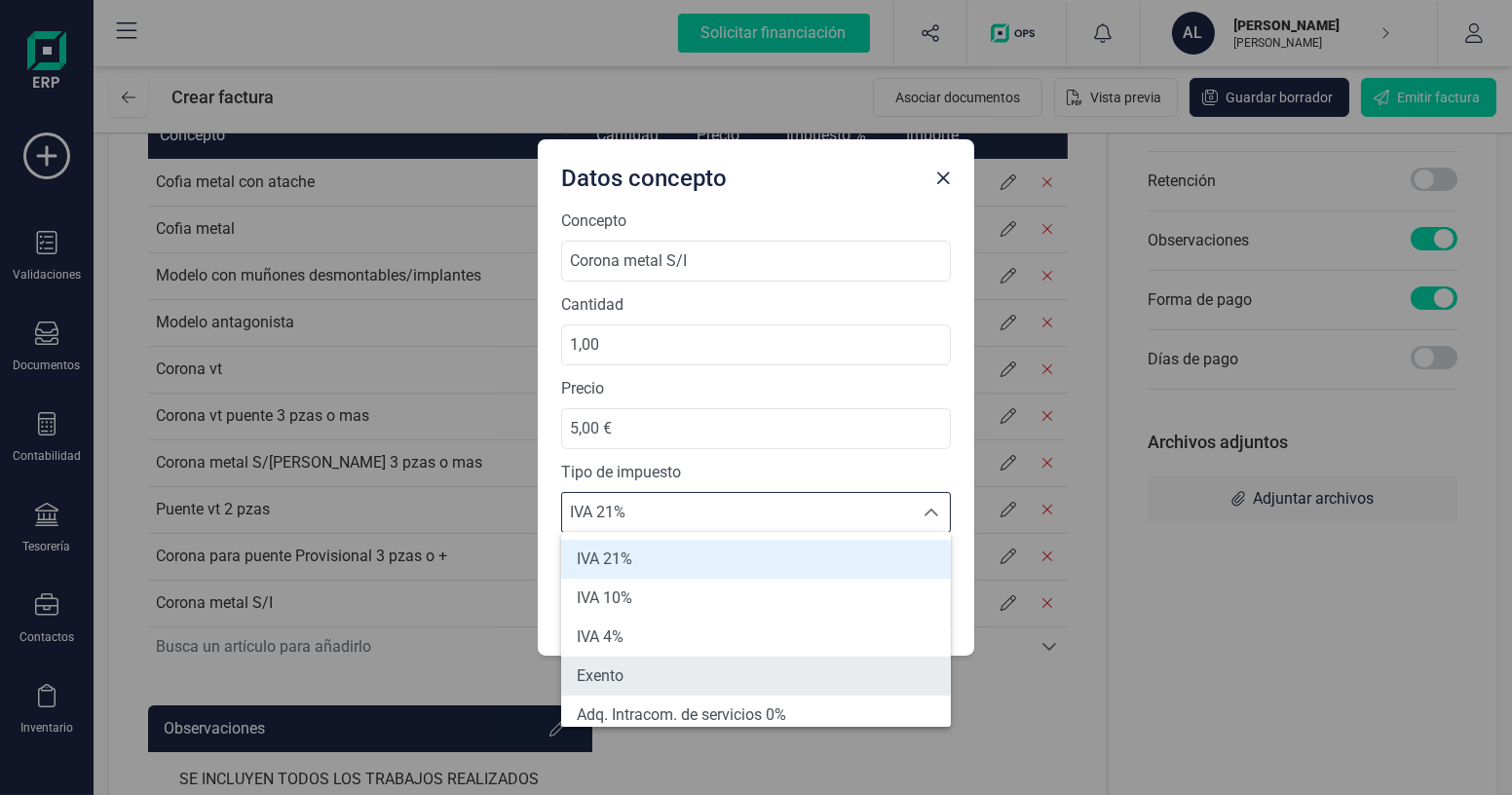
click at [655, 675] on li "Exento" at bounding box center [756, 677] width 390 height 39
type input "0%"
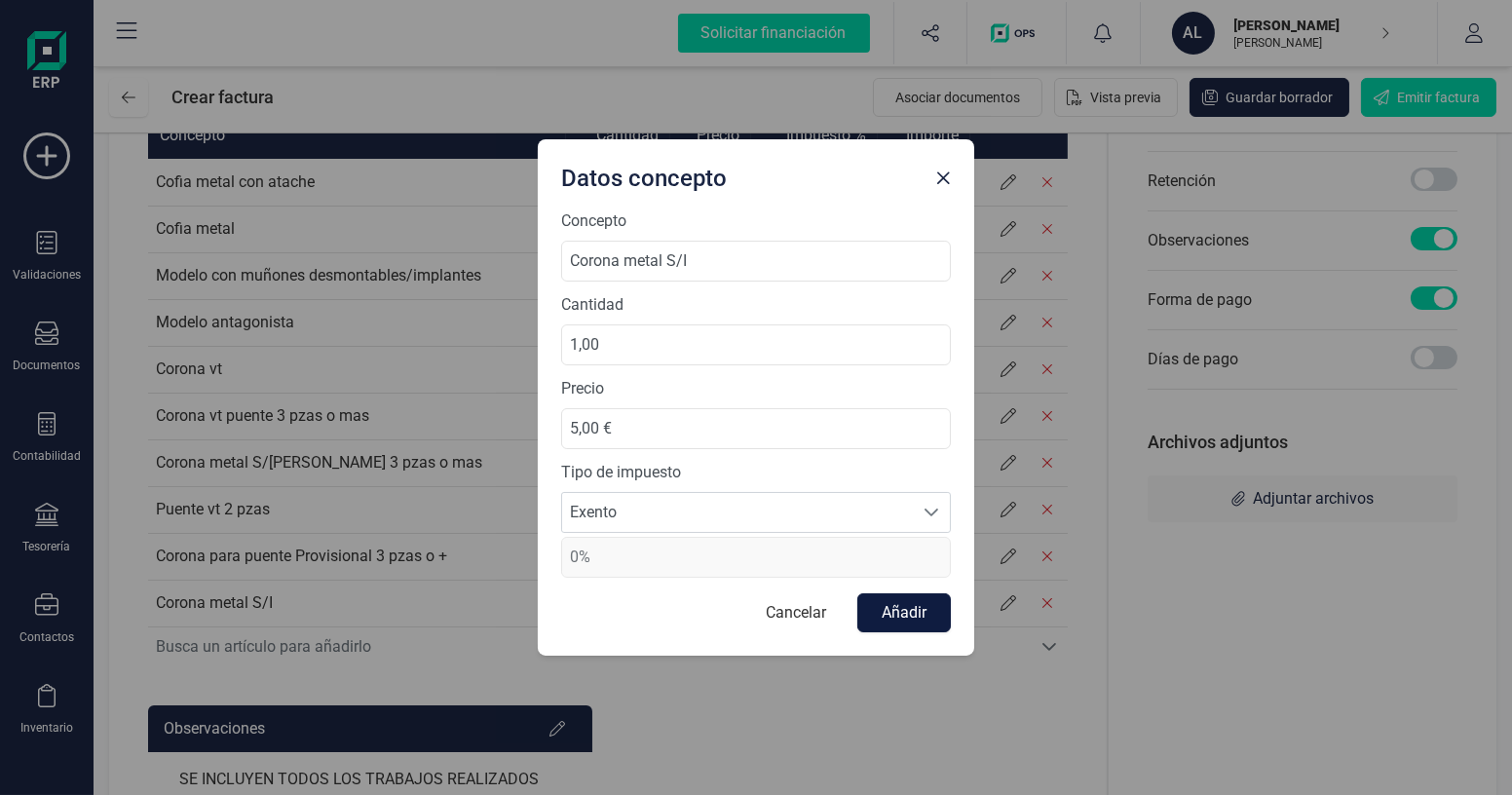
click at [897, 623] on button "Añadir" at bounding box center [904, 613] width 93 height 39
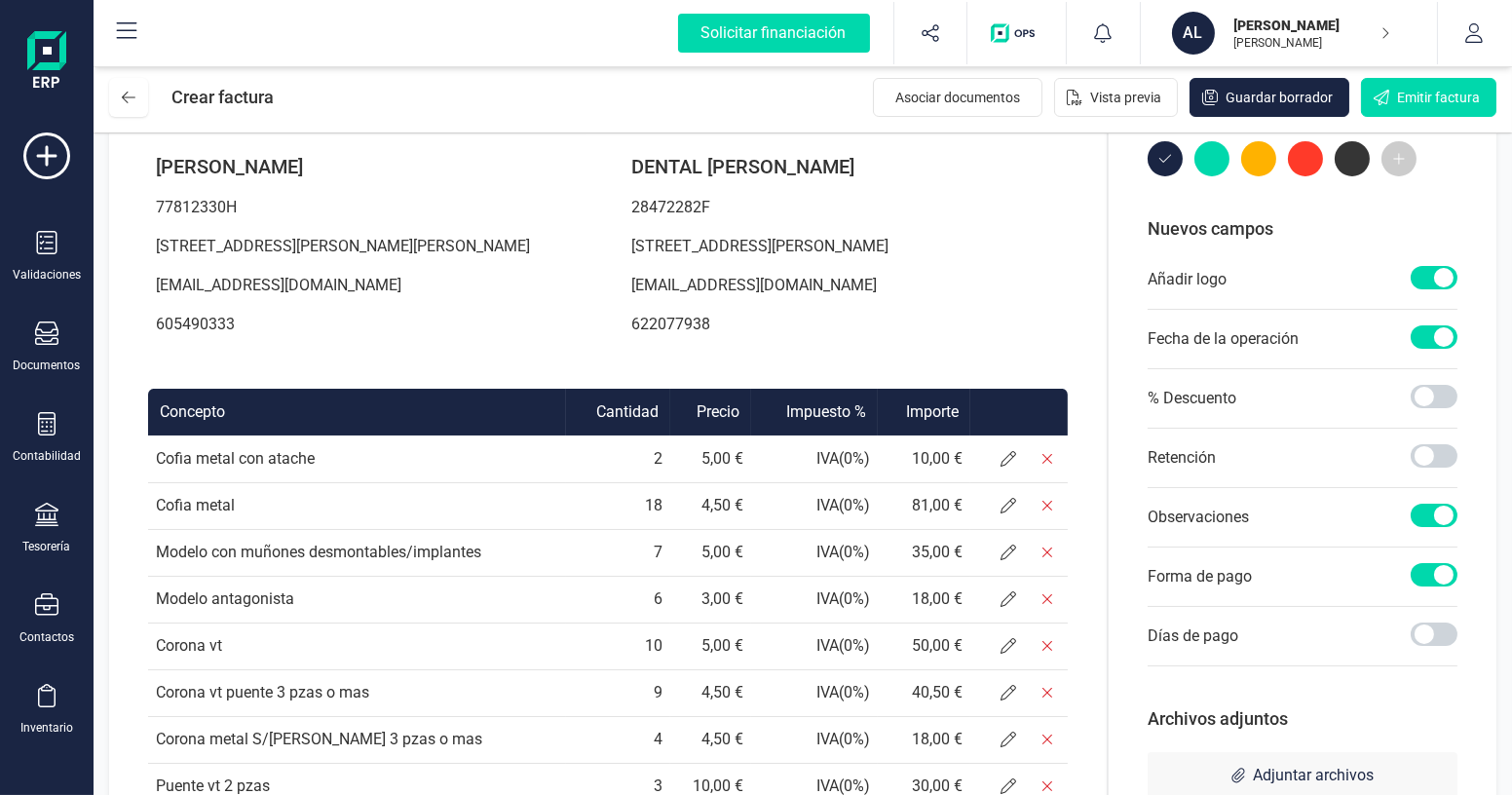
scroll to position [0, 0]
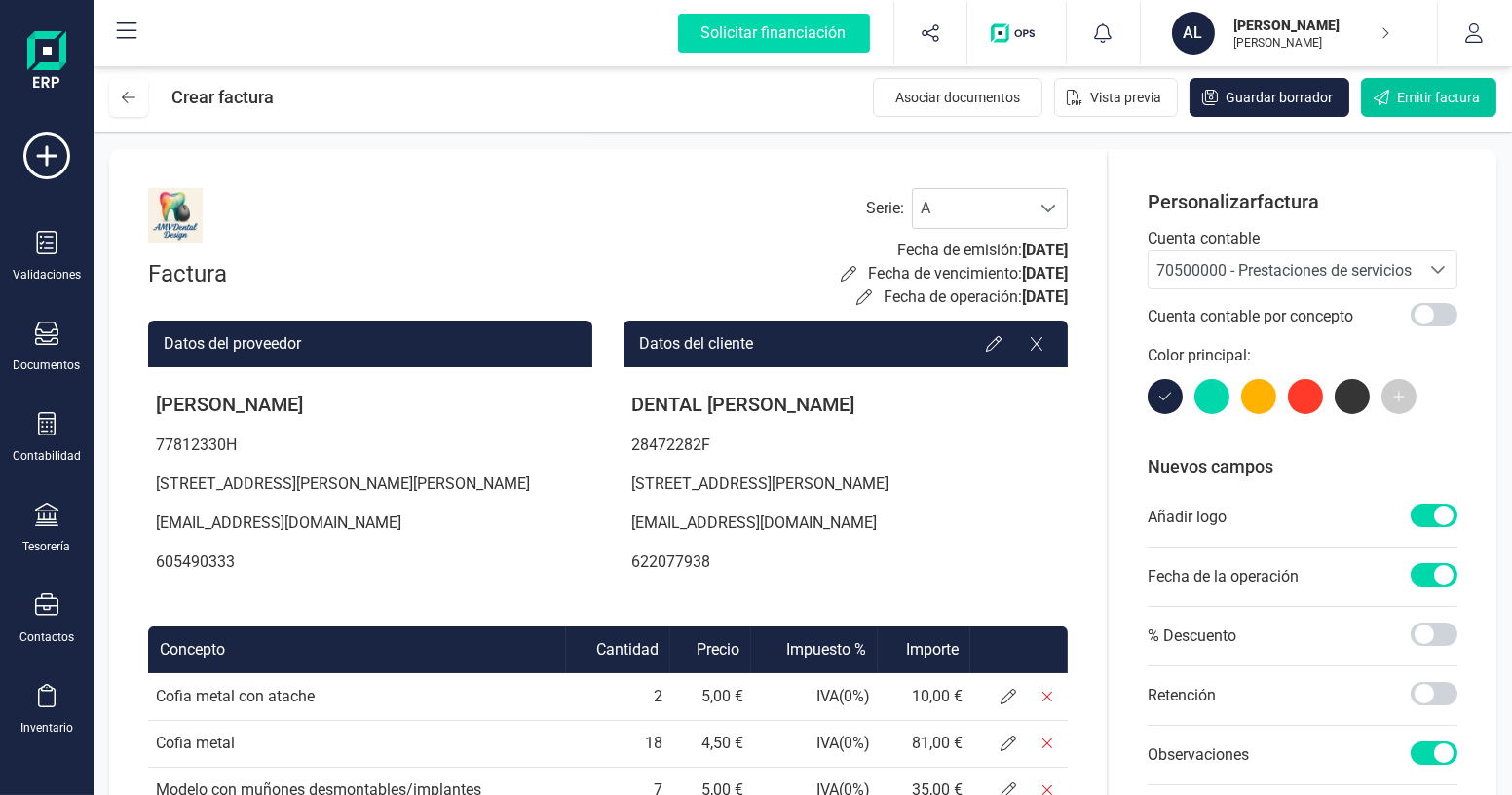
click at [1415, 102] on span "Emitir factura" at bounding box center [1438, 97] width 83 height 20
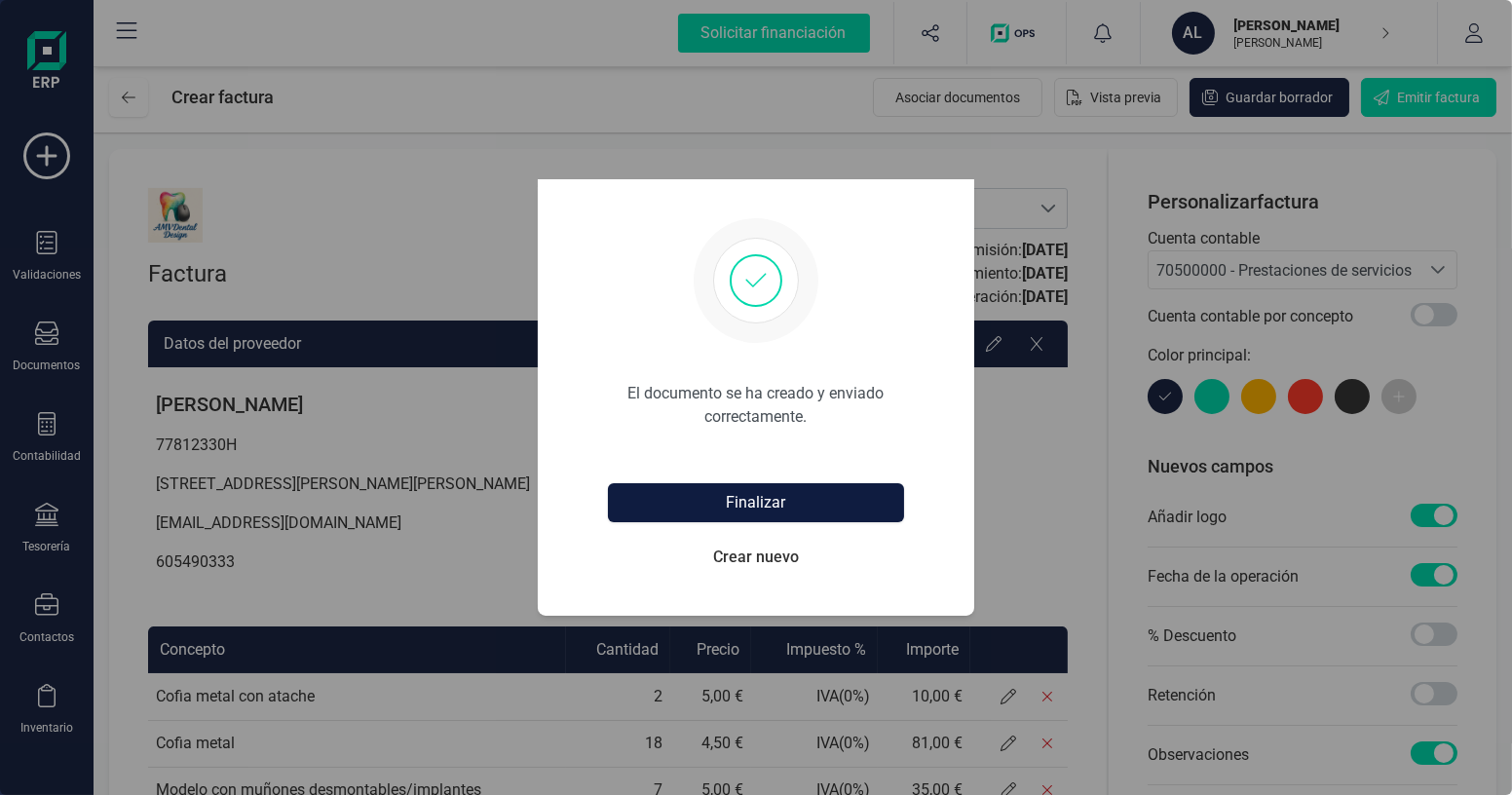
click at [763, 495] on button "Finalizar" at bounding box center [756, 503] width 297 height 39
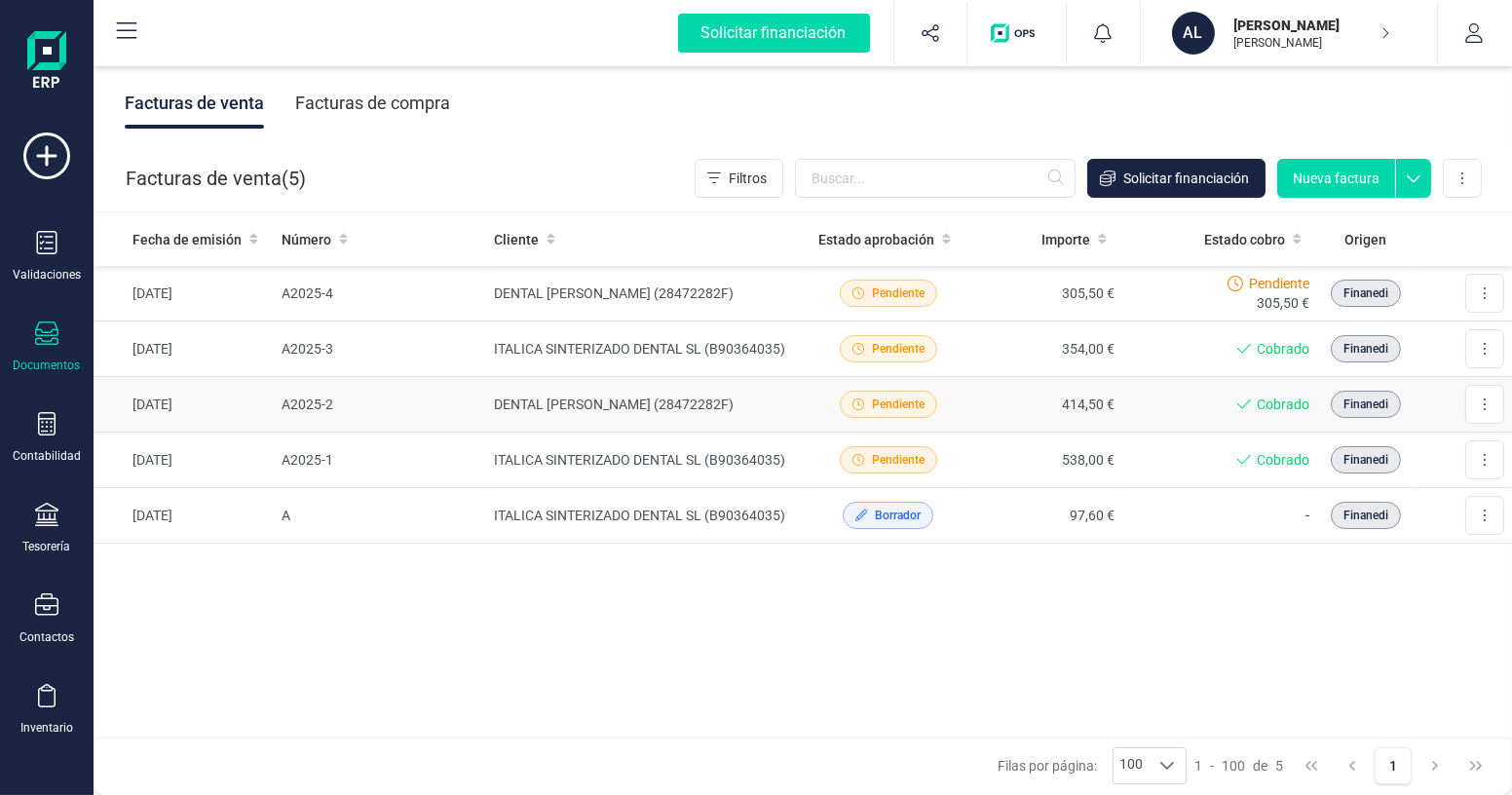
click at [664, 396] on td "DENTAL [PERSON_NAME] (28472282F)" at bounding box center [648, 405] width 324 height 56
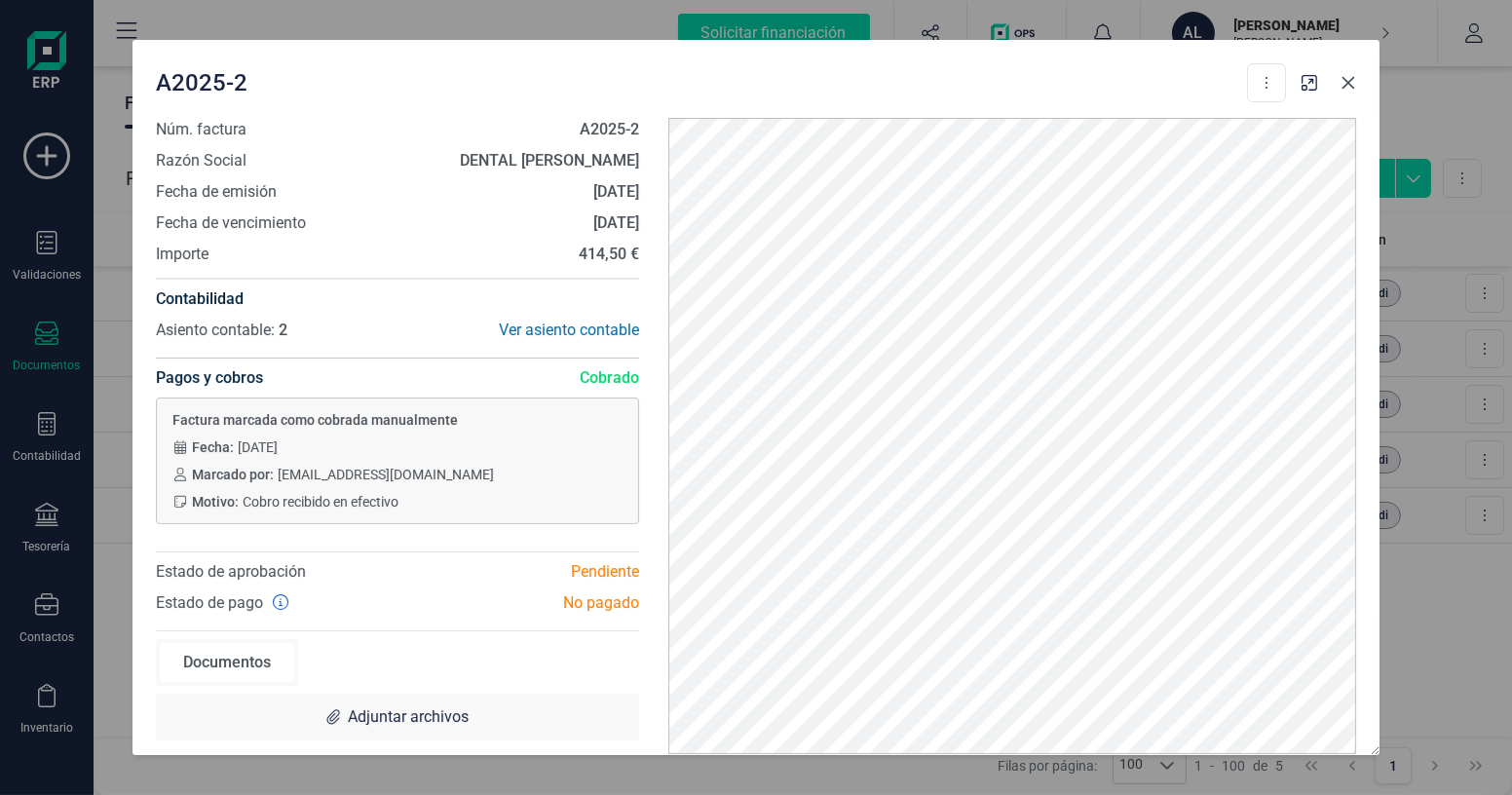
click at [1352, 78] on icon "Close" at bounding box center [1349, 83] width 13 height 13
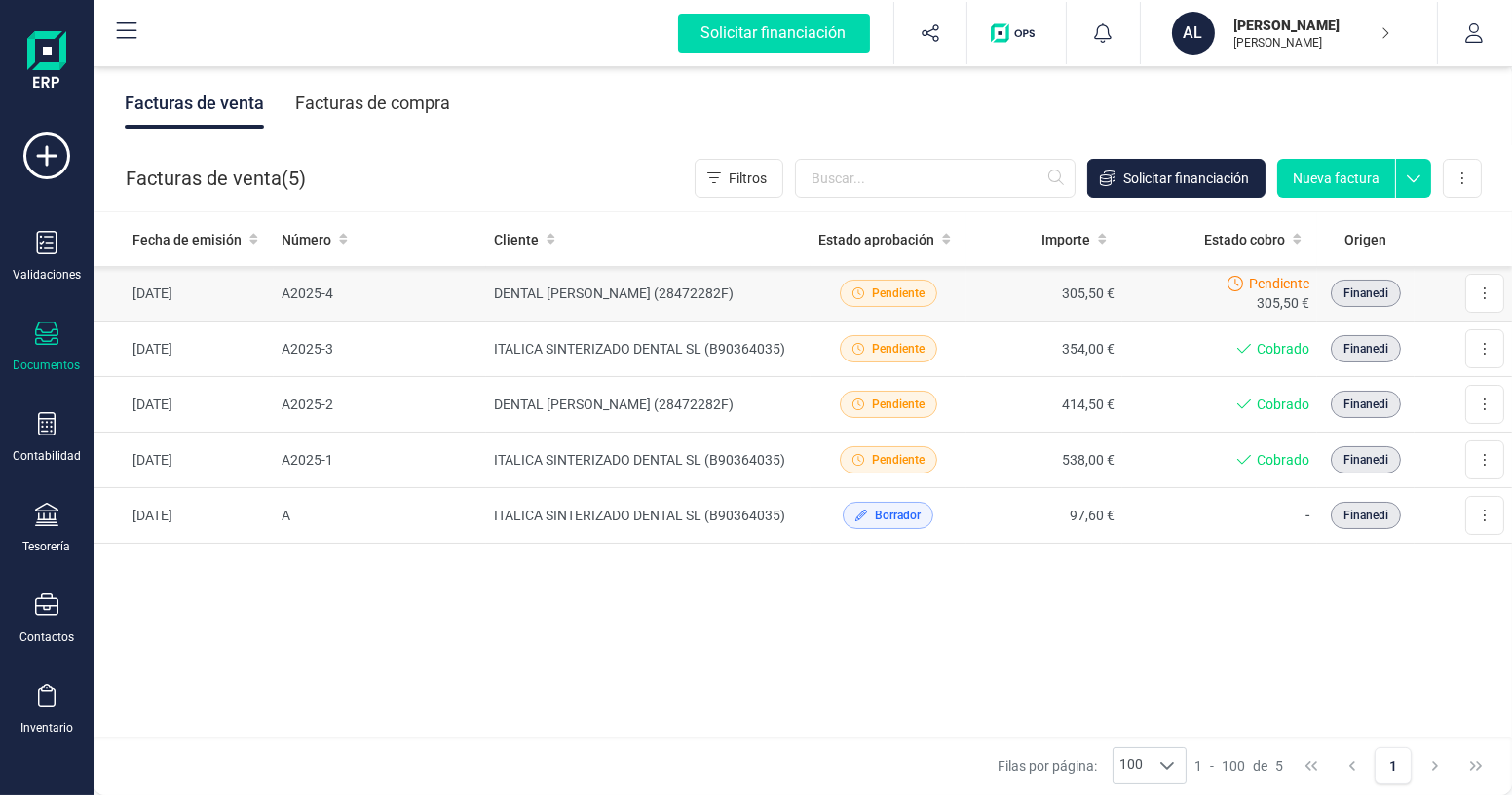
click at [1032, 295] on td "305,50 €" at bounding box center [1044, 294] width 156 height 56
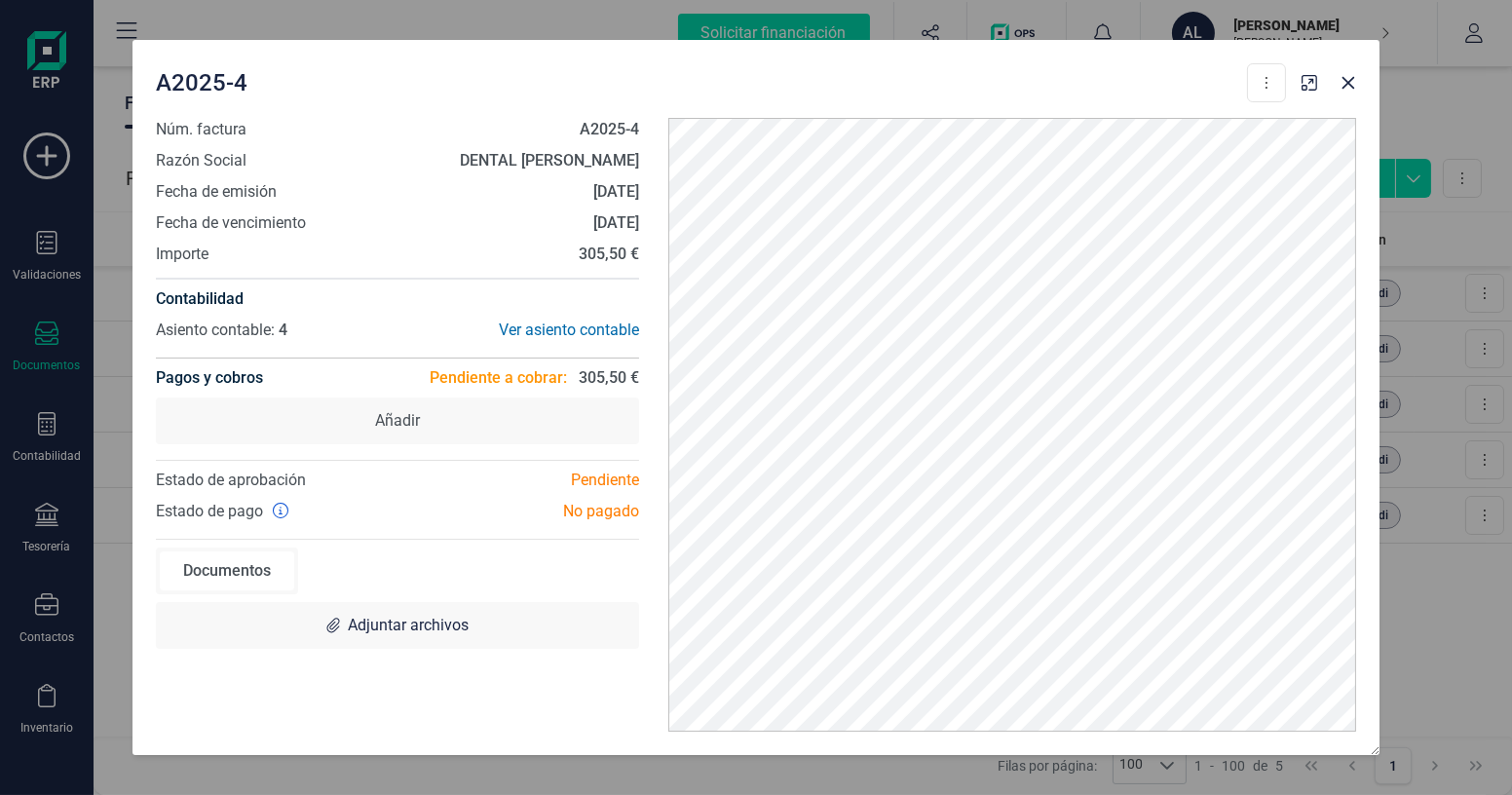
click at [1108, 69] on div "A2025-4 Descargar documento Crear factura rectificativa Marcar como cobrada" at bounding box center [721, 83] width 1131 height 39
click at [1349, 77] on icon "Close" at bounding box center [1349, 83] width 16 height 16
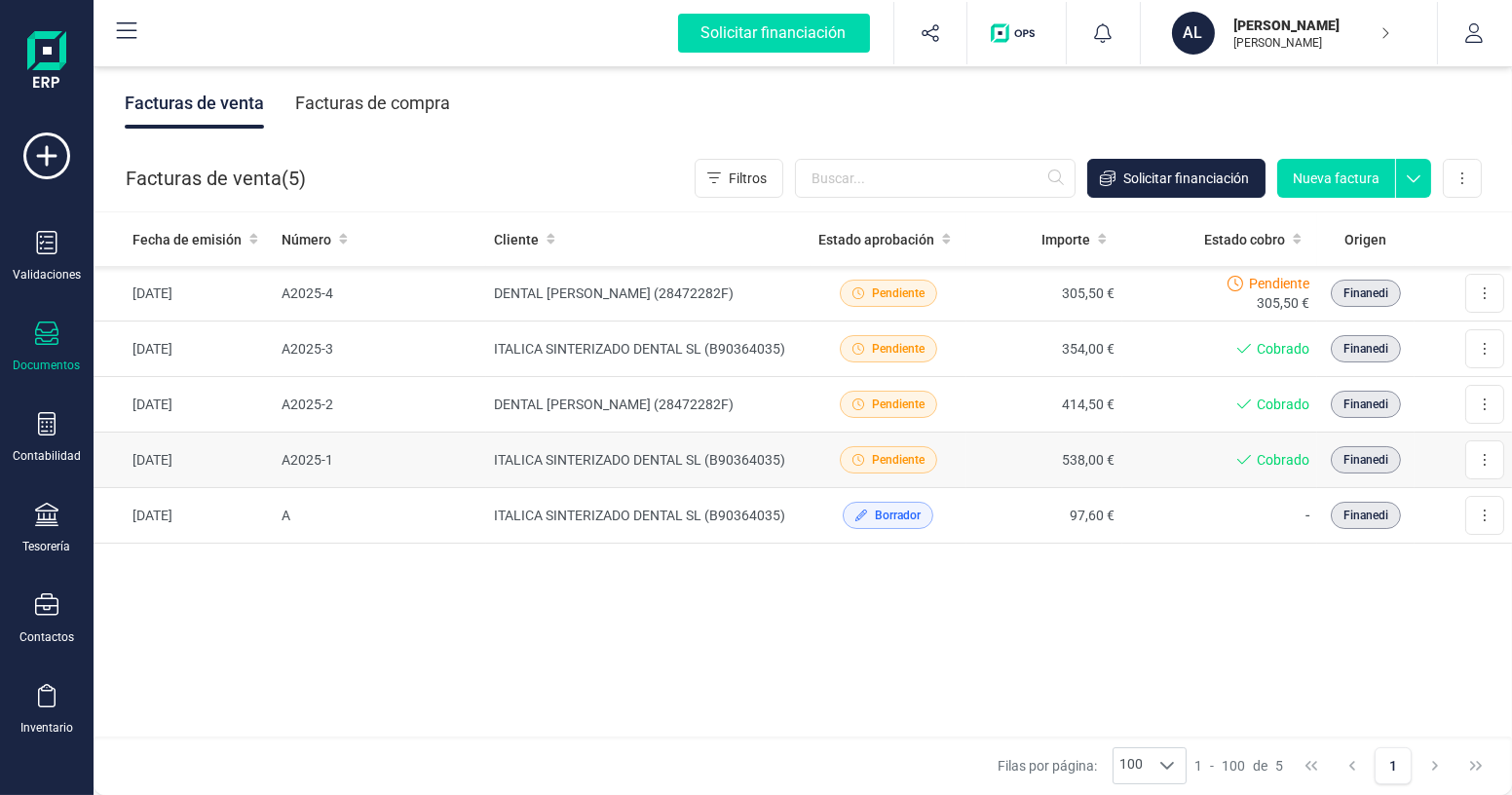
click at [635, 462] on td "ITALICA SINTERIZADO DENTAL SL (B90364035)" at bounding box center [648, 460] width 324 height 56
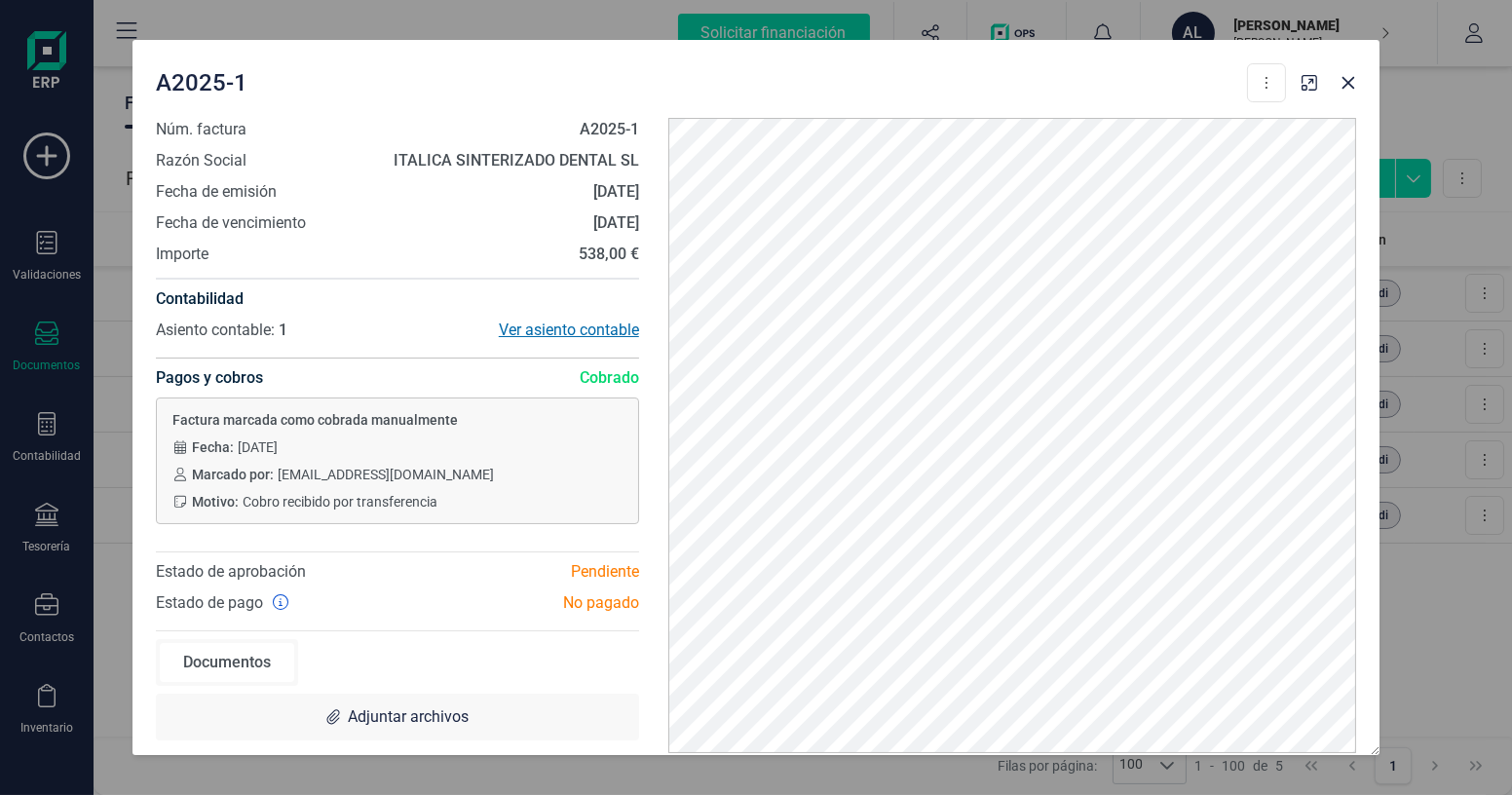
click at [551, 337] on div "Ver asiento contable" at bounding box center [519, 330] width 242 height 24
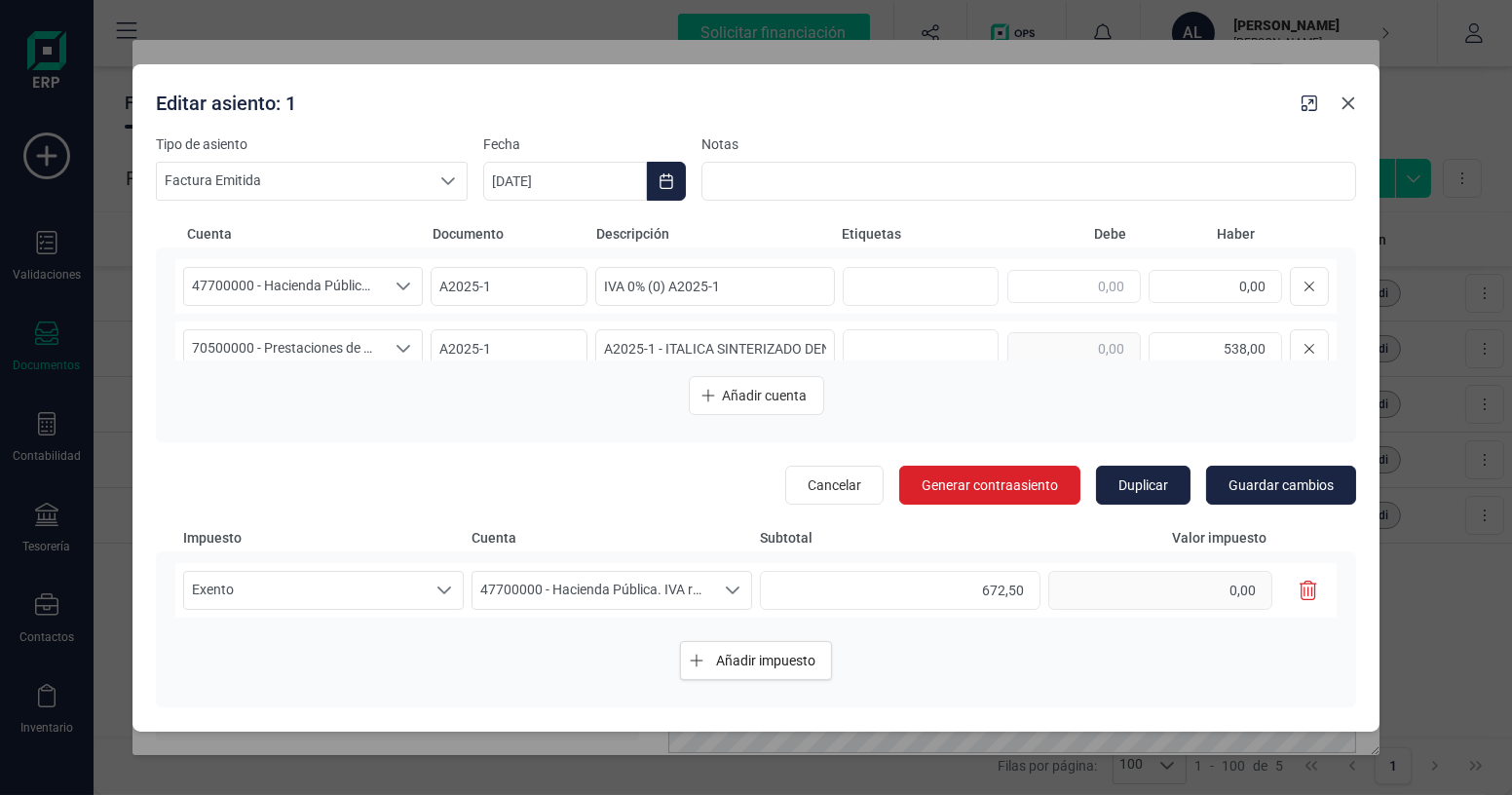
click at [1351, 106] on icon "Close" at bounding box center [1349, 103] width 16 height 16
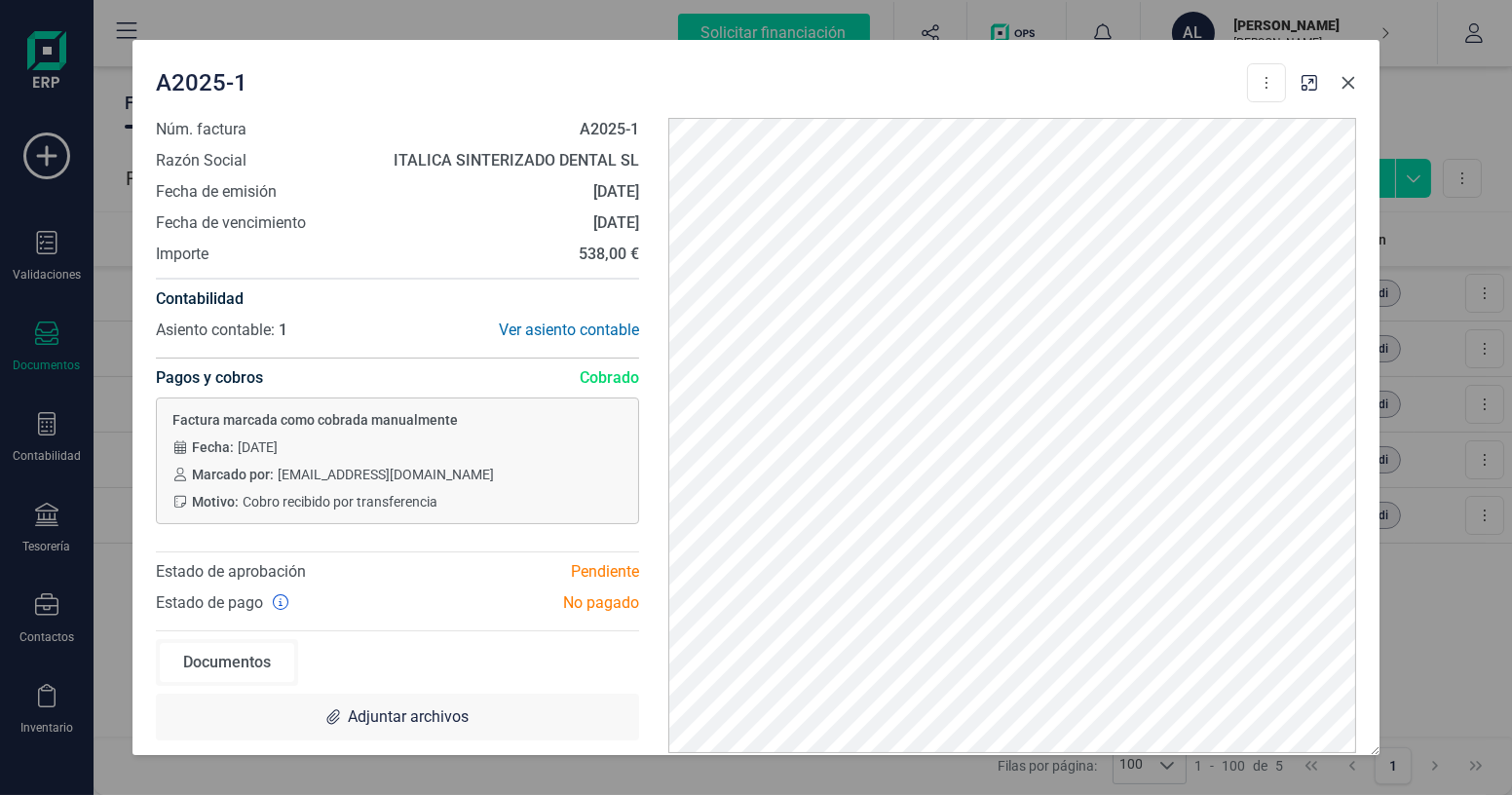
click at [1353, 83] on icon "Close" at bounding box center [1349, 83] width 16 height 16
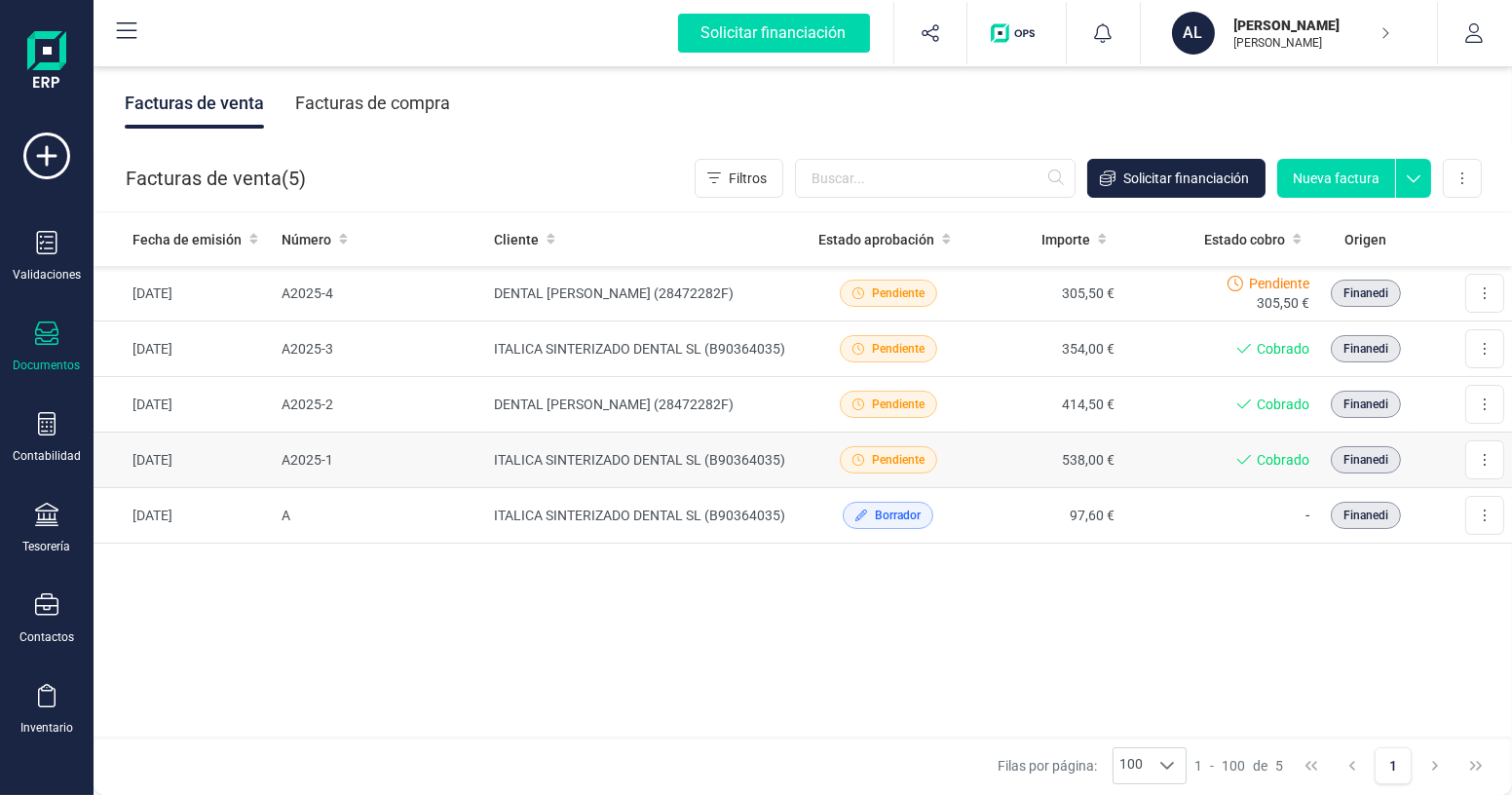
click at [727, 474] on td "ITALICA SINTERIZADO DENTAL SL (B90364035)" at bounding box center [648, 460] width 324 height 56
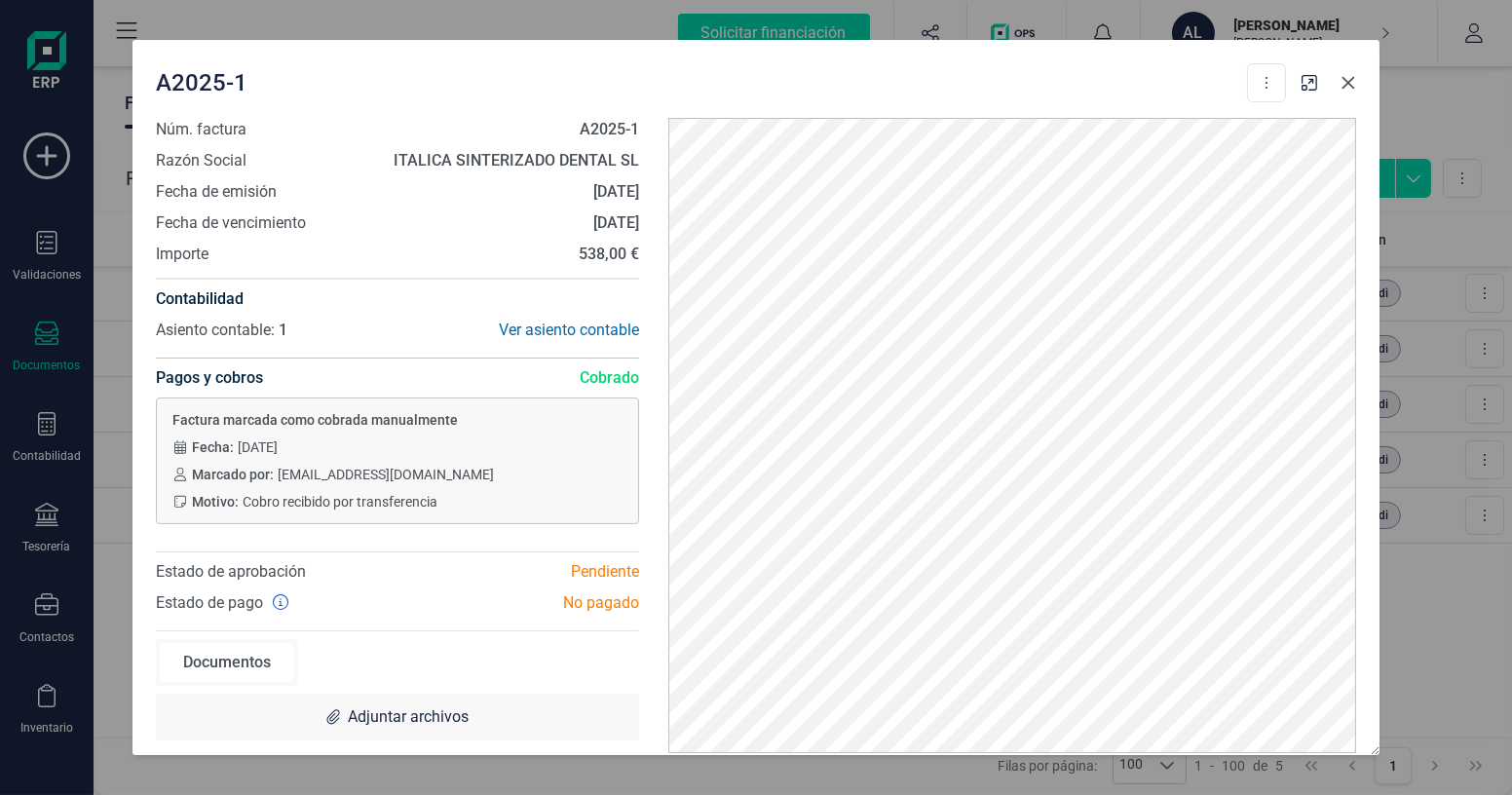
click at [1358, 90] on button "Close" at bounding box center [1349, 83] width 31 height 31
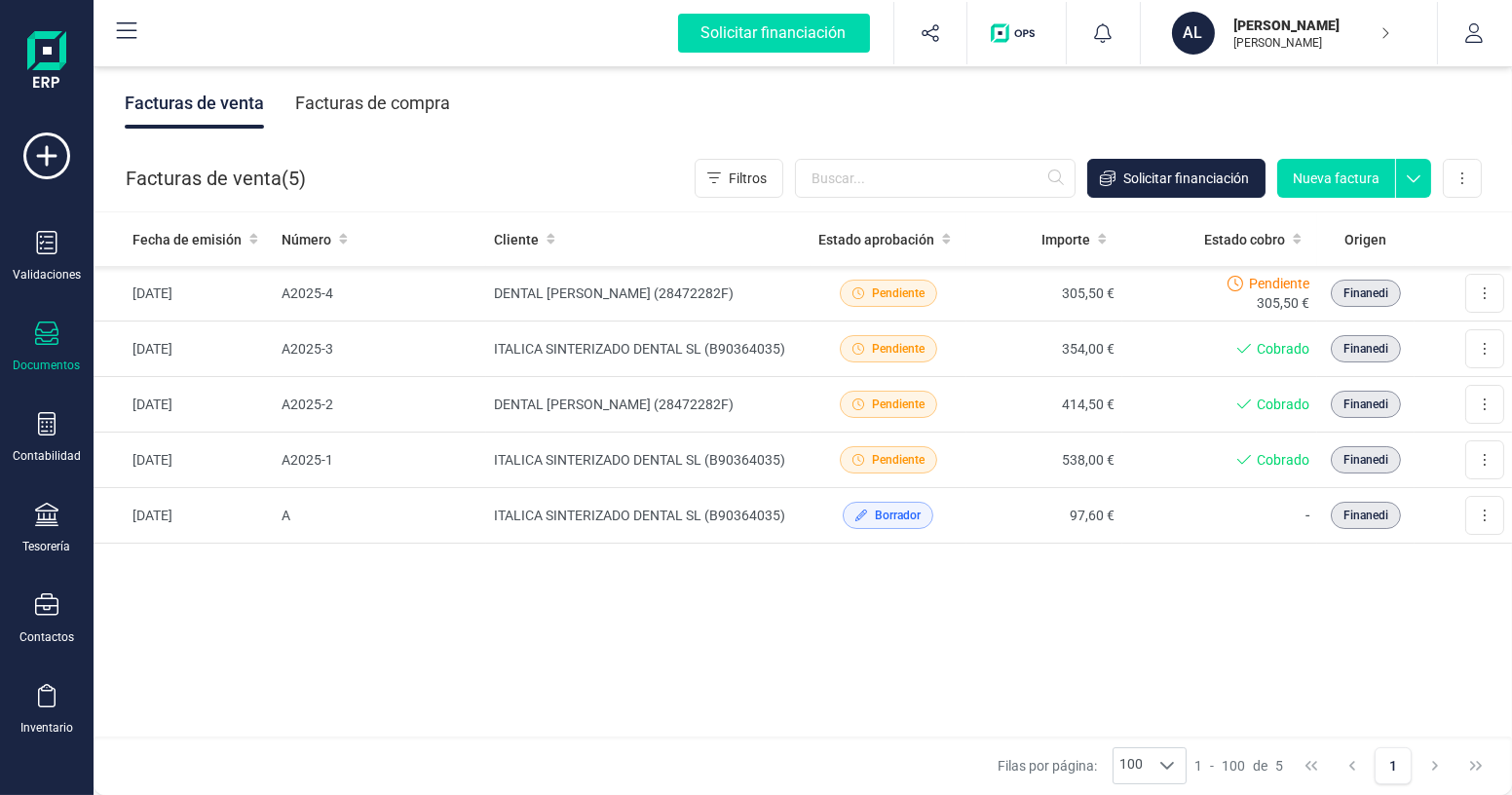
click at [1023, 110] on div "Facturas de venta Facturas de compra" at bounding box center [803, 102] width 1419 height 82
